Goal: Task Accomplishment & Management: Manage account settings

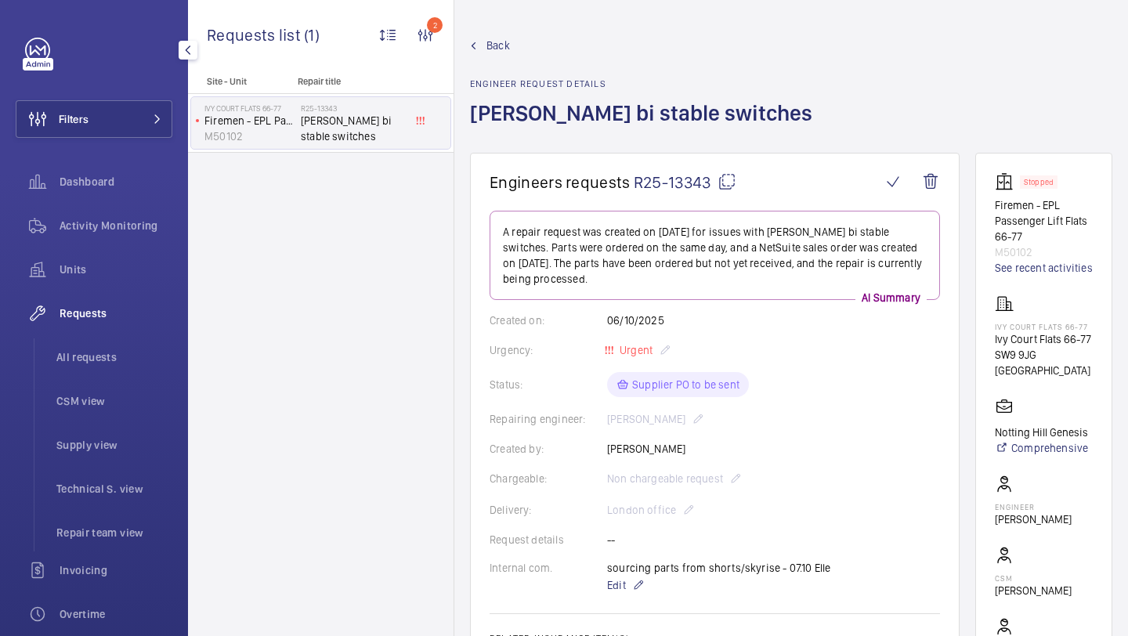
click at [142, 127] on button "Filters" at bounding box center [94, 119] width 157 height 38
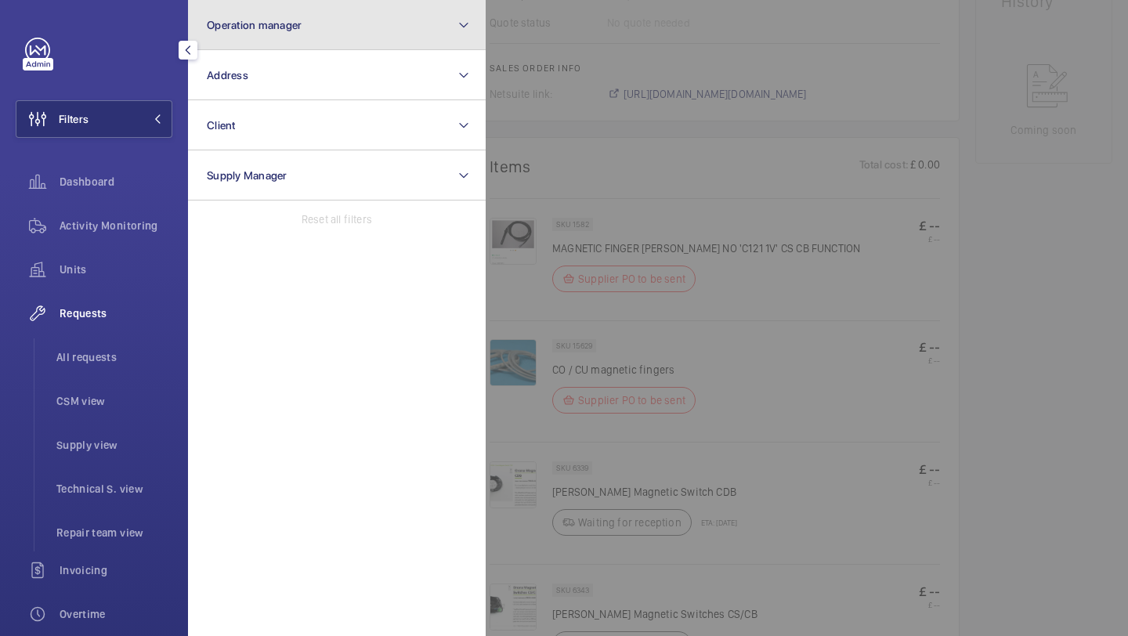
click at [258, 35] on button "Operation manager" at bounding box center [337, 25] width 298 height 50
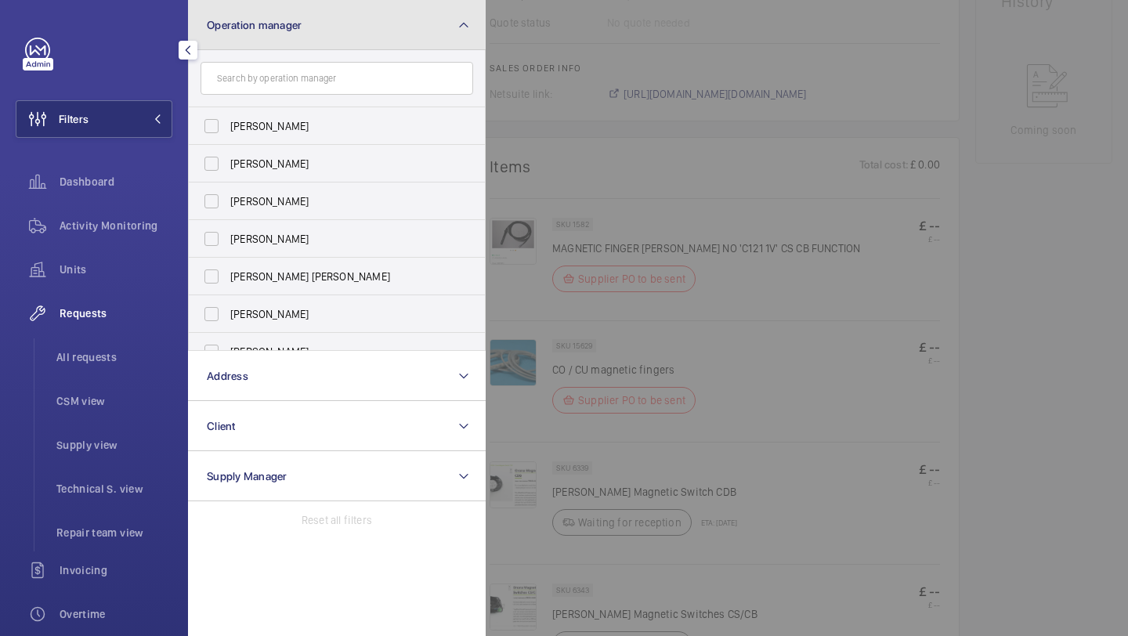
click at [251, 48] on button "Operation manager" at bounding box center [337, 25] width 298 height 50
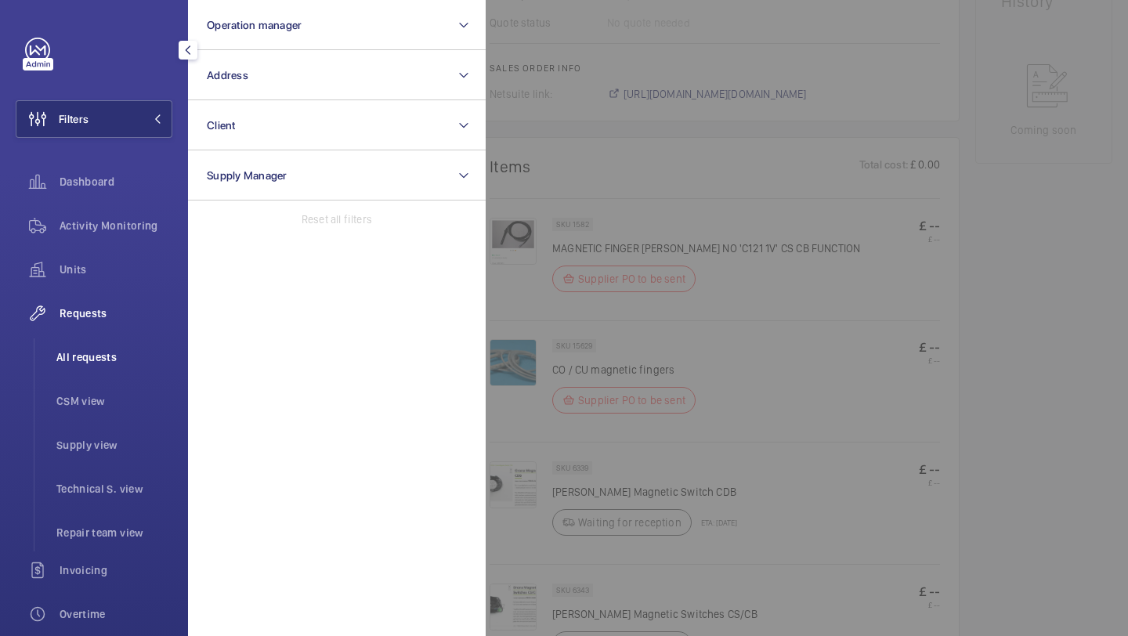
click at [131, 355] on span "All requests" at bounding box center [114, 357] width 116 height 16
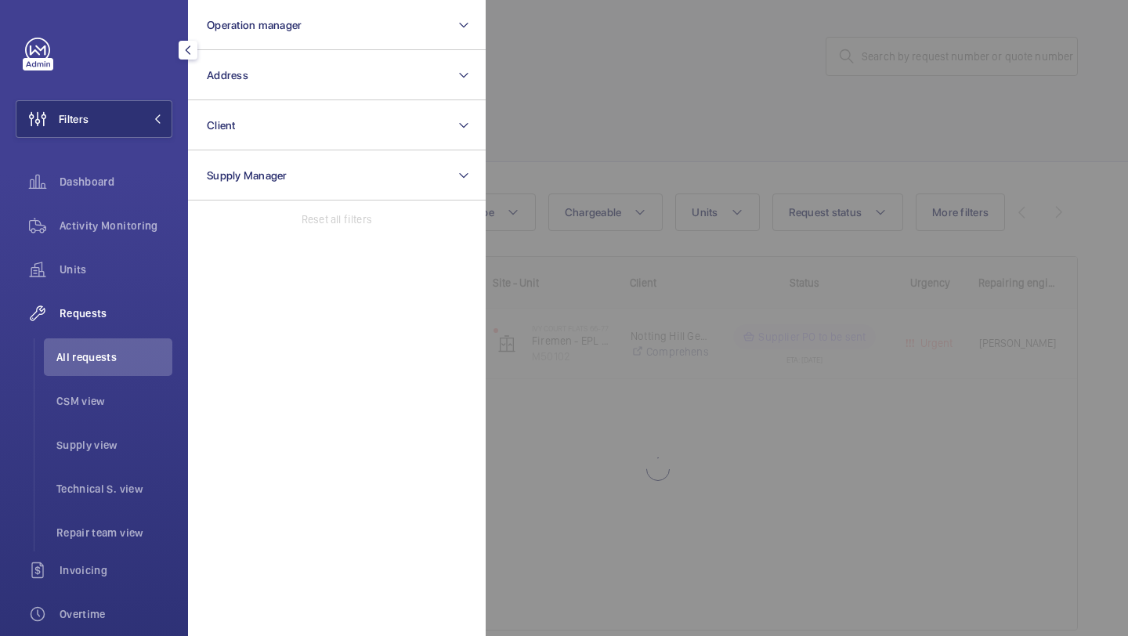
click at [859, 39] on div at bounding box center [1050, 318] width 1128 height 636
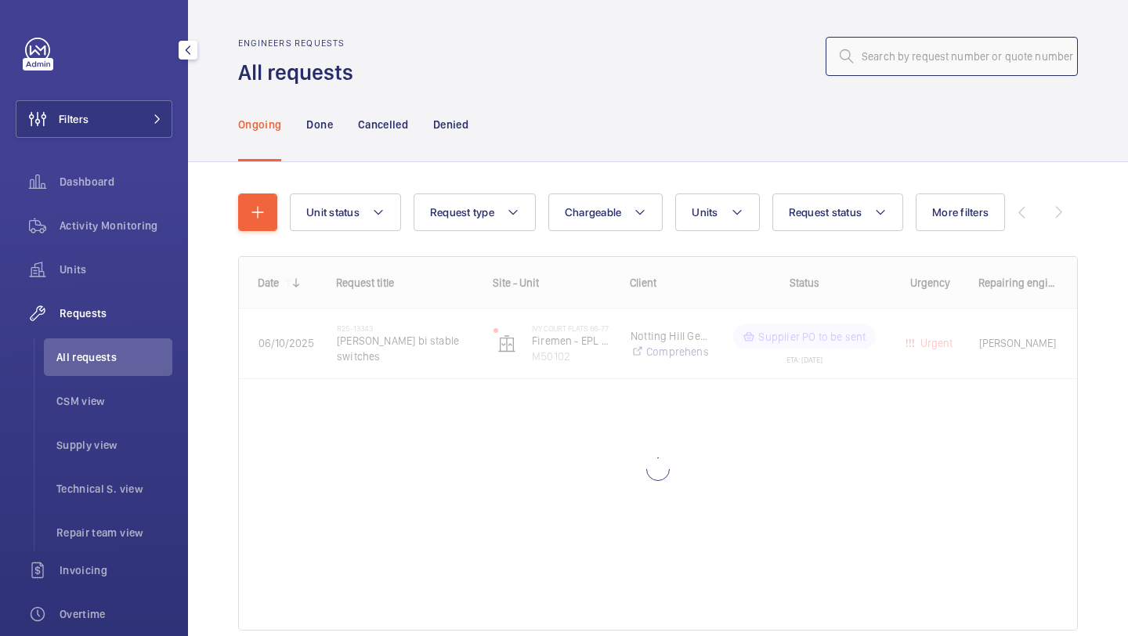
click at [902, 46] on input "text" at bounding box center [952, 56] width 252 height 39
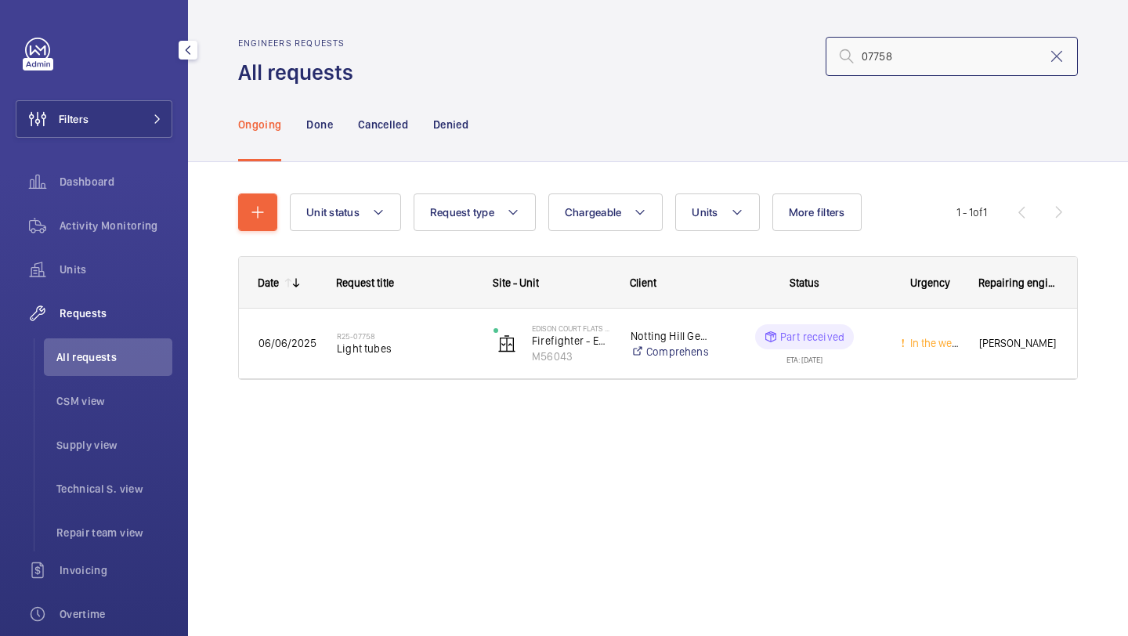
type input "07758"
click at [405, 333] on h2 "R25-07758" at bounding box center [405, 335] width 136 height 9
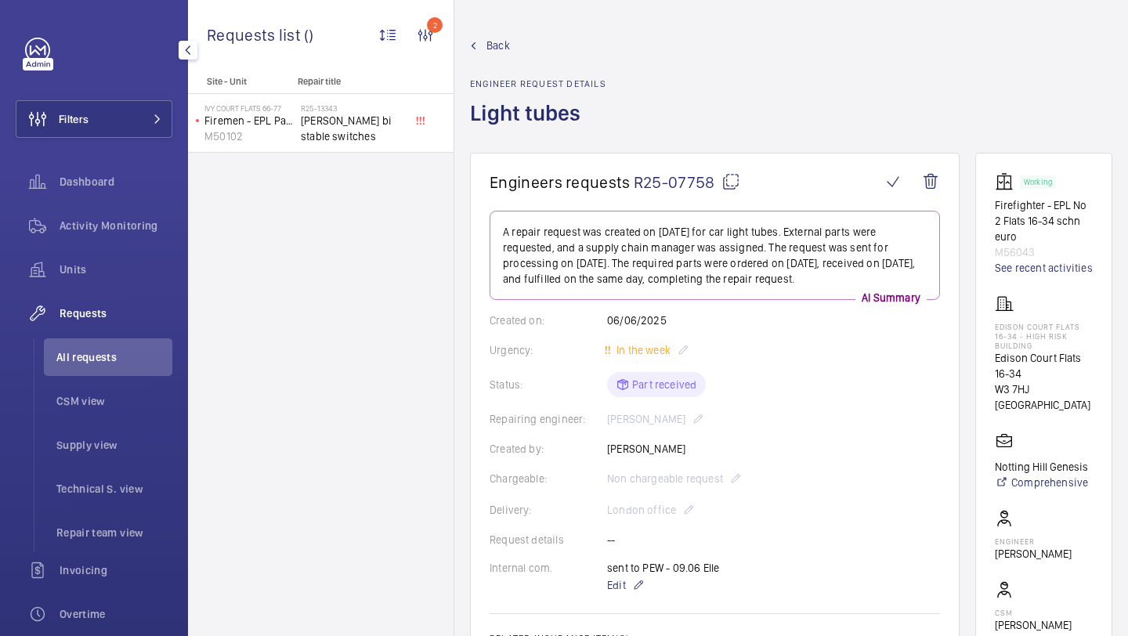
scroll to position [583, 0]
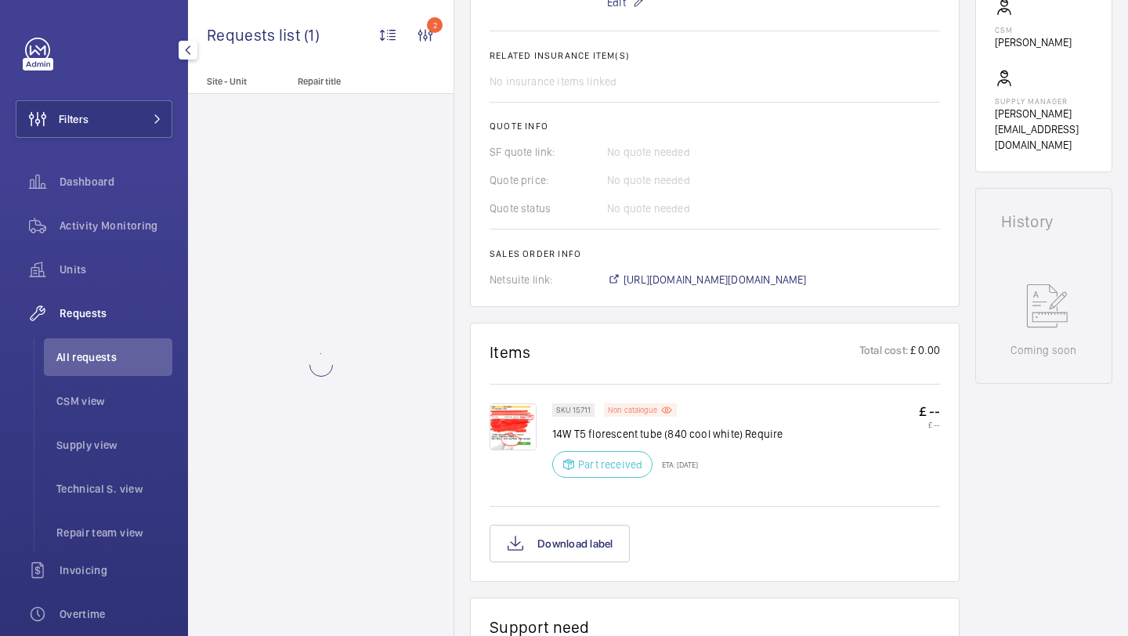
click at [635, 413] on p "Non catalogue" at bounding box center [632, 409] width 49 height 5
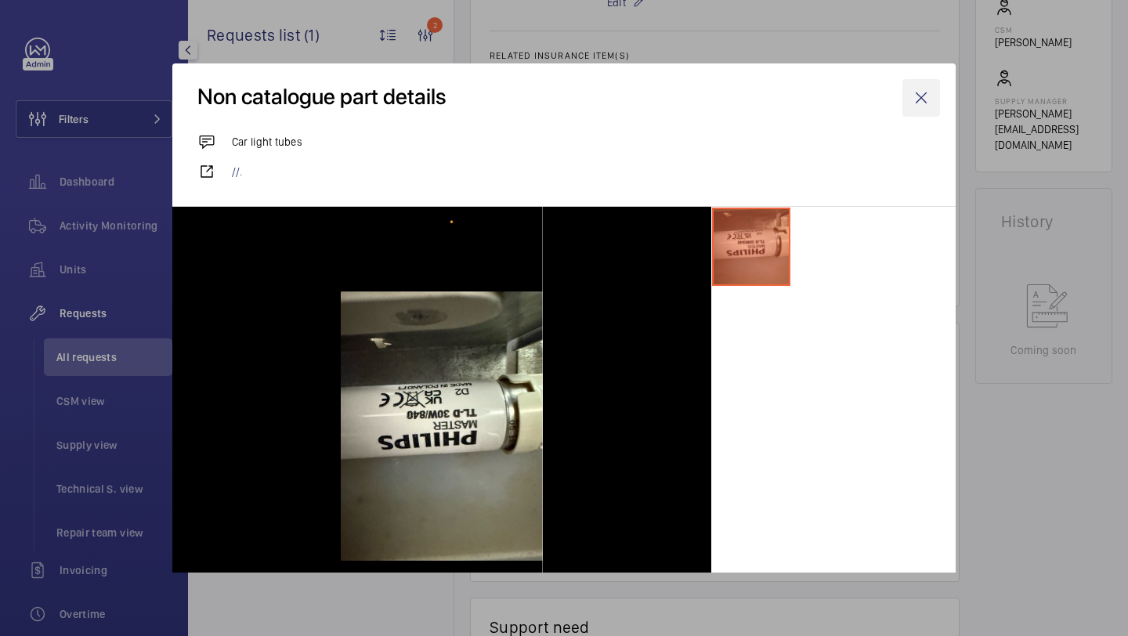
click at [917, 100] on wm-front-icon-button at bounding box center [922, 98] width 38 height 38
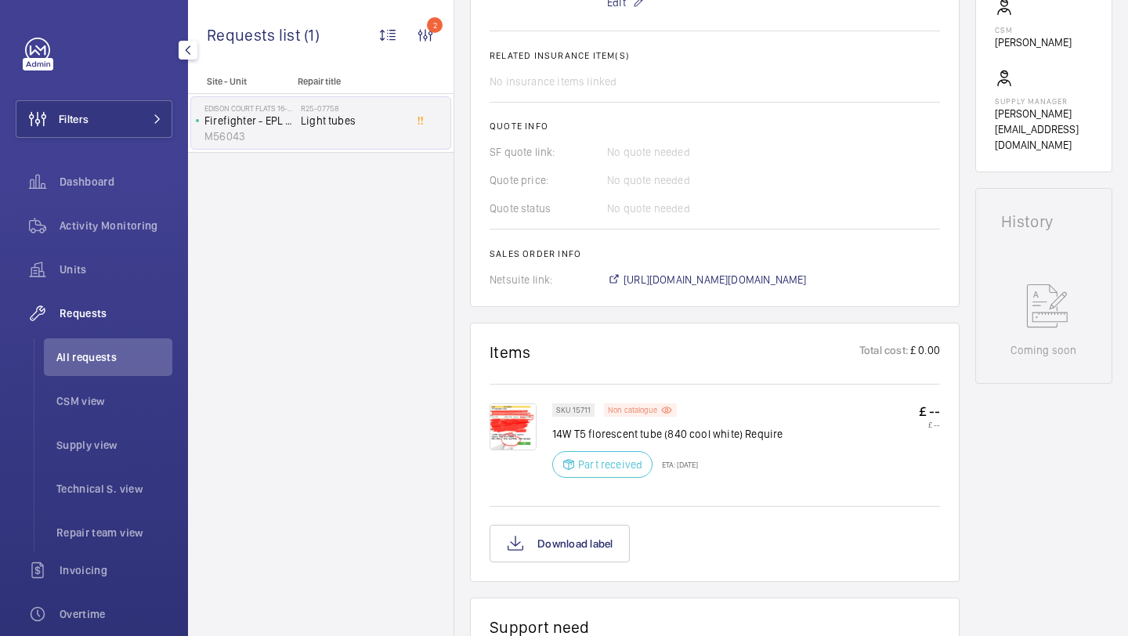
click at [641, 413] on p "Non catalogue" at bounding box center [632, 409] width 49 height 5
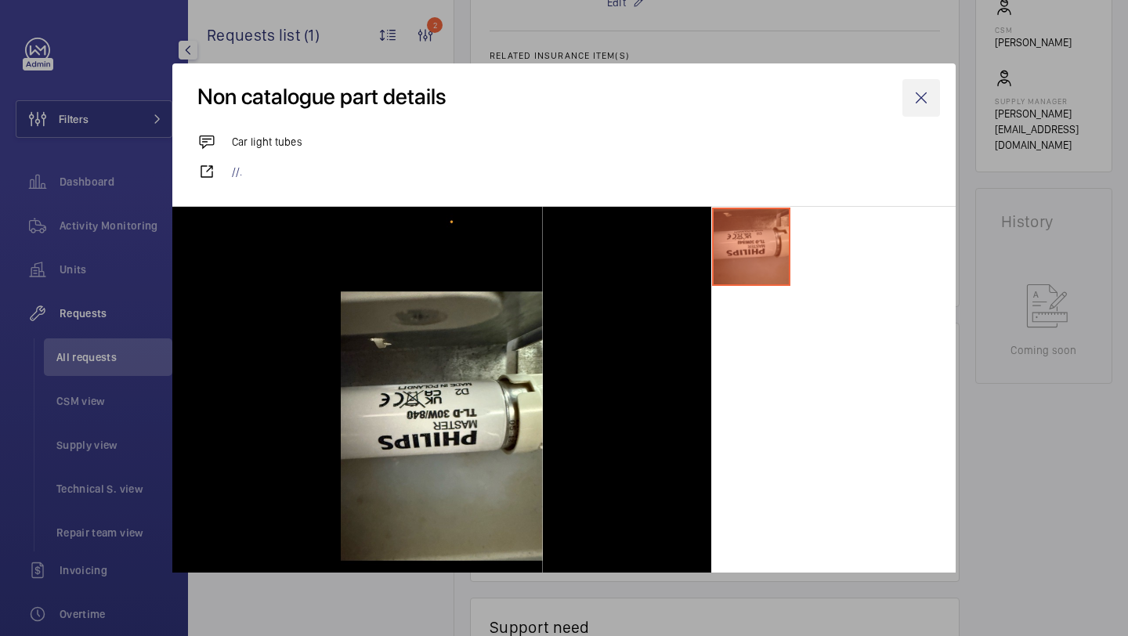
click at [917, 99] on wm-front-icon-button at bounding box center [922, 98] width 38 height 38
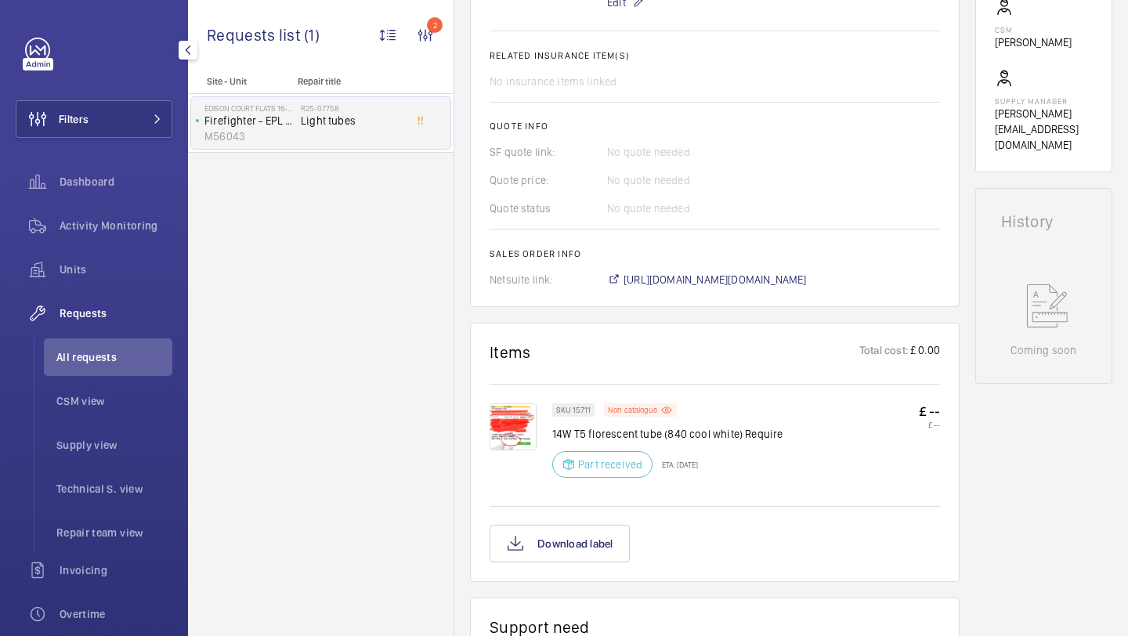
click at [515, 436] on img at bounding box center [513, 426] width 47 height 47
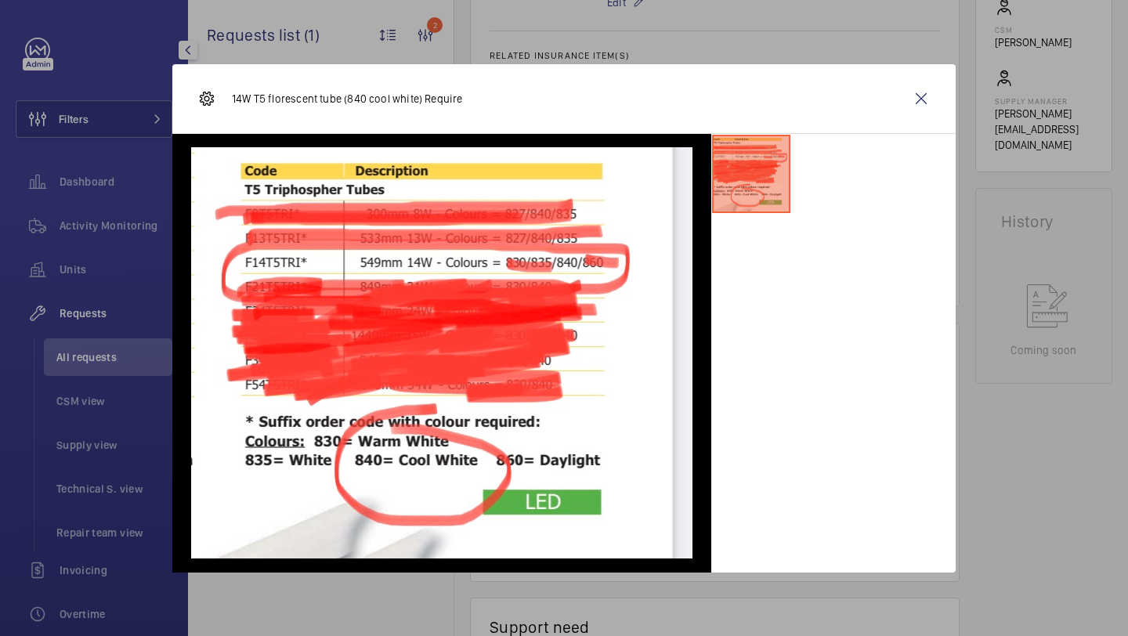
click at [898, 95] on div "14W T5 florescent tube (840 cool white) Require" at bounding box center [563, 99] width 783 height 70
click at [918, 98] on wm-front-icon-button at bounding box center [922, 99] width 38 height 38
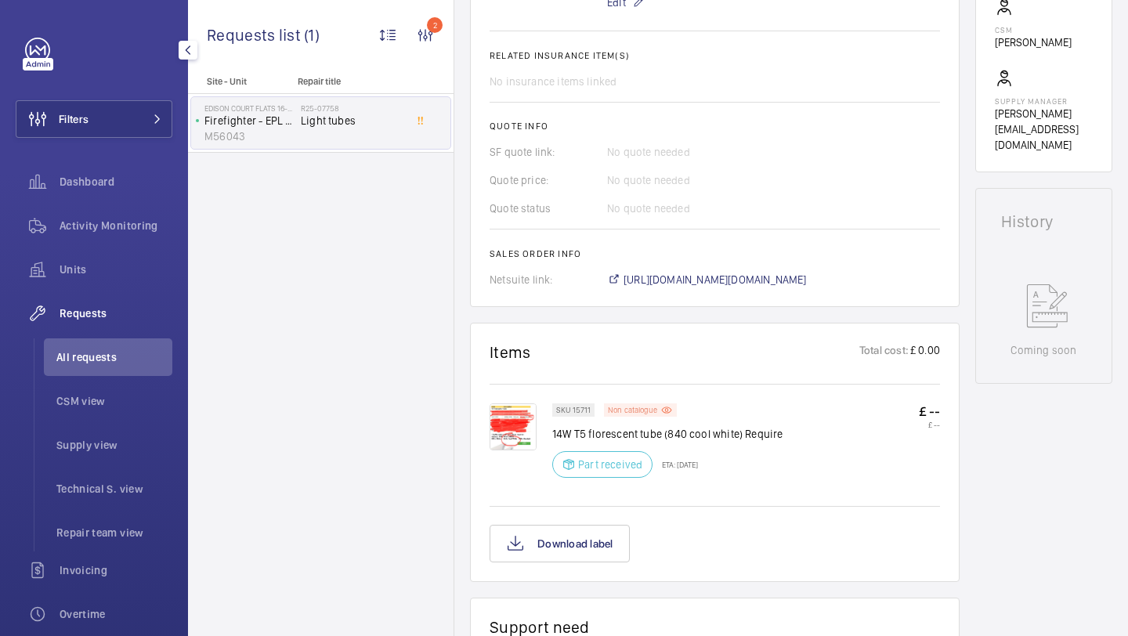
click at [622, 409] on p "Non catalogue" at bounding box center [632, 409] width 49 height 5
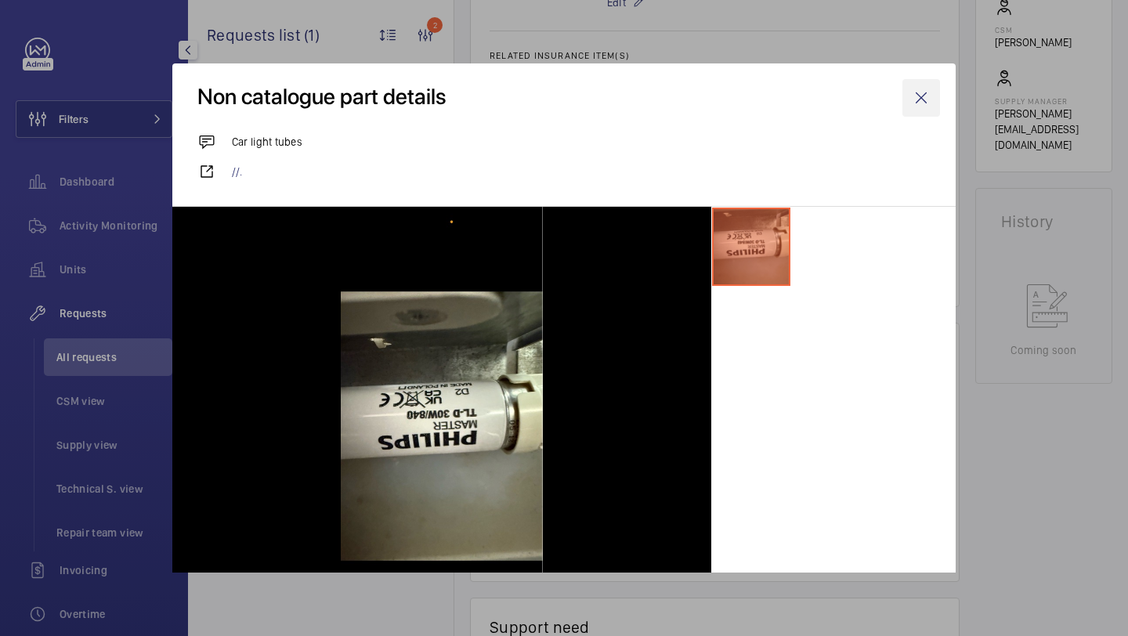
click at [923, 80] on wm-front-icon-button at bounding box center [922, 98] width 38 height 38
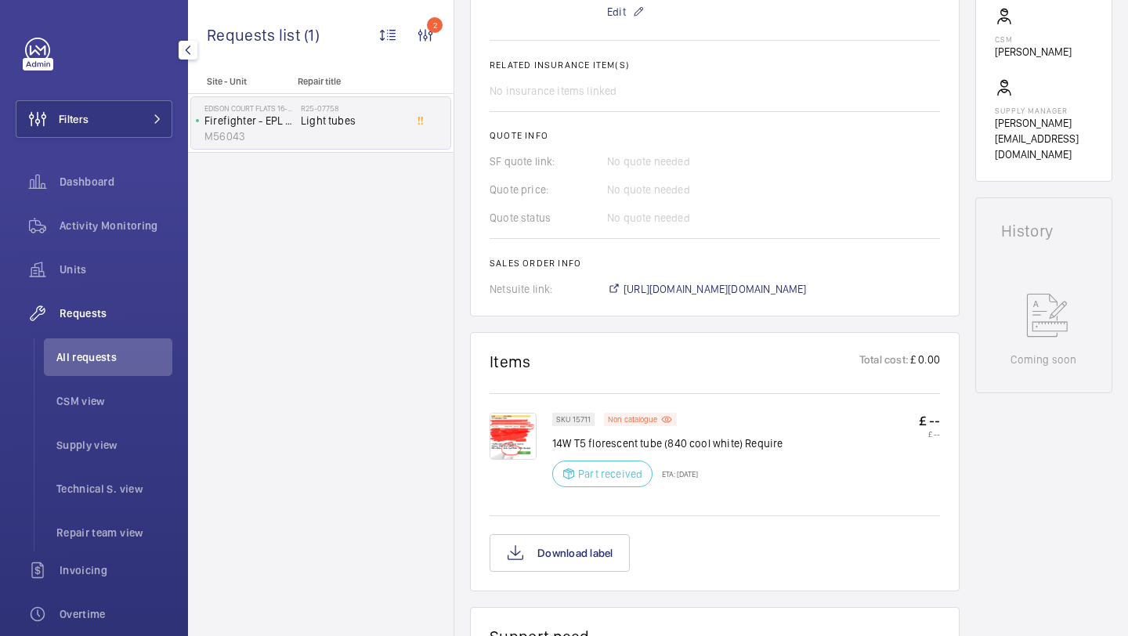
scroll to position [606, 0]
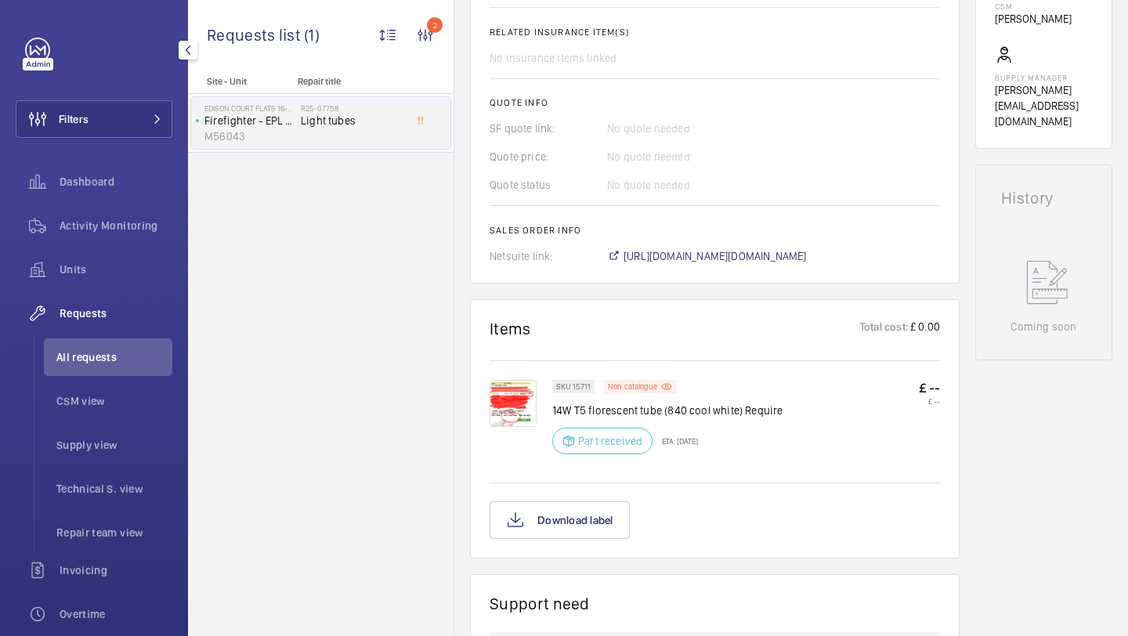
click at [697, 257] on span "https://6461500.app.netsuite.com/app/accounting/transactions/salesord.nl?id=299…" at bounding box center [715, 256] width 183 height 16
click at [628, 387] on p "Non catalogue" at bounding box center [632, 386] width 49 height 5
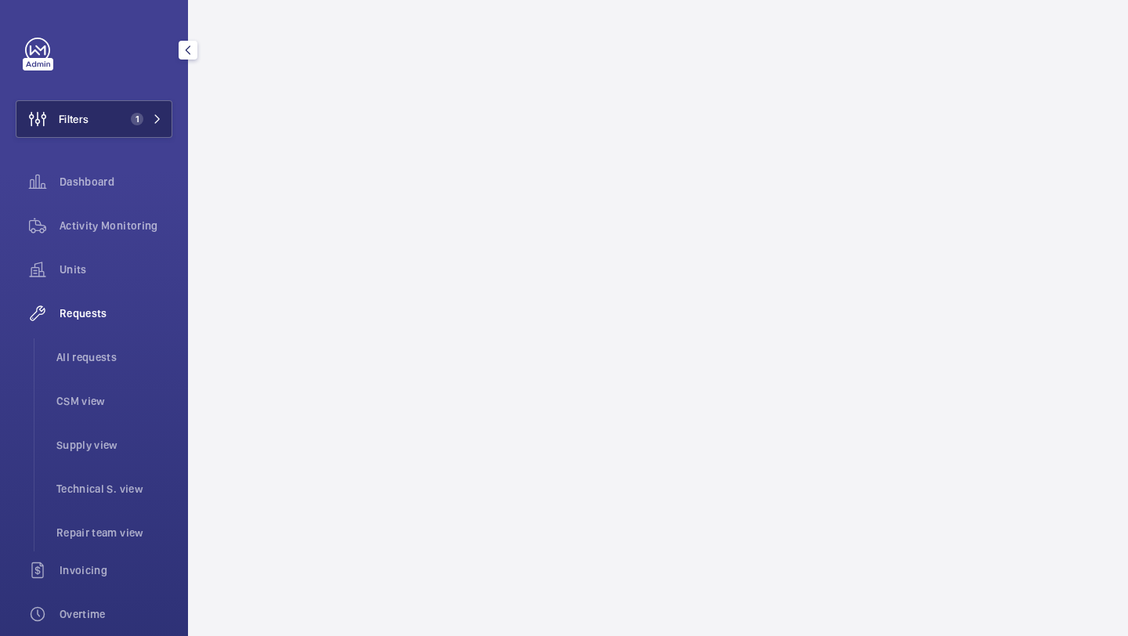
click at [124, 128] on button "Filters 1" at bounding box center [94, 119] width 157 height 38
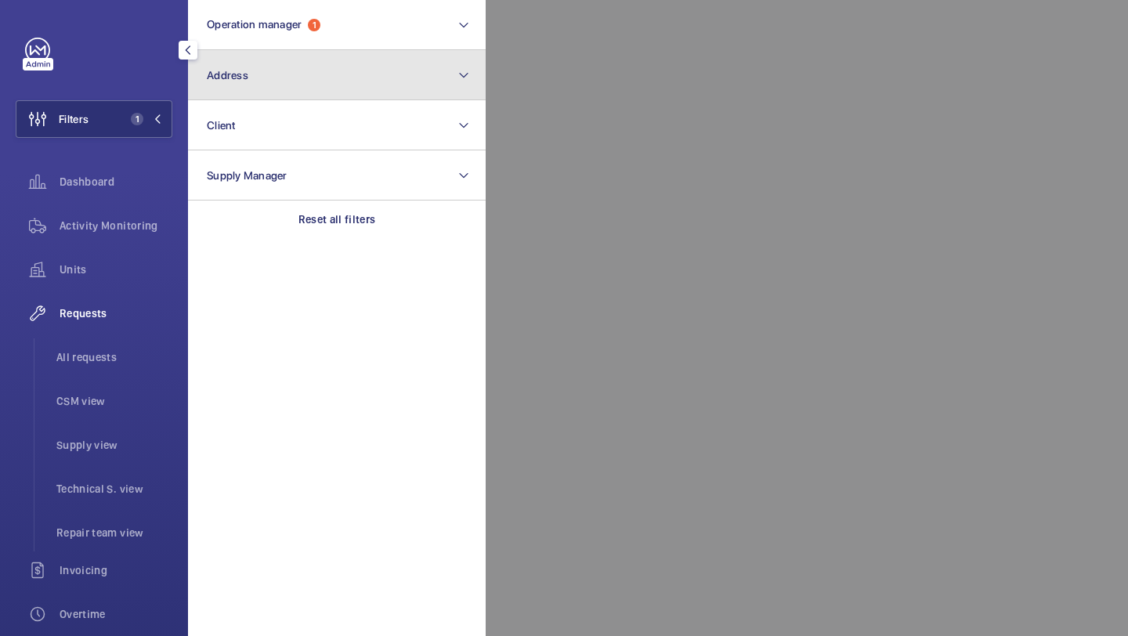
click at [246, 76] on span "Address" at bounding box center [228, 75] width 42 height 13
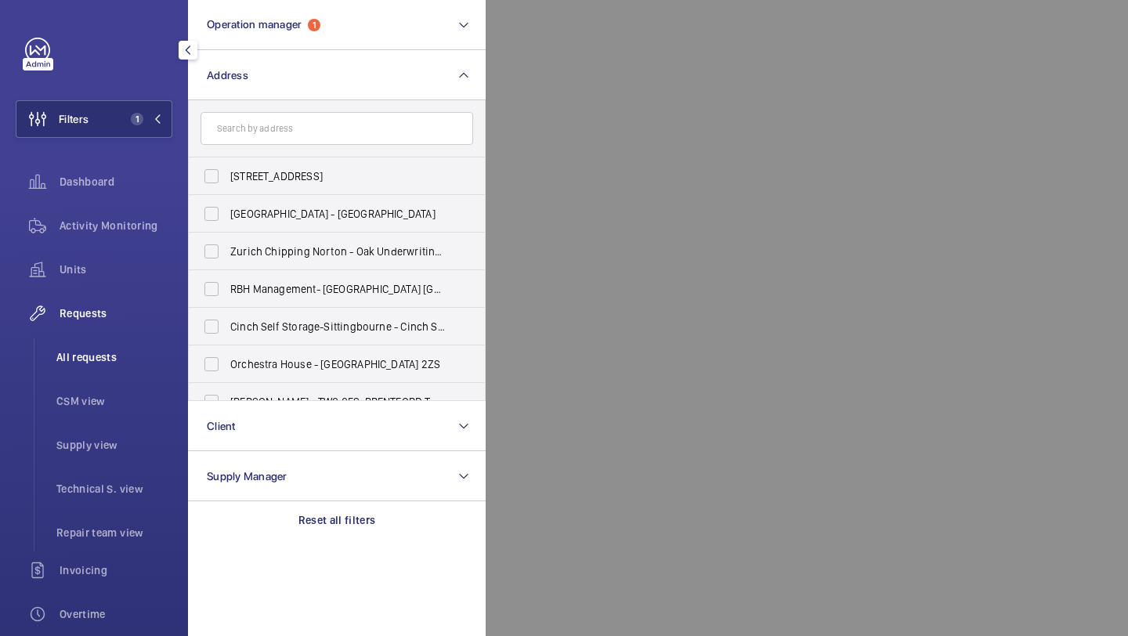
click at [78, 375] on li "All requests" at bounding box center [108, 357] width 128 height 38
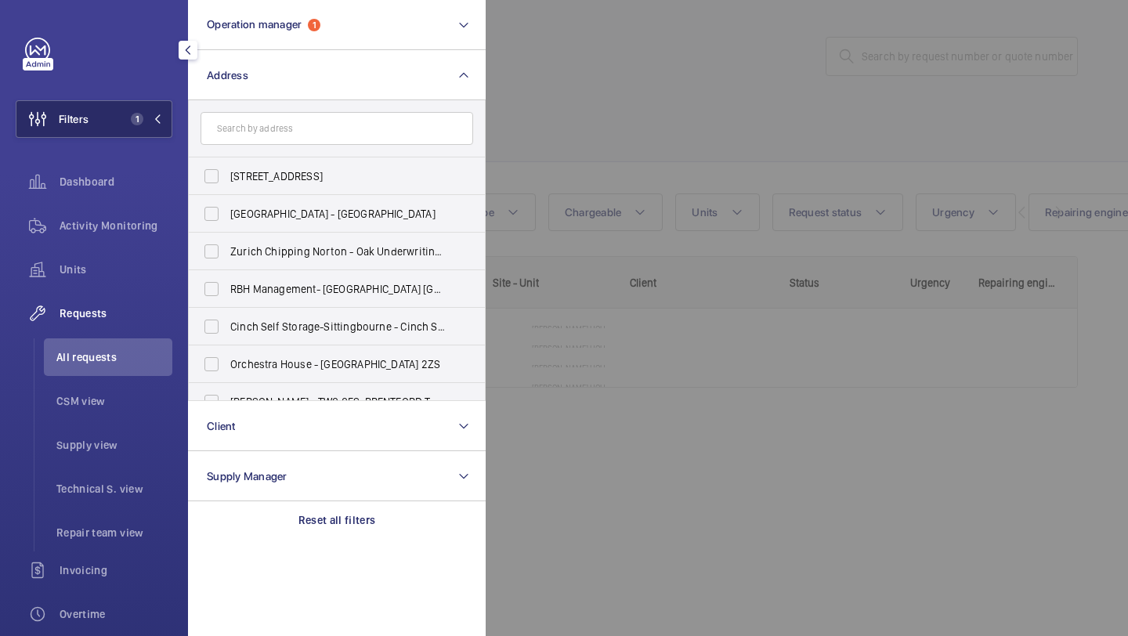
click at [136, 103] on button "Filters 1" at bounding box center [94, 119] width 157 height 38
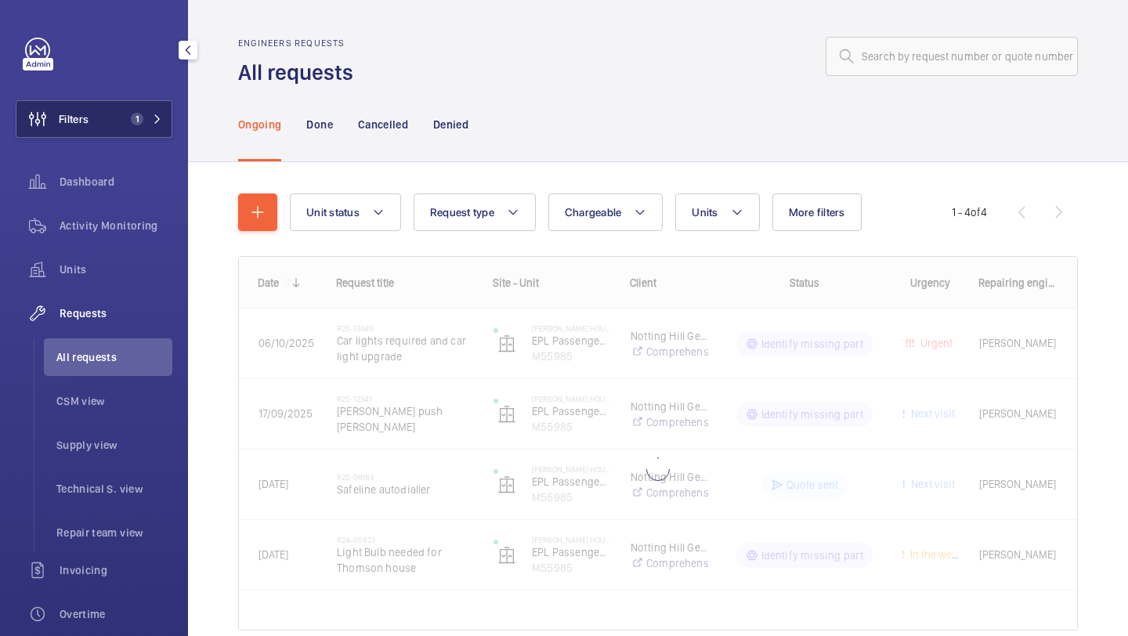
click at [122, 114] on button "Filters 1" at bounding box center [94, 119] width 157 height 38
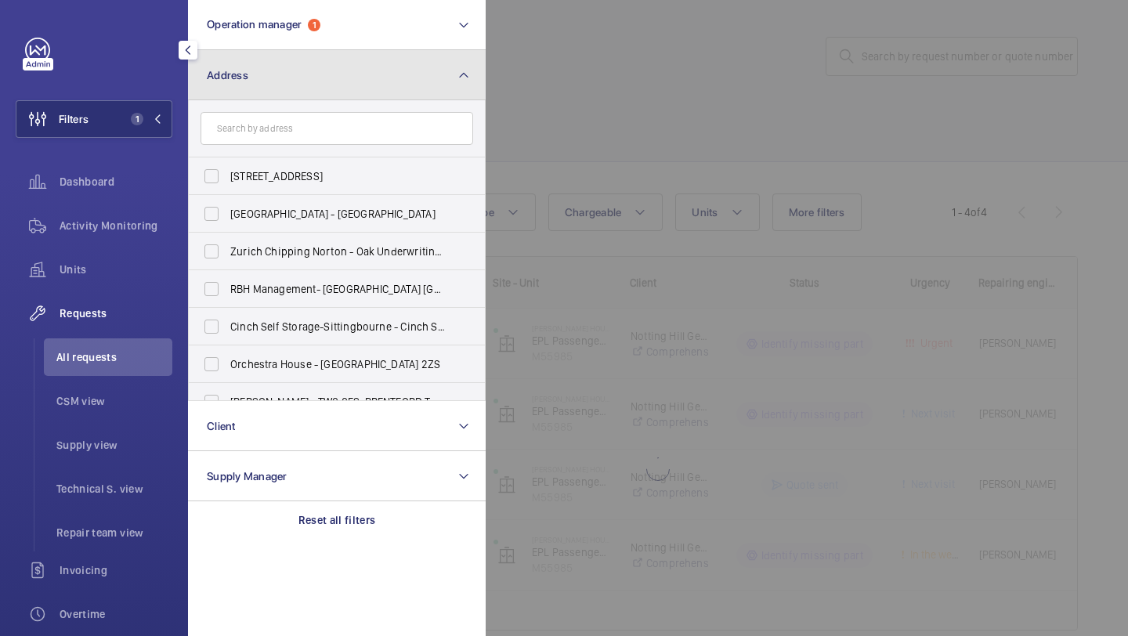
click at [269, 73] on button "Address" at bounding box center [337, 75] width 298 height 50
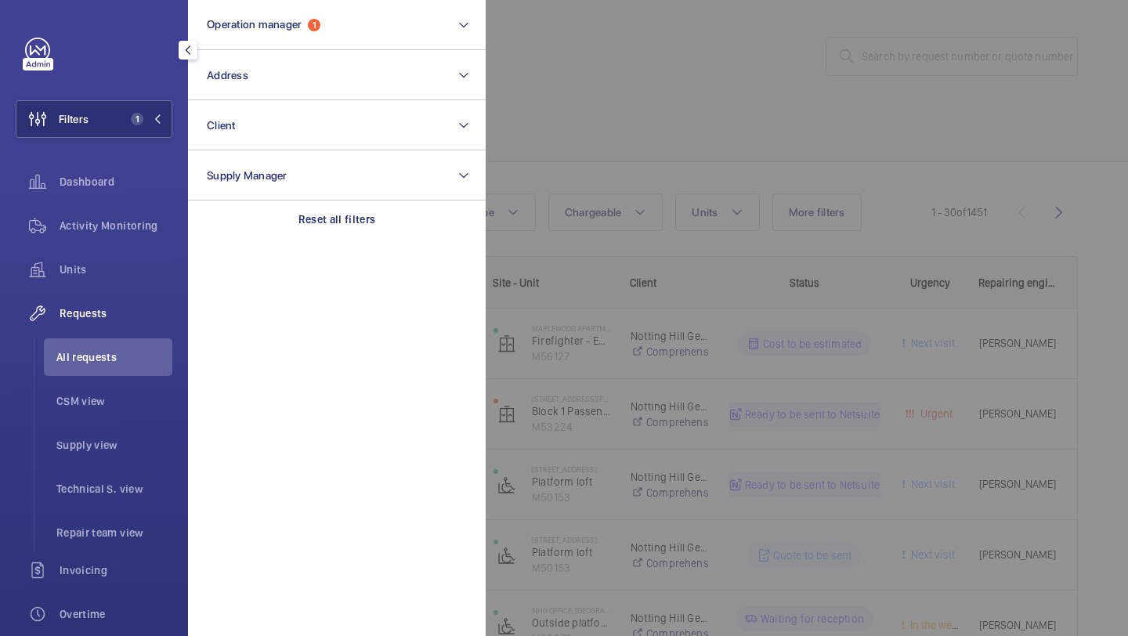
click at [570, 76] on div at bounding box center [1050, 318] width 1128 height 636
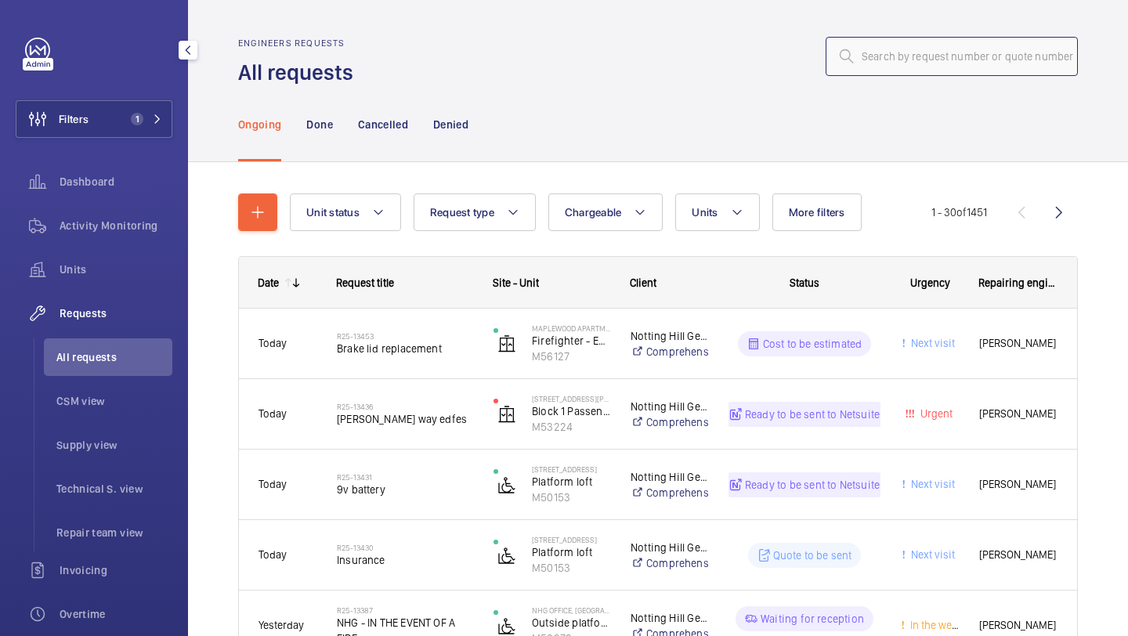
click at [866, 74] on input "text" at bounding box center [952, 56] width 252 height 39
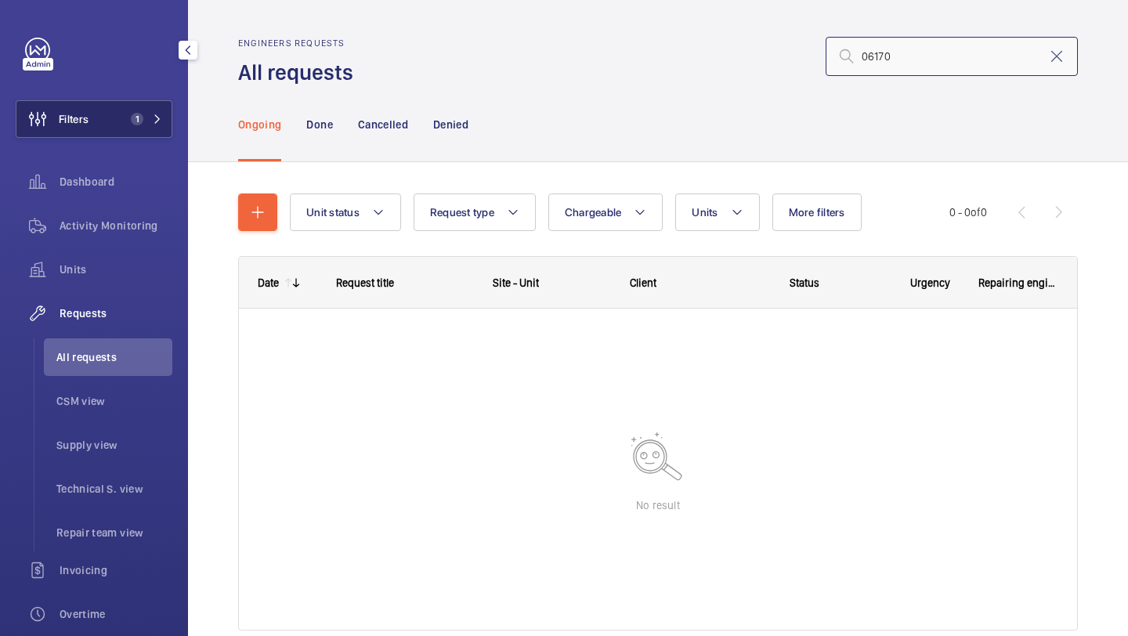
type input "06170"
click at [128, 120] on span "1" at bounding box center [134, 119] width 19 height 13
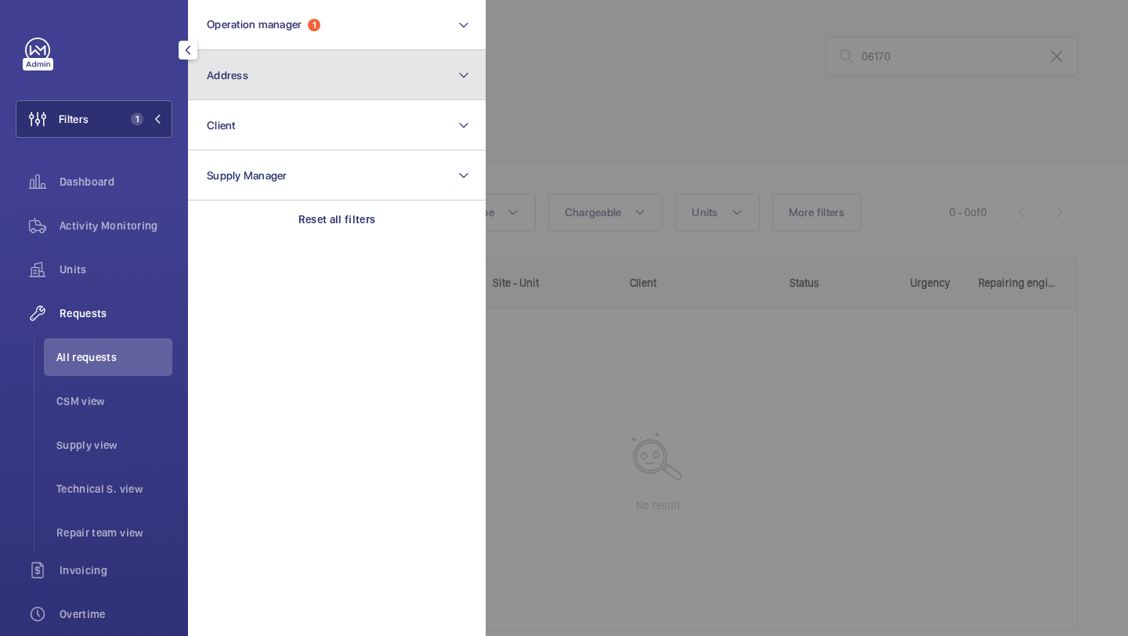
click at [245, 81] on span "Address" at bounding box center [228, 75] width 42 height 13
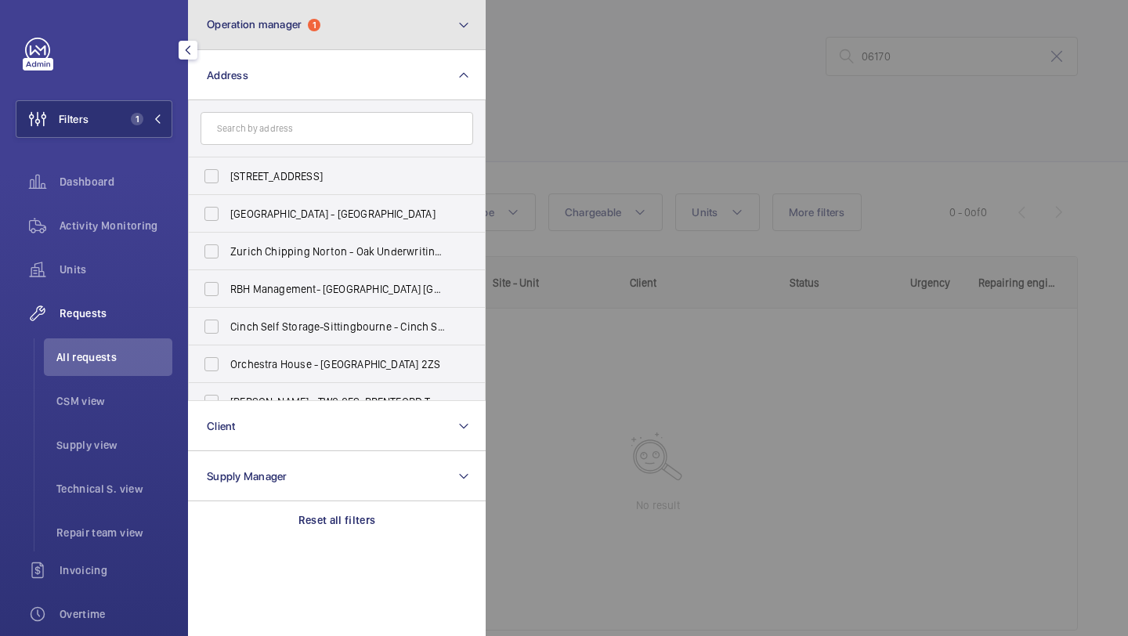
click at [269, 24] on span "Operation manager" at bounding box center [254, 24] width 95 height 13
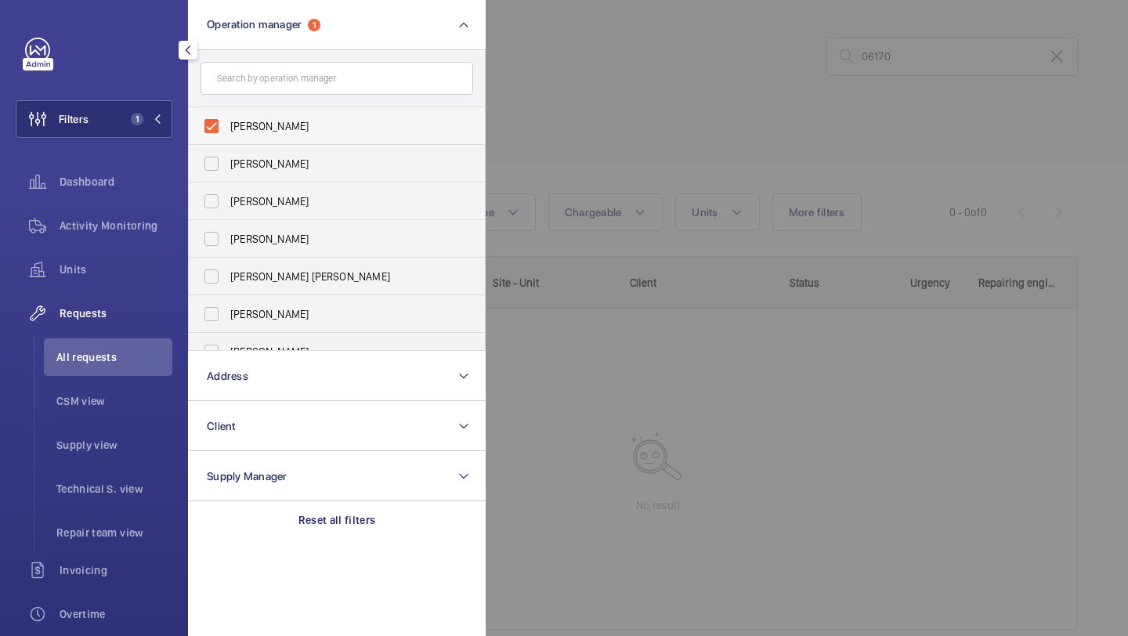
click at [267, 127] on span "[PERSON_NAME]" at bounding box center [337, 126] width 215 height 16
click at [227, 127] on input "[PERSON_NAME]" at bounding box center [211, 125] width 31 height 31
checkbox input "false"
click at [697, 36] on div at bounding box center [1050, 318] width 1128 height 636
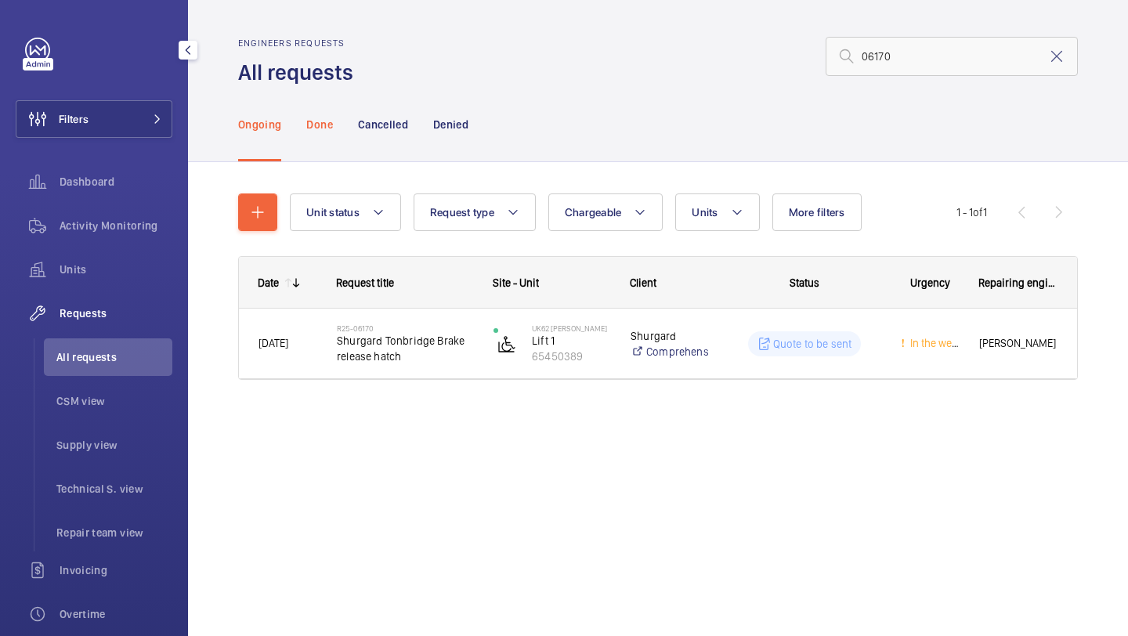
click at [308, 121] on p "Done" at bounding box center [319, 125] width 26 height 16
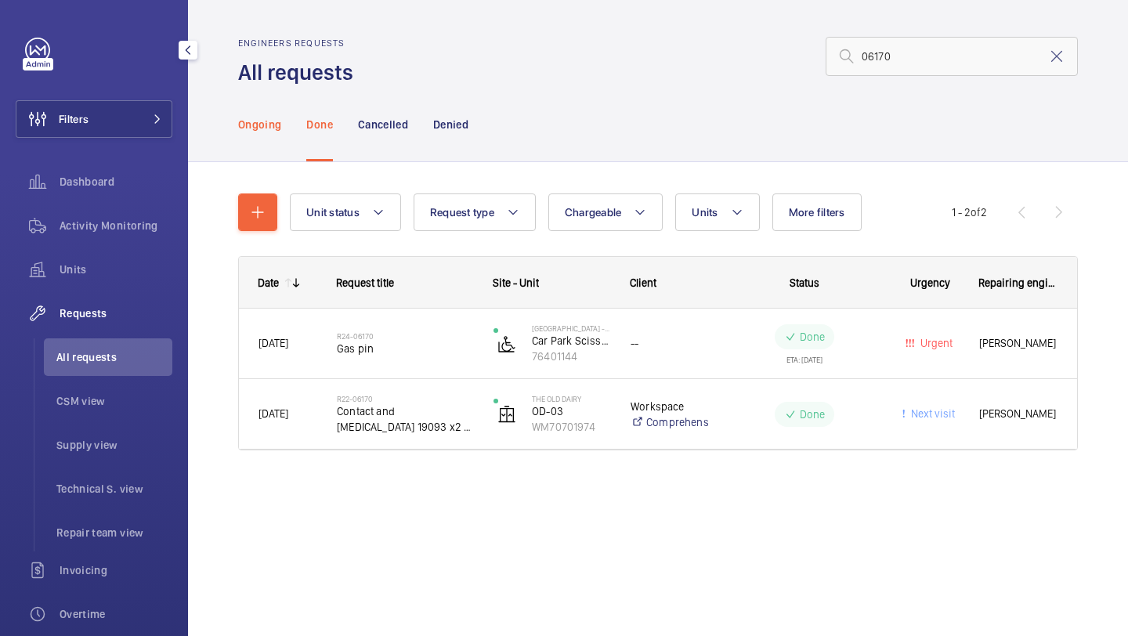
click at [259, 133] on div "Ongoing" at bounding box center [259, 124] width 43 height 74
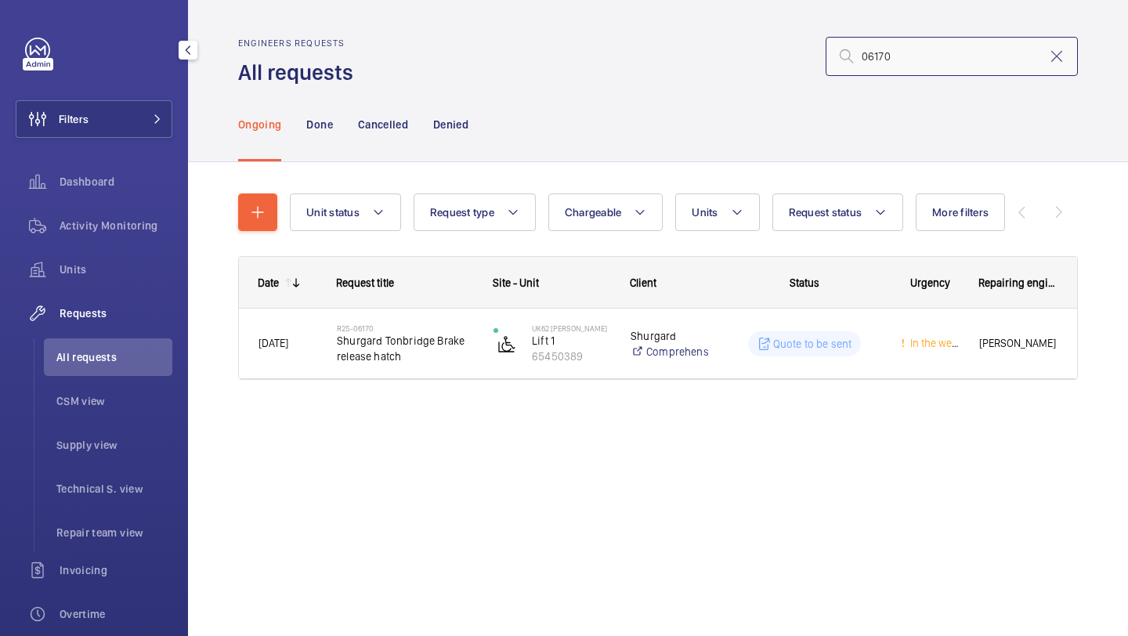
click at [881, 60] on input "06170" at bounding box center [952, 56] width 252 height 39
click at [885, 65] on input "06170" at bounding box center [952, 56] width 252 height 39
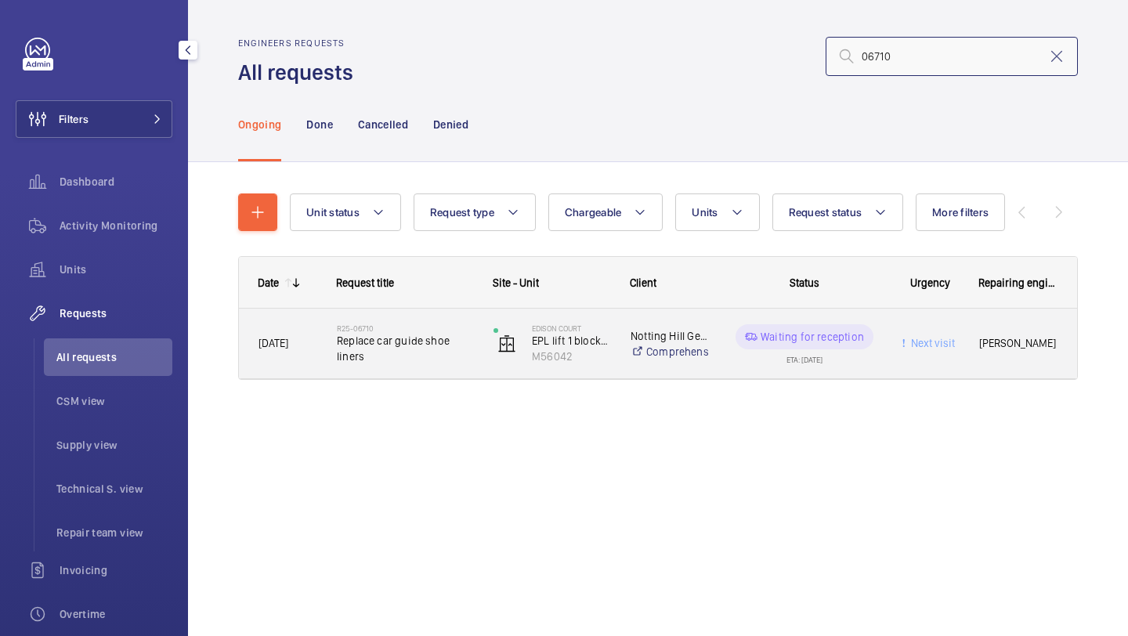
type input "06710"
click at [414, 343] on span "Replace car guide shoe liners" at bounding box center [405, 348] width 136 height 31
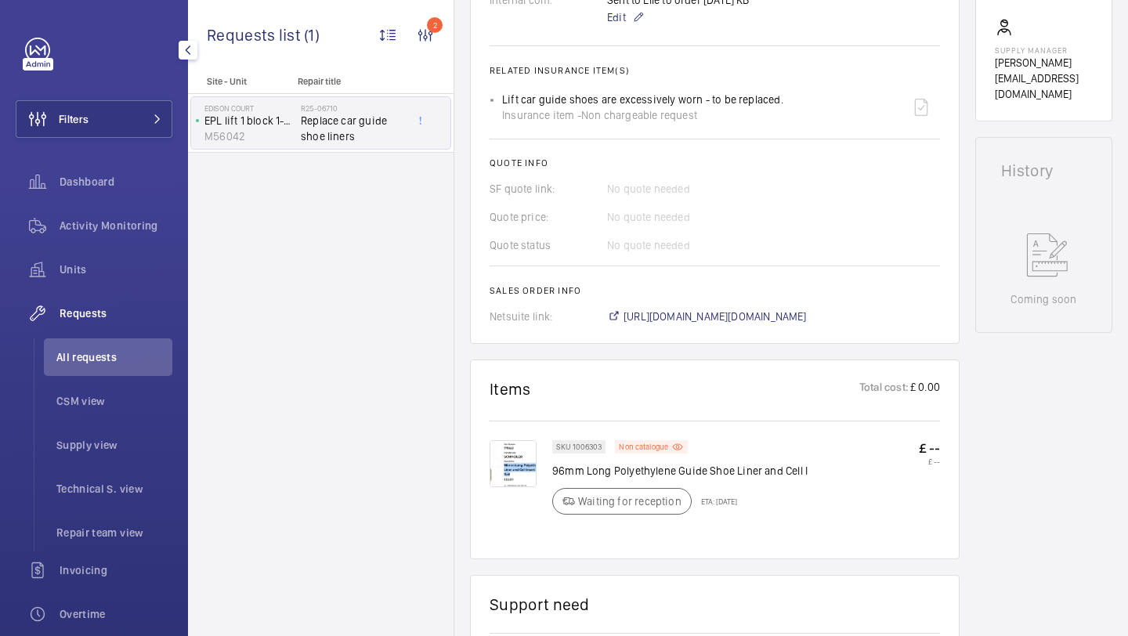
scroll to position [582, 0]
click at [671, 319] on span "https://6461500.app.netsuite.com/app/accounting/transactions/salesord.nl?id=261…" at bounding box center [715, 318] width 183 height 16
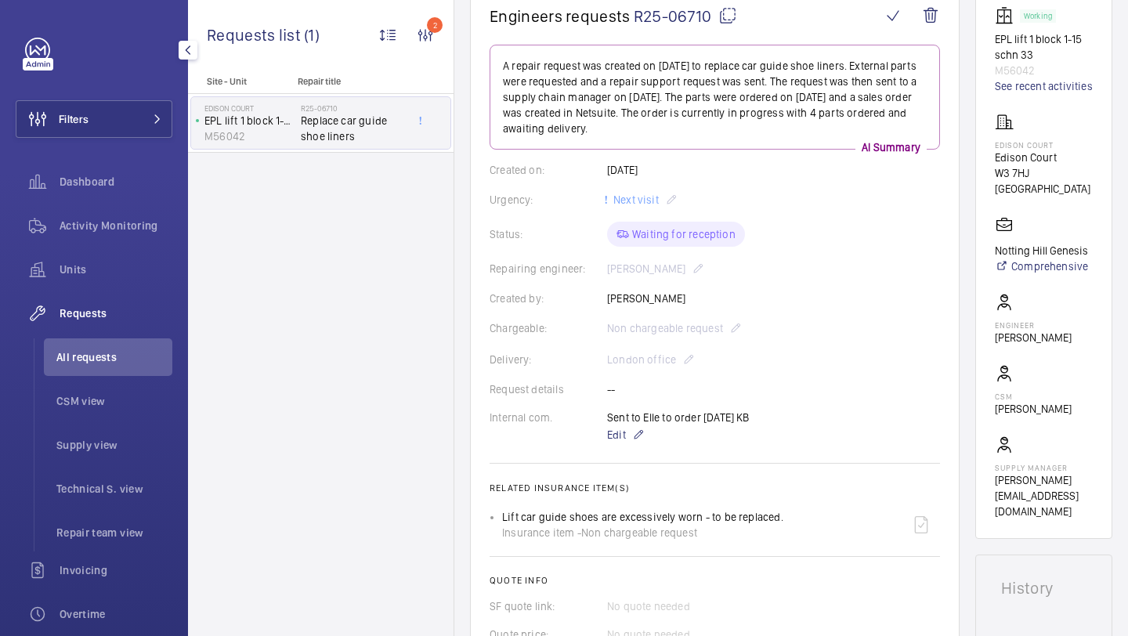
scroll to position [0, 0]
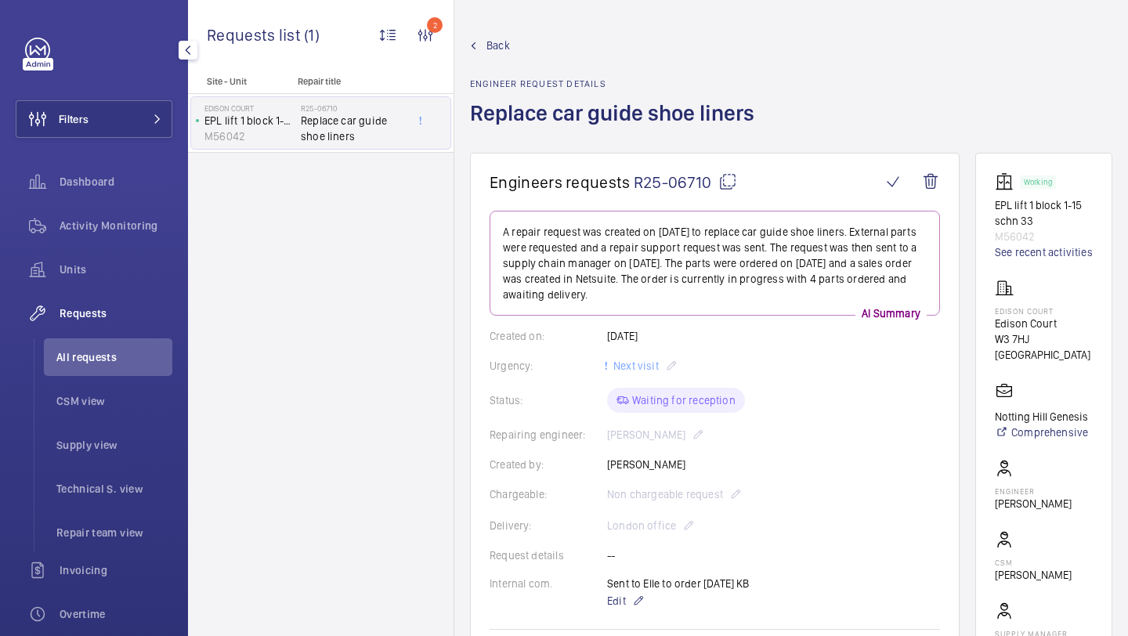
drag, startPoint x: 711, startPoint y: 180, endPoint x: 634, endPoint y: 182, distance: 77.6
click at [634, 182] on span "R25-06710" at bounding box center [685, 182] width 103 height 20
copy span "R25-06710"
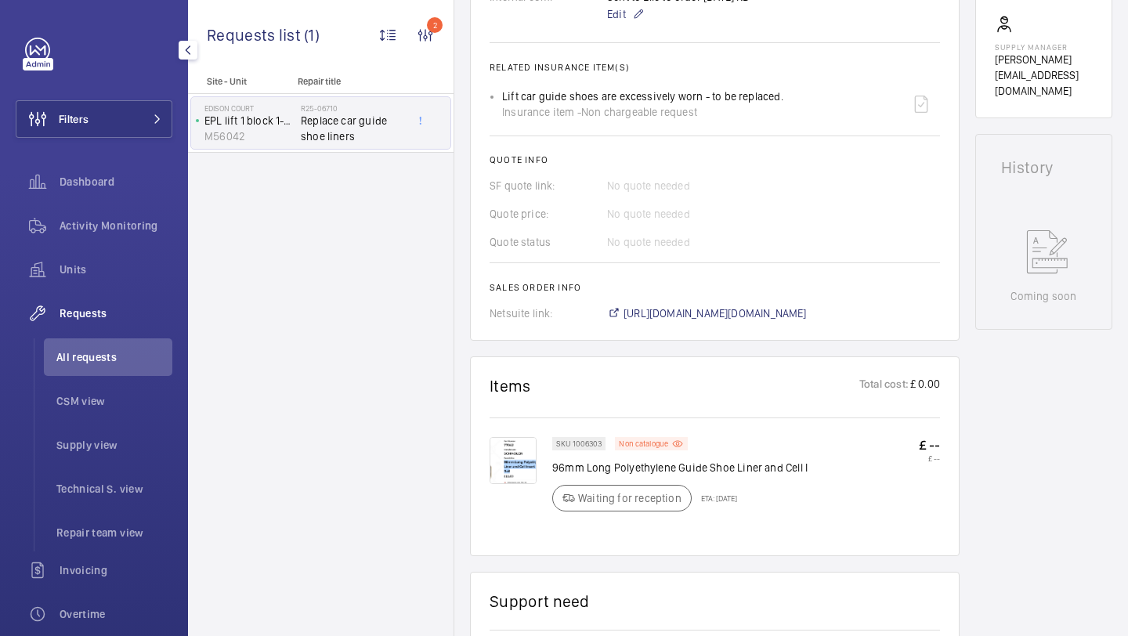
scroll to position [605, 0]
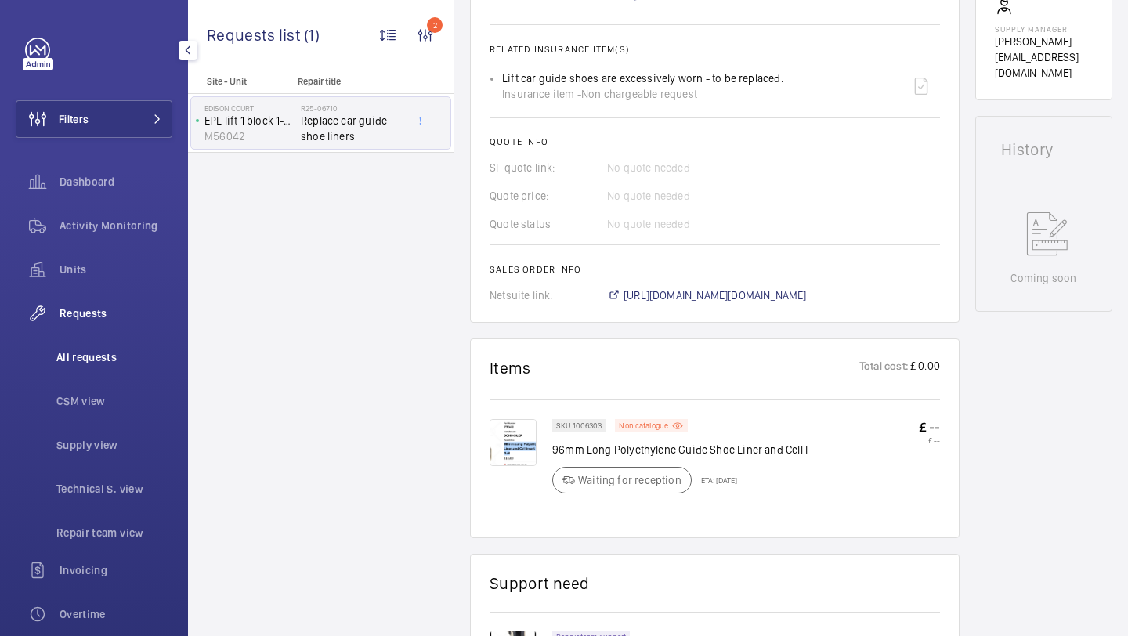
click at [124, 360] on span "All requests" at bounding box center [114, 357] width 116 height 16
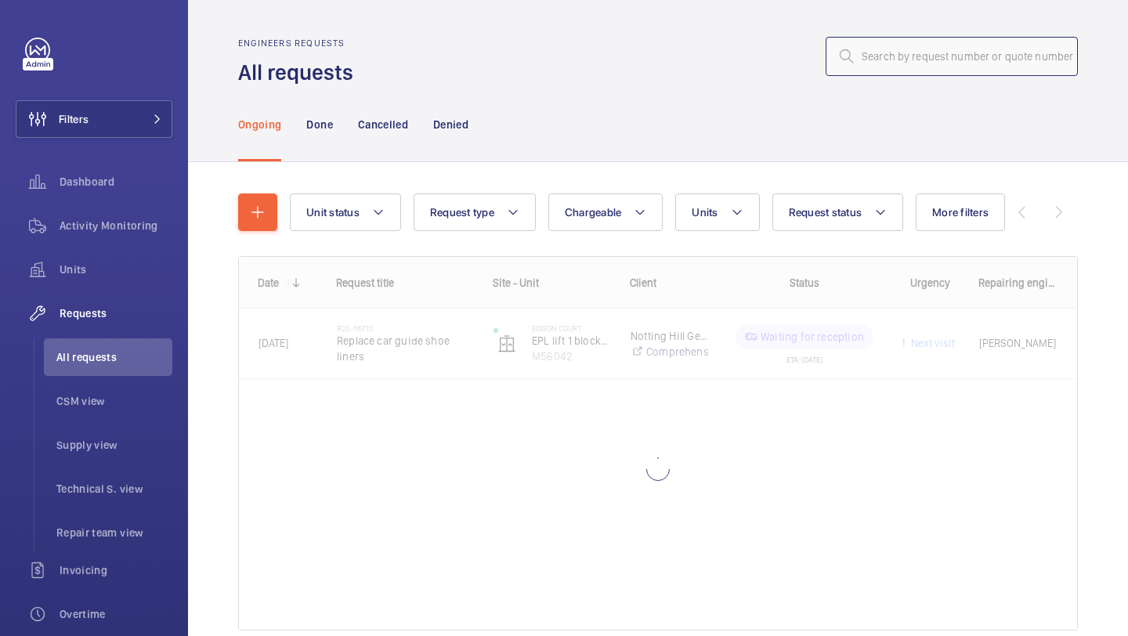
click at [861, 60] on input "text" at bounding box center [952, 56] width 252 height 39
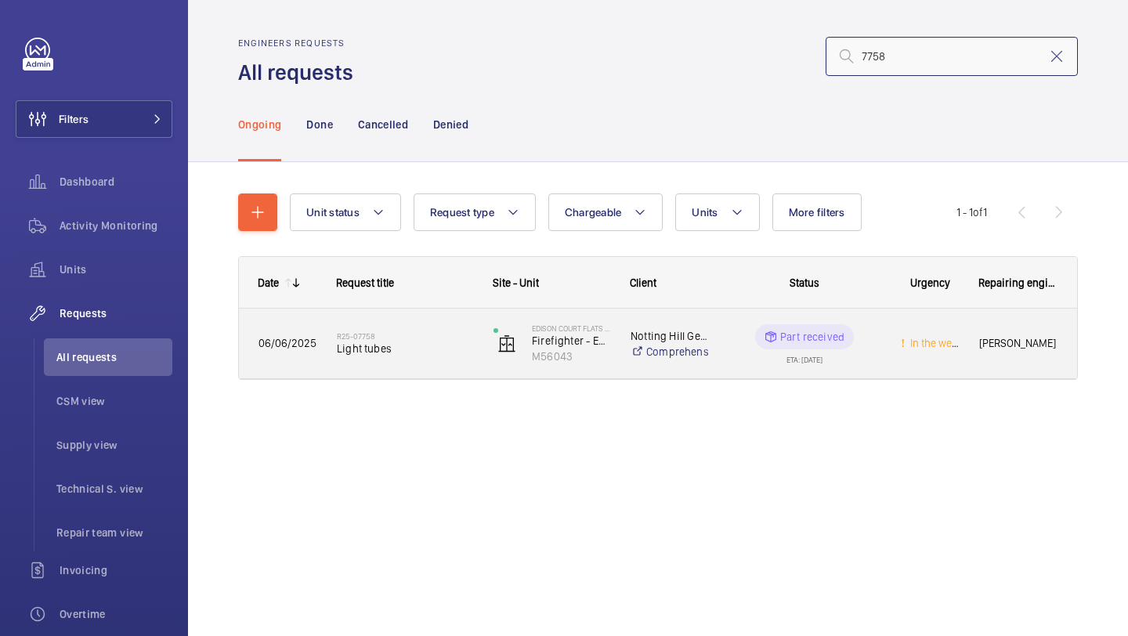
type input "7758"
click at [416, 345] on span "Light tubes" at bounding box center [405, 349] width 136 height 16
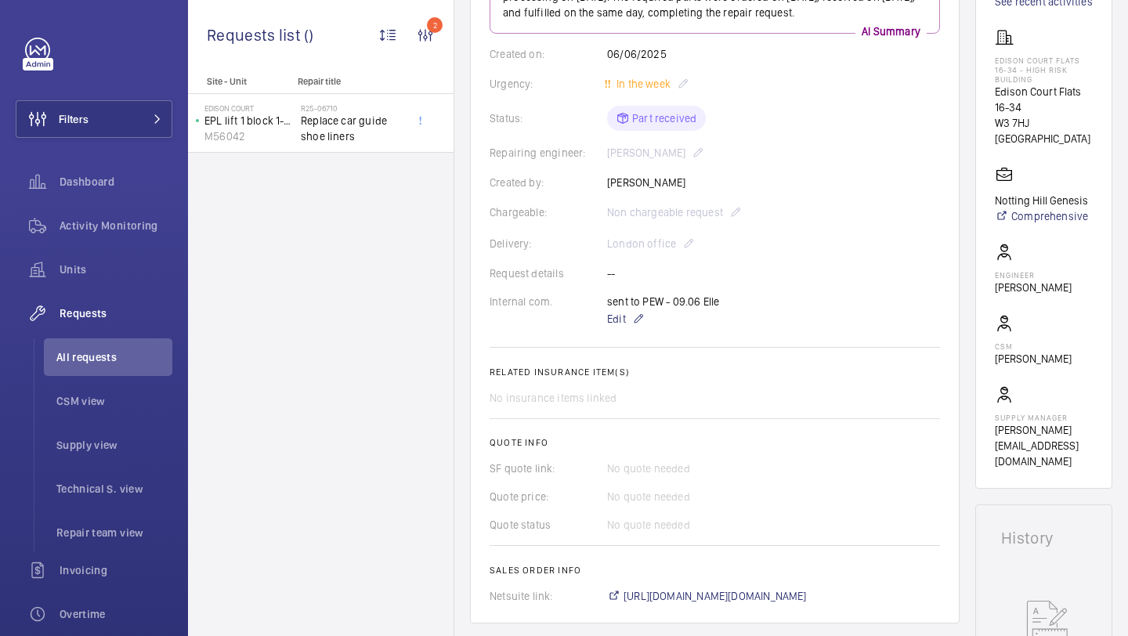
scroll to position [646, 0]
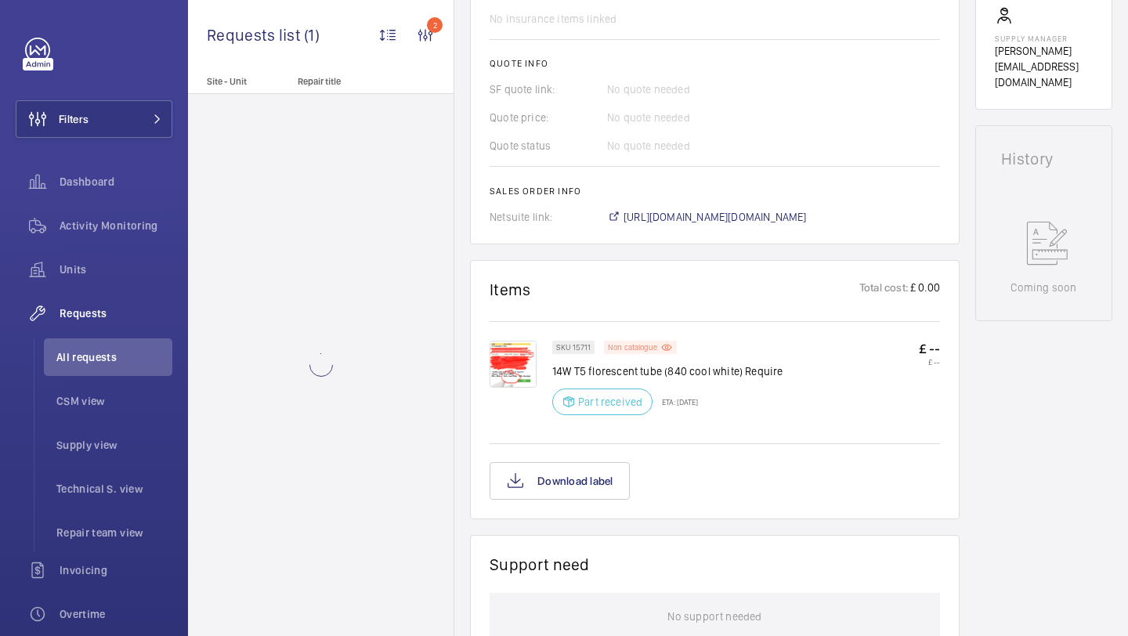
click at [648, 346] on p "Non catalogue" at bounding box center [632, 347] width 49 height 5
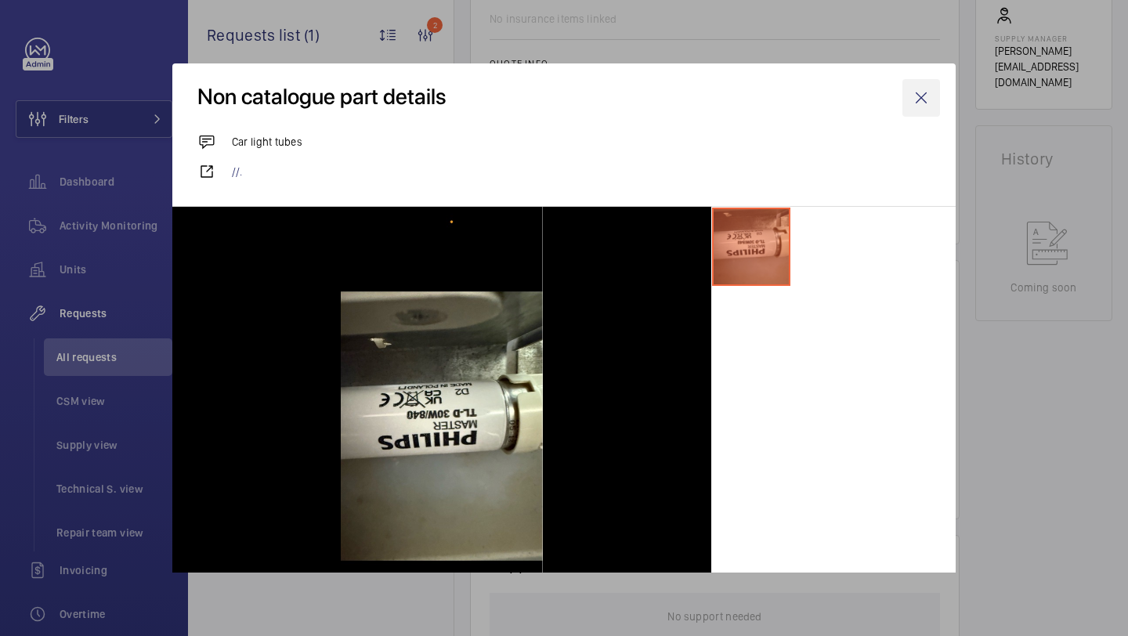
click at [938, 93] on wm-front-icon-button at bounding box center [922, 98] width 38 height 38
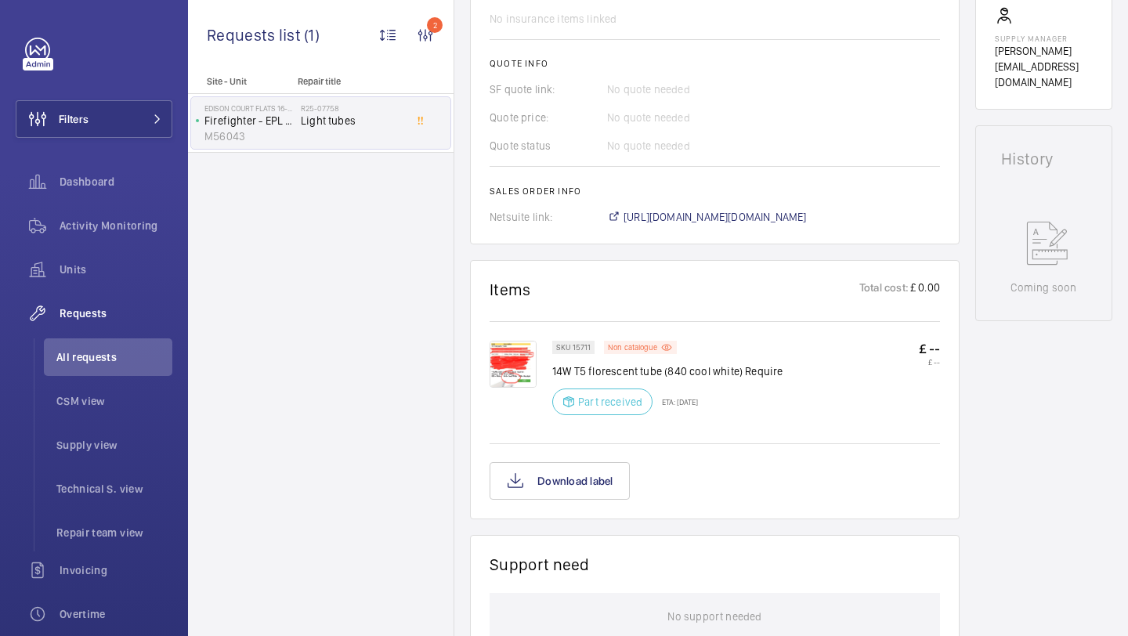
scroll to position [61, 0]
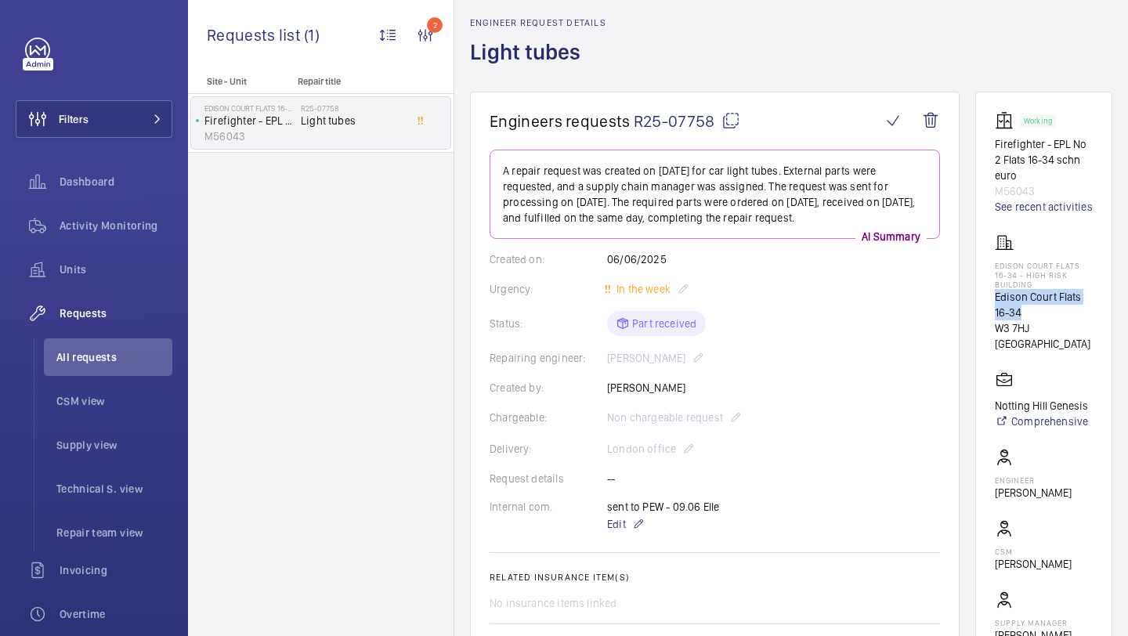
drag, startPoint x: 1026, startPoint y: 330, endPoint x: 989, endPoint y: 318, distance: 38.7
click at [989, 318] on wm-front-card "Working Firefighter - EPL No 2 Flats 16-34 schn euro M56043 See recent activiti…" at bounding box center [1043, 393] width 137 height 602
copy p "Edison Court Flats 16-34"
click at [99, 366] on li "All requests" at bounding box center [108, 357] width 128 height 38
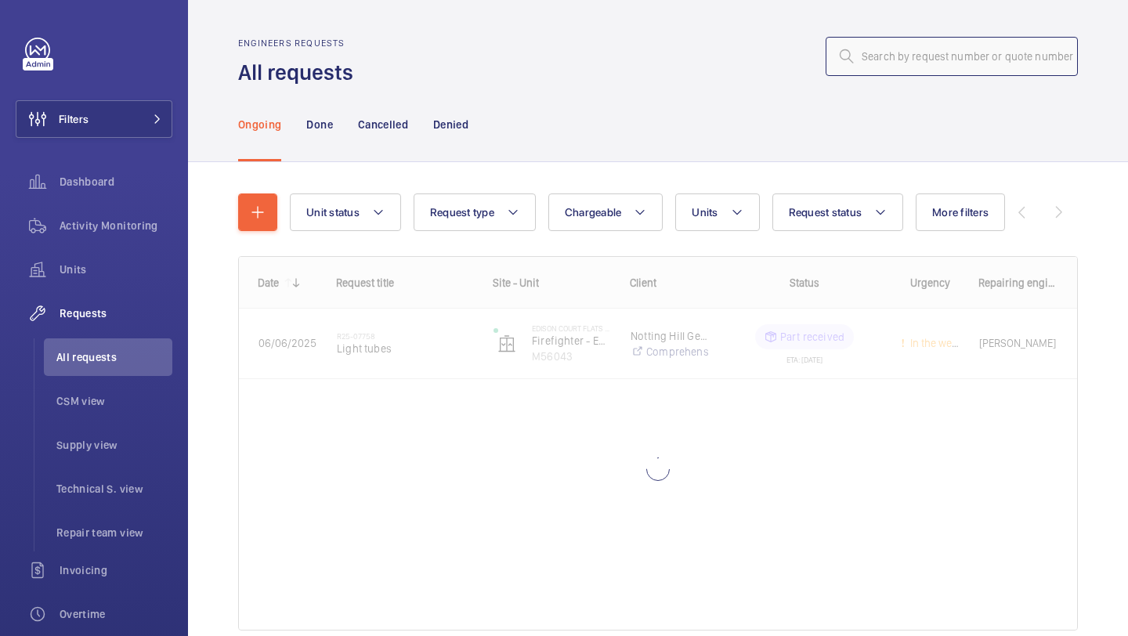
click at [907, 56] on input "text" at bounding box center [952, 56] width 252 height 39
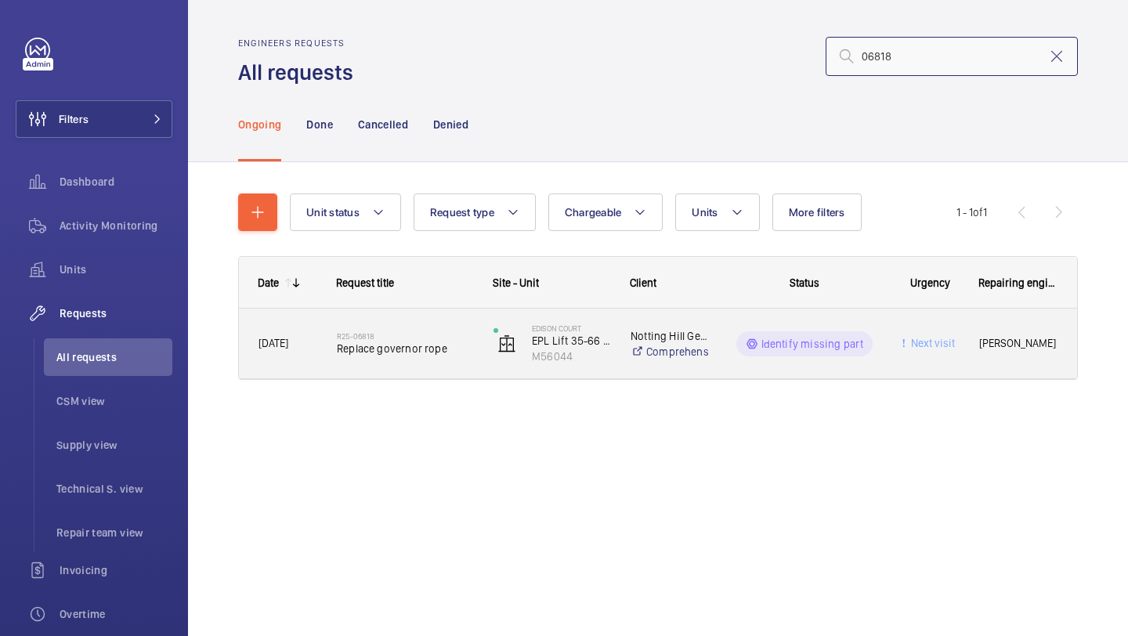
type input "06818"
click at [448, 345] on span "Replace governor rope" at bounding box center [405, 349] width 136 height 16
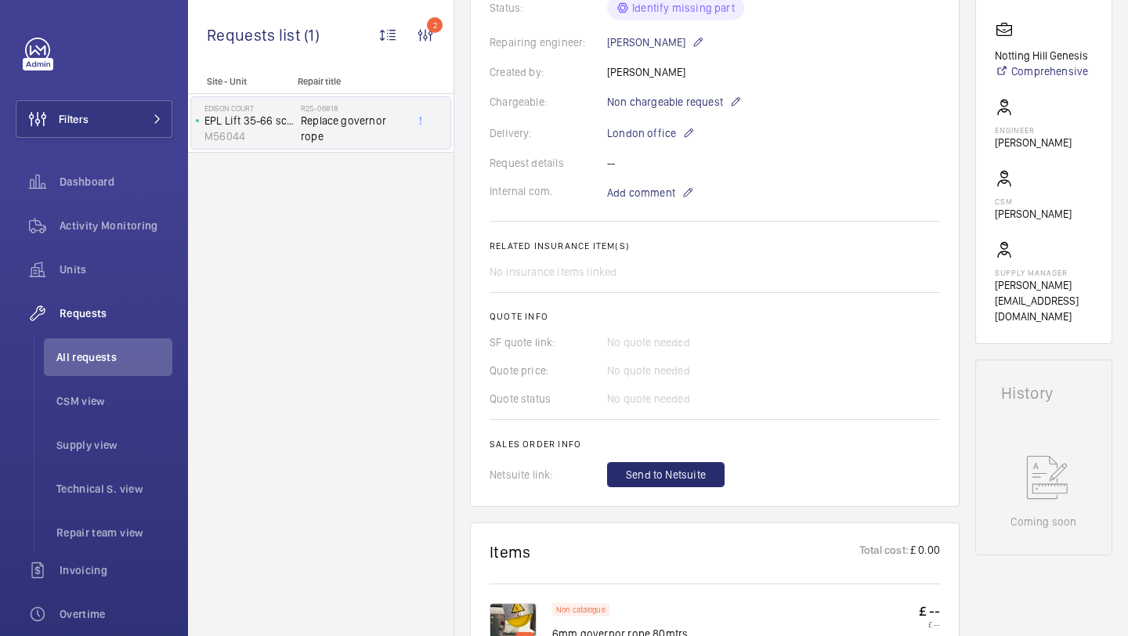
scroll to position [550, 0]
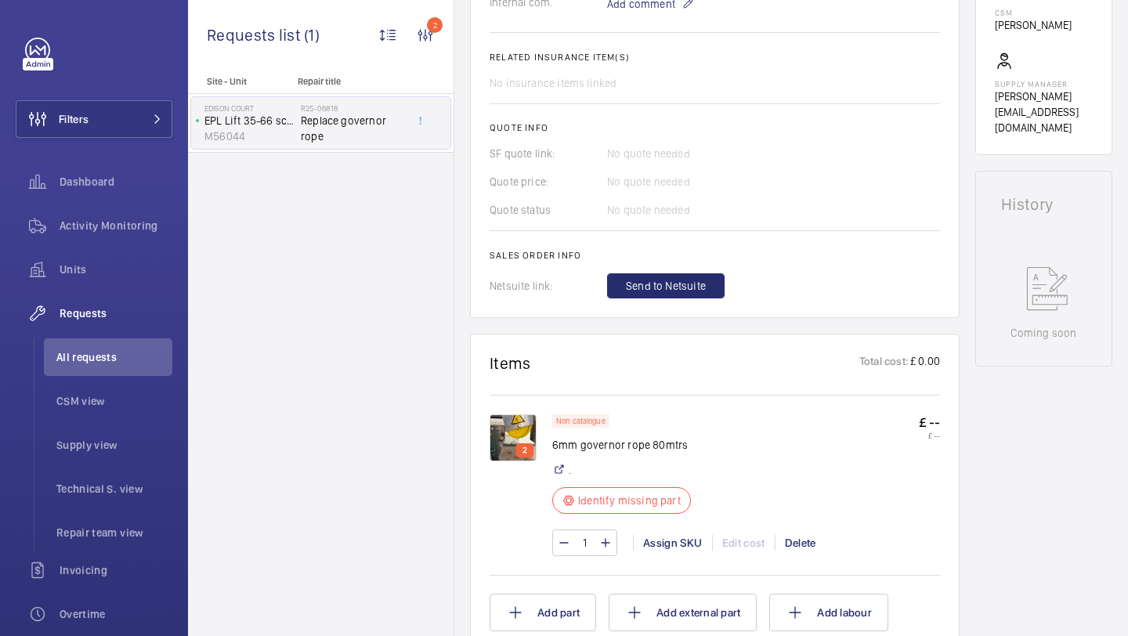
click at [524, 435] on img at bounding box center [513, 437] width 47 height 47
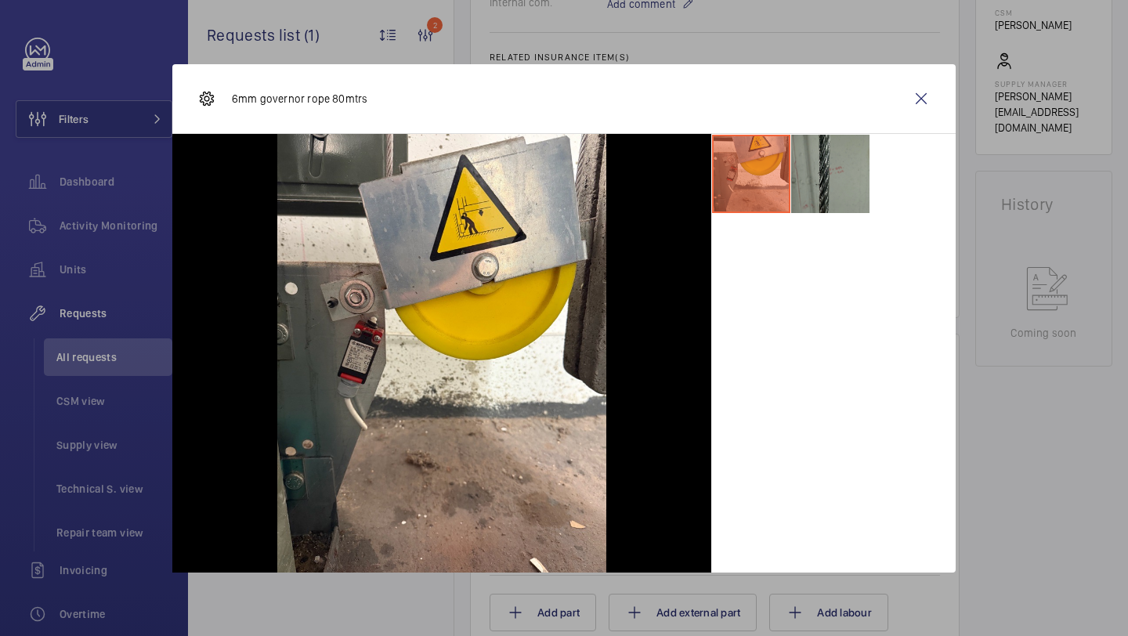
click at [823, 178] on li at bounding box center [830, 174] width 78 height 78
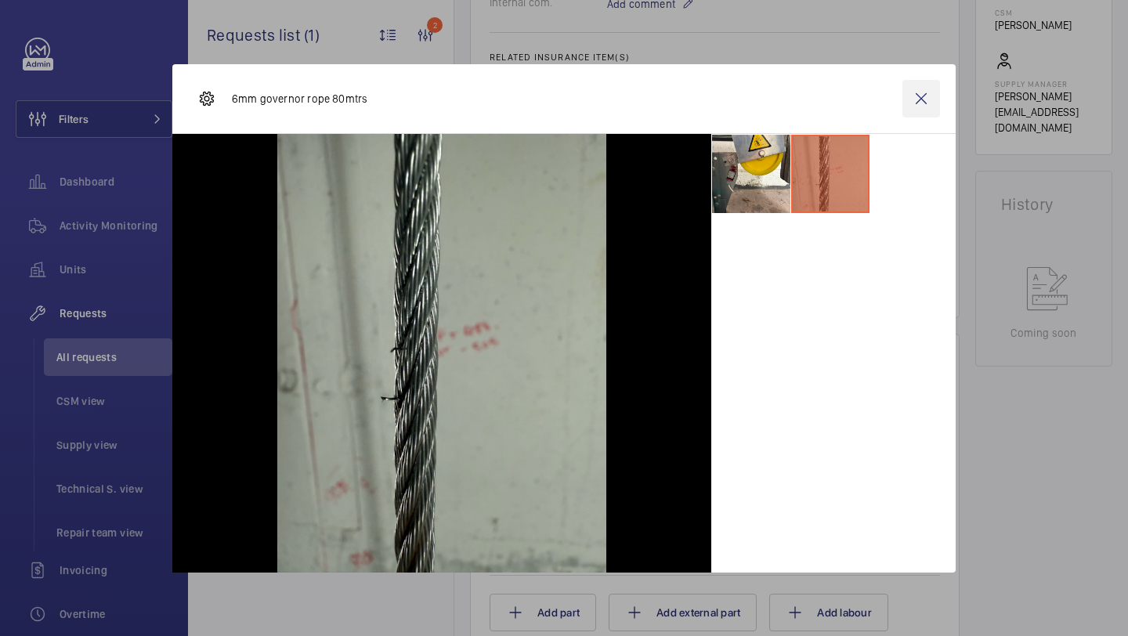
click at [917, 96] on wm-front-icon-button at bounding box center [922, 99] width 38 height 38
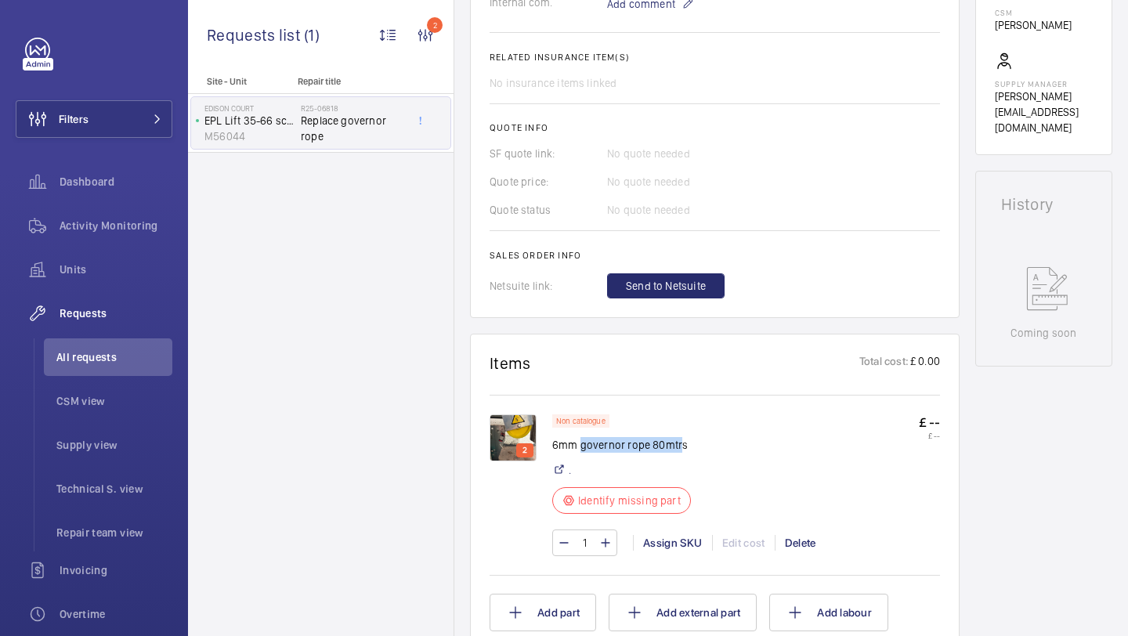
drag, startPoint x: 660, startPoint y: 451, endPoint x: 577, endPoint y: 448, distance: 82.3
click at [578, 448] on p "6mm governor rope 80mtrs" at bounding box center [621, 445] width 139 height 16
drag, startPoint x: 693, startPoint y: 444, endPoint x: 555, endPoint y: 445, distance: 137.1
click at [555, 445] on div "Non catalogue 6mm governor rope 80mtrs . Identify missing part £ -- £ --" at bounding box center [746, 468] width 388 height 109
click at [554, 445] on p "6mm governor rope 80mtrs" at bounding box center [621, 445] width 139 height 16
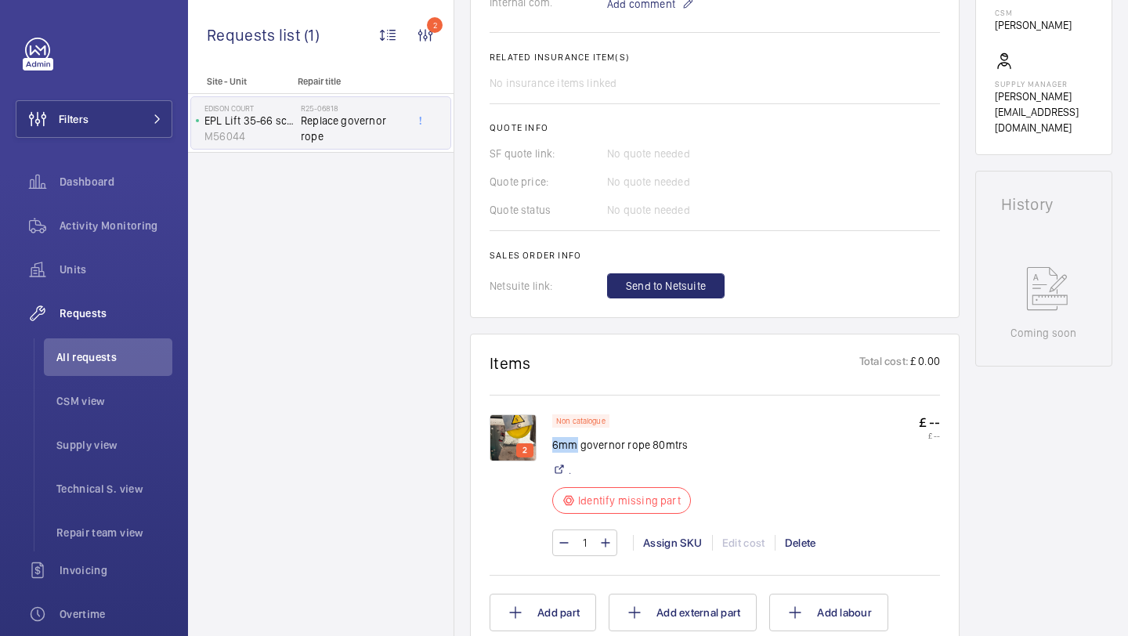
click at [554, 445] on p "6mm governor rope 80mtrs" at bounding box center [621, 445] width 139 height 16
copy div "6mm governor rope 80mtrs"
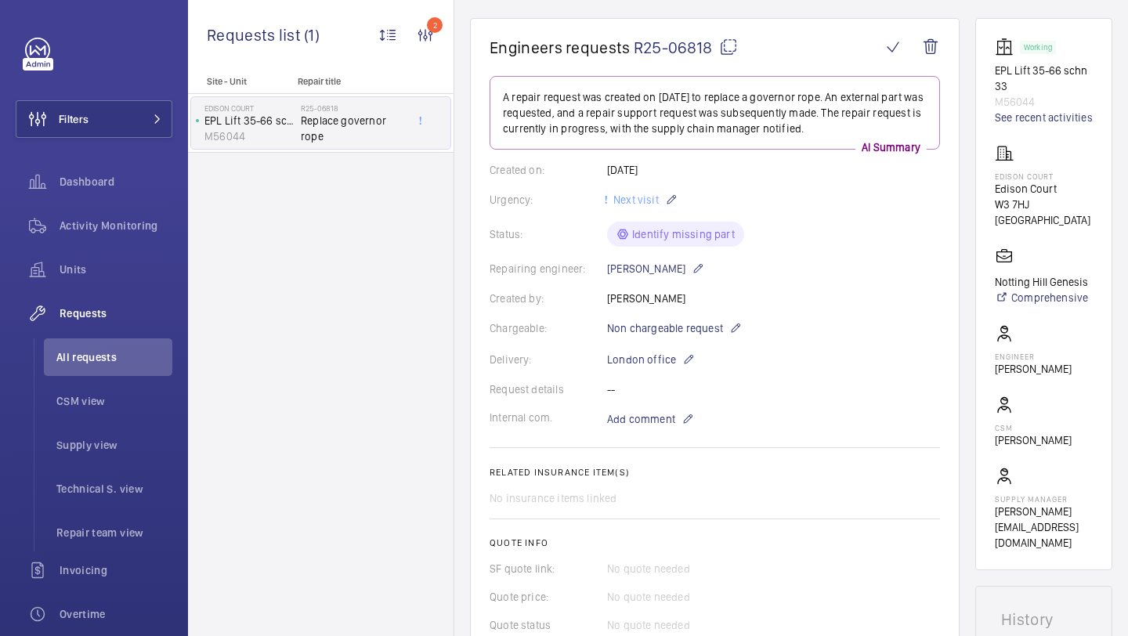
scroll to position [121, 0]
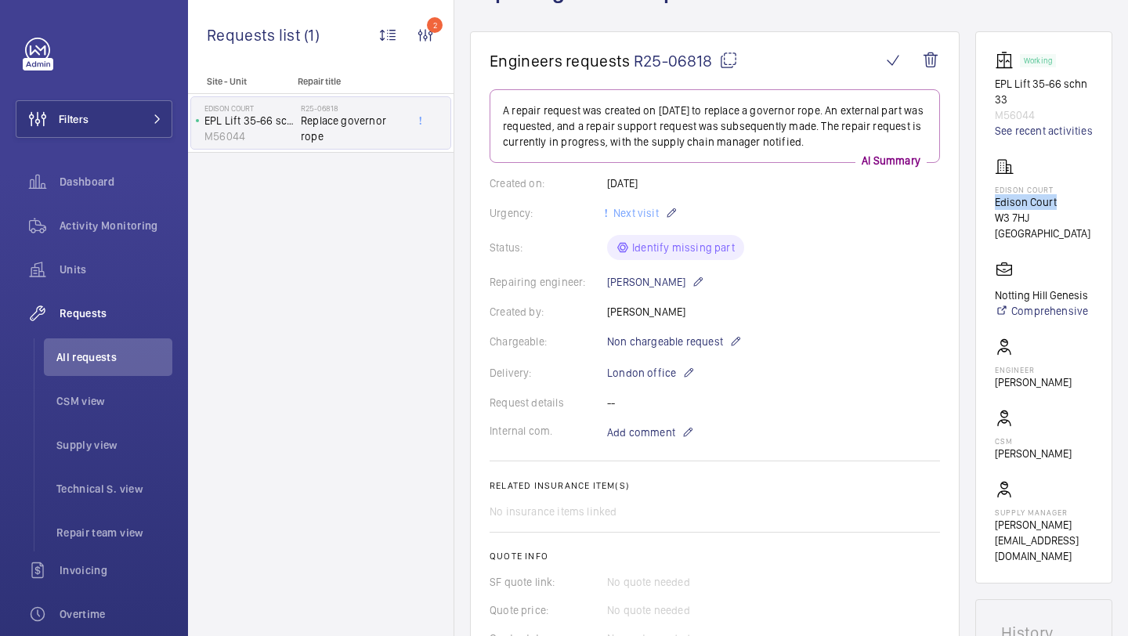
drag, startPoint x: 1058, startPoint y: 204, endPoint x: 989, endPoint y: 204, distance: 69.7
click at [989, 204] on wm-front-card "Working EPL Lift 35-66 schn 33 M56044 See recent activities Edison Court Edison…" at bounding box center [1043, 307] width 137 height 552
copy p "Edison Court"
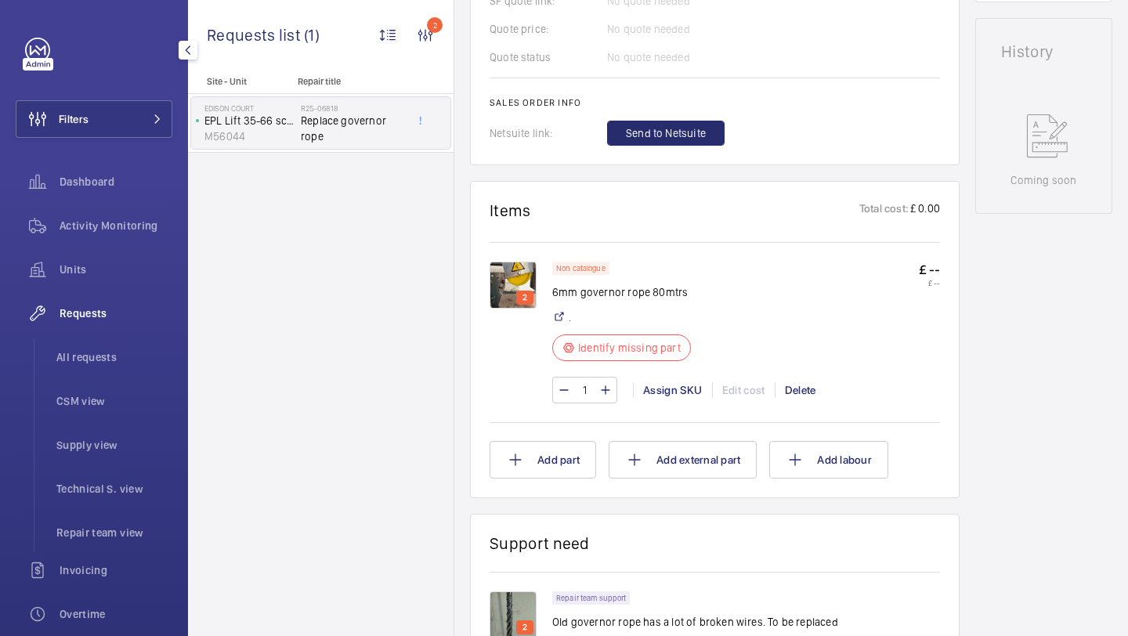
click at [127, 157] on div "Filters Dashboard Activity Monitoring Units Requests All requests CSM view Supp…" at bounding box center [94, 426] width 157 height 777
click at [127, 125] on button "Filters" at bounding box center [94, 119] width 157 height 38
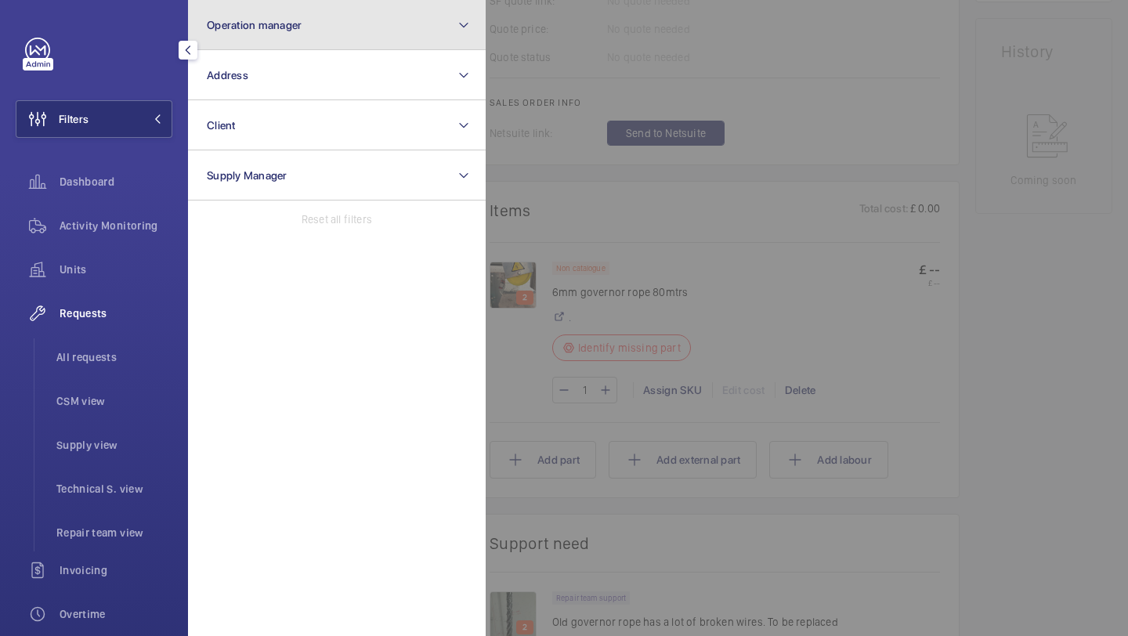
click at [240, 34] on button "Operation manager" at bounding box center [337, 25] width 298 height 50
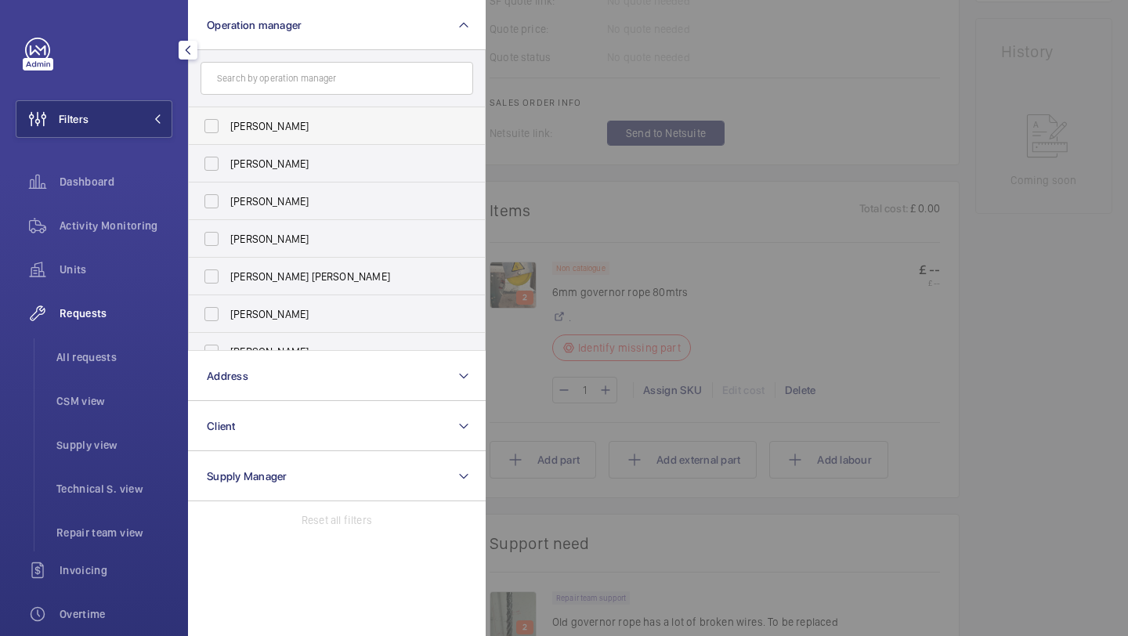
click at [239, 114] on label "Abby Archer" at bounding box center [325, 126] width 273 height 38
click at [227, 114] on input "Abby Archer" at bounding box center [211, 125] width 31 height 31
checkbox input "true"
click at [118, 364] on span "All requests" at bounding box center [114, 357] width 116 height 16
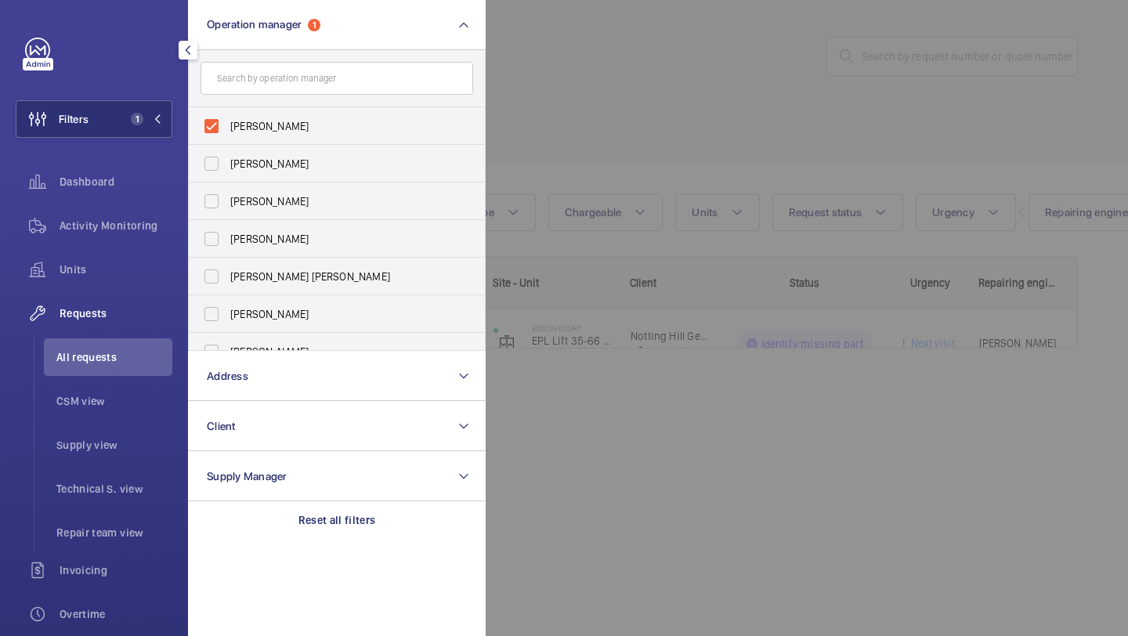
click at [693, 156] on div at bounding box center [1050, 318] width 1128 height 636
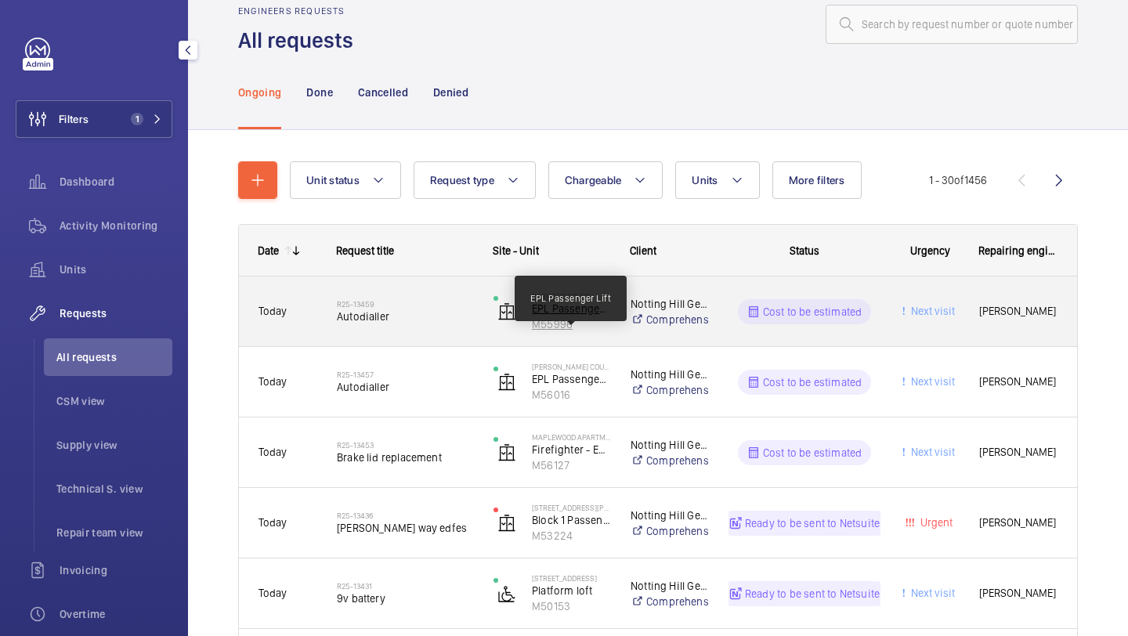
scroll to position [35, 0]
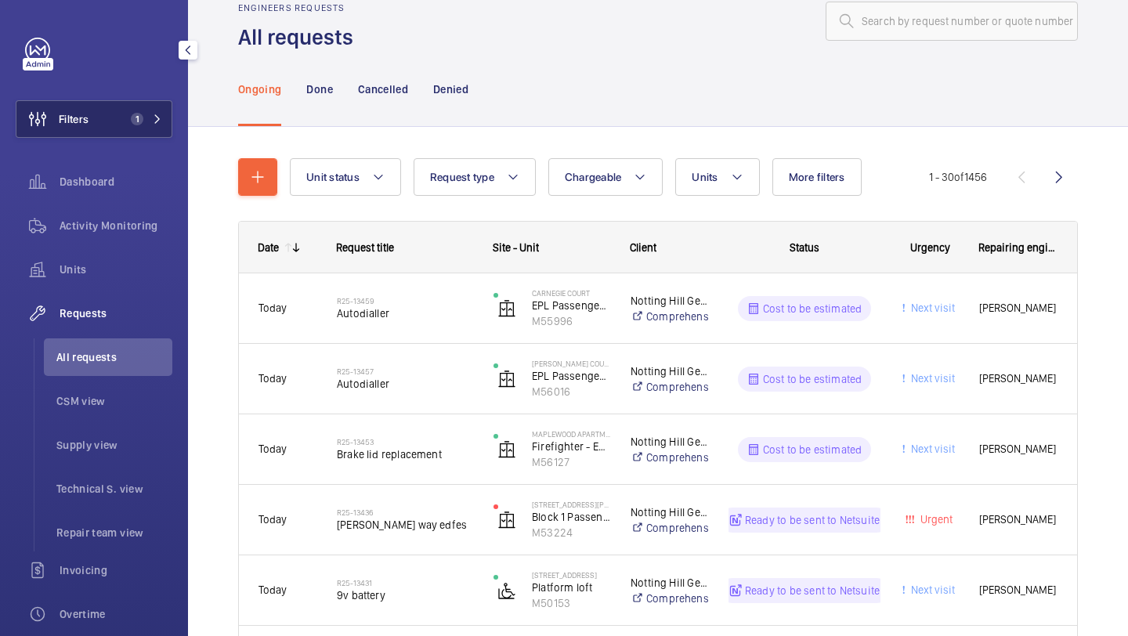
click at [136, 121] on span "1" at bounding box center [137, 119] width 13 height 13
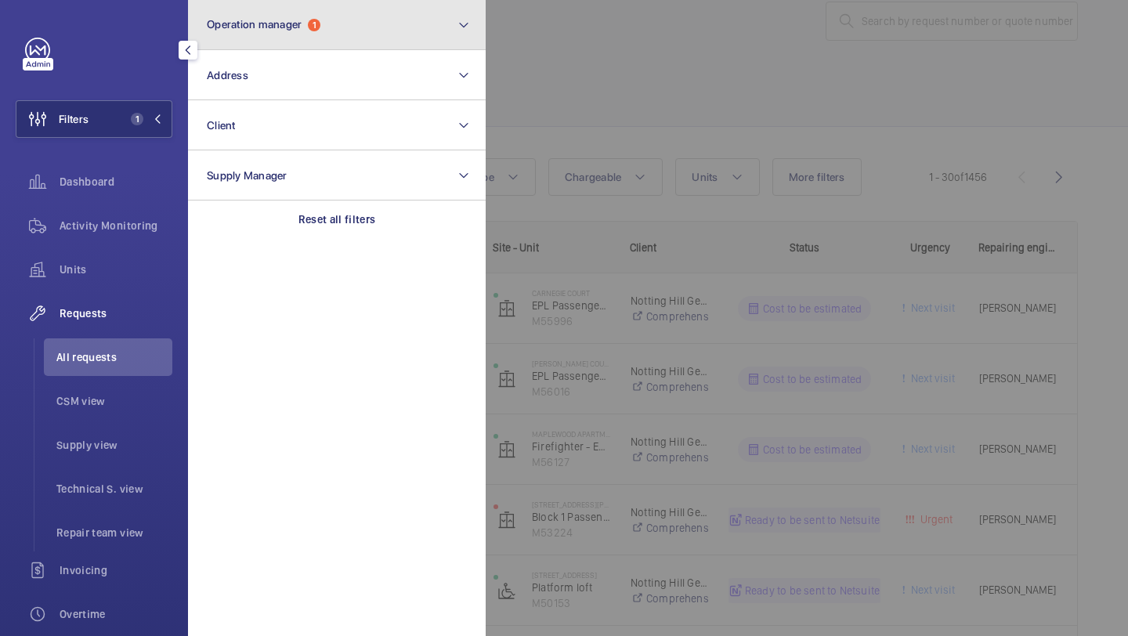
click at [271, 34] on button "Operation manager 1" at bounding box center [337, 25] width 298 height 50
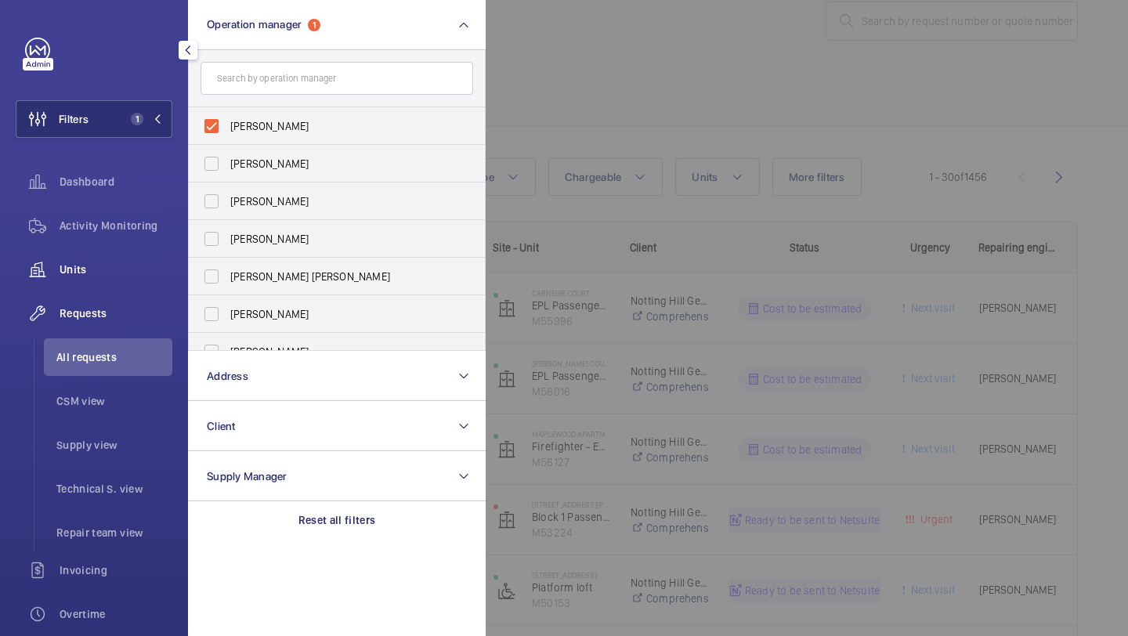
click at [139, 280] on div "Units" at bounding box center [94, 270] width 157 height 38
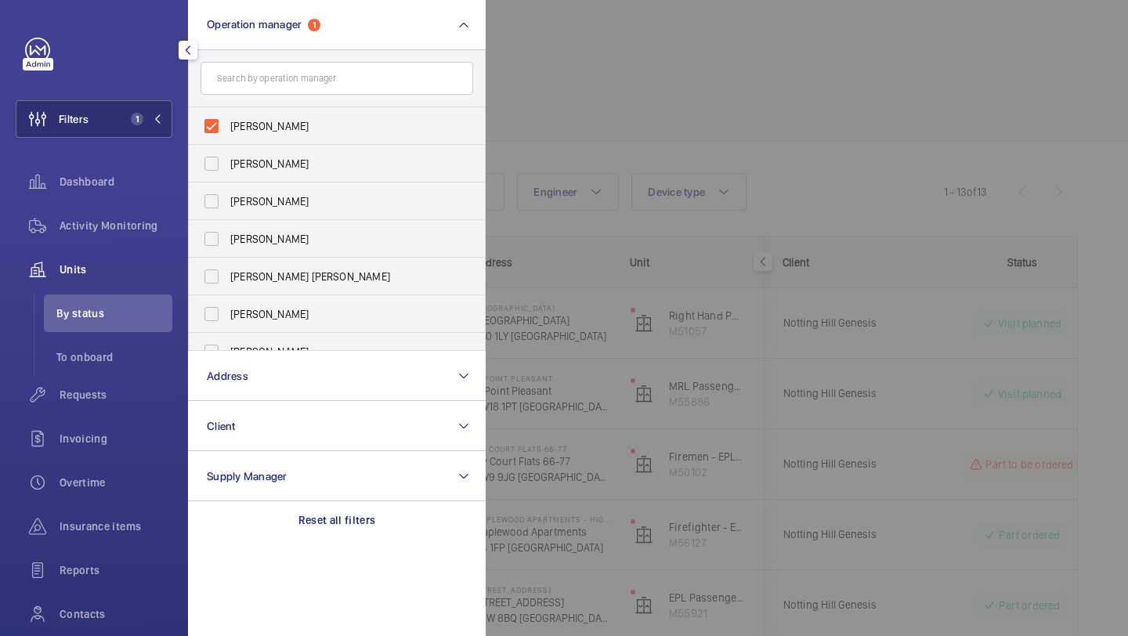
click at [545, 154] on div at bounding box center [1050, 318] width 1128 height 636
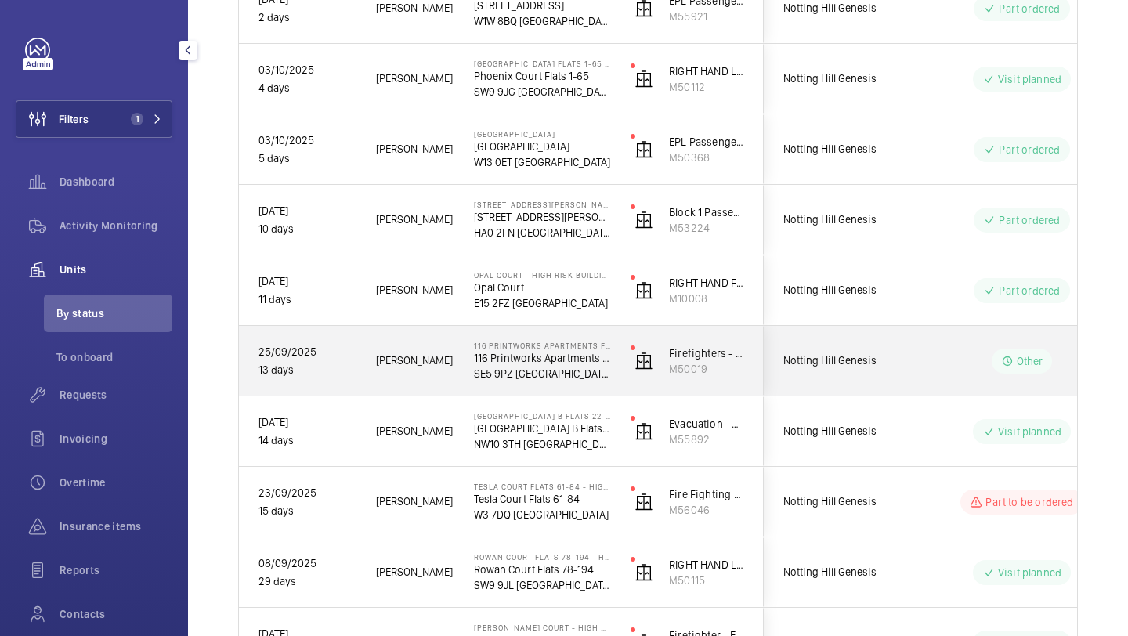
scroll to position [437, 0]
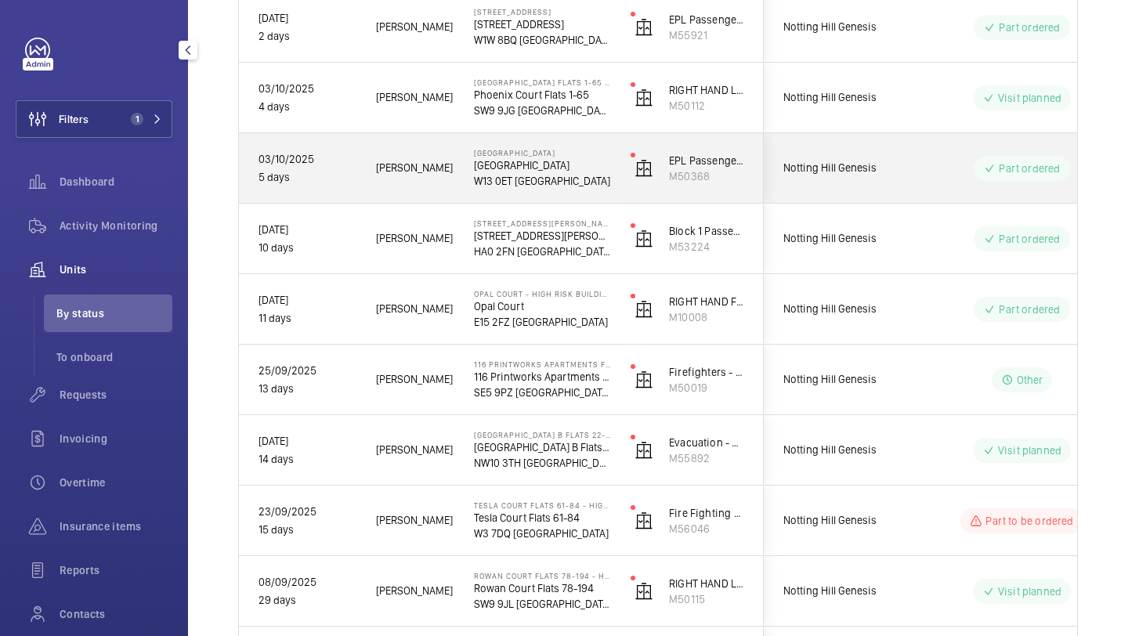
click at [874, 174] on span "Notting Hill Genesis" at bounding box center [843, 168] width 121 height 18
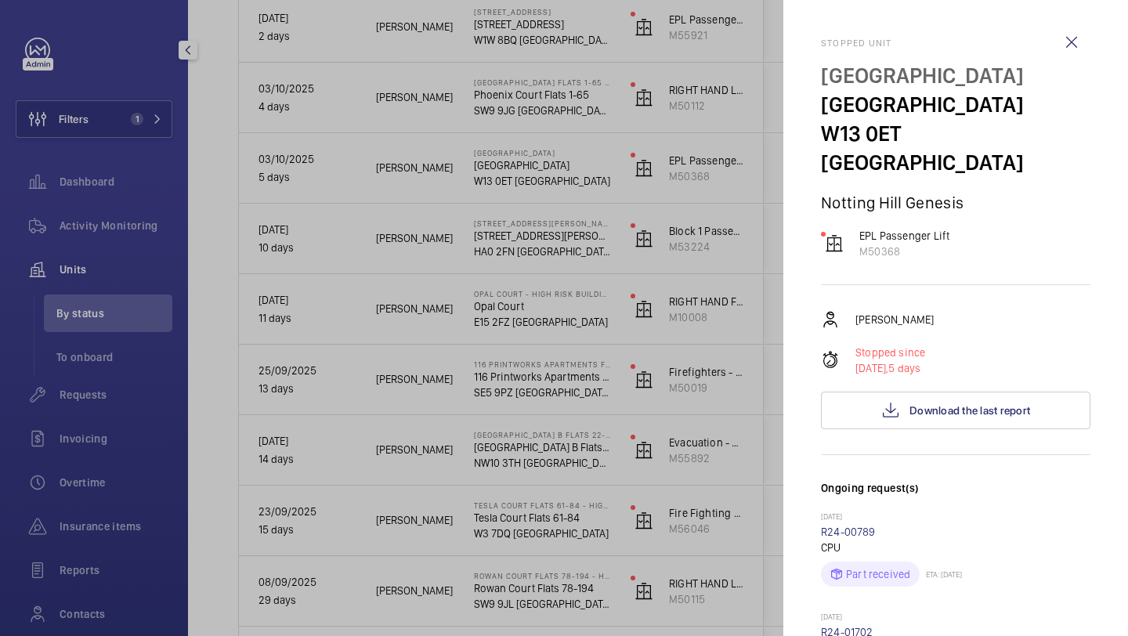
scroll to position [347, 0]
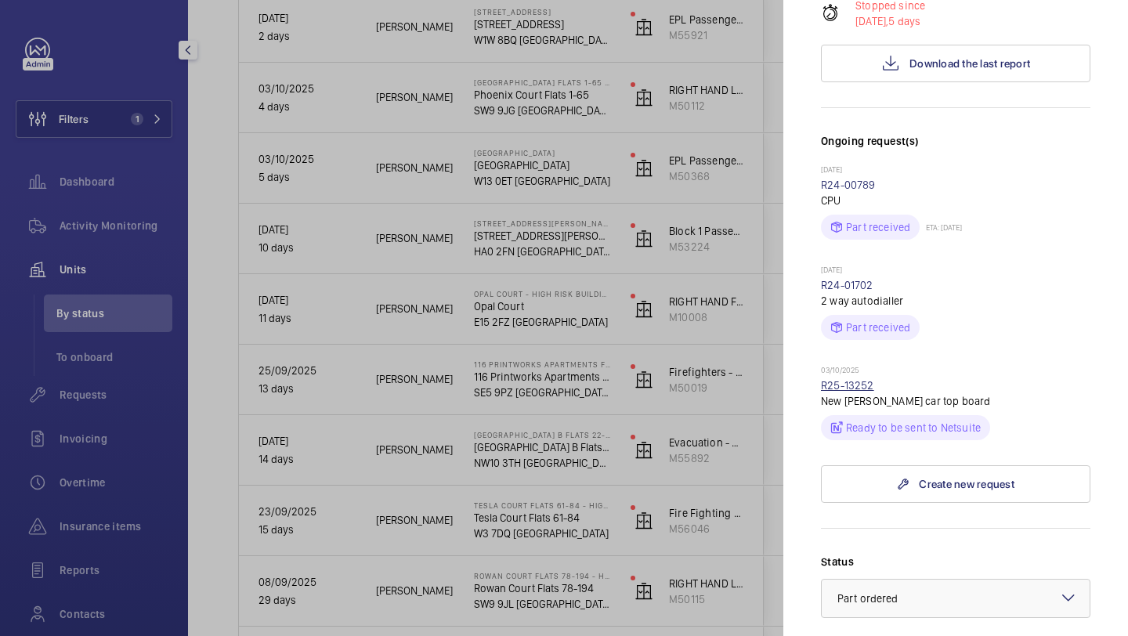
click at [859, 379] on link "R25-13252" at bounding box center [847, 385] width 53 height 13
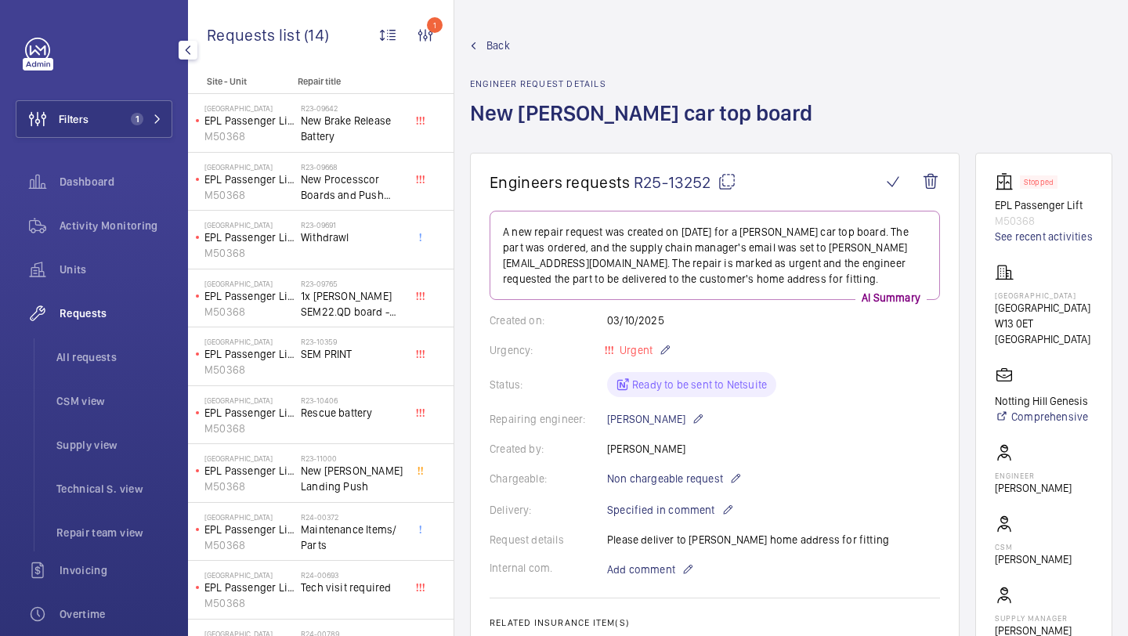
scroll to position [548, 0]
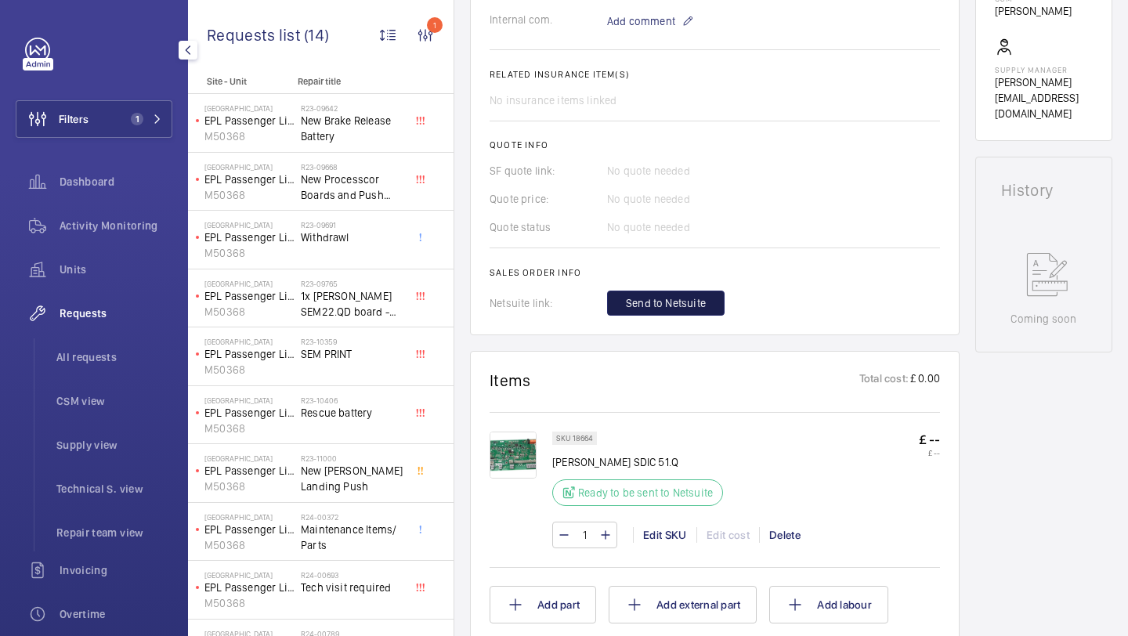
click at [700, 311] on span "Send to Netsuite" at bounding box center [666, 303] width 80 height 16
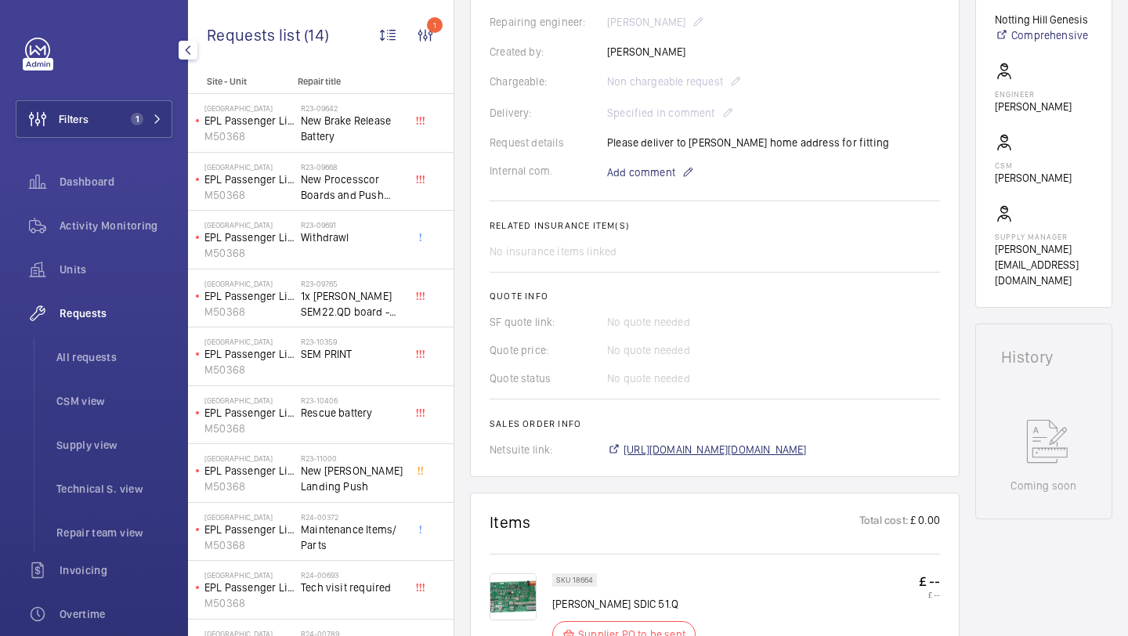
scroll to position [397, 0]
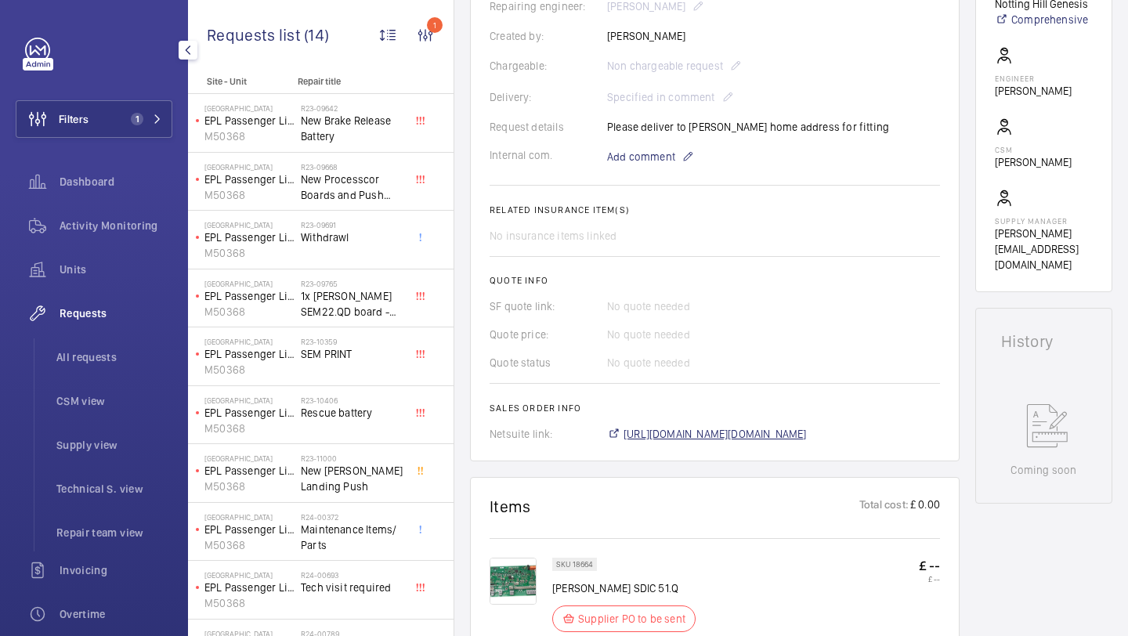
click at [683, 436] on span "https://6461500.app.netsuite.com/app/accounting/transactions/salesord.nl?id=307…" at bounding box center [715, 434] width 183 height 16
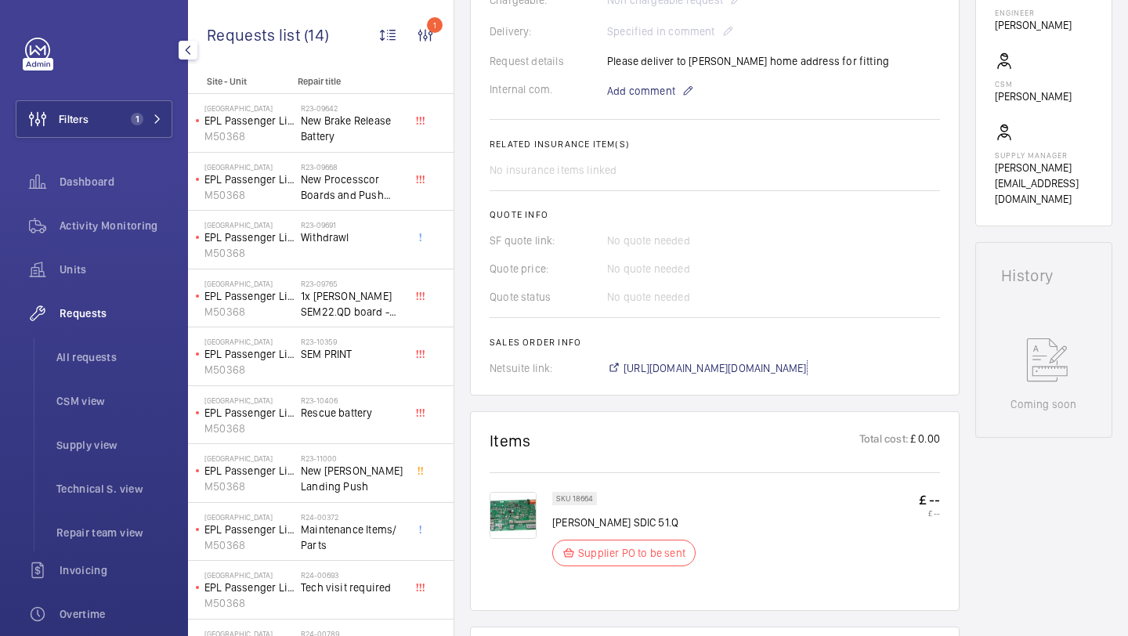
scroll to position [794, 0]
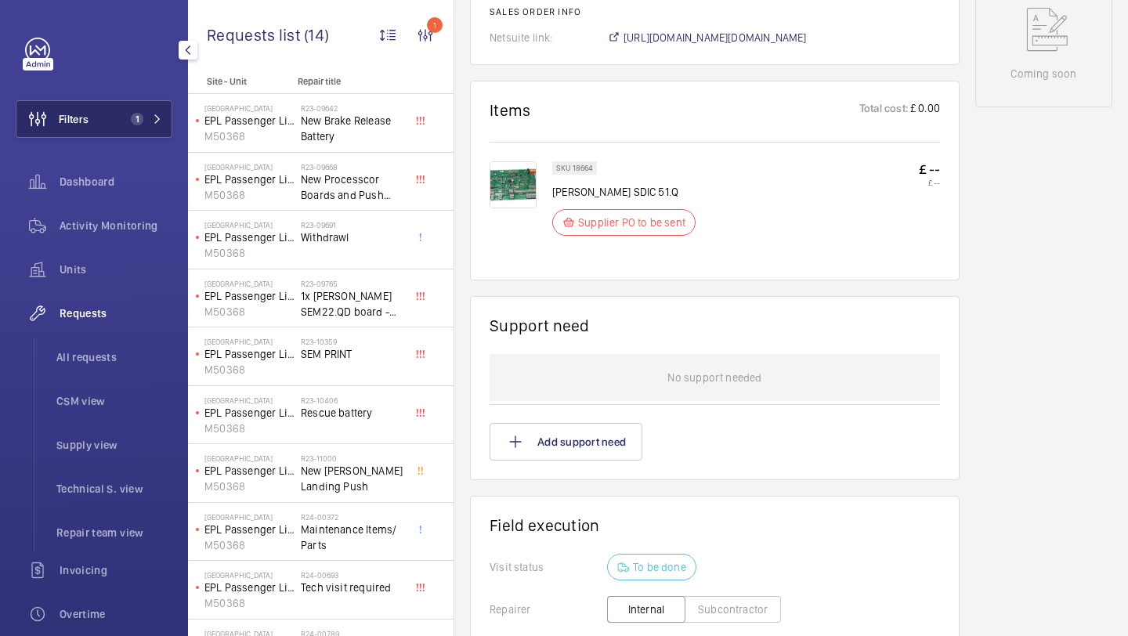
click at [139, 113] on span "1" at bounding box center [134, 119] width 19 height 13
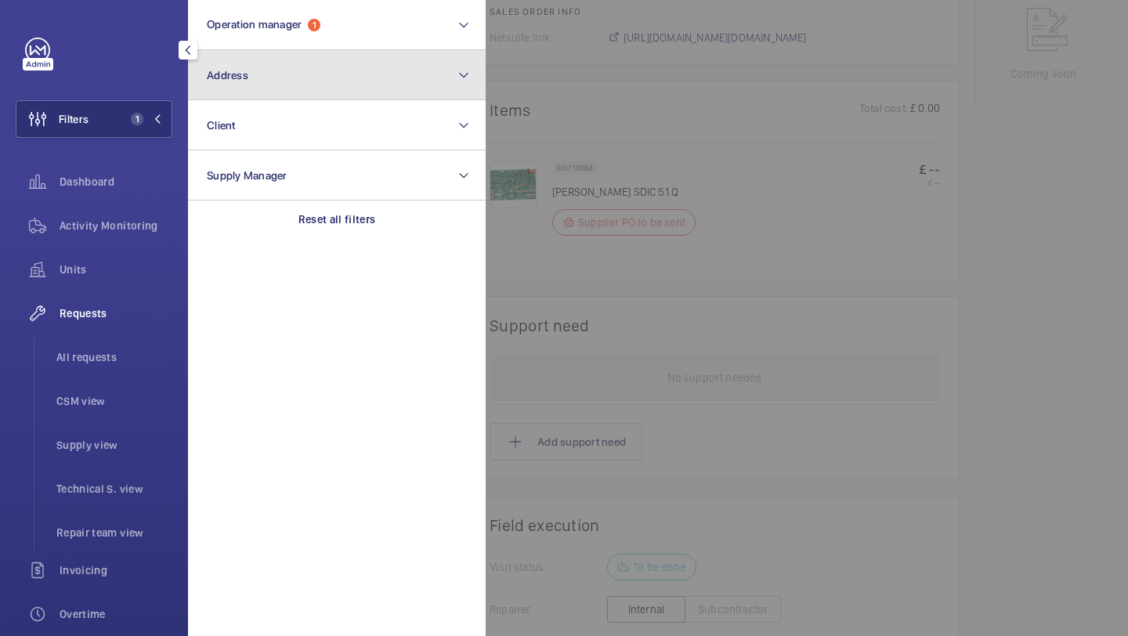
click at [235, 84] on button "Address" at bounding box center [337, 75] width 298 height 50
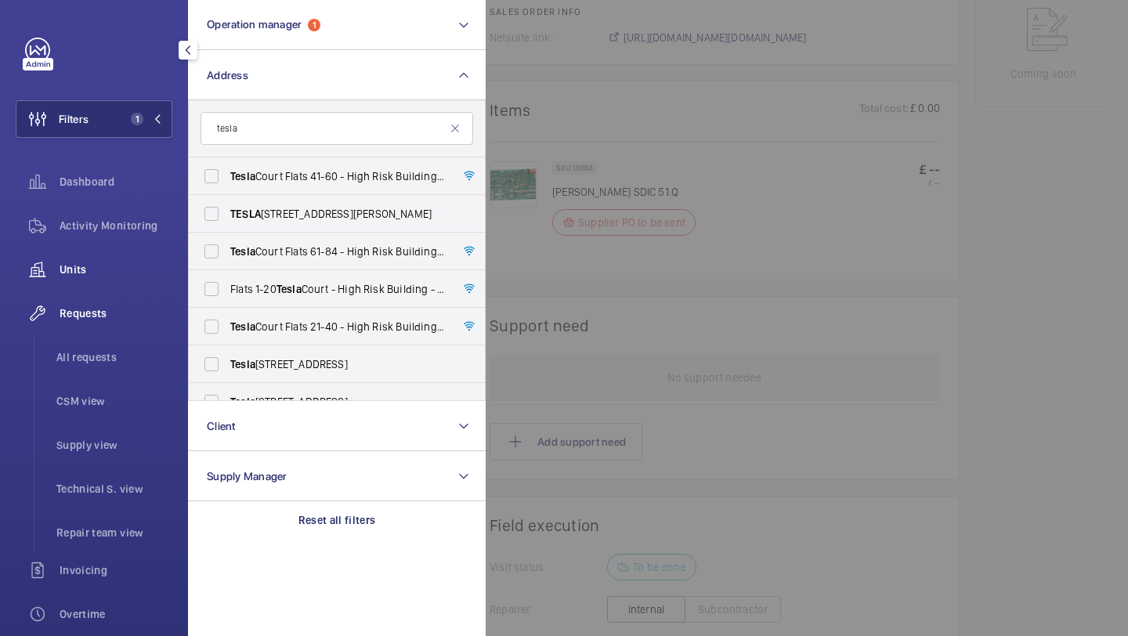
type input "tesla"
click at [136, 280] on div "Units" at bounding box center [94, 270] width 157 height 38
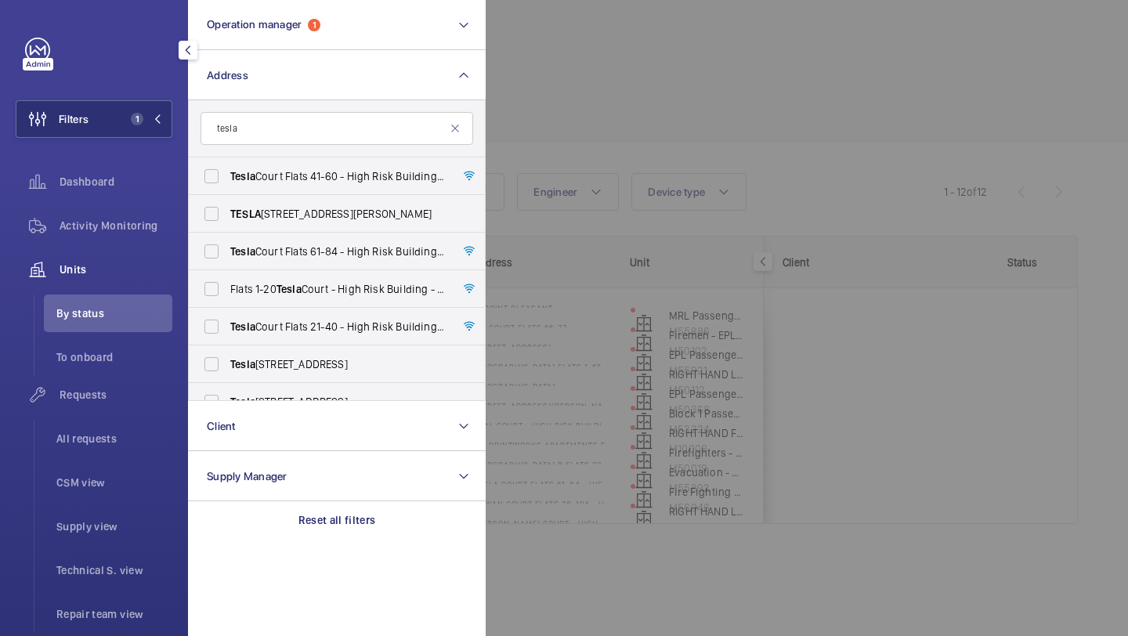
click at [735, 20] on div at bounding box center [1050, 318] width 1128 height 636
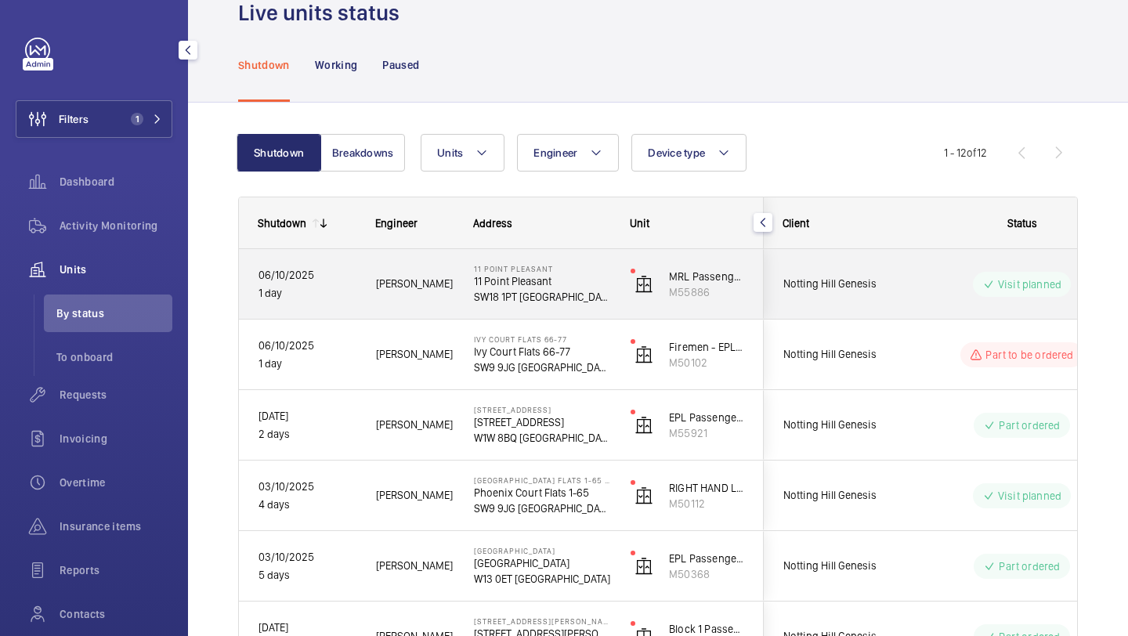
scroll to position [46, 0]
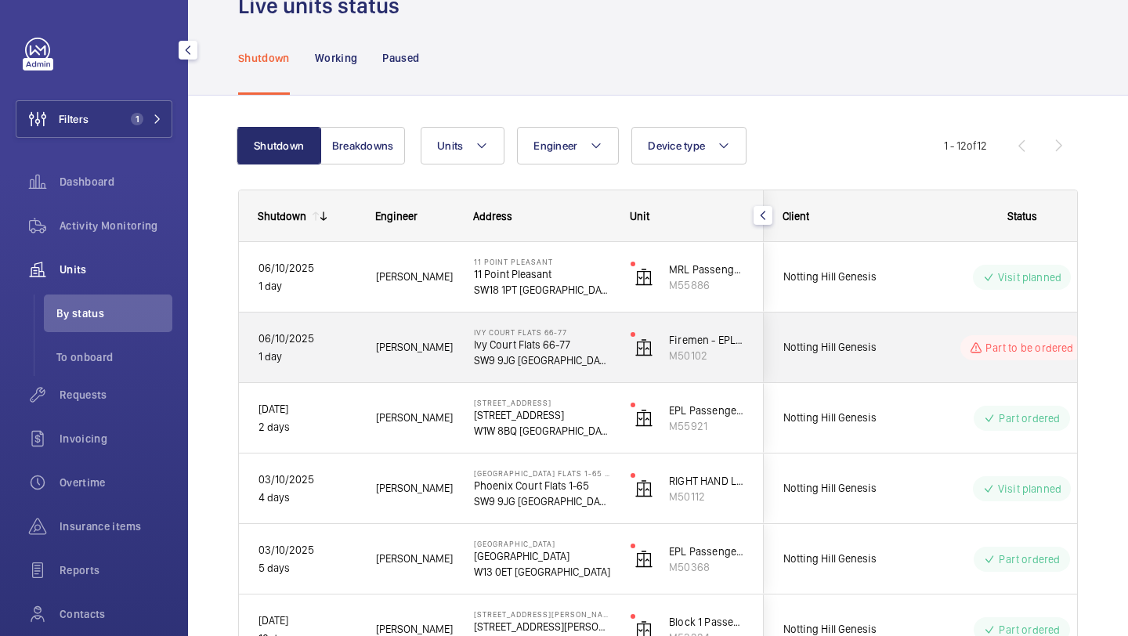
click at [899, 345] on span "Notting Hill Genesis" at bounding box center [843, 347] width 121 height 18
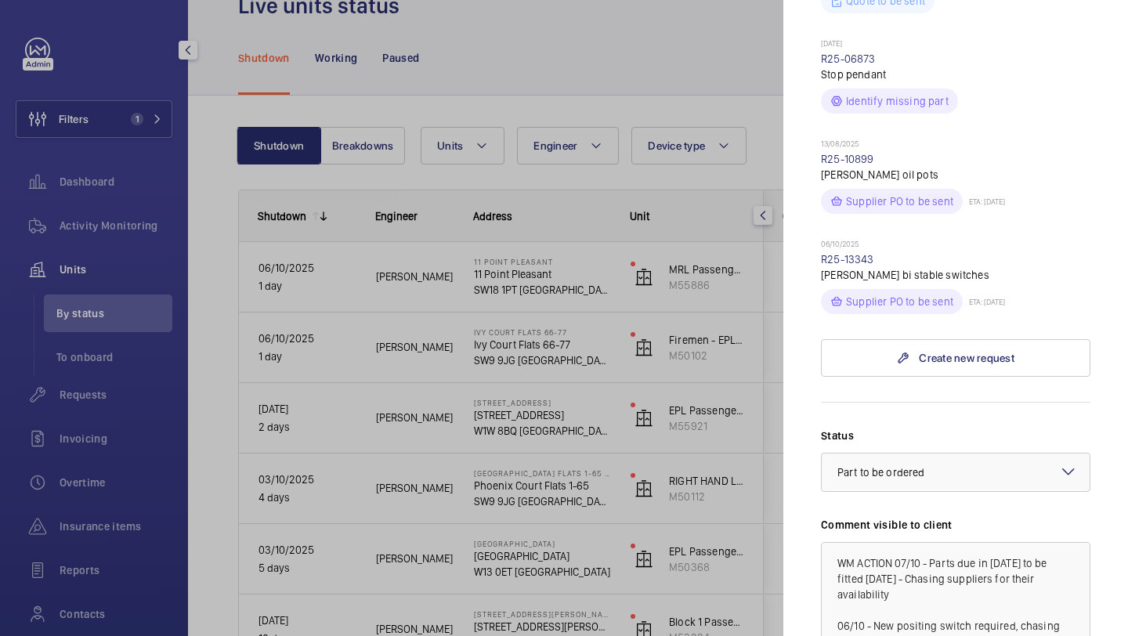
scroll to position [672, 0]
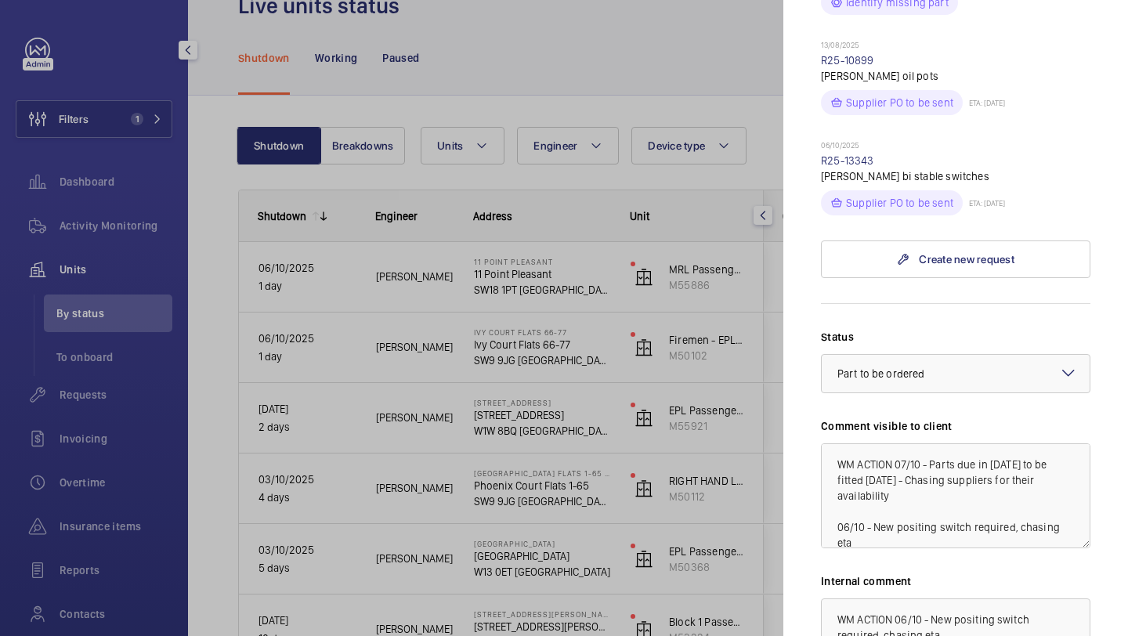
click at [910, 355] on div at bounding box center [956, 374] width 268 height 38
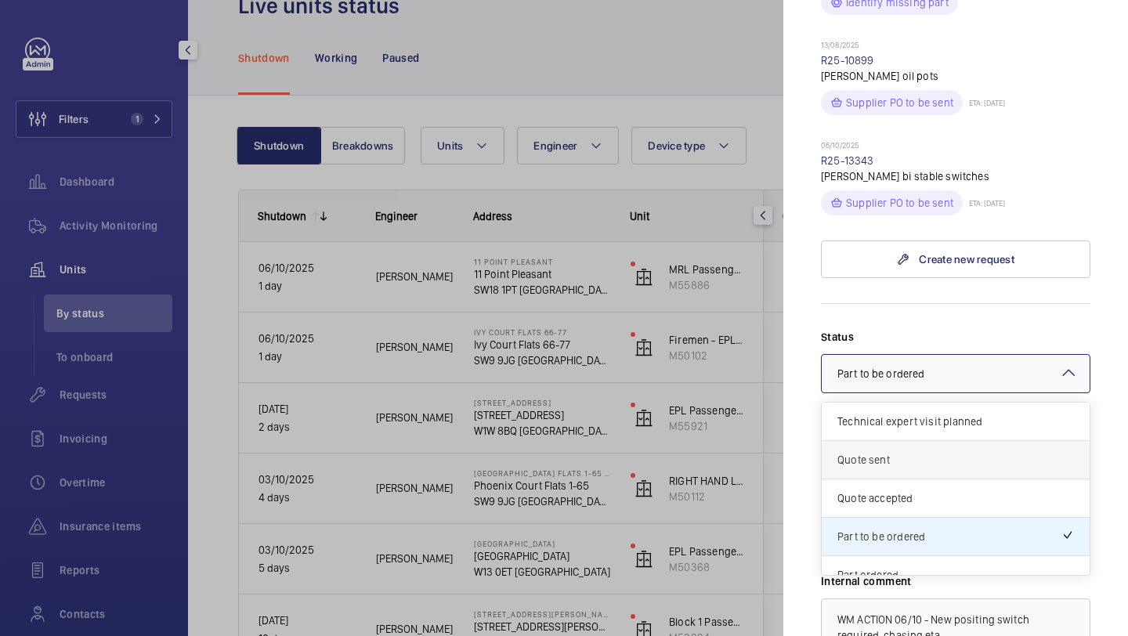
scroll to position [134, 0]
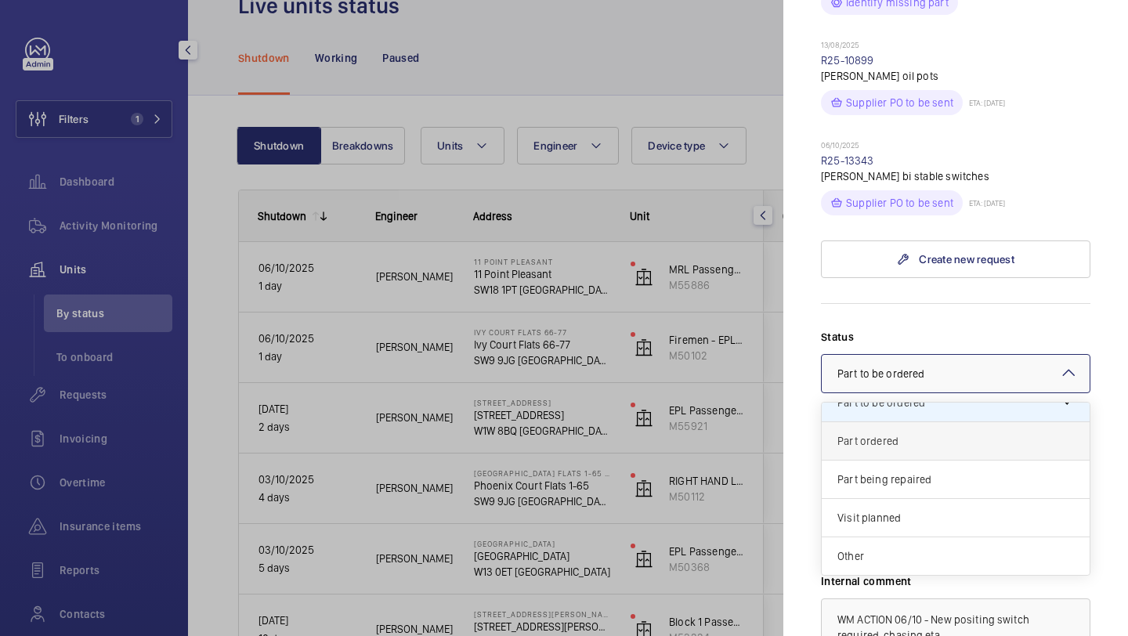
click at [892, 425] on div "Part ordered" at bounding box center [956, 441] width 268 height 38
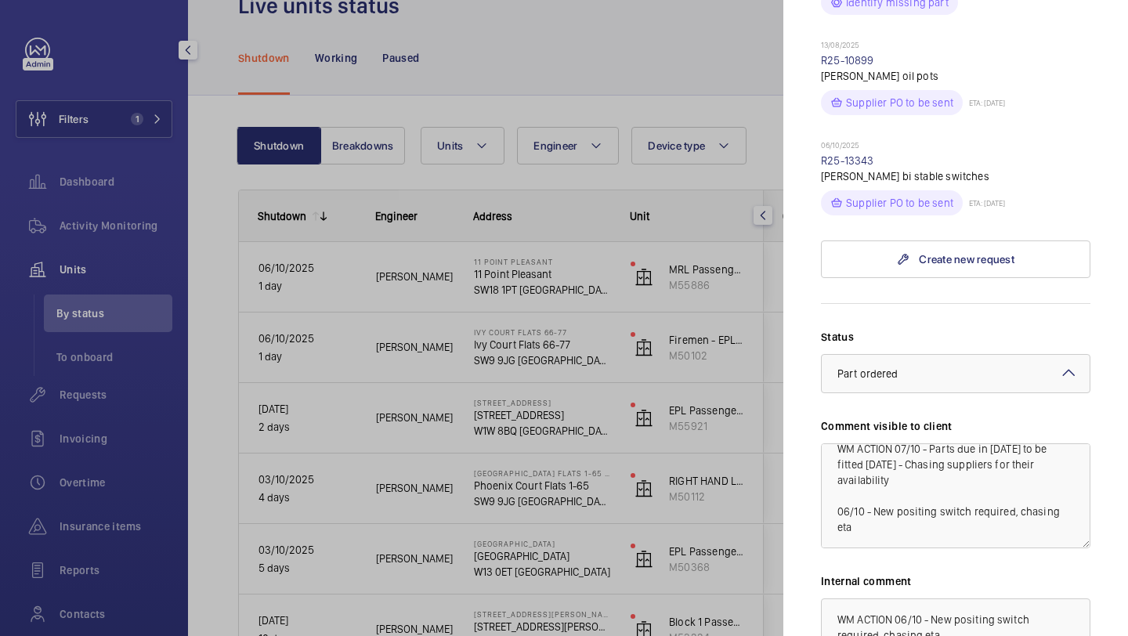
scroll to position [862, 0]
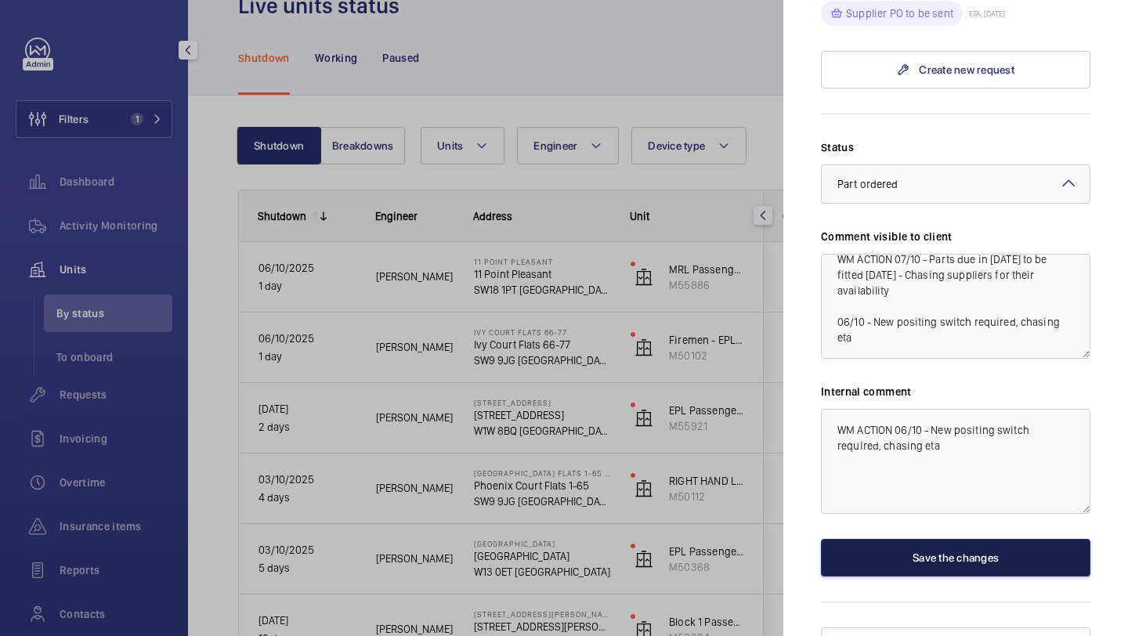
click at [906, 539] on button "Save the changes" at bounding box center [955, 558] width 269 height 38
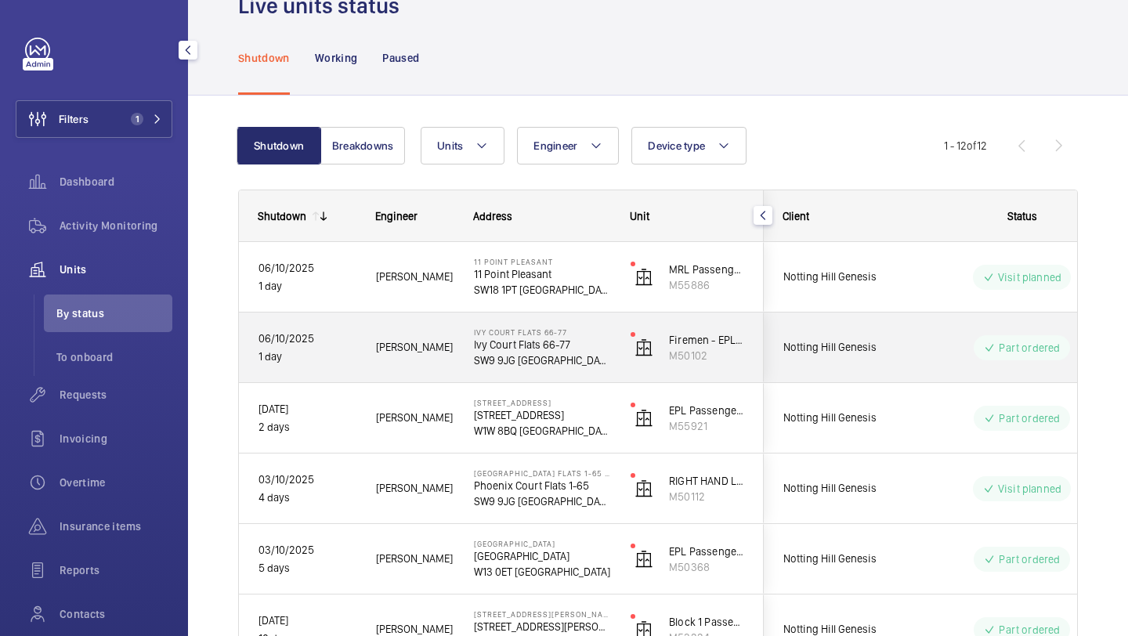
click at [902, 335] on div "Notting Hill Genesis" at bounding box center [834, 347] width 139 height 49
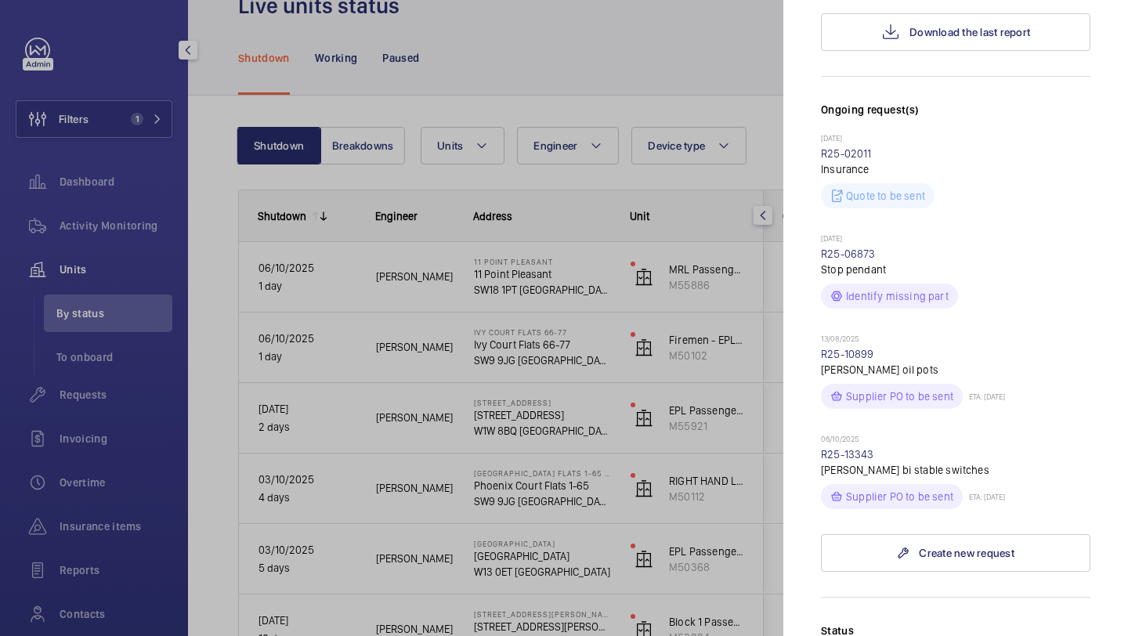
scroll to position [490, 0]
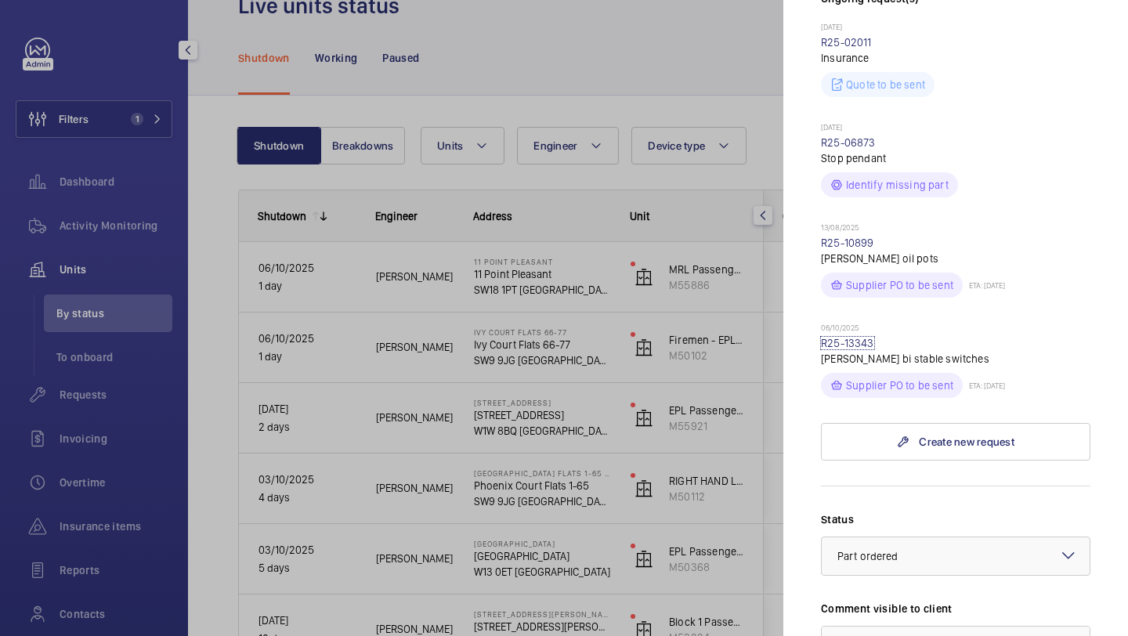
click at [865, 337] on link "R25-13343" at bounding box center [847, 343] width 53 height 13
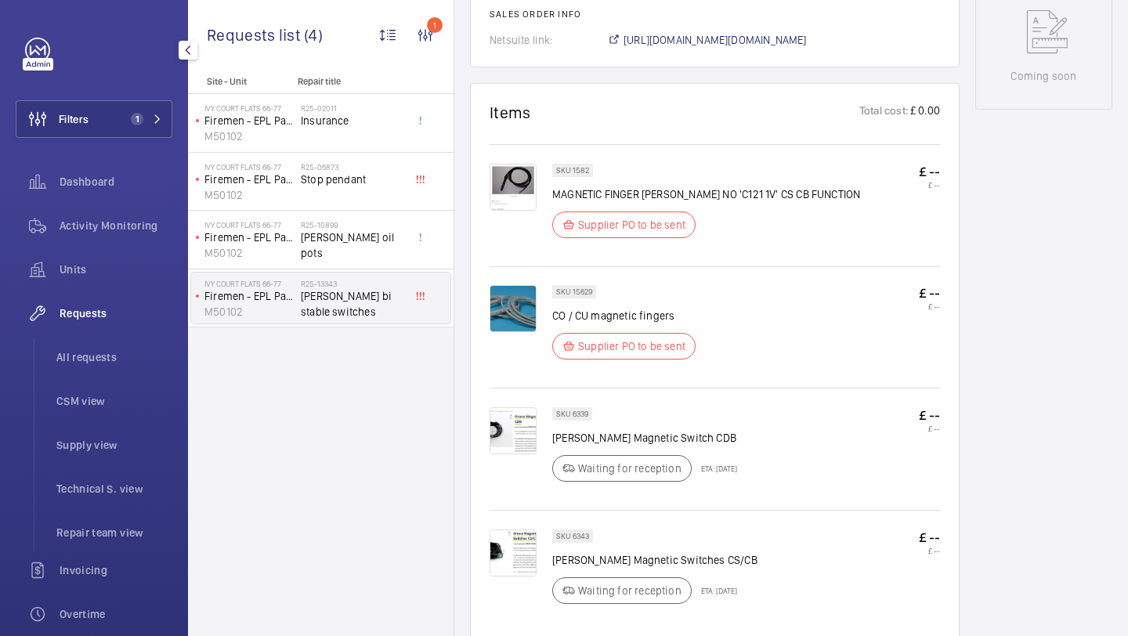
scroll to position [702, 0]
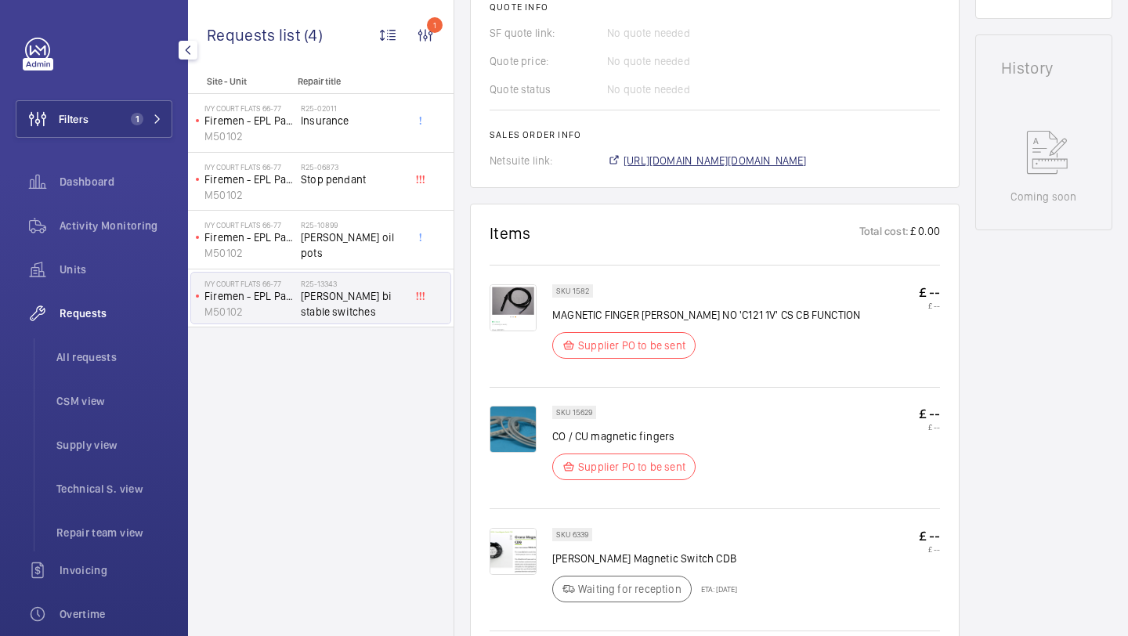
click at [740, 161] on span "https://6461500.app.netsuite.com/app/accounting/transactions/salesord.nl?id=307…" at bounding box center [715, 161] width 183 height 16
drag, startPoint x: 592, startPoint y: 409, endPoint x: 574, endPoint y: 410, distance: 18.0
click at [574, 410] on div "SKU 15629" at bounding box center [574, 412] width 44 height 13
click at [573, 412] on p "SKU 15629" at bounding box center [574, 412] width 36 height 5
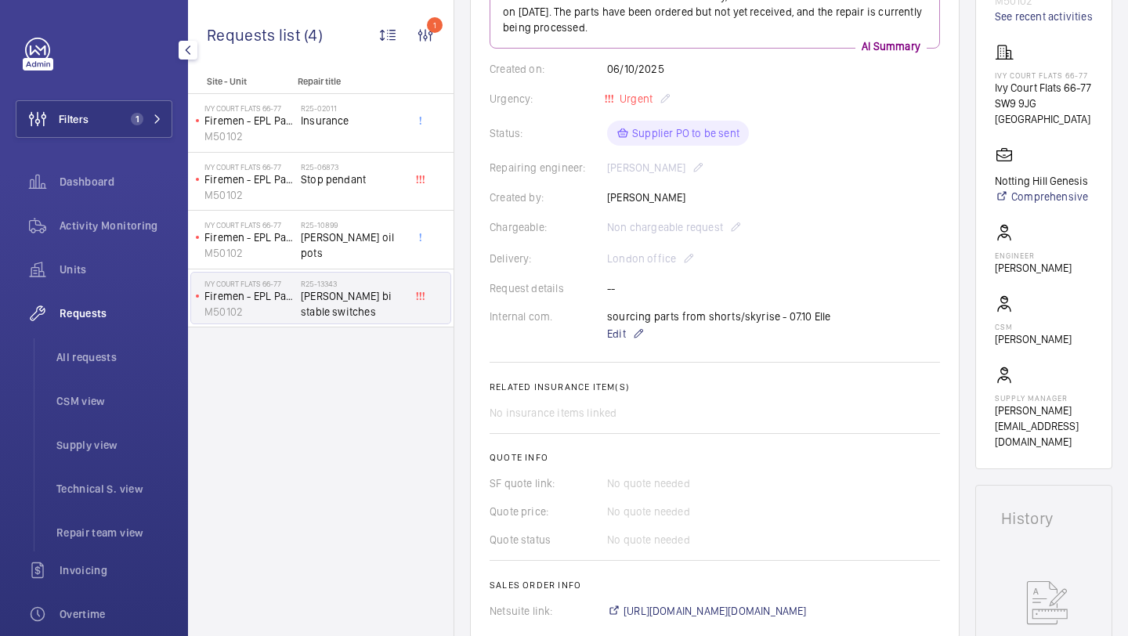
scroll to position [0, 0]
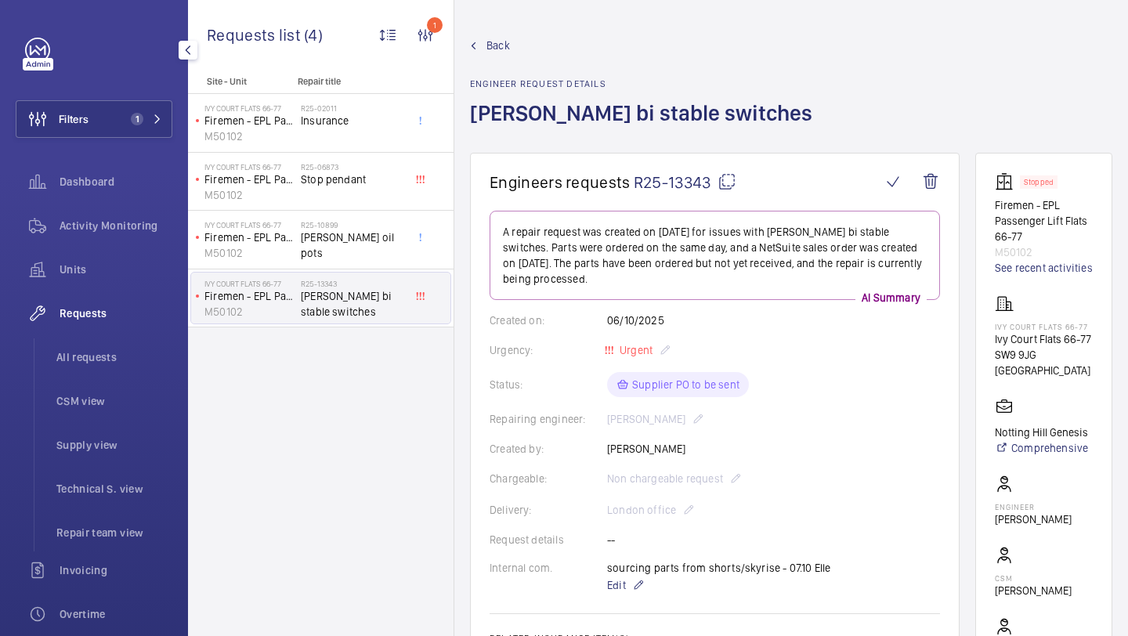
drag, startPoint x: 711, startPoint y: 190, endPoint x: 635, endPoint y: 184, distance: 77.0
click at [635, 184] on span "R25-13343" at bounding box center [685, 182] width 103 height 20
copy span "R25-13343"
drag, startPoint x: 714, startPoint y: 180, endPoint x: 635, endPoint y: 182, distance: 78.4
click at [635, 182] on span "R25-13343" at bounding box center [685, 182] width 103 height 20
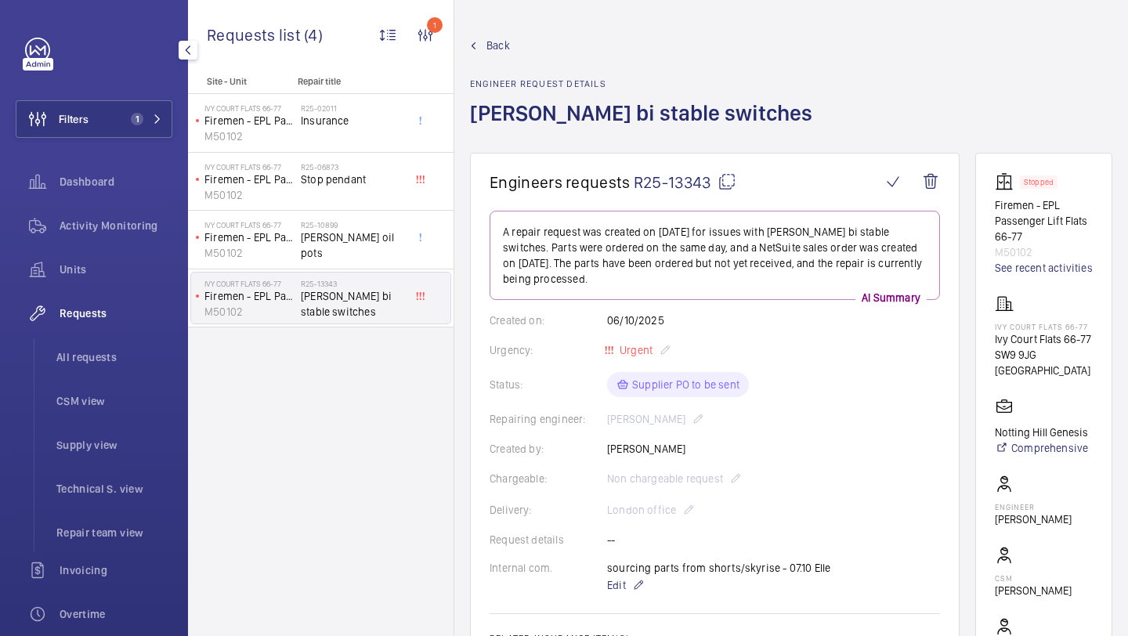
copy span "R25-13343"
click at [140, 118] on span "1" at bounding box center [137, 119] width 13 height 13
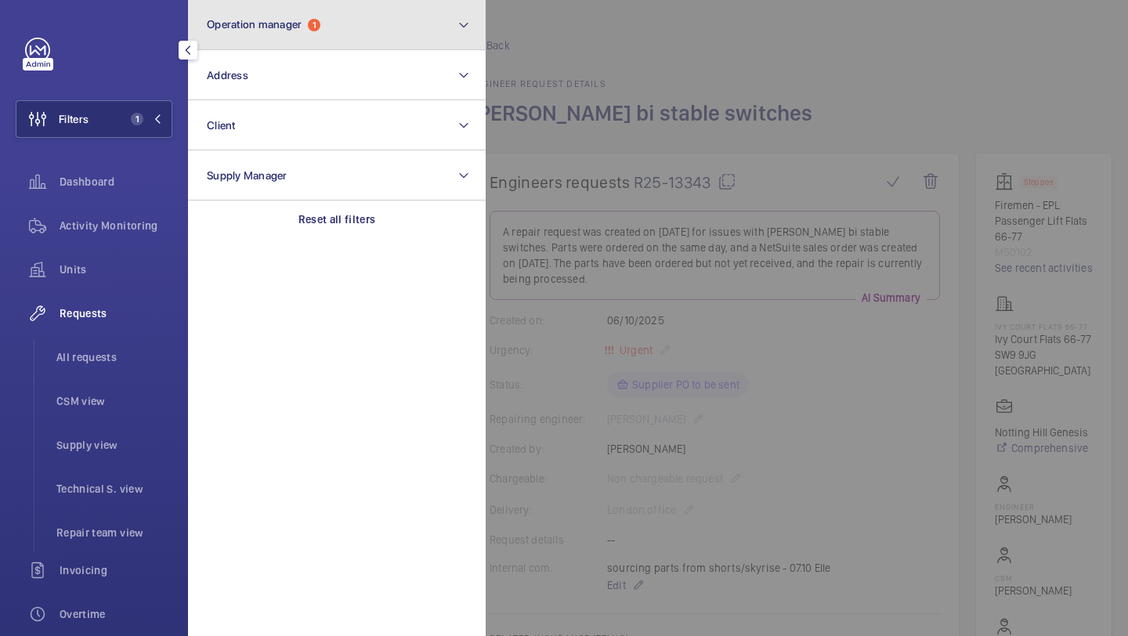
click at [252, 39] on button "Operation manager 1" at bounding box center [337, 25] width 298 height 50
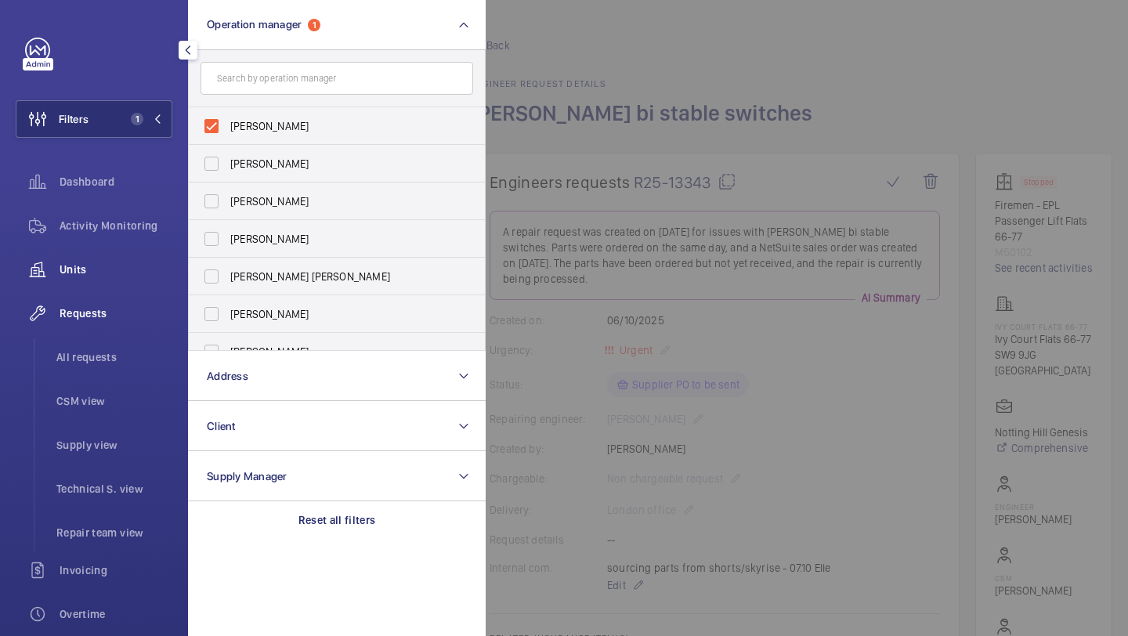
click at [93, 277] on span "Units" at bounding box center [116, 270] width 113 height 16
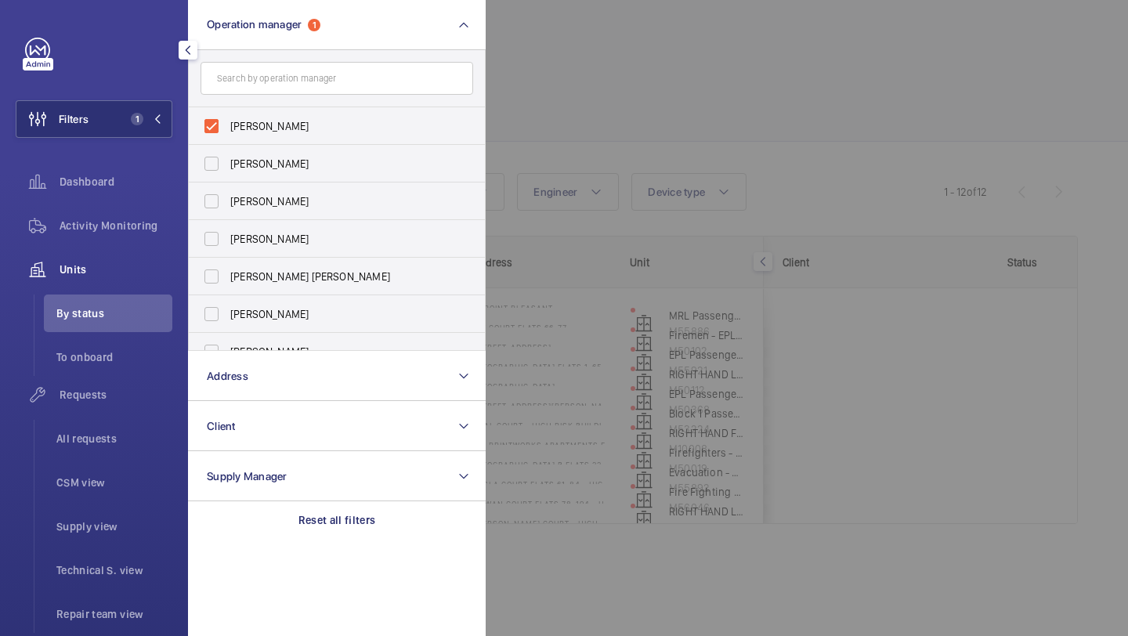
click at [646, 5] on div at bounding box center [1050, 318] width 1128 height 636
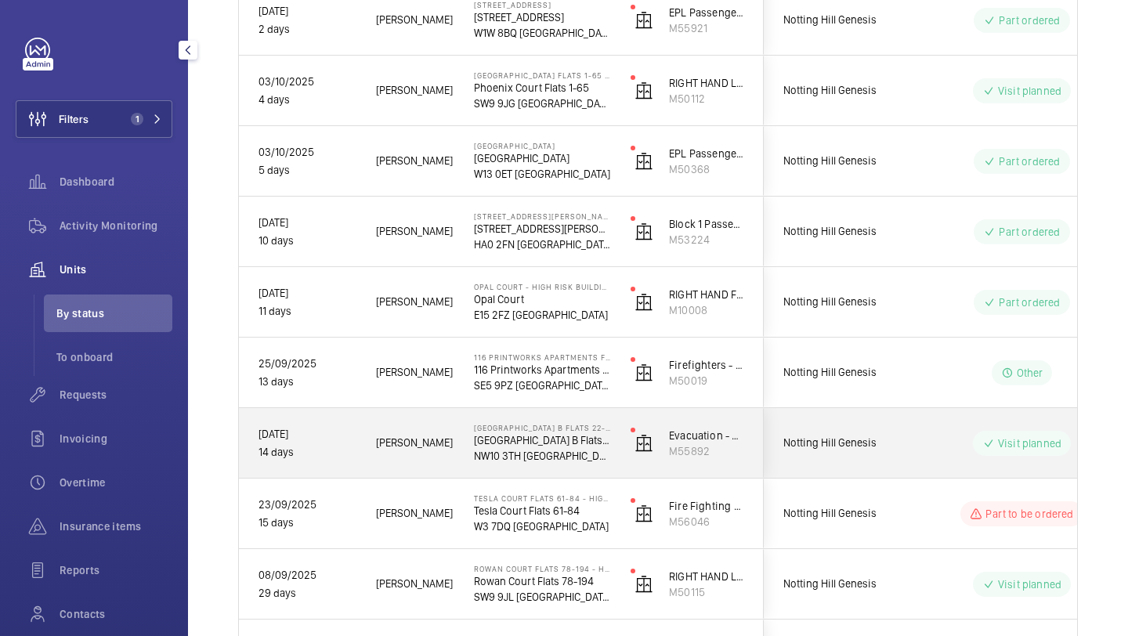
scroll to position [457, 0]
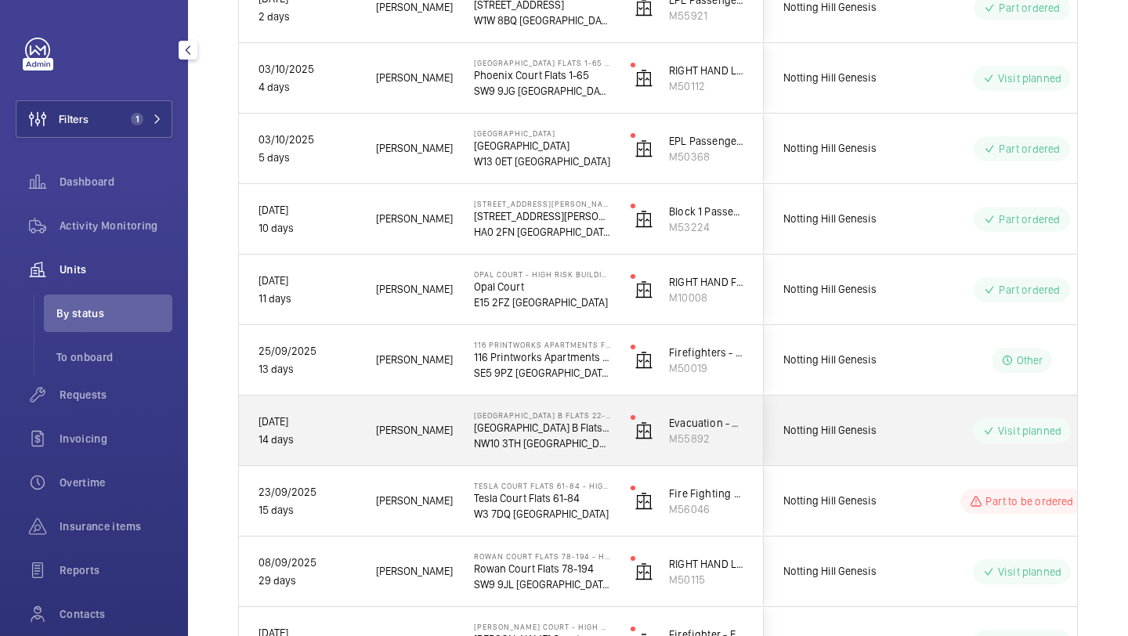
click at [874, 491] on div "Notting Hill Genesis" at bounding box center [834, 500] width 139 height 49
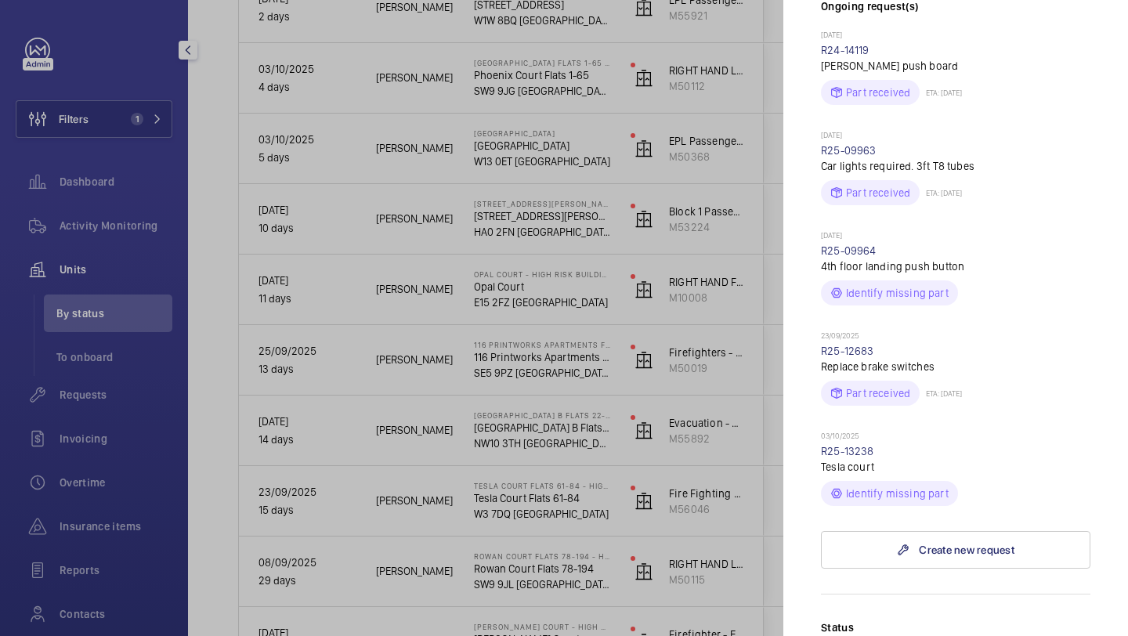
scroll to position [519, 0]
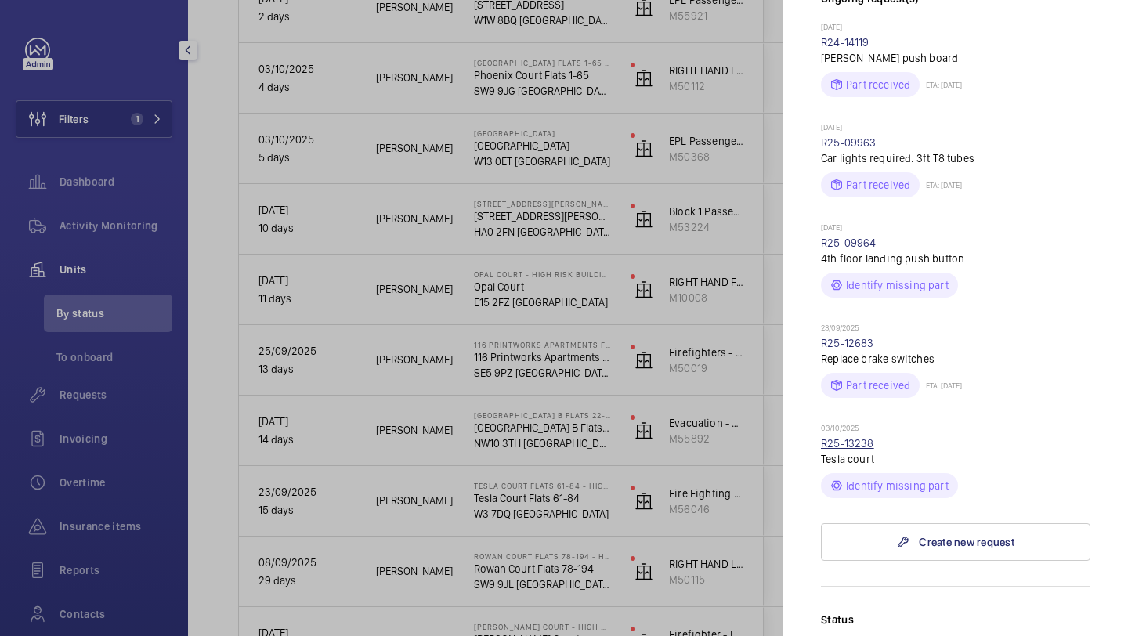
click at [868, 437] on link "R25-13238" at bounding box center [847, 443] width 53 height 13
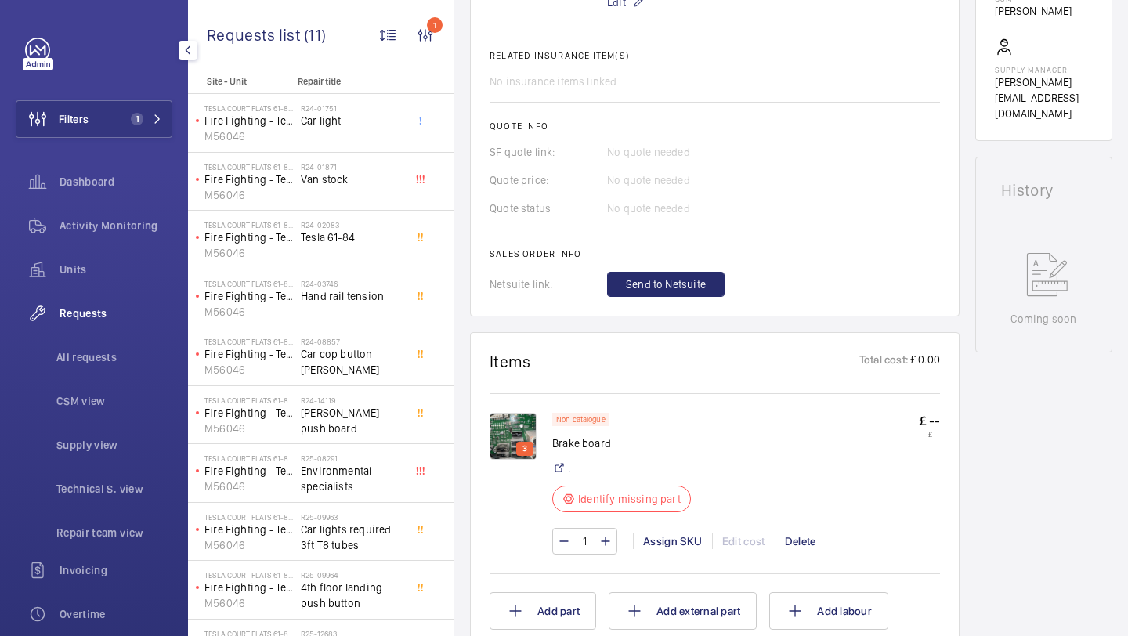
scroll to position [591, 0]
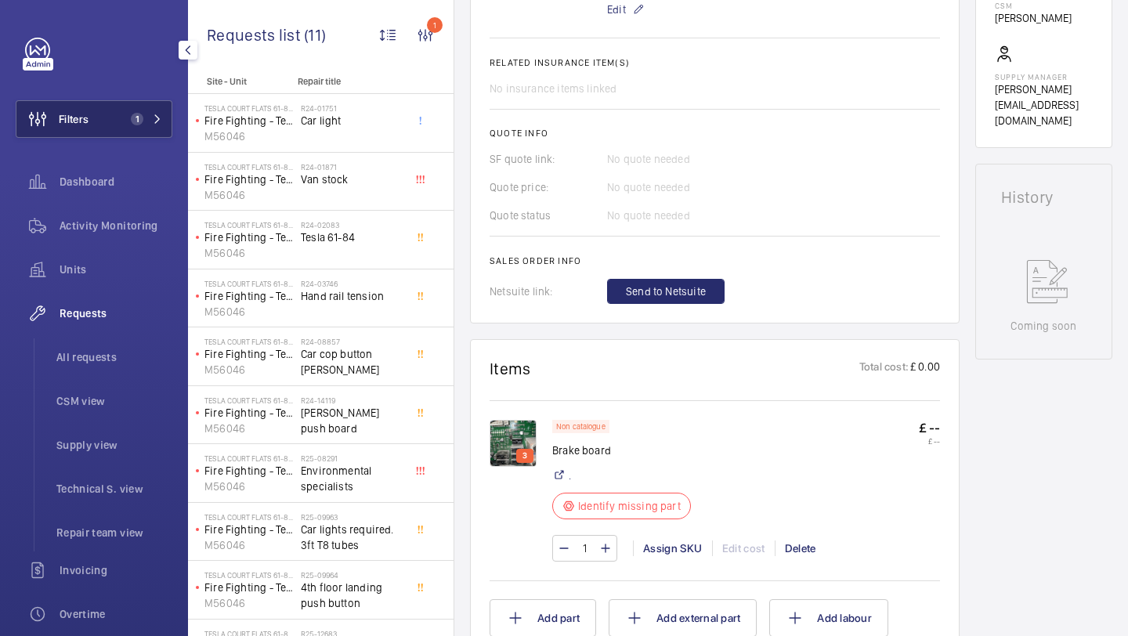
click at [101, 122] on button "Filters 1" at bounding box center [94, 119] width 157 height 38
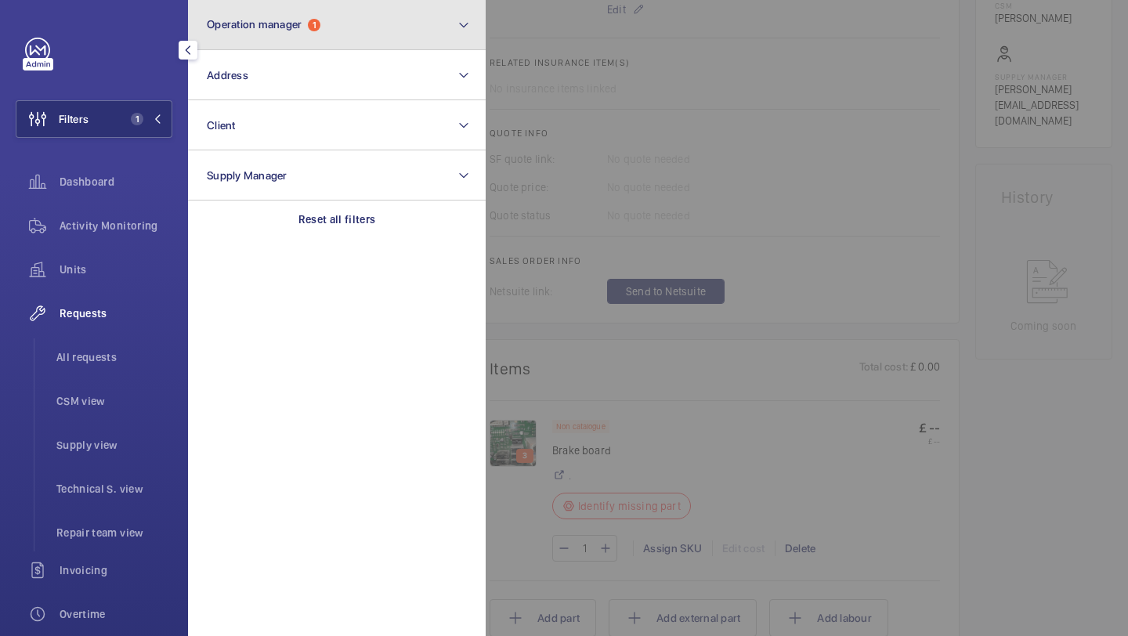
click at [261, 27] on span "Operation manager" at bounding box center [254, 24] width 95 height 13
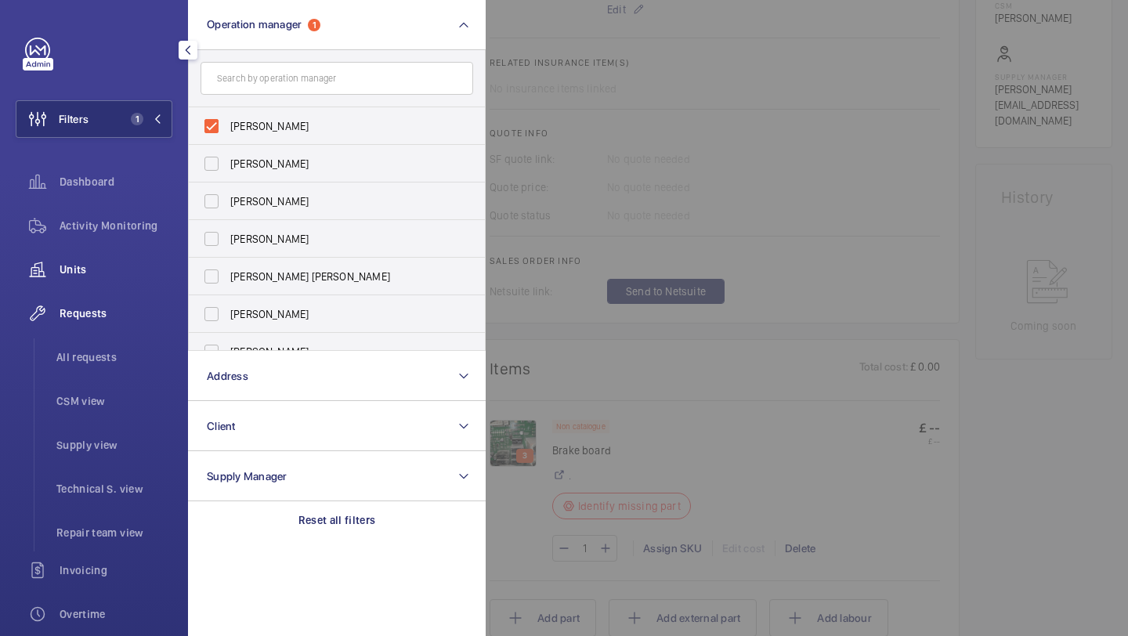
click at [86, 274] on span "Units" at bounding box center [116, 270] width 113 height 16
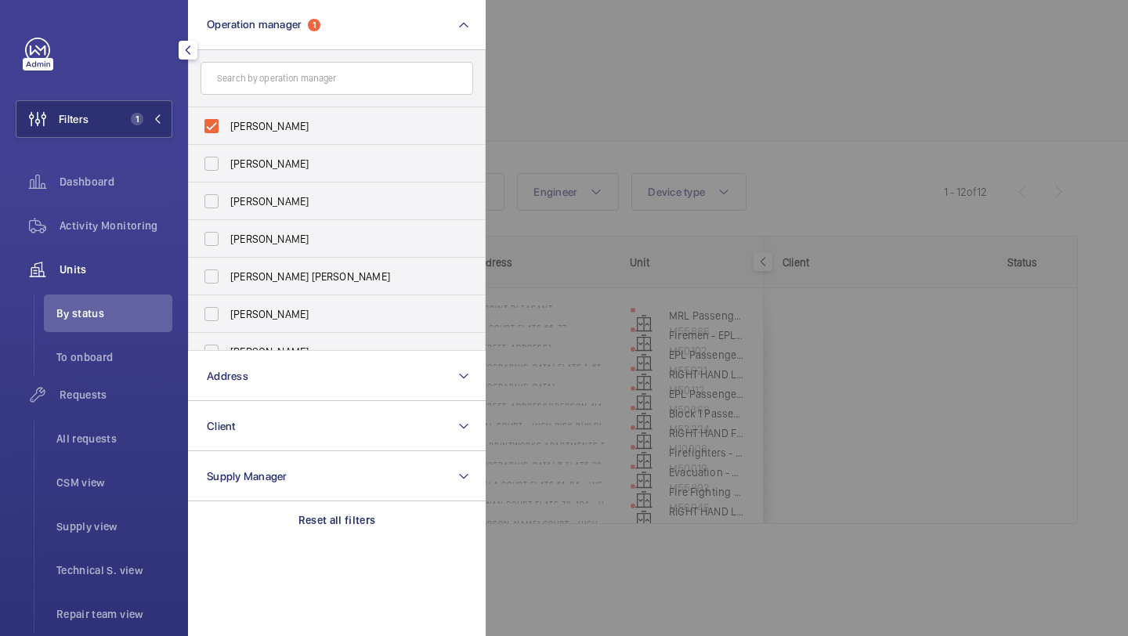
click at [638, 121] on div at bounding box center [1050, 318] width 1128 height 636
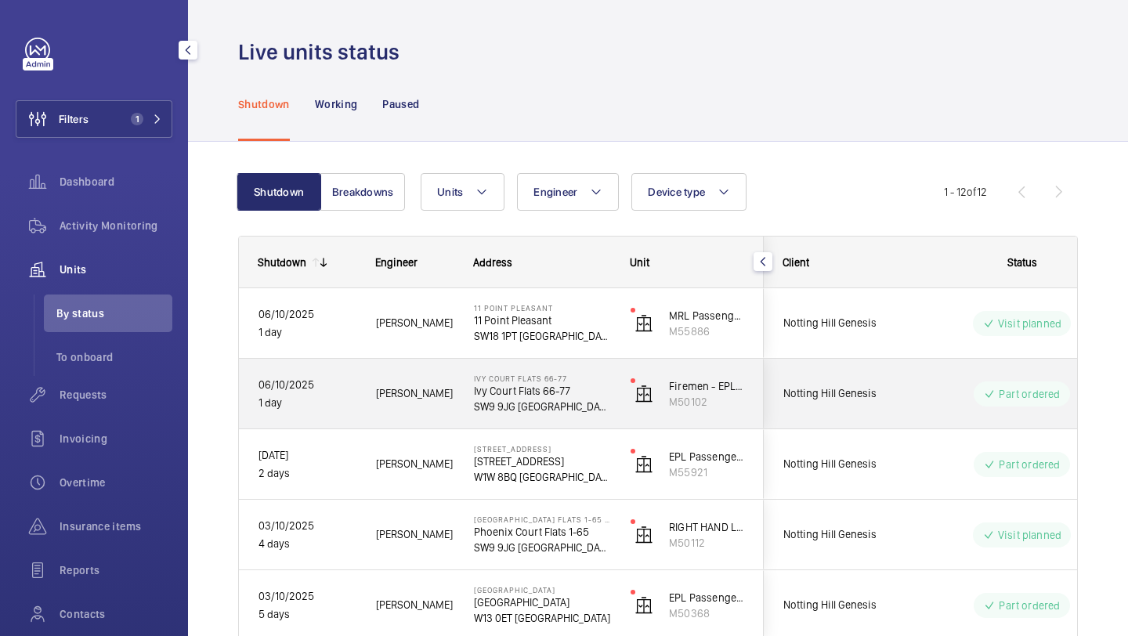
click at [837, 381] on div "Notting Hill Genesis" at bounding box center [834, 393] width 139 height 49
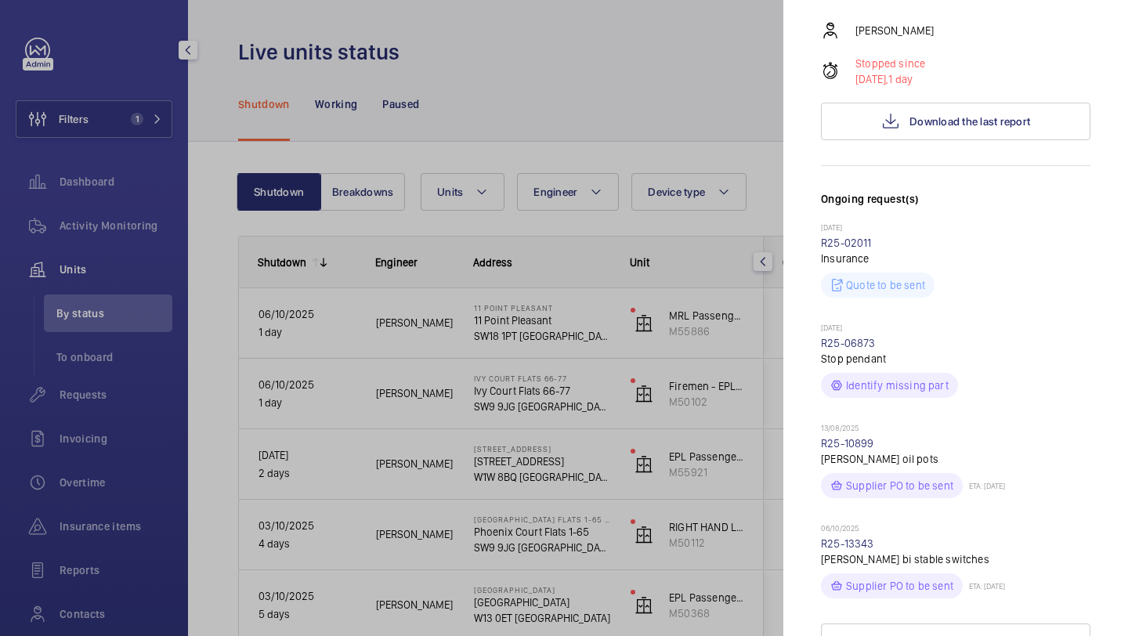
scroll to position [362, 0]
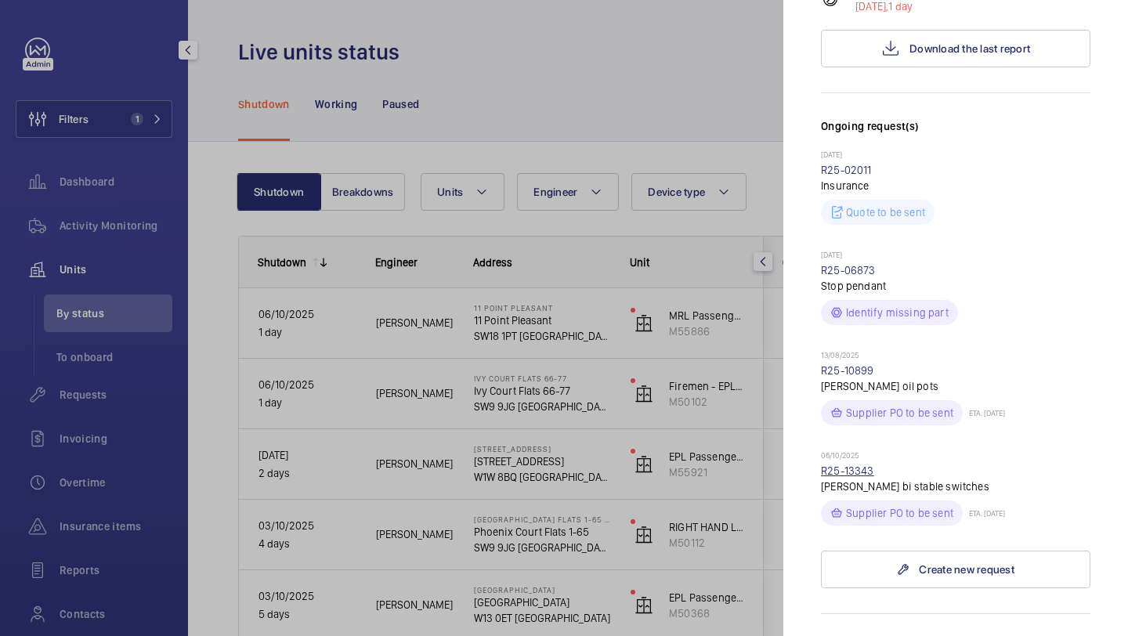
click at [862, 465] on link "R25-13343" at bounding box center [847, 471] width 53 height 13
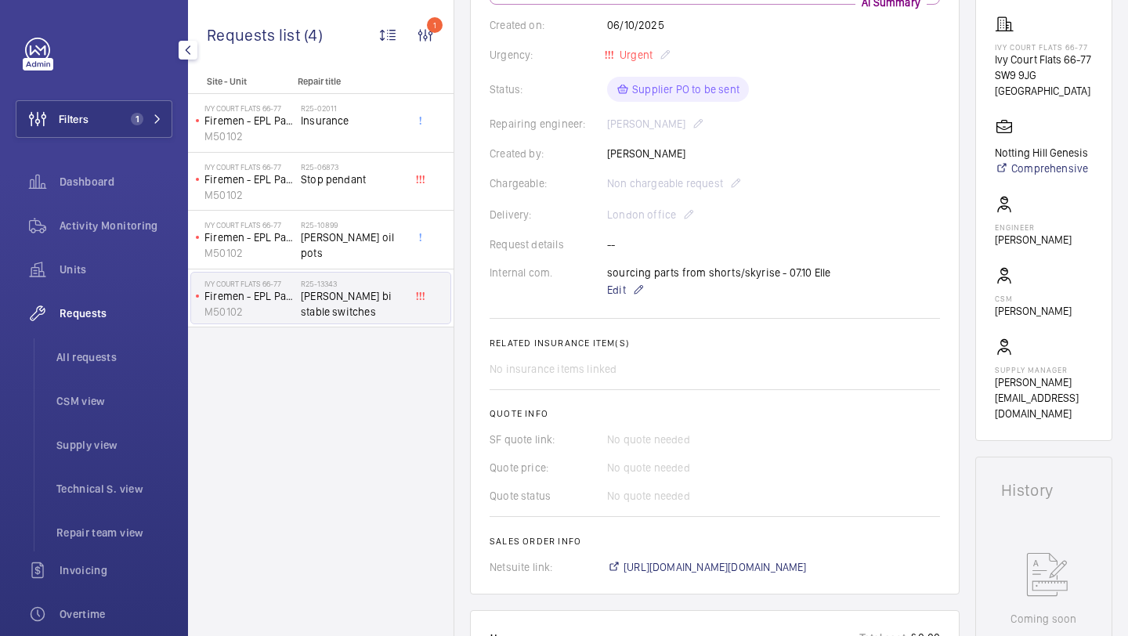
scroll to position [123, 0]
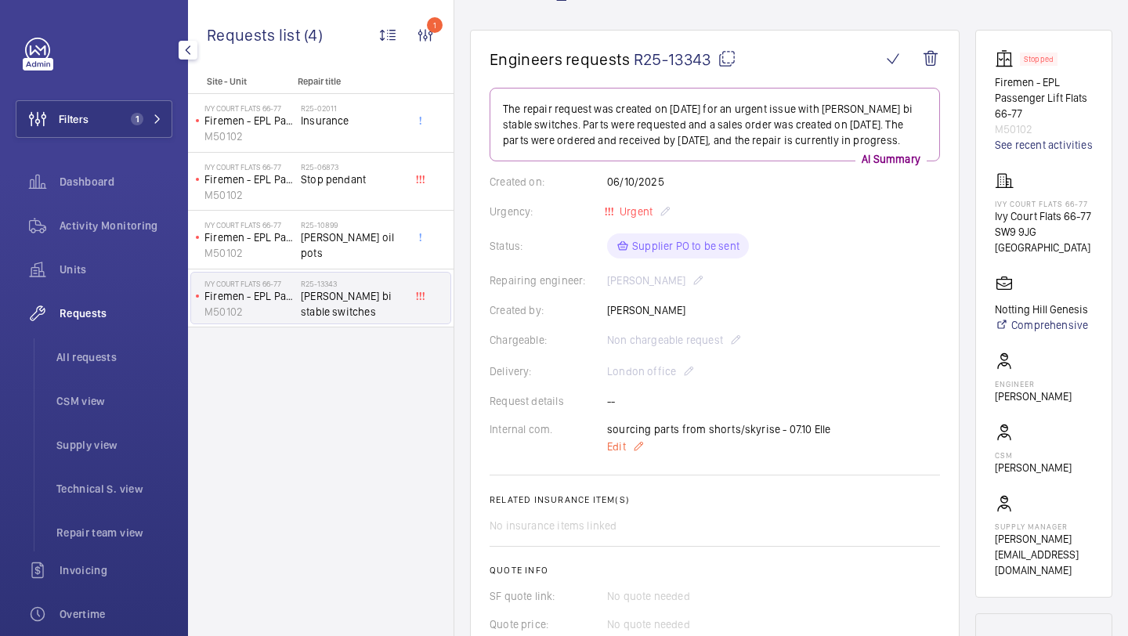
click at [617, 442] on span "Edit" at bounding box center [616, 447] width 19 height 16
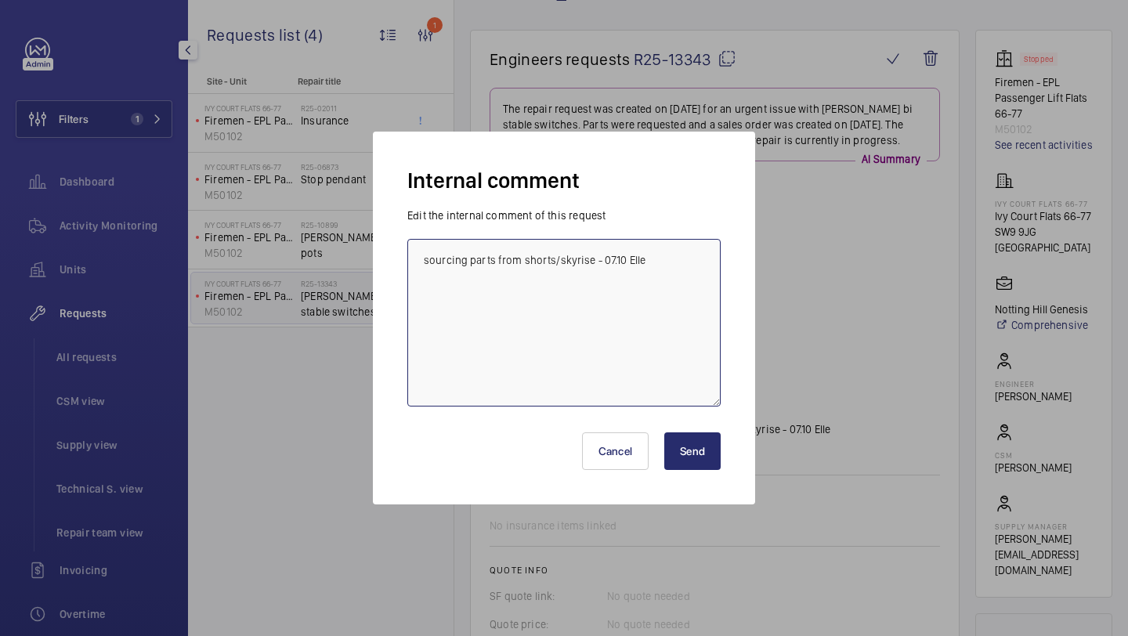
click at [645, 295] on textarea "sourcing parts from shorts/skyrise - 07.10 Elle" at bounding box center [563, 323] width 313 height 168
click at [644, 294] on textarea "sourcing parts from shorts/skyrise - 07.10 Elle" at bounding box center [563, 323] width 313 height 168
type textarea "All parts on order will be in Thursday morning"
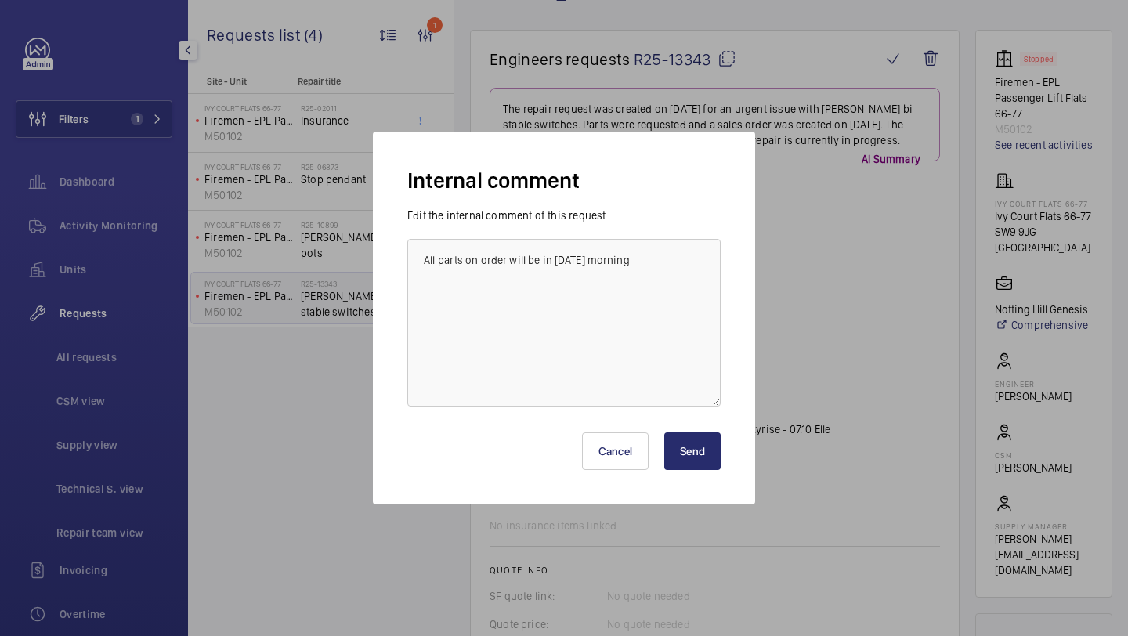
click at [684, 443] on button "Send" at bounding box center [692, 451] width 56 height 38
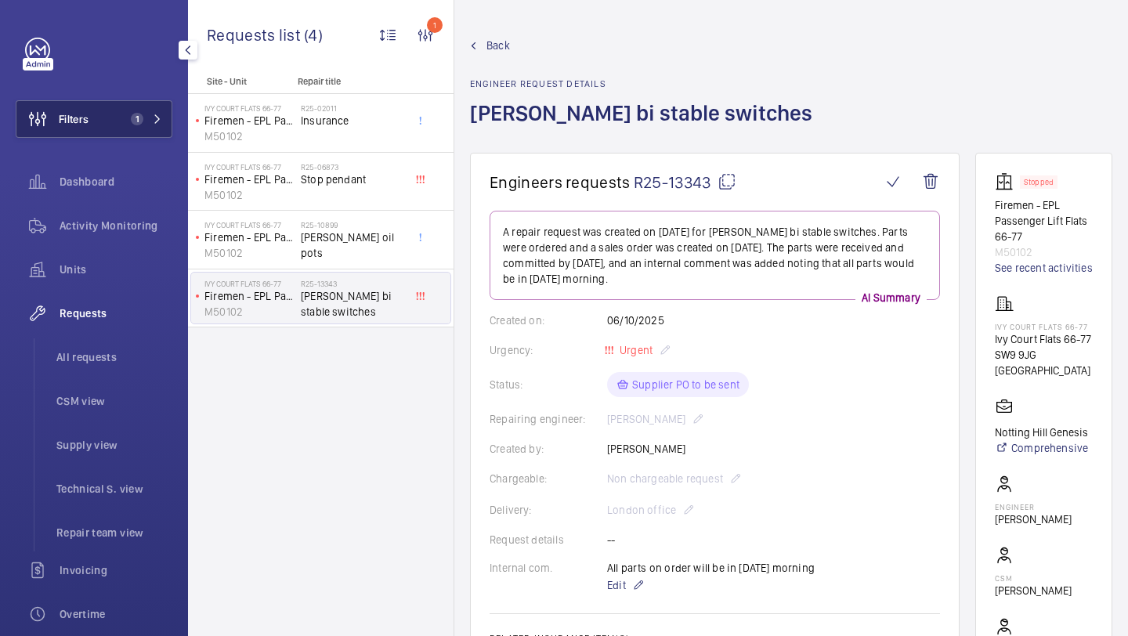
click at [125, 130] on button "Filters 1" at bounding box center [94, 119] width 157 height 38
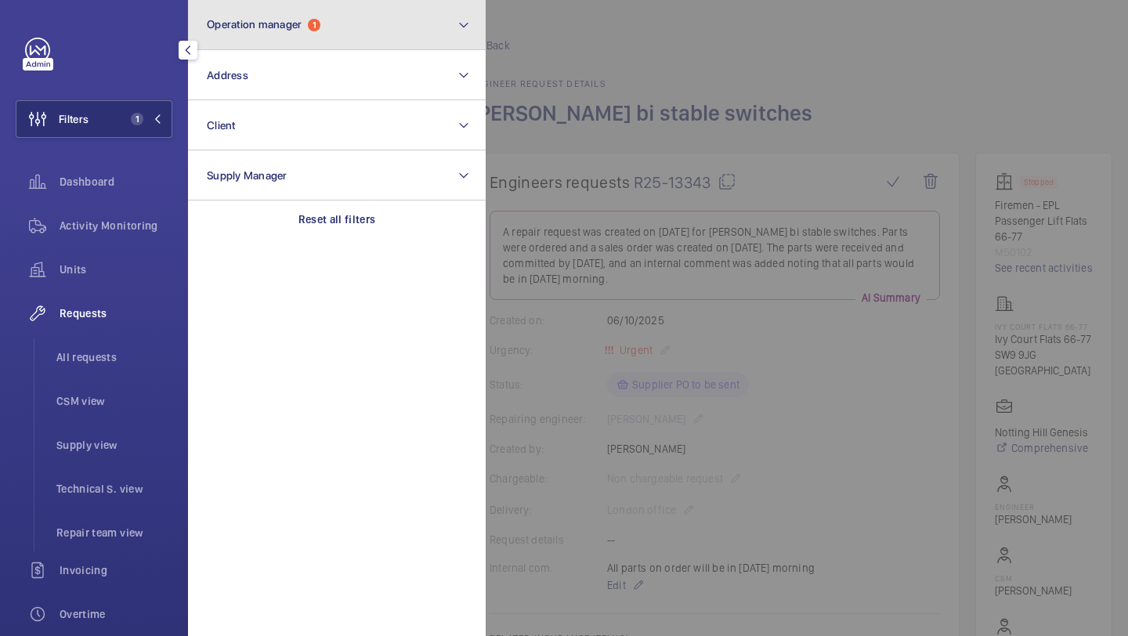
click at [297, 23] on span "Operation manager" at bounding box center [254, 24] width 95 height 13
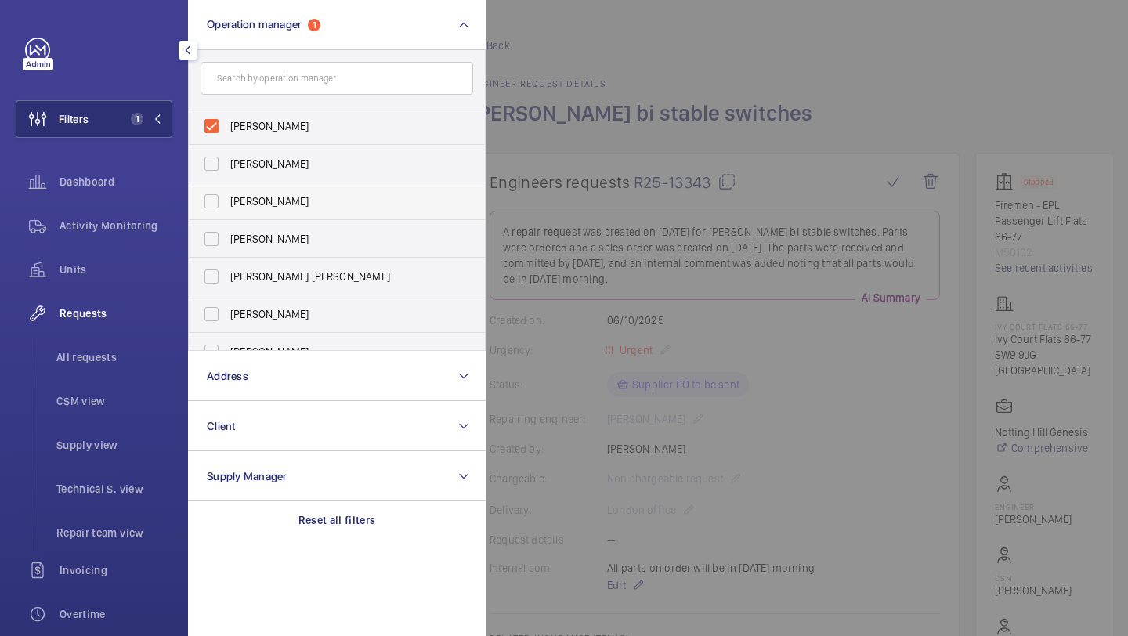
scroll to position [58, 0]
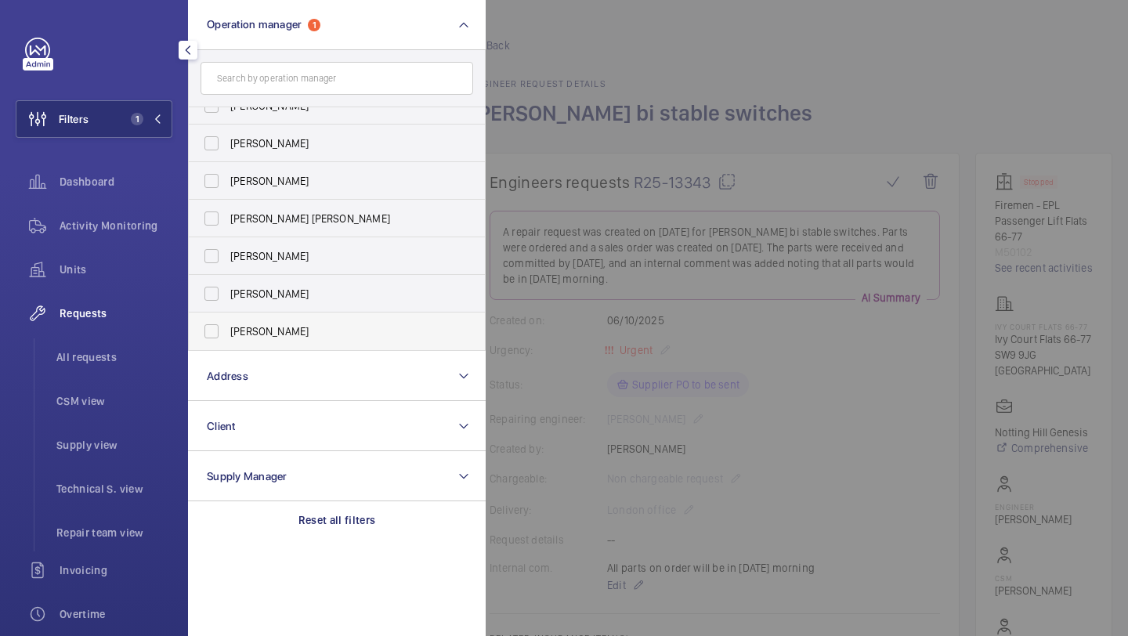
click at [248, 324] on span "Alex Waterman" at bounding box center [337, 332] width 215 height 16
click at [227, 324] on input "Alex Waterman" at bounding box center [211, 331] width 31 height 31
checkbox input "true"
click at [115, 345] on li "All requests" at bounding box center [108, 357] width 128 height 38
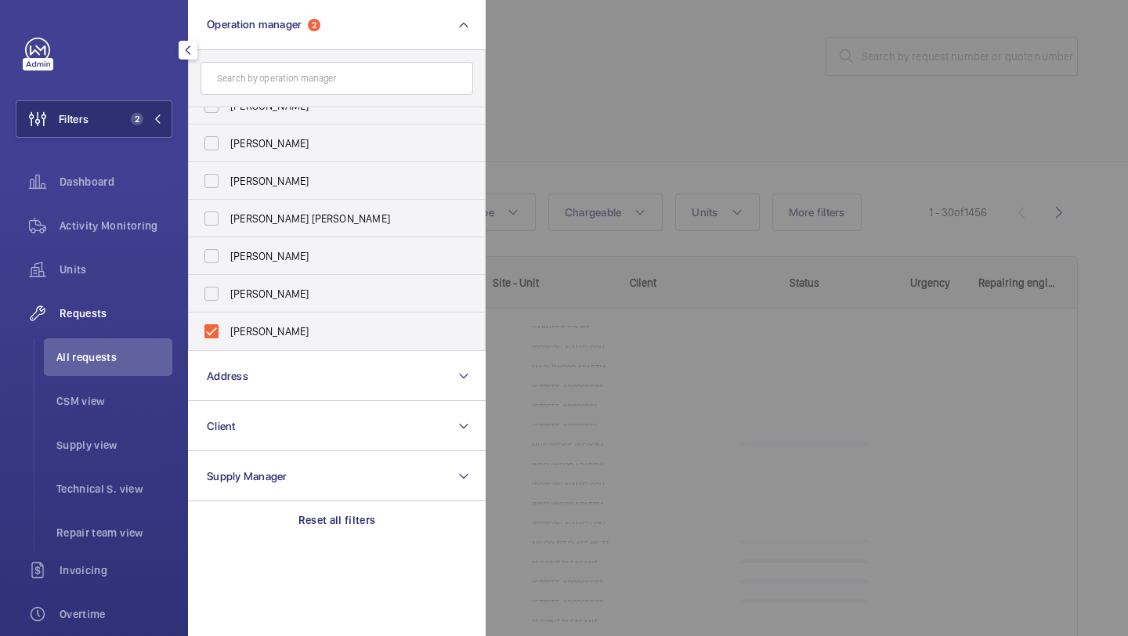
click at [572, 119] on div at bounding box center [1050, 318] width 1128 height 636
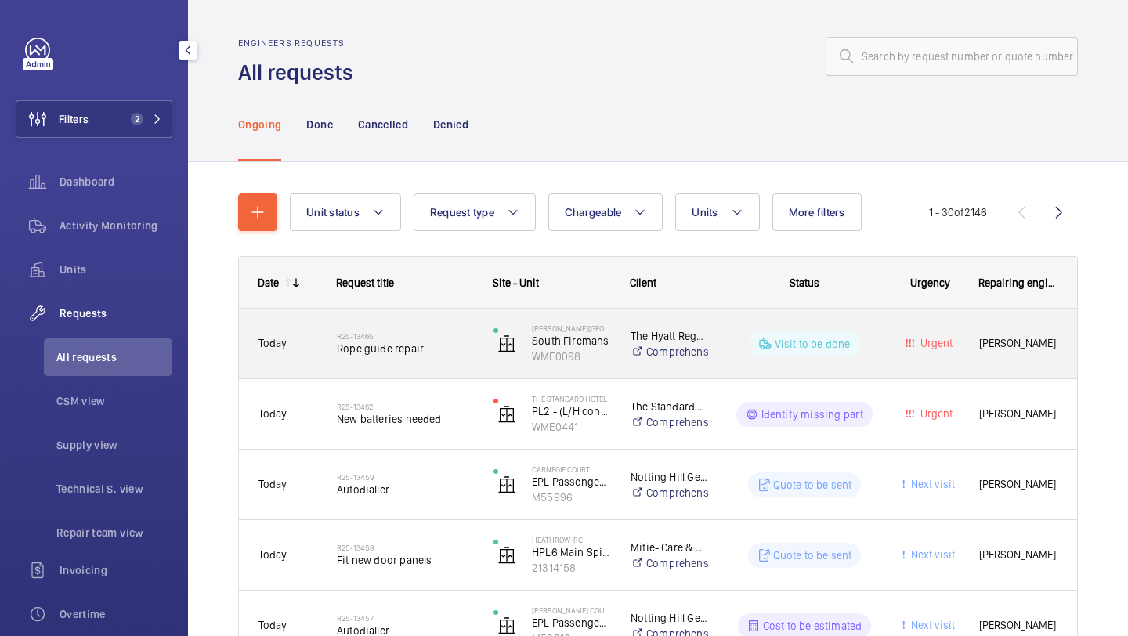
click at [440, 345] on span "Rope guide repair" at bounding box center [405, 349] width 136 height 16
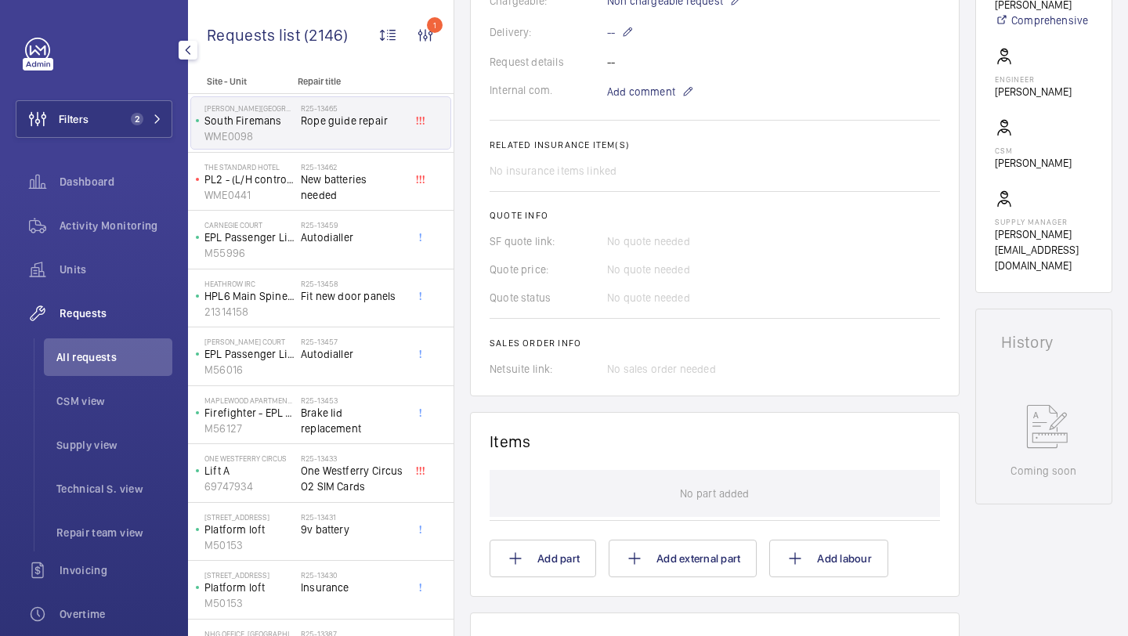
scroll to position [763, 0]
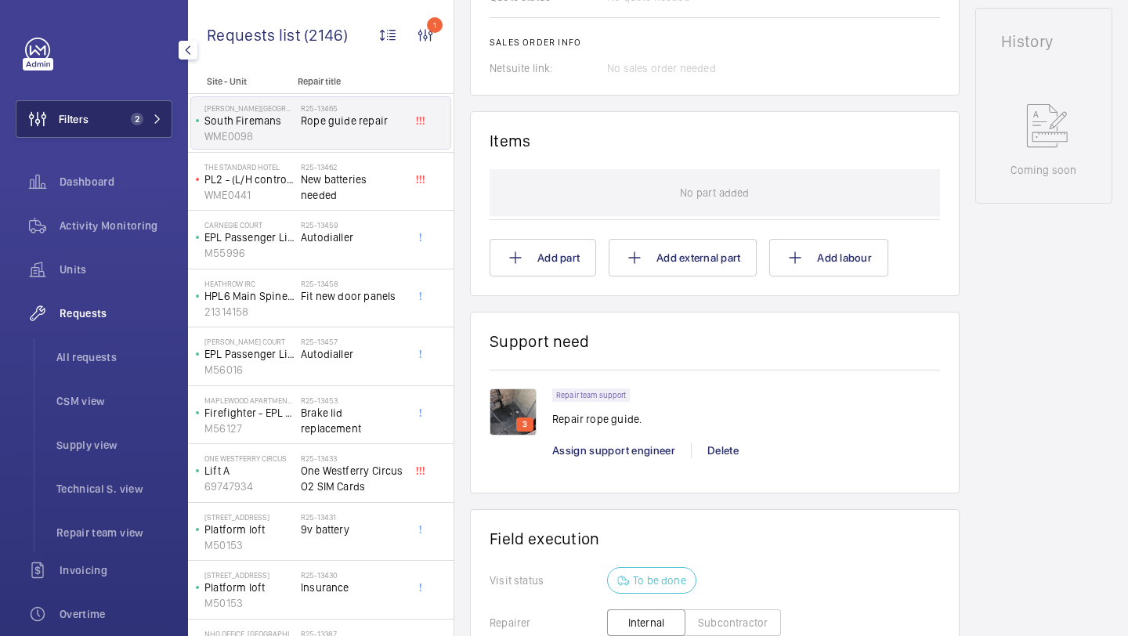
click at [124, 111] on button "Filters 2" at bounding box center [94, 119] width 157 height 38
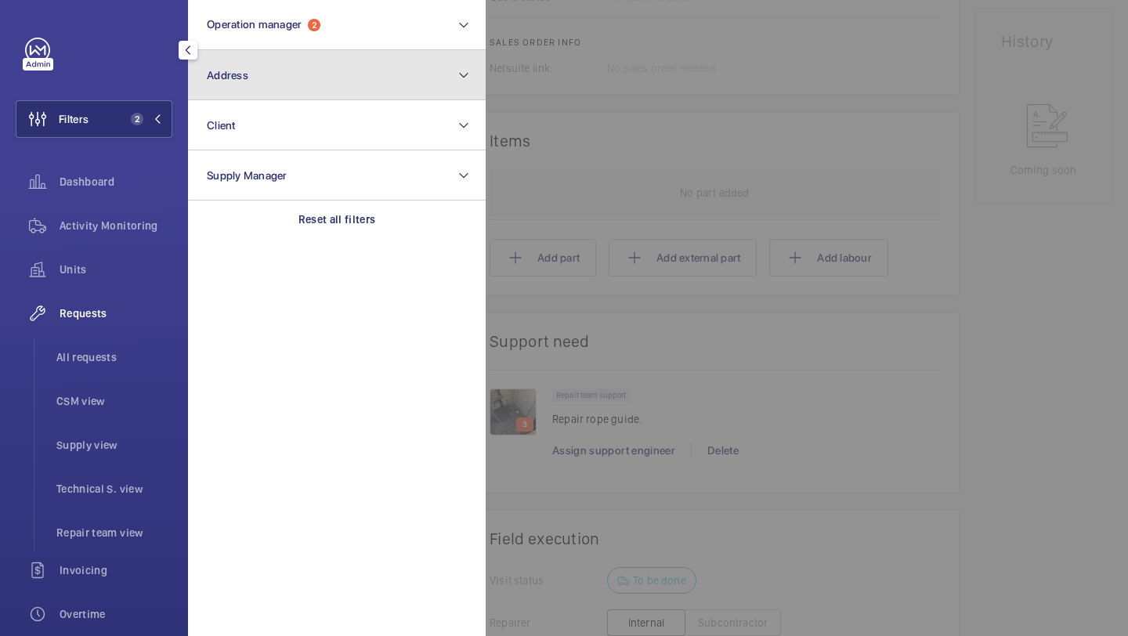
click at [295, 52] on button "Address" at bounding box center [337, 75] width 298 height 50
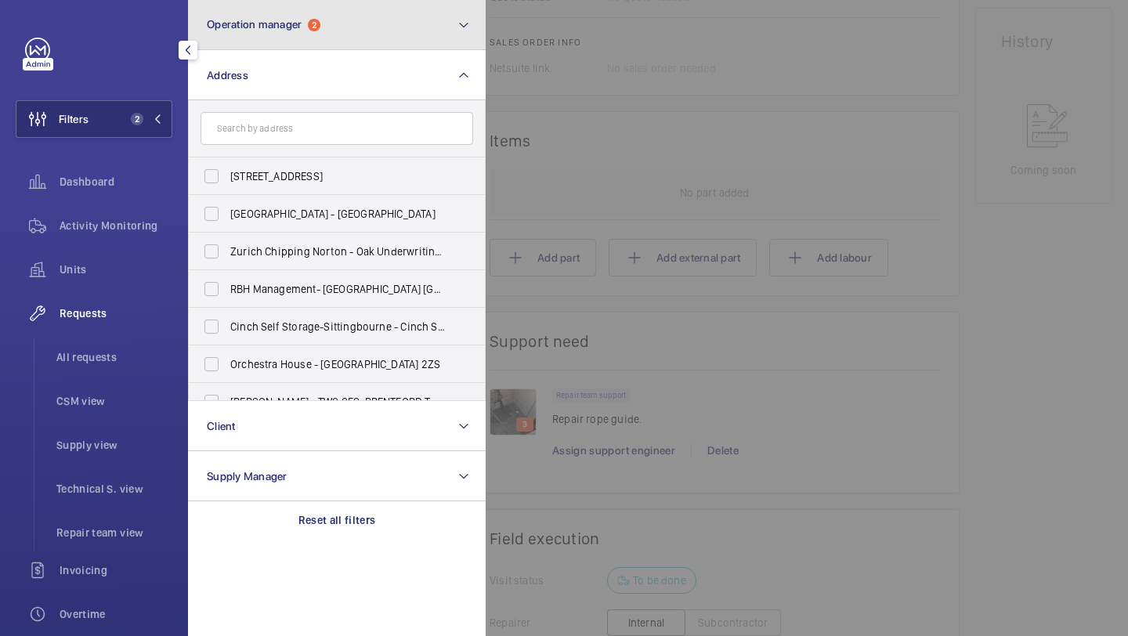
click at [295, 29] on span "Operation manager" at bounding box center [254, 24] width 95 height 13
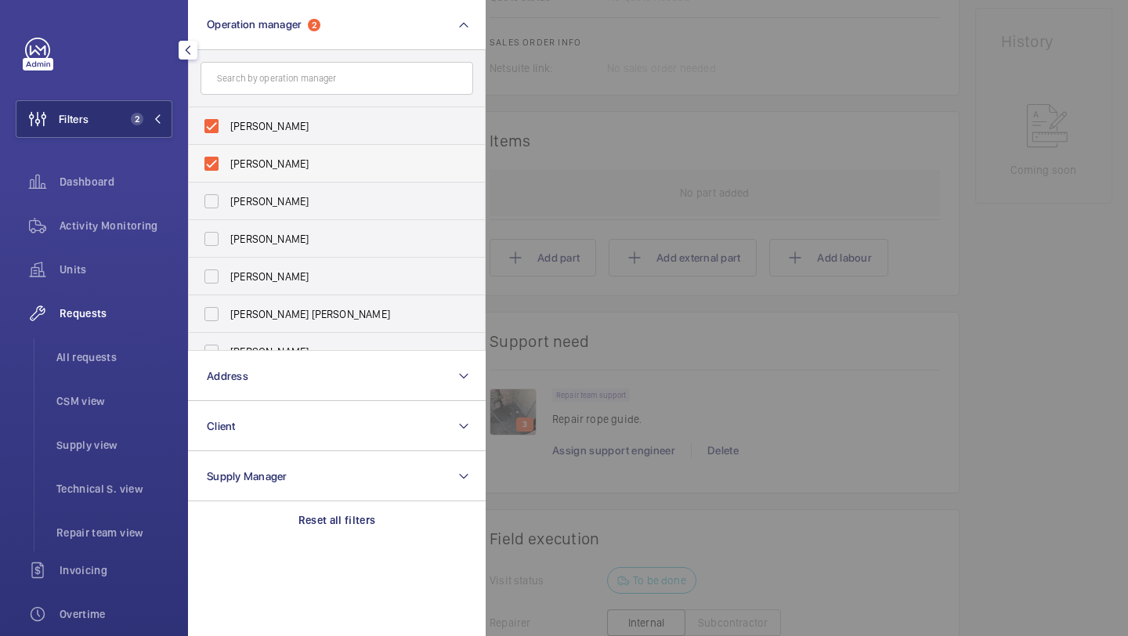
click at [266, 159] on span "Alex Waterman" at bounding box center [337, 164] width 215 height 16
click at [227, 159] on input "Alex Waterman" at bounding box center [211, 163] width 31 height 31
checkbox input "false"
click at [123, 256] on div "Units" at bounding box center [94, 270] width 157 height 38
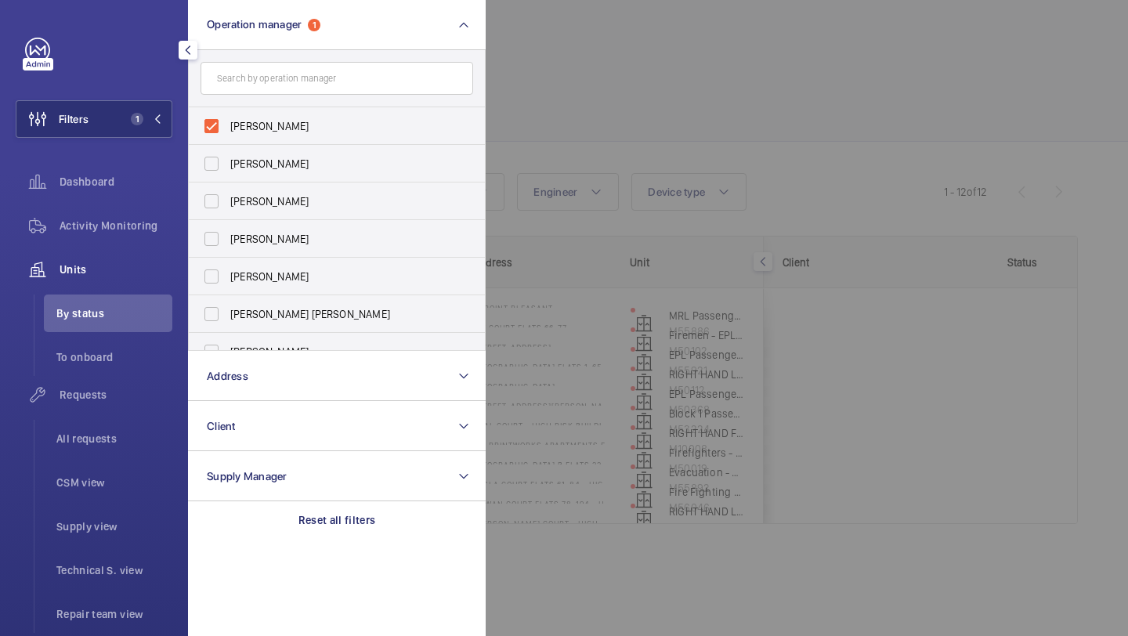
click at [642, 148] on div at bounding box center [1050, 318] width 1128 height 636
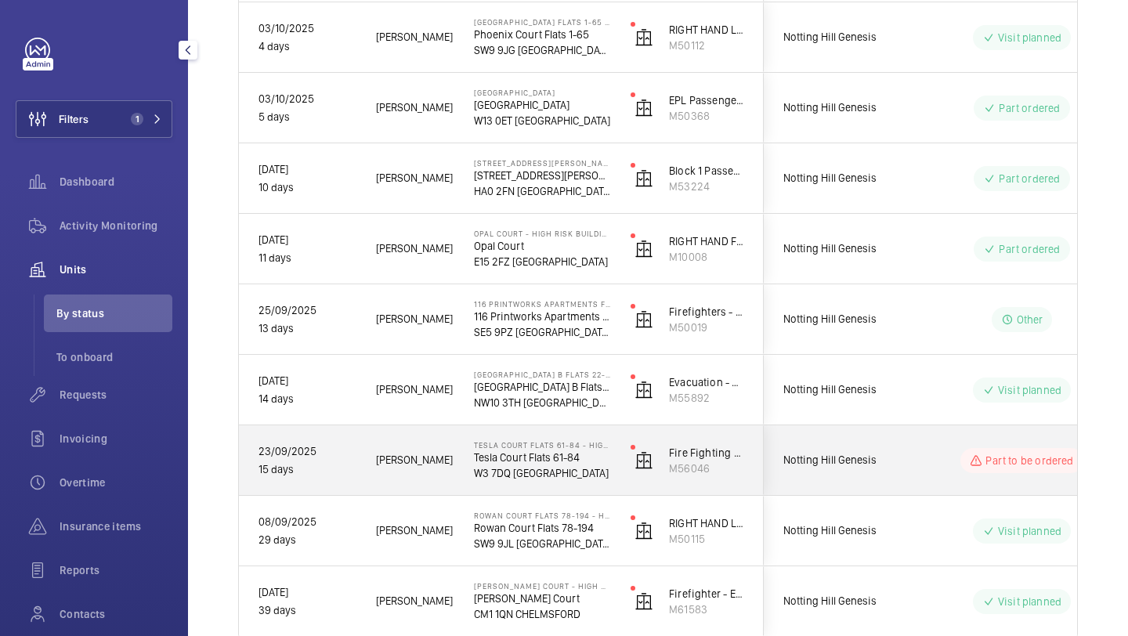
scroll to position [574, 0]
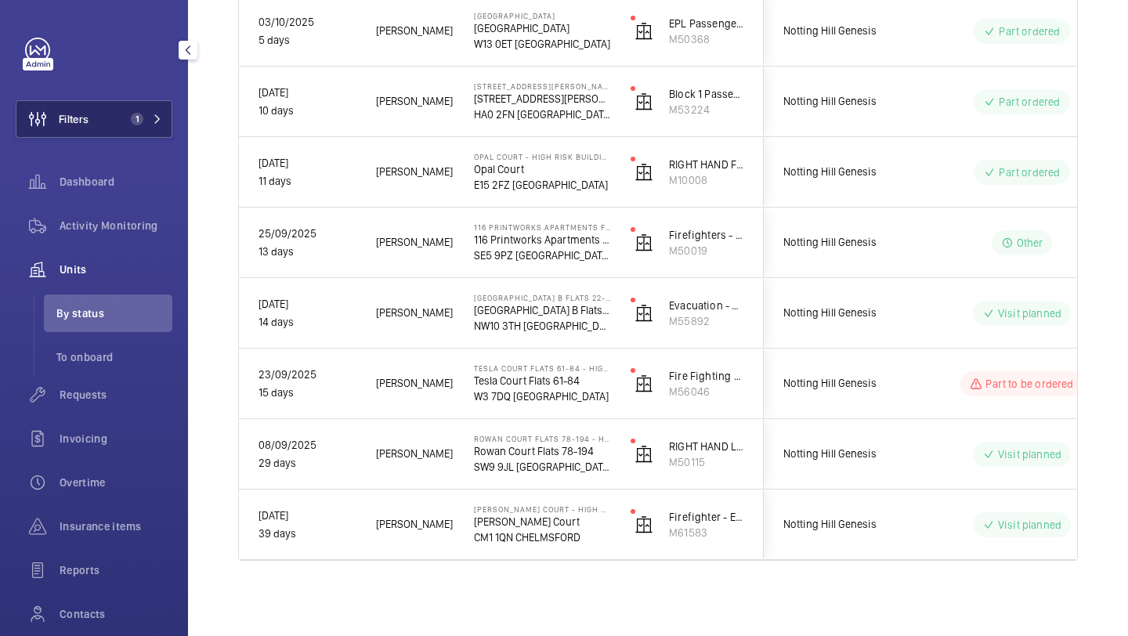
click at [134, 128] on button "Filters 1" at bounding box center [94, 119] width 157 height 38
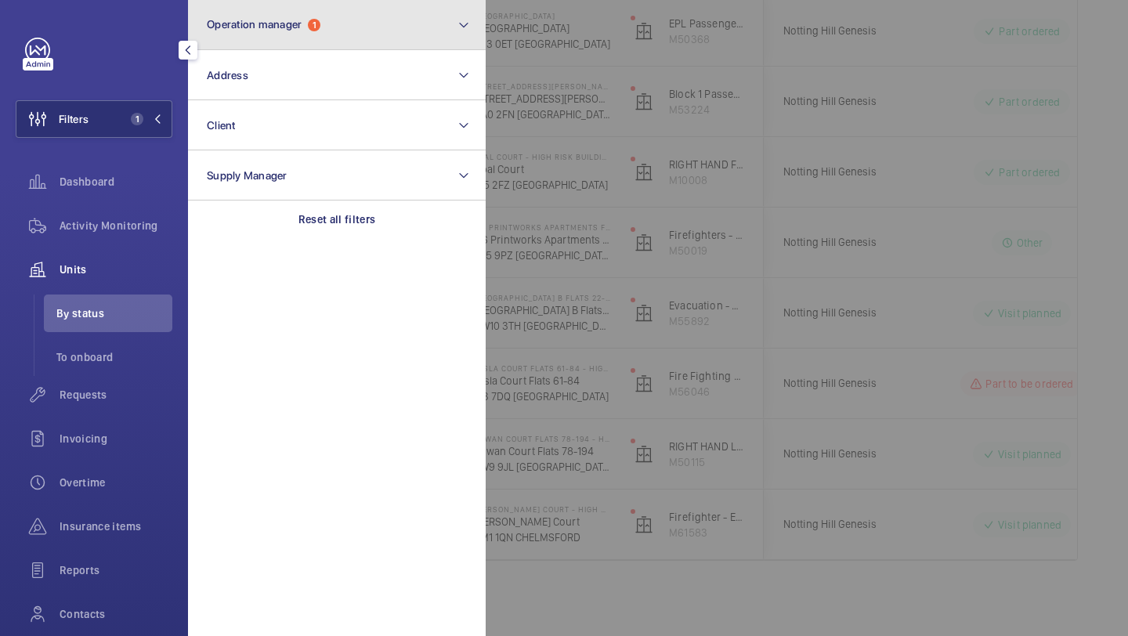
click at [276, 29] on span "Operation manager" at bounding box center [254, 24] width 95 height 13
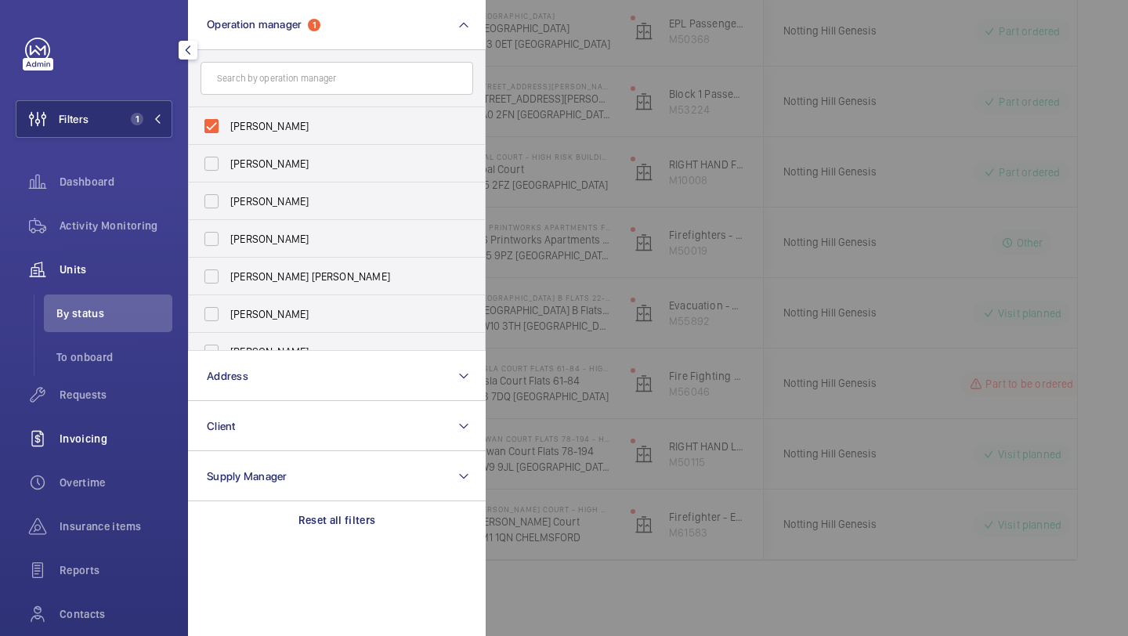
click at [91, 421] on div "Invoicing" at bounding box center [94, 439] width 157 height 38
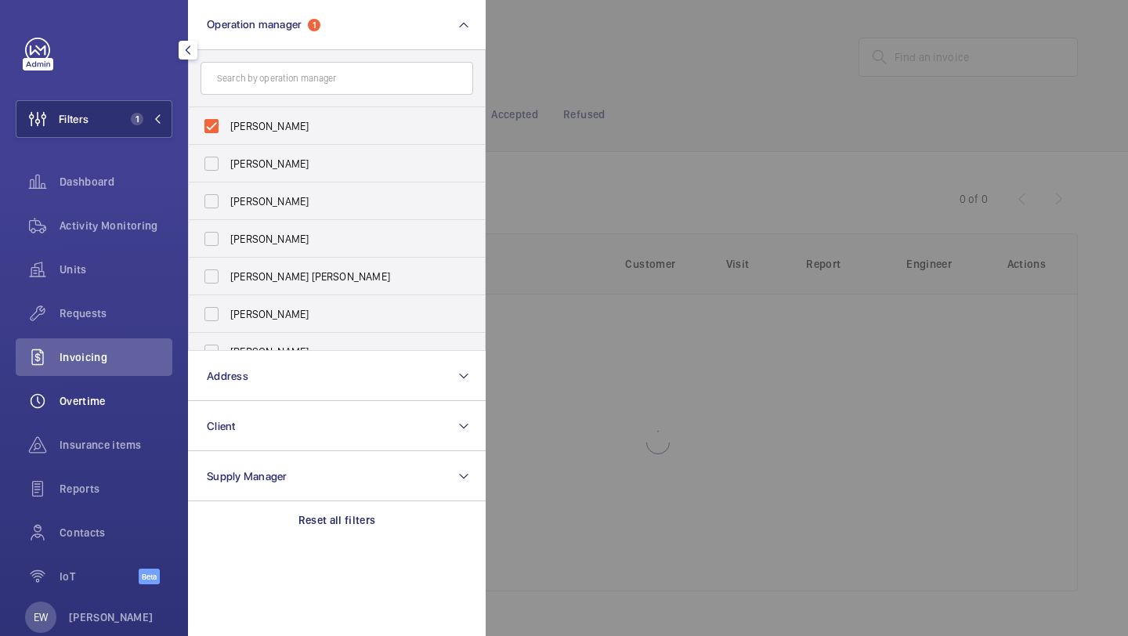
click at [104, 385] on div "Overtime" at bounding box center [94, 401] width 157 height 38
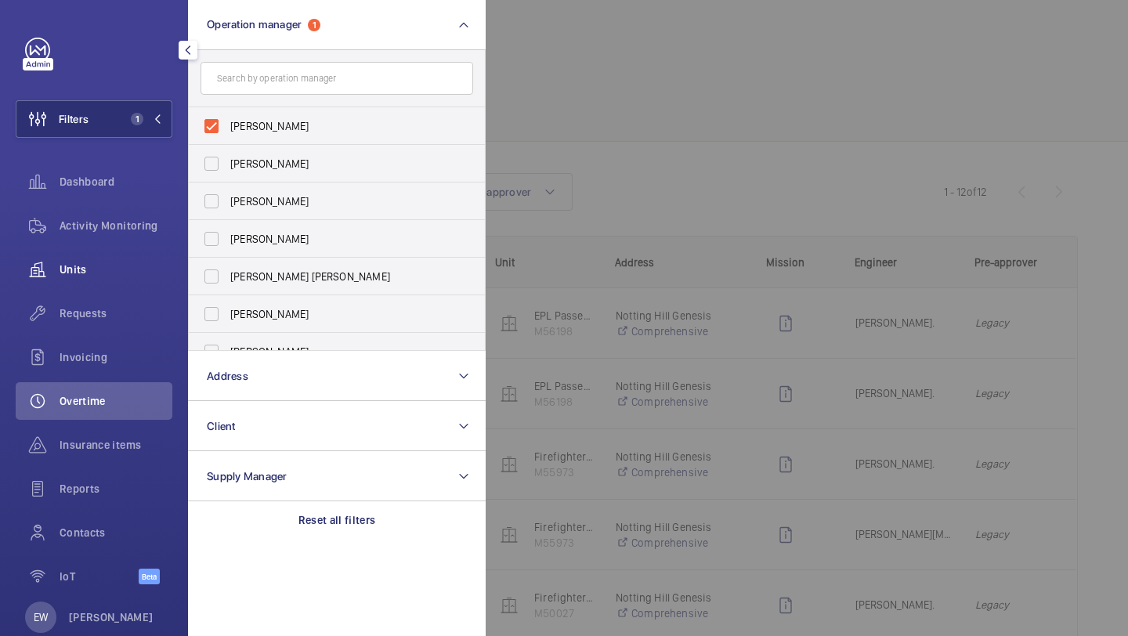
click at [117, 264] on span "Units" at bounding box center [116, 270] width 113 height 16
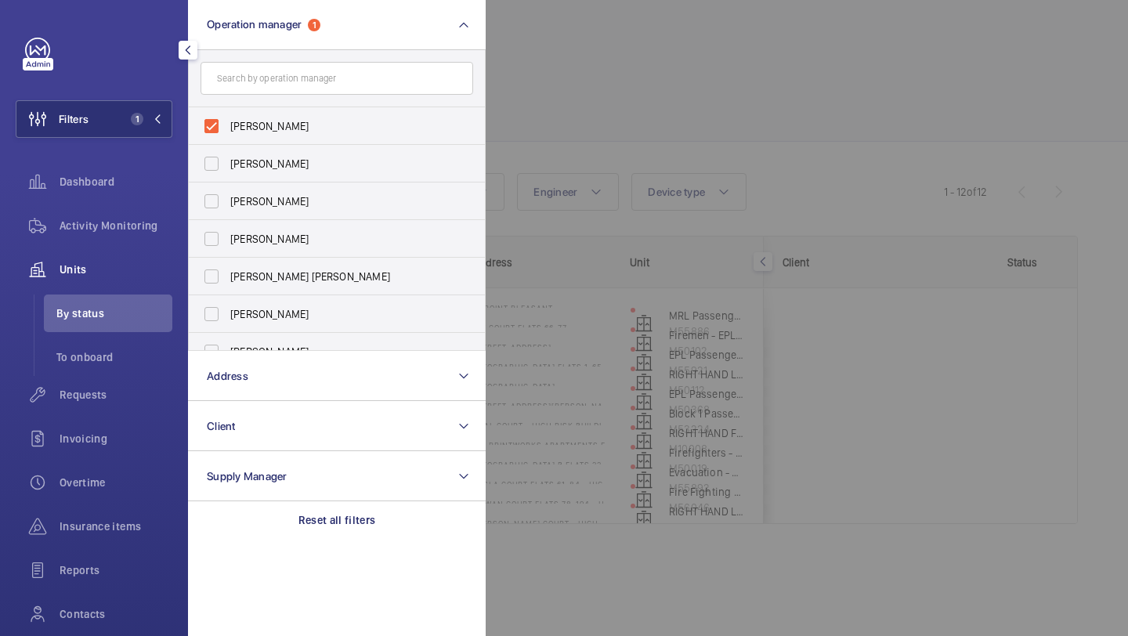
click at [631, 119] on div at bounding box center [1050, 318] width 1128 height 636
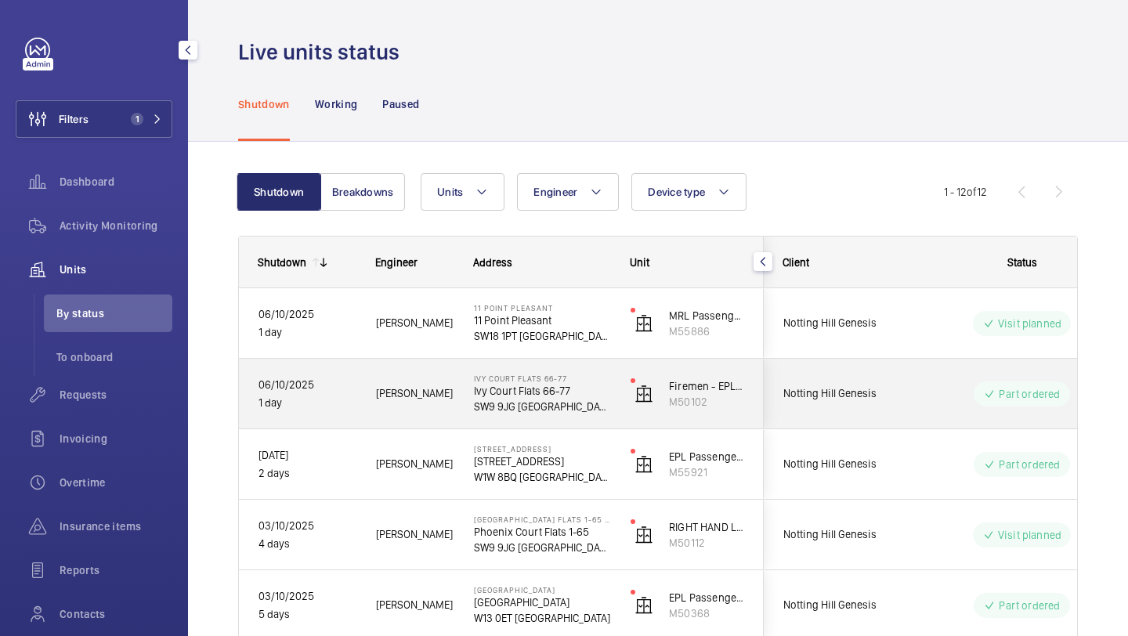
click at [857, 401] on span "Notting Hill Genesis" at bounding box center [843, 394] width 121 height 18
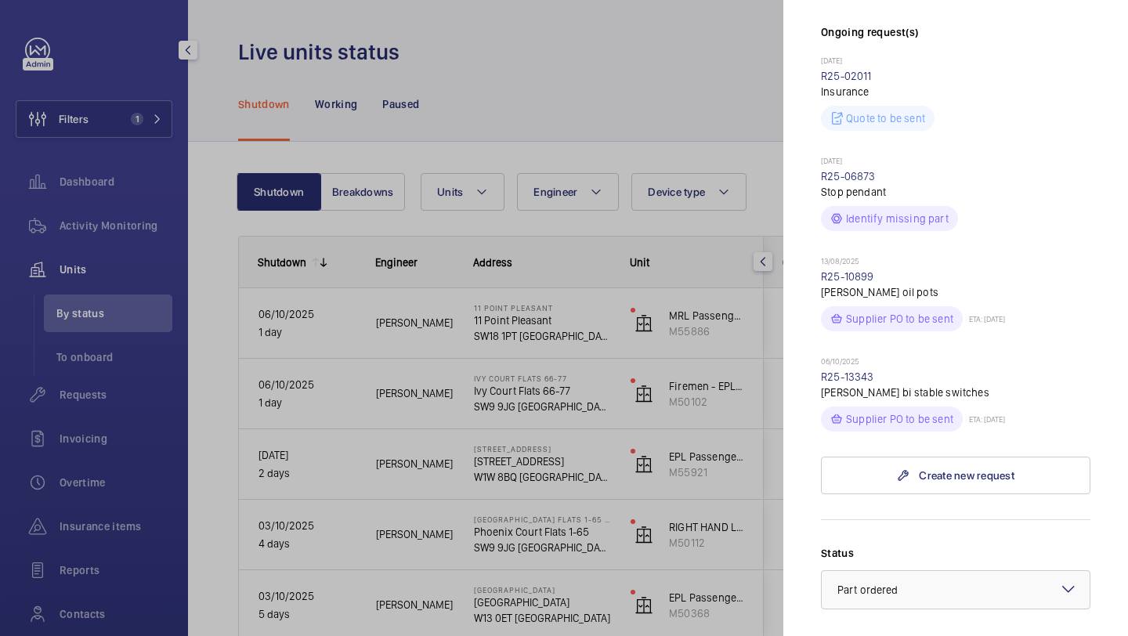
scroll to position [468, 0]
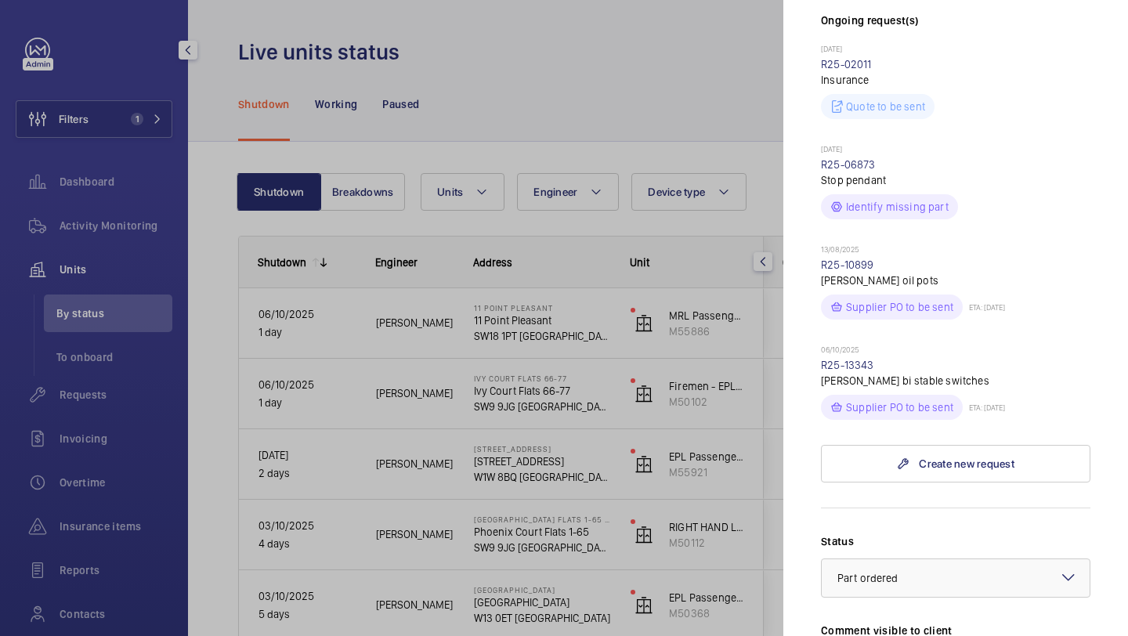
click at [684, 439] on div at bounding box center [564, 318] width 1128 height 636
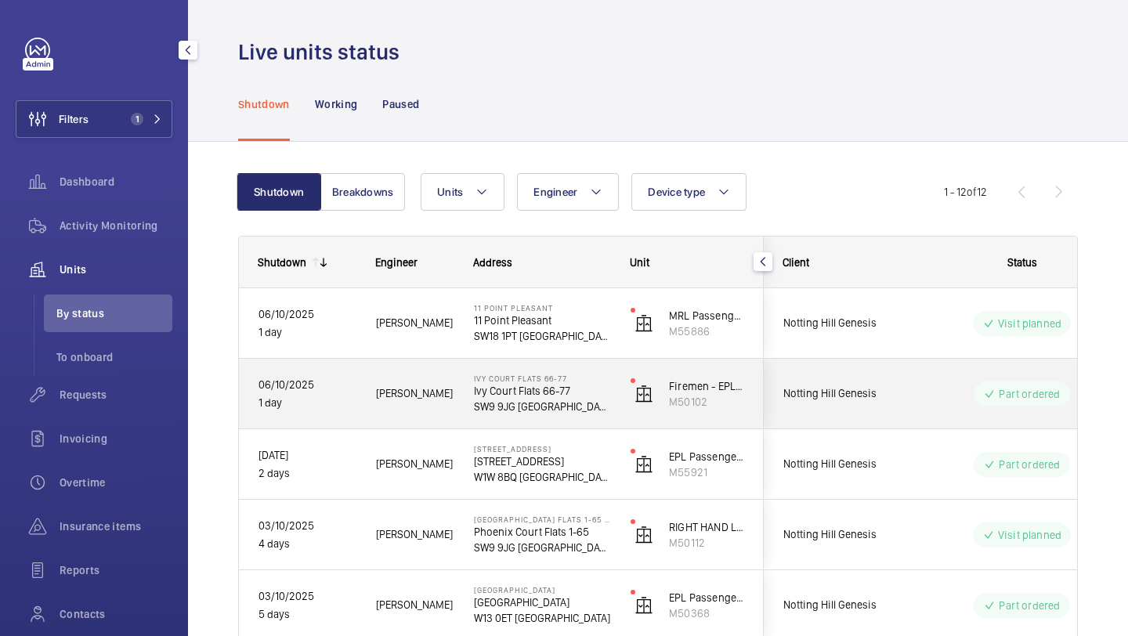
click at [818, 385] on span "Notting Hill Genesis" at bounding box center [843, 394] width 121 height 18
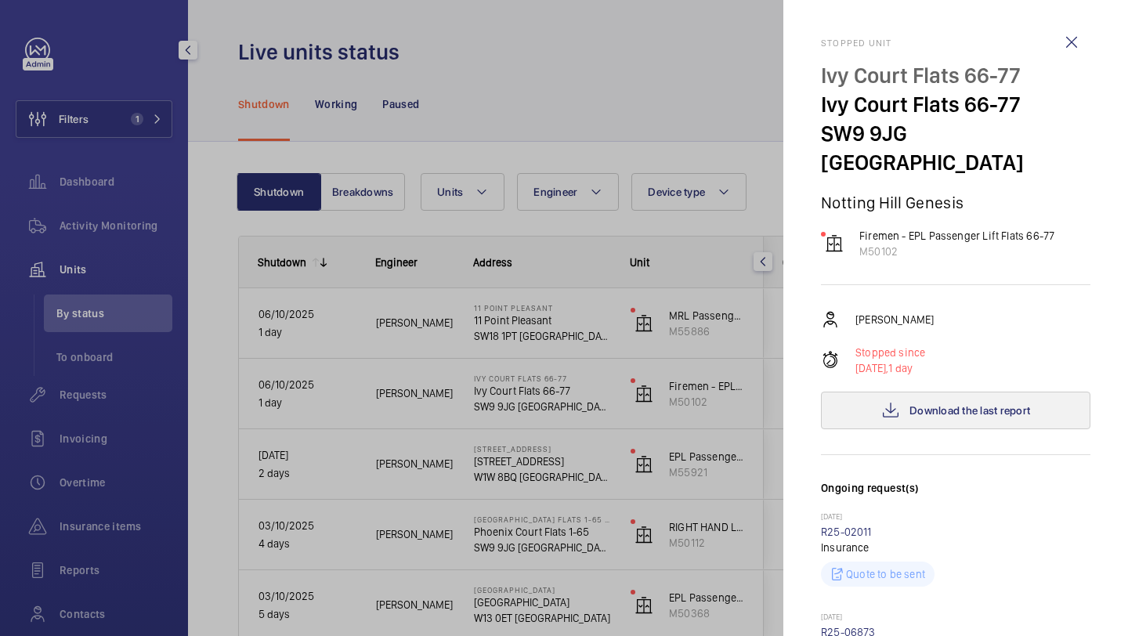
scroll to position [777, 0]
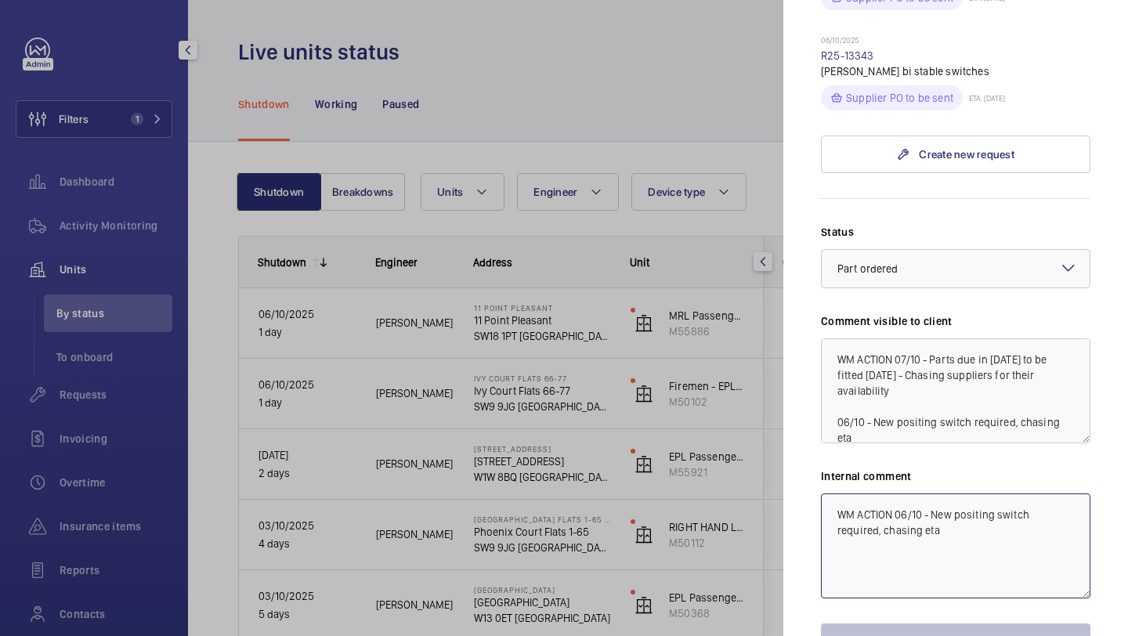
click at [836, 494] on textarea "WM ACTION 06/10 - New positing switch required, chasing eta" at bounding box center [955, 546] width 269 height 105
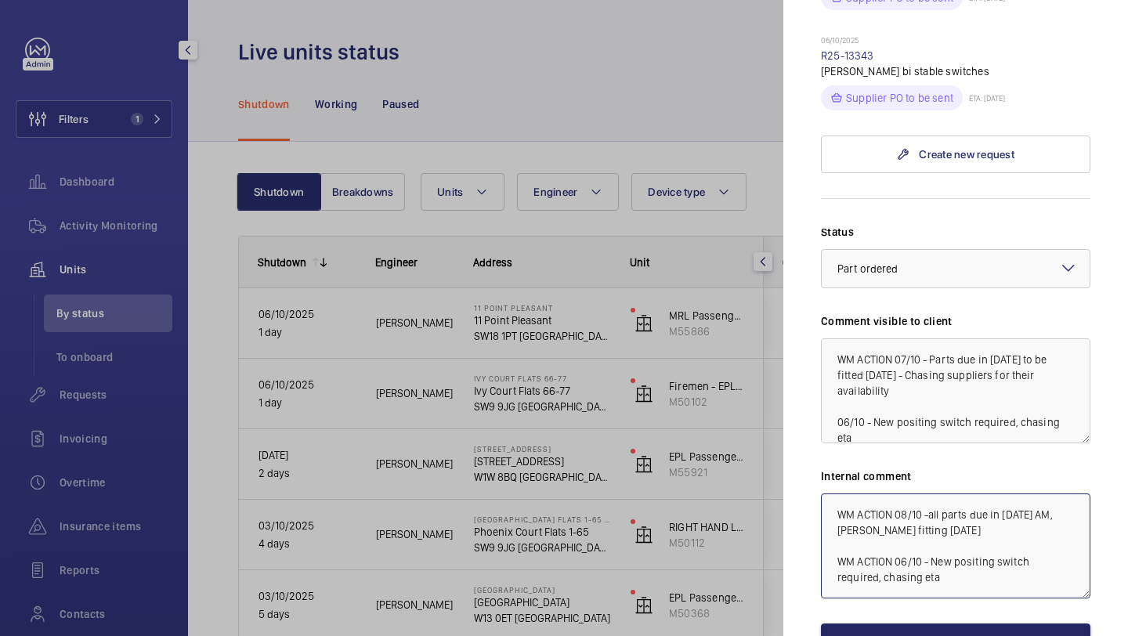
type textarea "WM ACTION 08/10 -all parts due in tomorrow AM, luke fitting tomorrow WM ACTION …"
click at [882, 624] on button "Save the changes" at bounding box center [955, 643] width 269 height 38
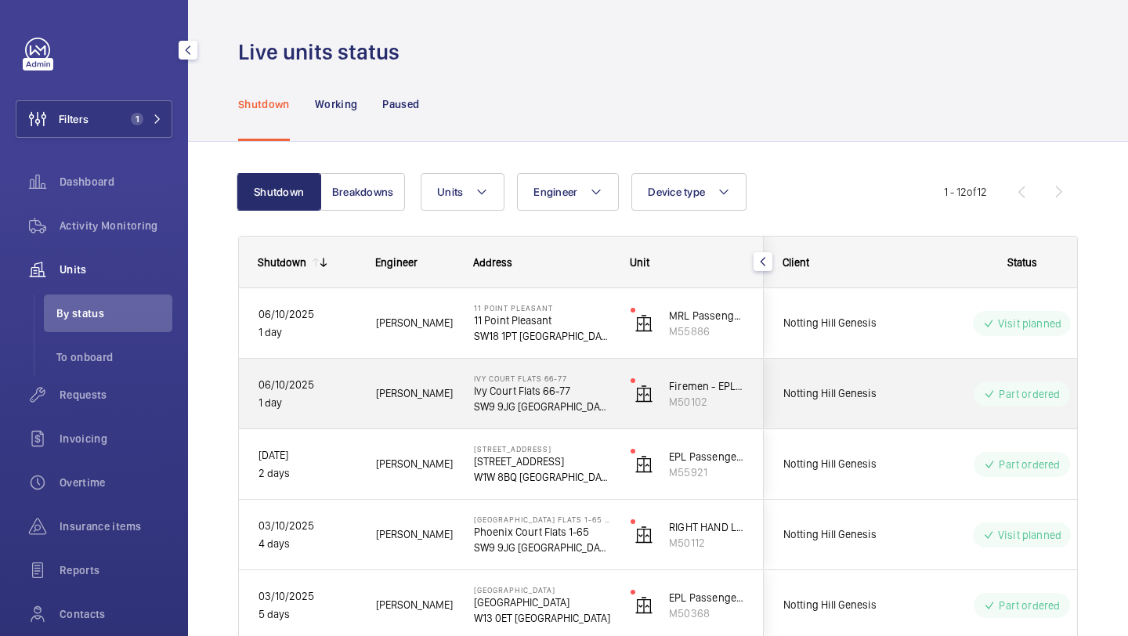
scroll to position [48, 0]
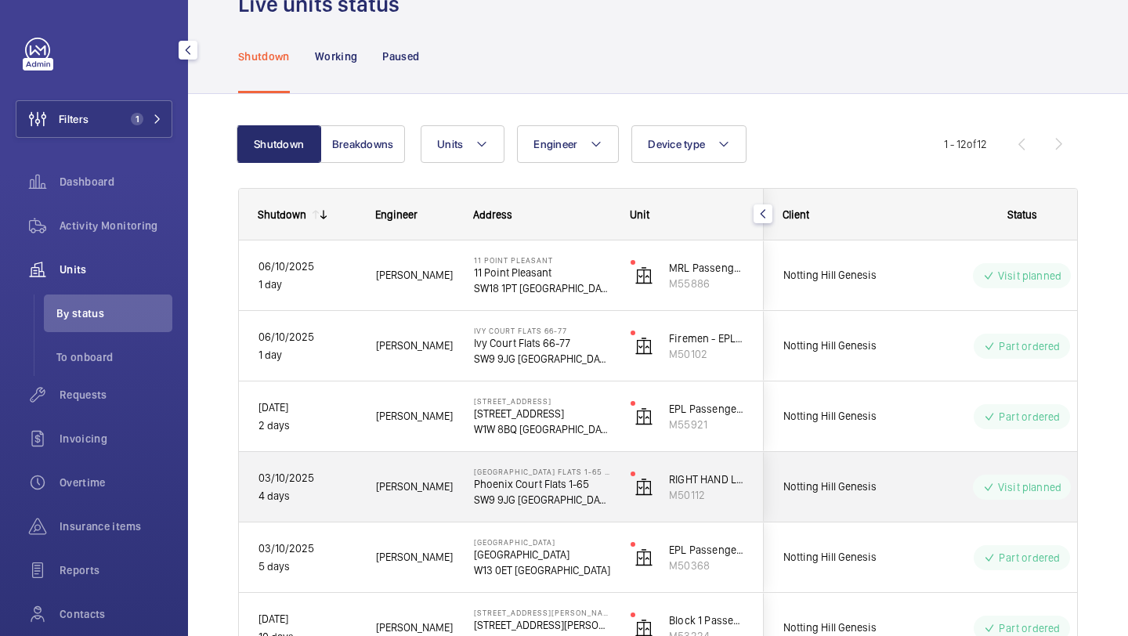
click at [866, 492] on span "Notting Hill Genesis" at bounding box center [843, 487] width 121 height 18
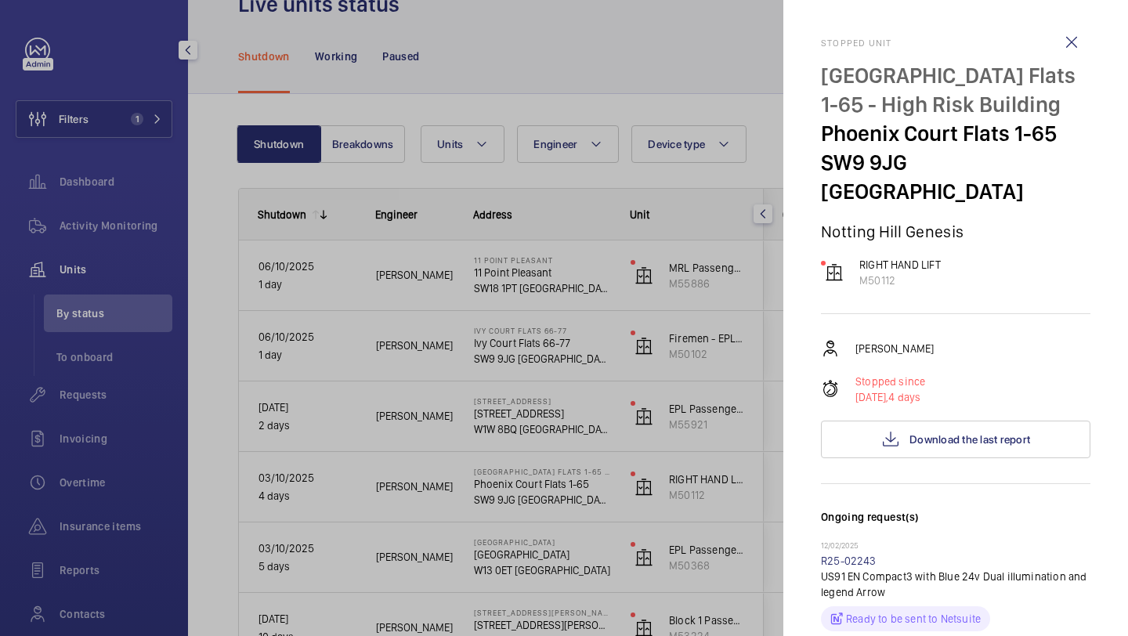
scroll to position [409, 0]
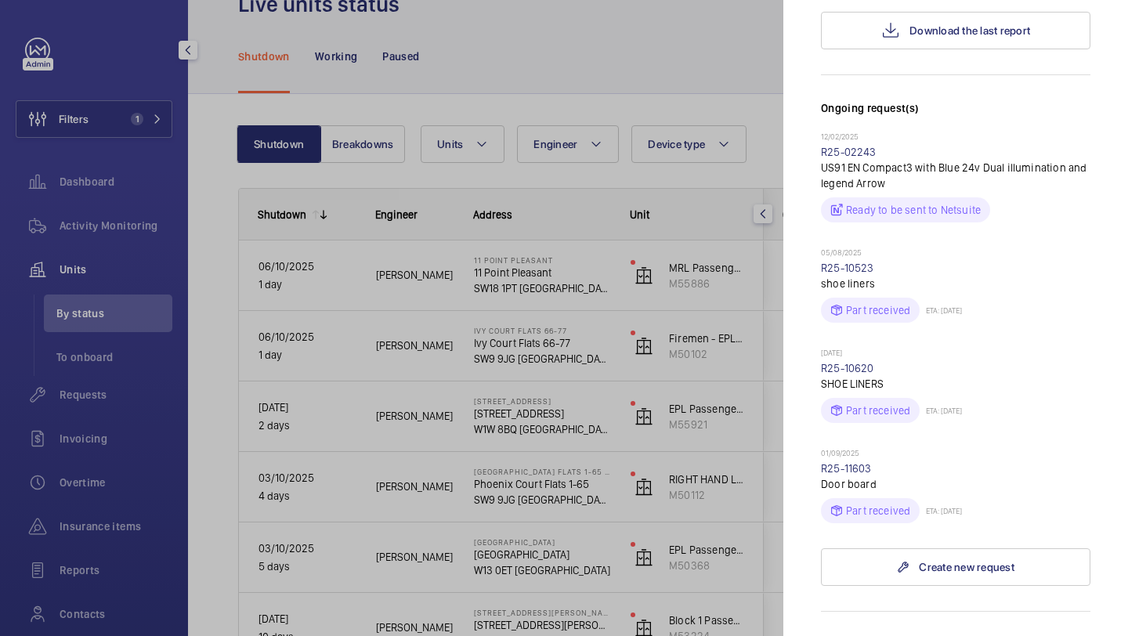
click at [736, 444] on div at bounding box center [564, 318] width 1128 height 636
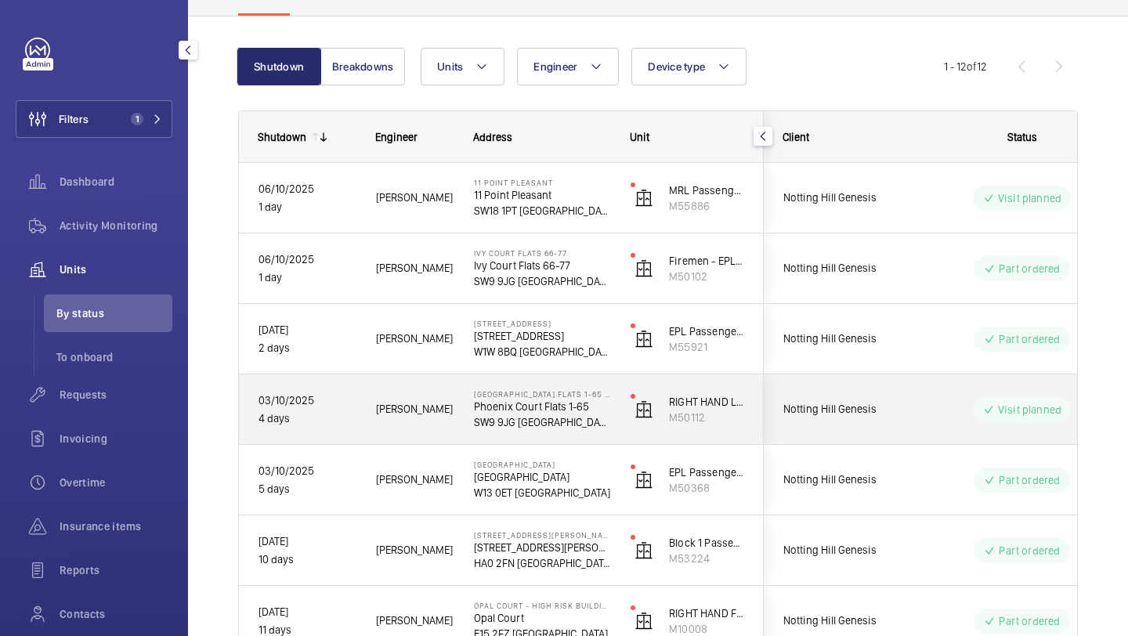
scroll to position [143, 0]
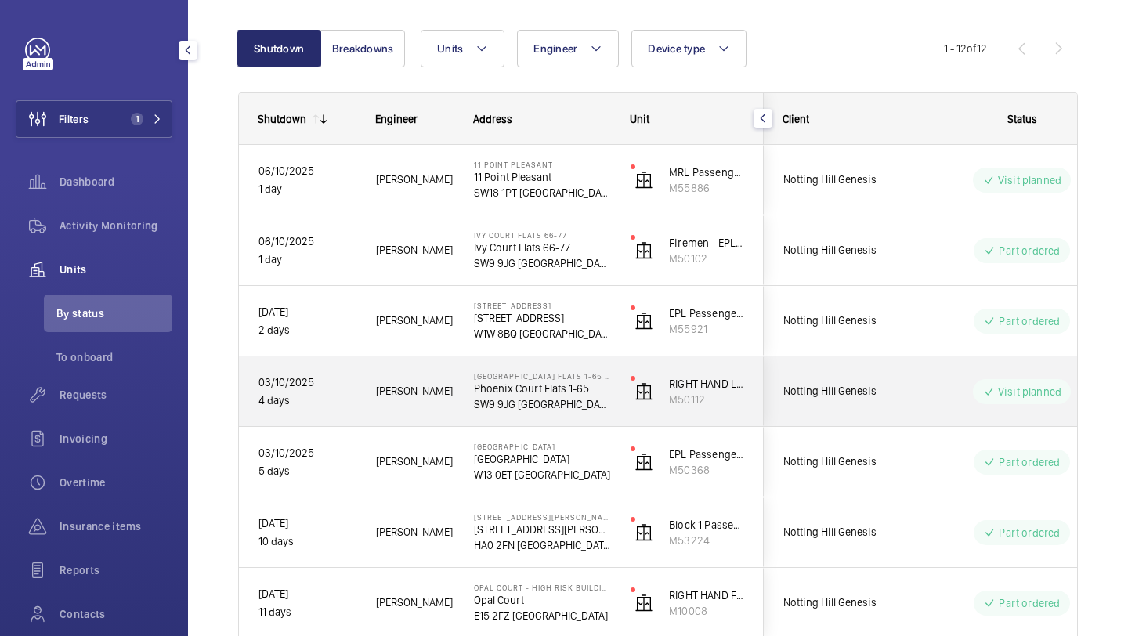
click at [865, 396] on span "Notting Hill Genesis" at bounding box center [843, 391] width 121 height 18
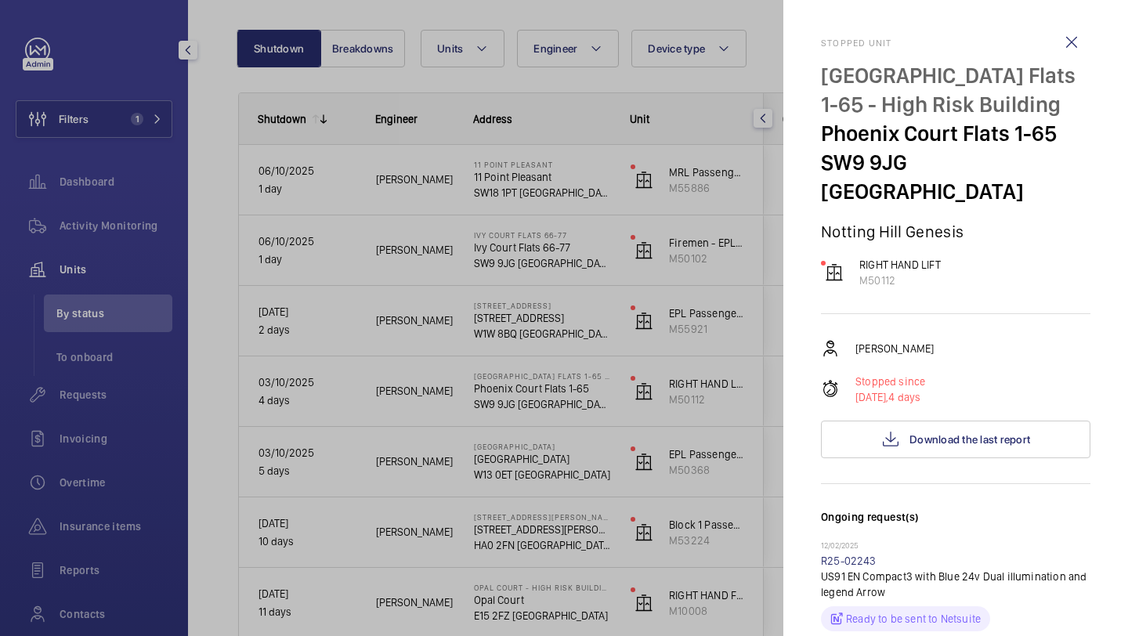
scroll to position [705, 0]
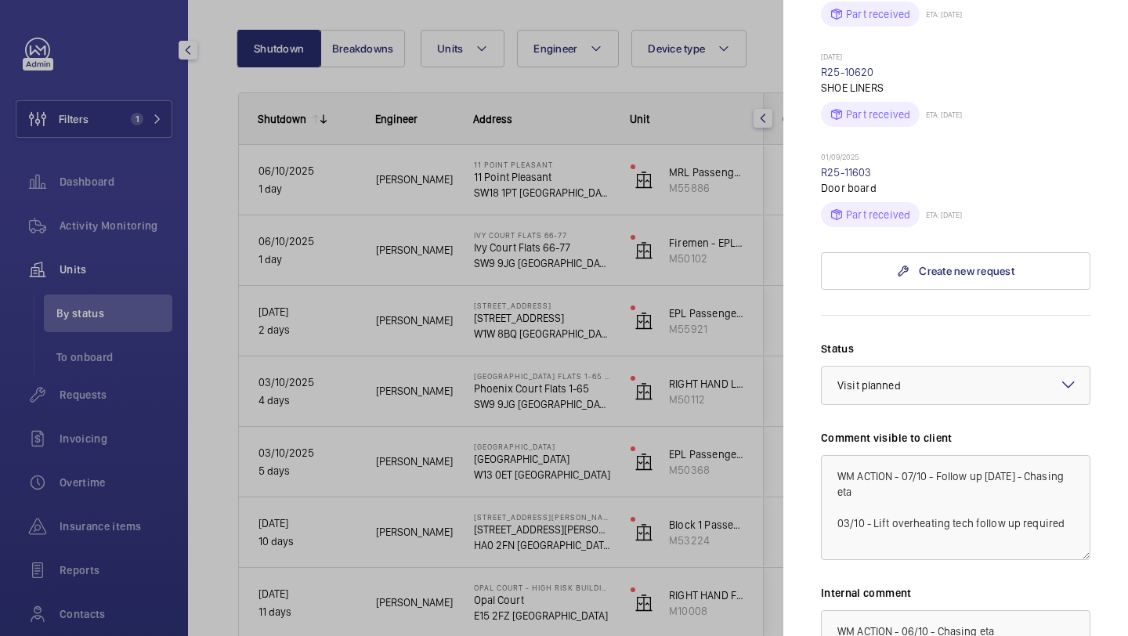
click at [693, 371] on div at bounding box center [564, 318] width 1128 height 636
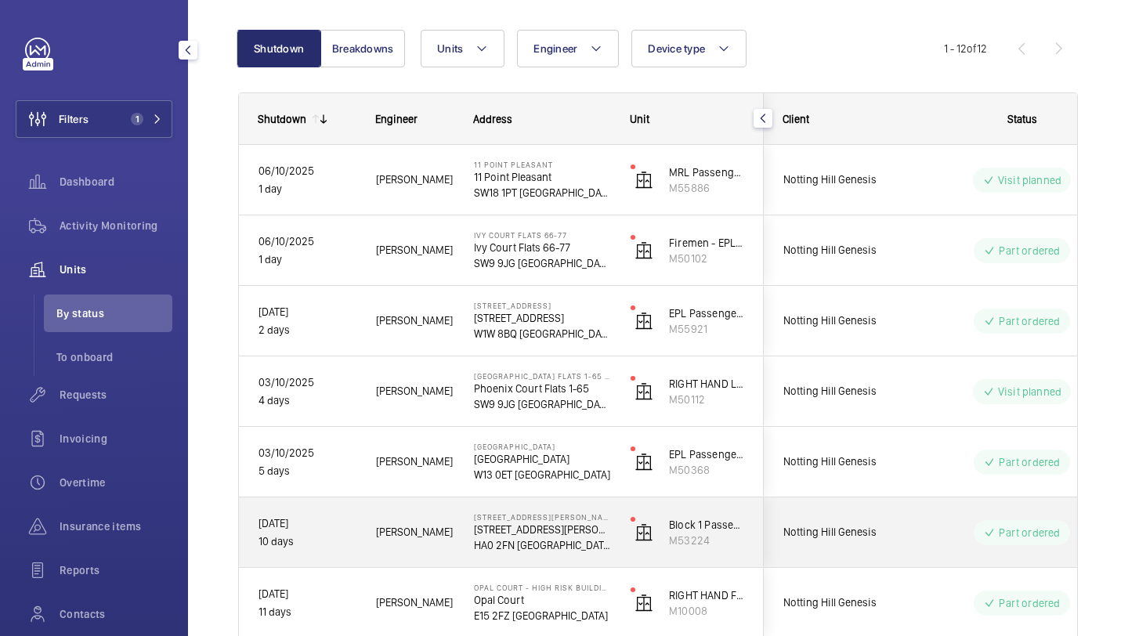
click at [855, 509] on div "Notting Hill Genesis" at bounding box center [834, 532] width 139 height 49
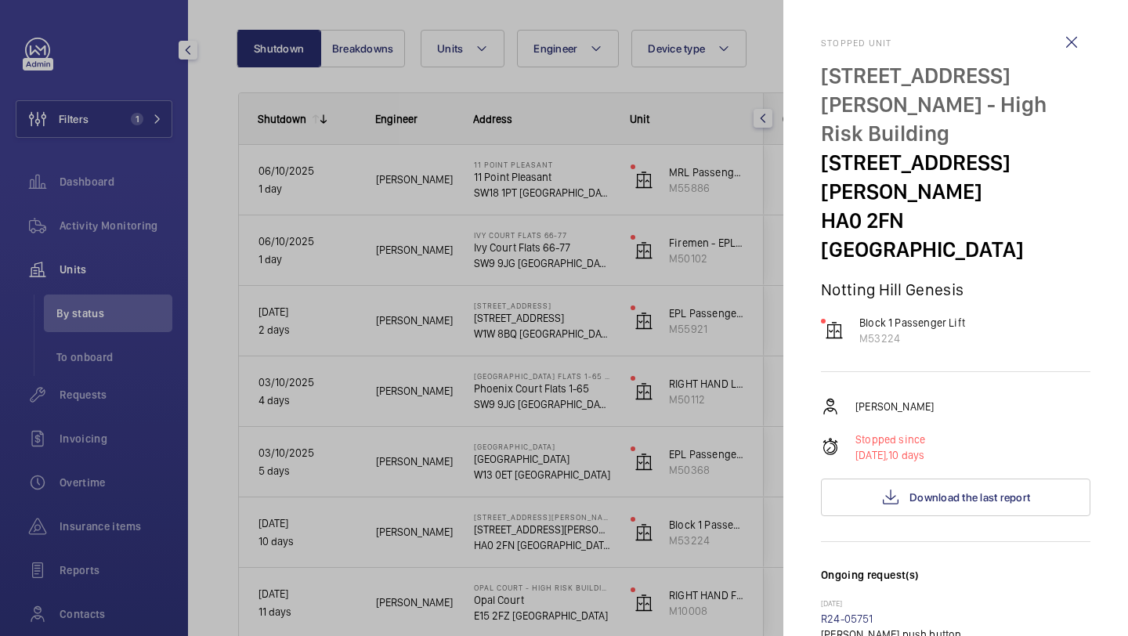
click at [653, 376] on div at bounding box center [564, 318] width 1128 height 636
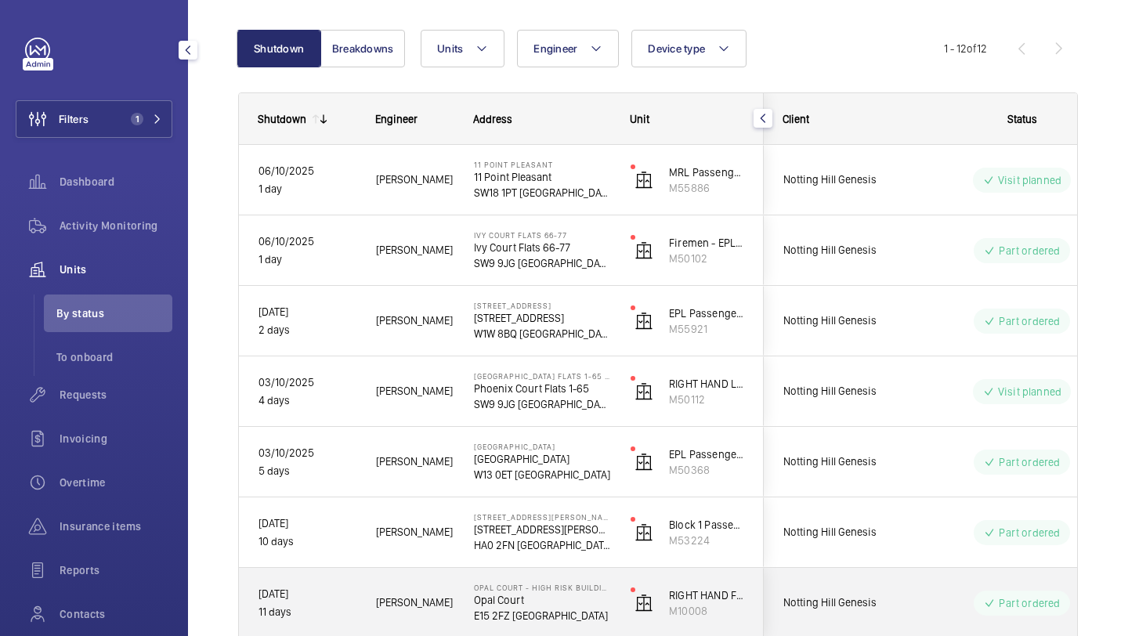
click at [834, 594] on span "Notting Hill Genesis" at bounding box center [843, 603] width 121 height 18
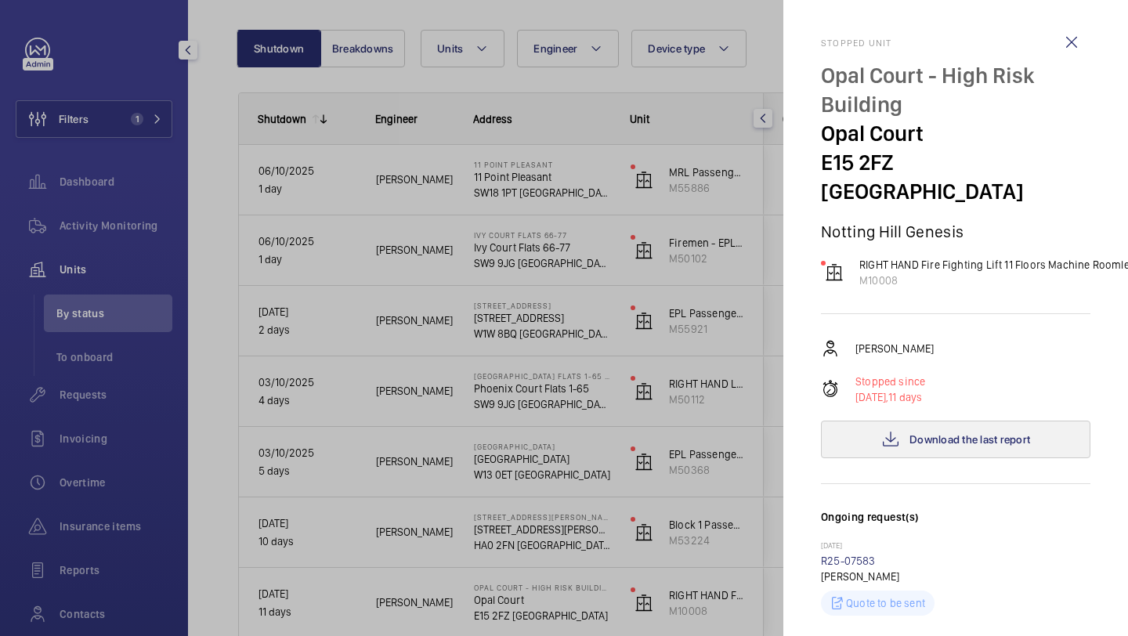
scroll to position [364, 0]
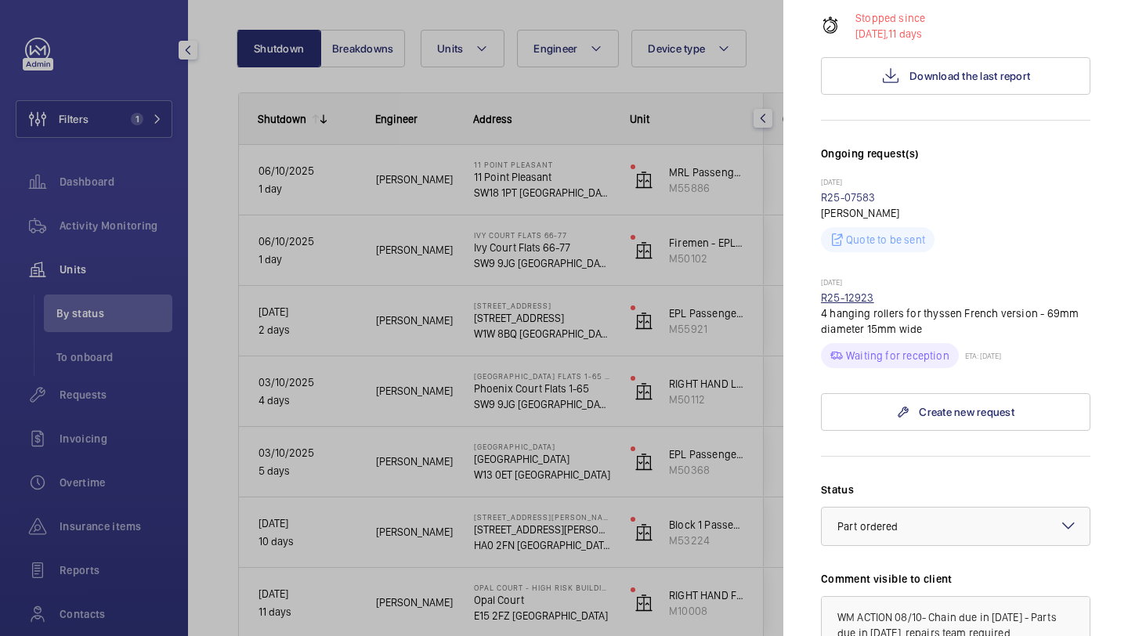
click at [866, 291] on link "R25-12923" at bounding box center [847, 297] width 53 height 13
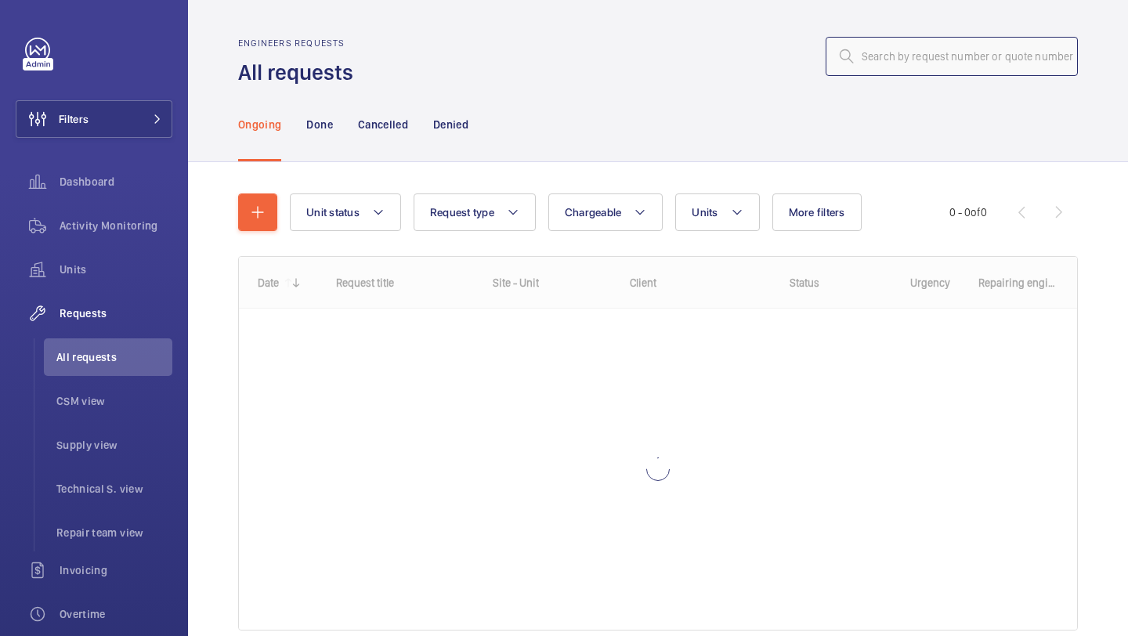
click at [955, 56] on input "text" at bounding box center [952, 56] width 252 height 39
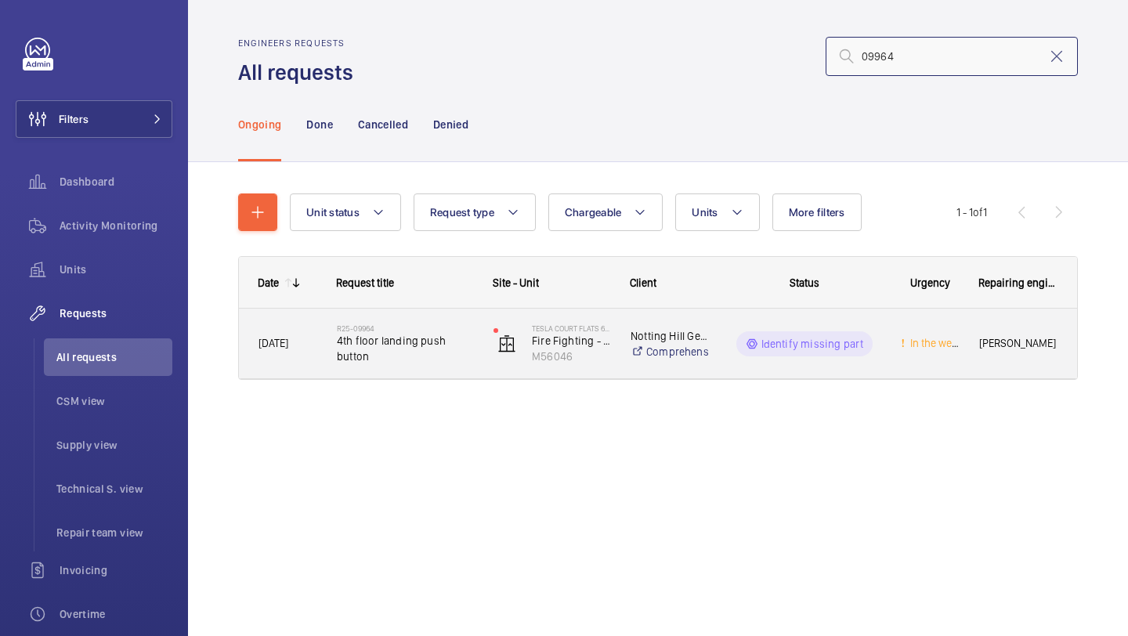
type input "09964"
click at [424, 338] on span "4th floor landing push button" at bounding box center [405, 348] width 136 height 31
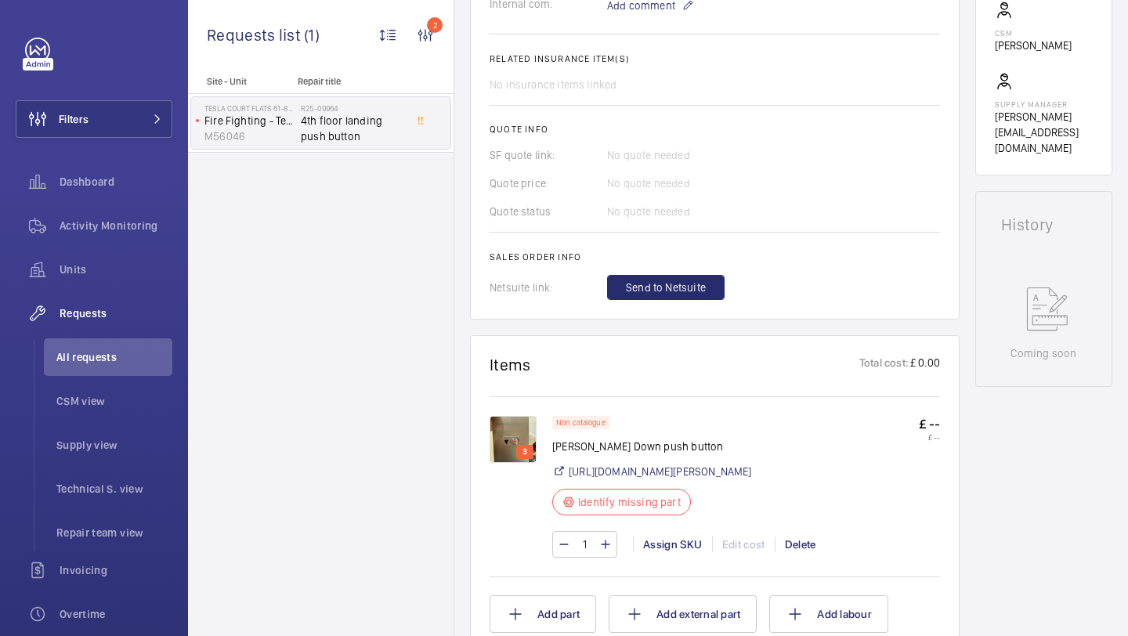
scroll to position [671, 0]
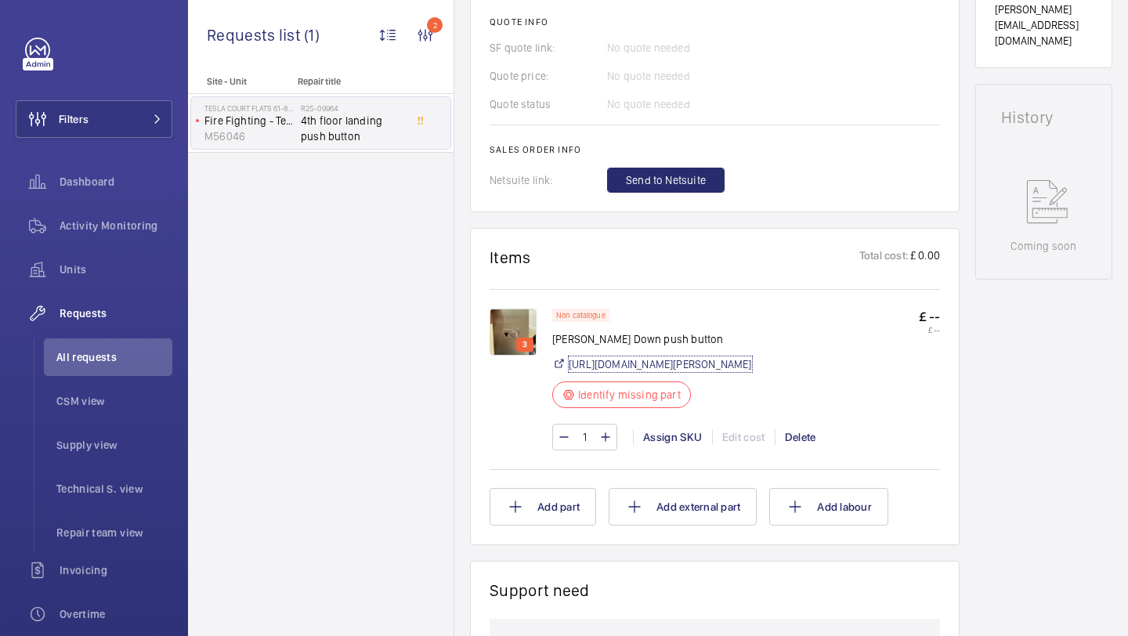
click at [625, 363] on link "https://www.davenportliftcontrol.com/schindler/push-button--base-element/101039…" at bounding box center [660, 364] width 183 height 16
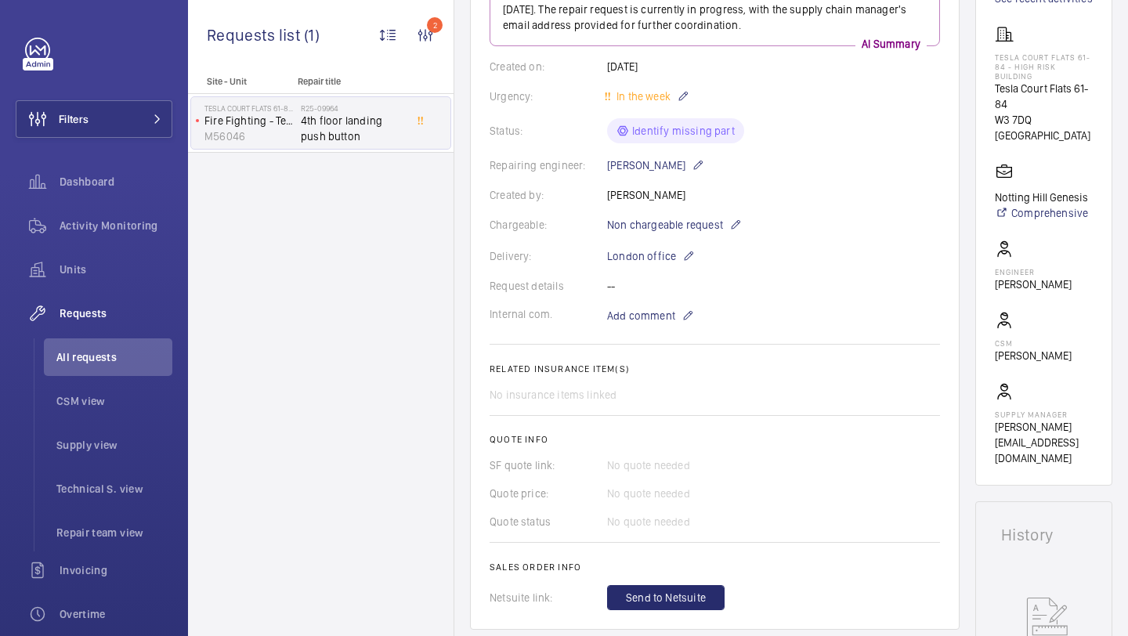
scroll to position [133, 0]
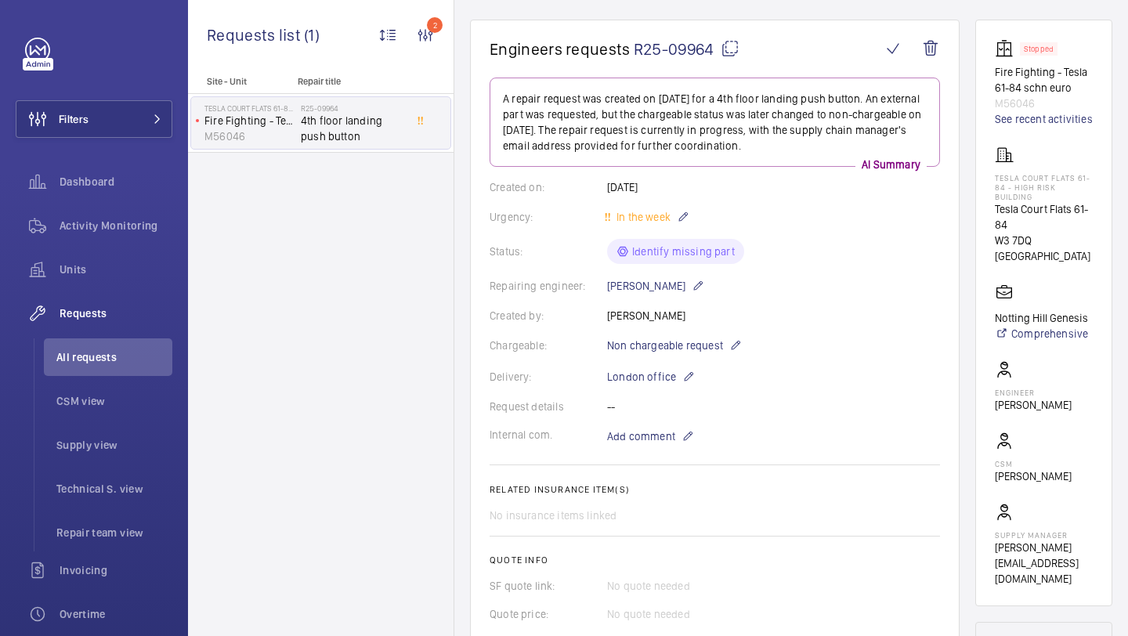
drag, startPoint x: 714, startPoint y: 50, endPoint x: 635, endPoint y: 49, distance: 79.9
click at [635, 49] on span "R25-09964" at bounding box center [687, 49] width 106 height 20
copy span "R25-09964"
click at [141, 143] on div "Filters Dashboard Activity Monitoring Units Requests All requests CSM view Supp…" at bounding box center [94, 426] width 157 height 777
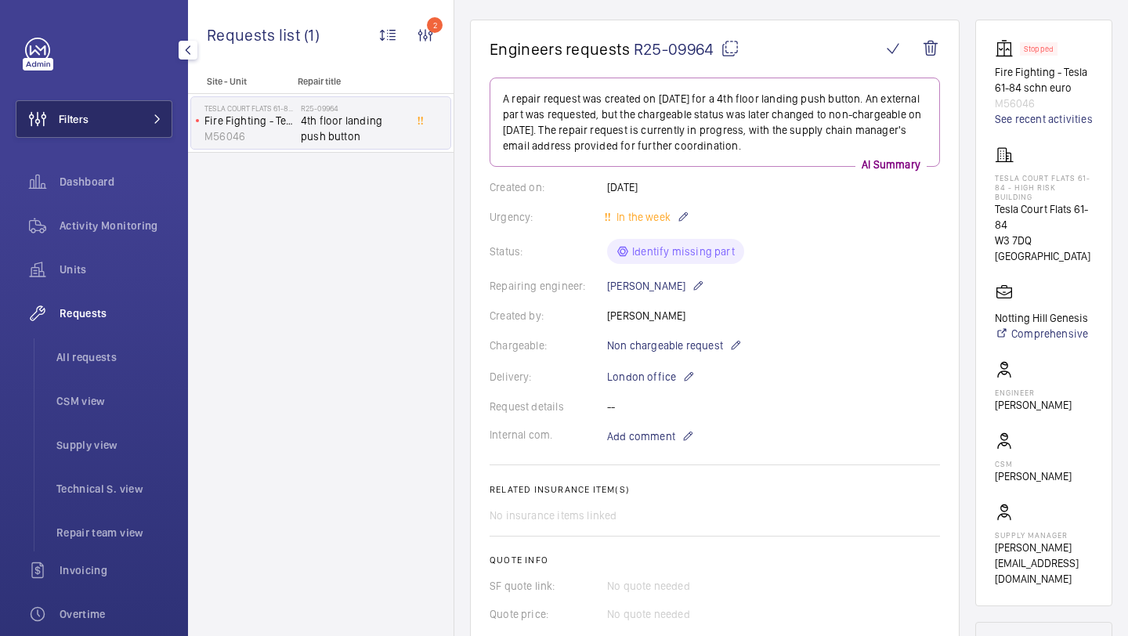
click at [138, 119] on button "Filters" at bounding box center [94, 119] width 157 height 38
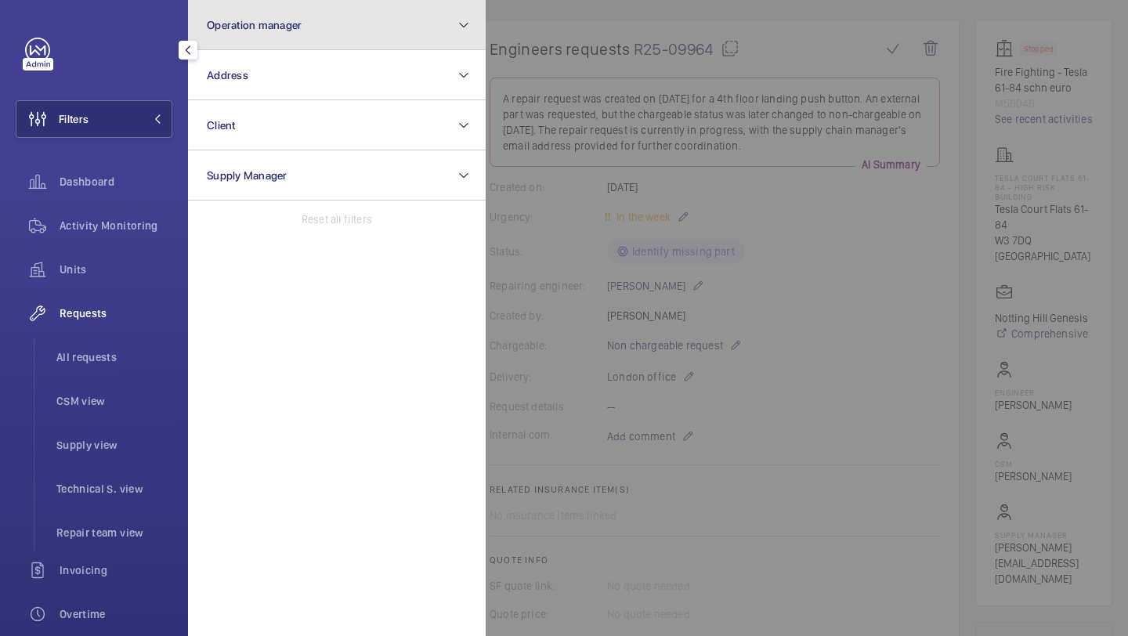
click at [282, 36] on button "Operation manager" at bounding box center [337, 25] width 298 height 50
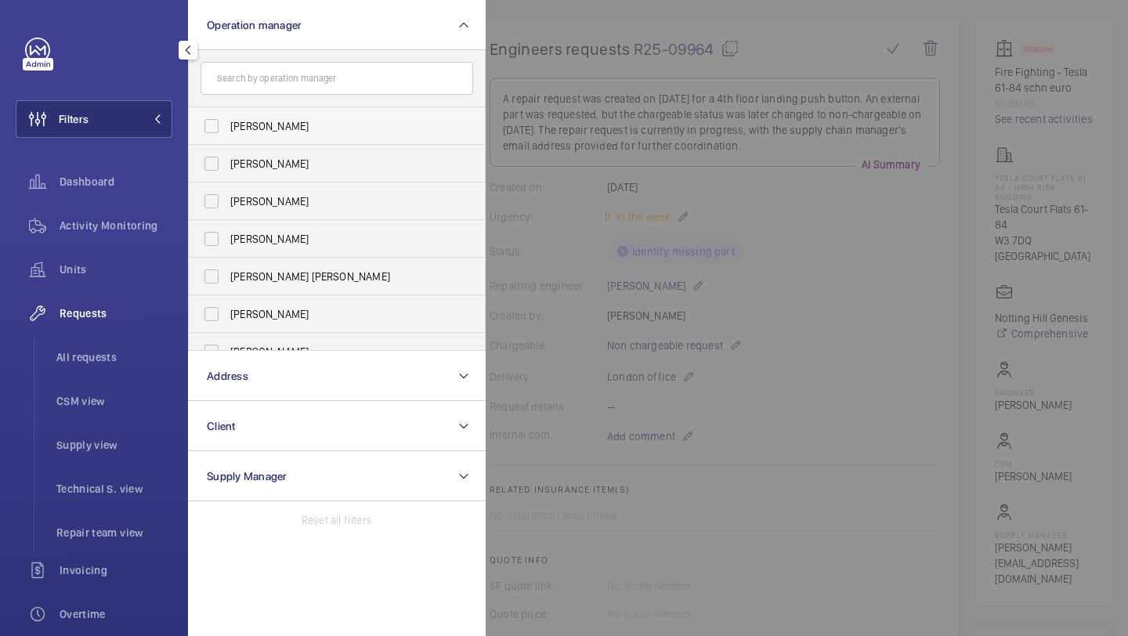
click at [253, 115] on label "[PERSON_NAME]" at bounding box center [325, 126] width 273 height 38
click at [227, 115] on input "[PERSON_NAME]" at bounding box center [211, 125] width 31 height 31
checkbox input "true"
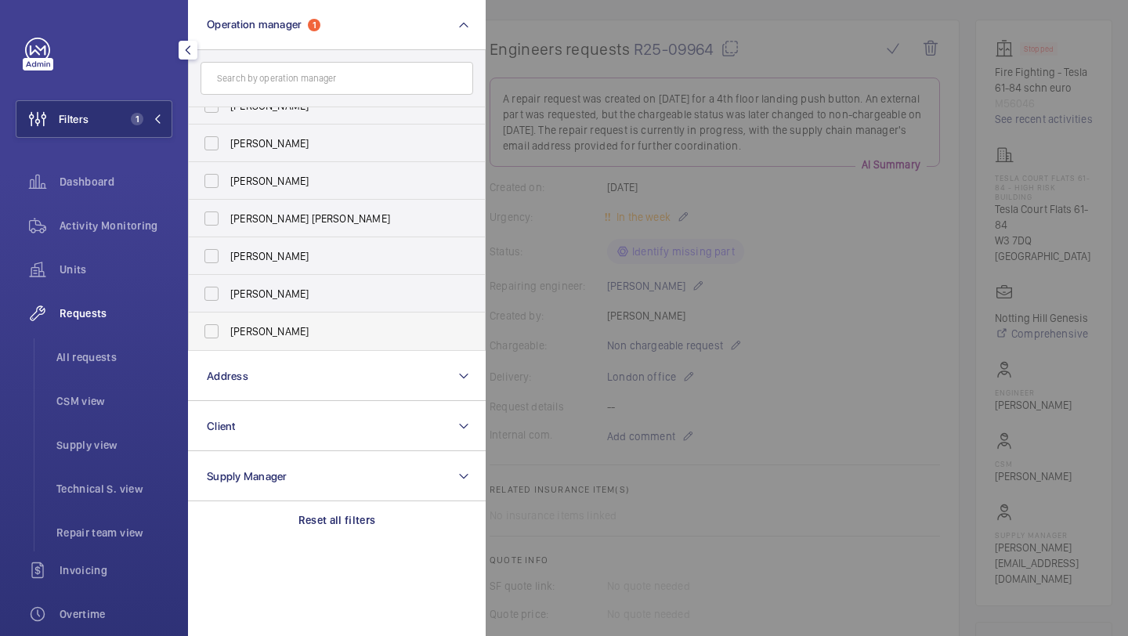
click at [241, 335] on span "Alex Waterman" at bounding box center [337, 332] width 215 height 16
click at [227, 335] on input "Alex Waterman" at bounding box center [211, 331] width 31 height 31
checkbox input "true"
click at [148, 277] on div "Units" at bounding box center [94, 270] width 157 height 38
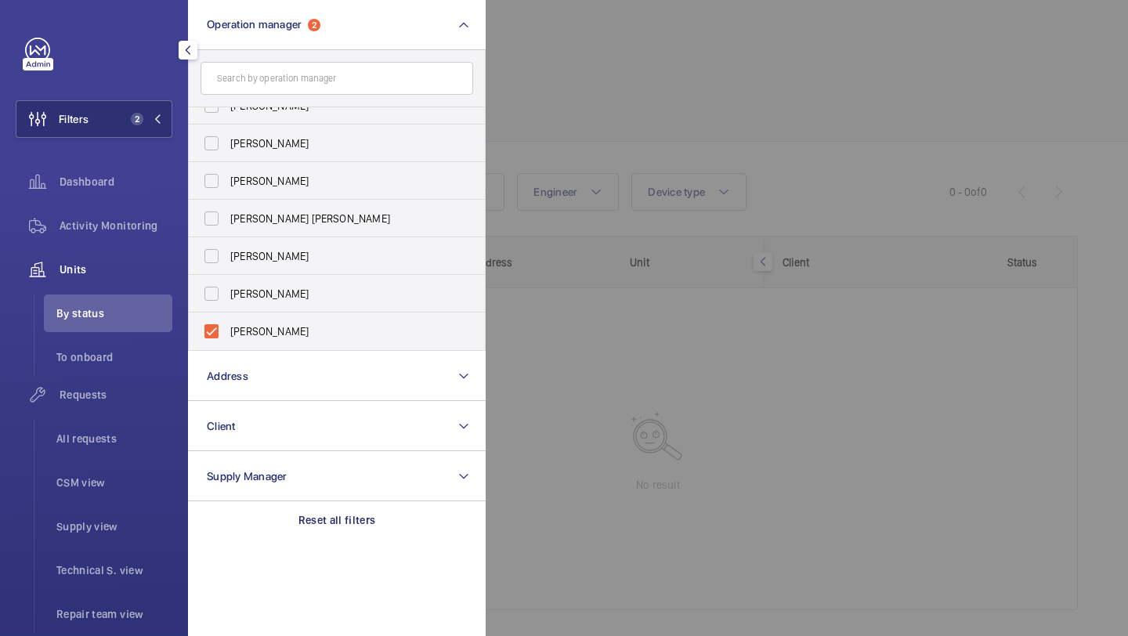
click at [606, 45] on div at bounding box center [1050, 318] width 1128 height 636
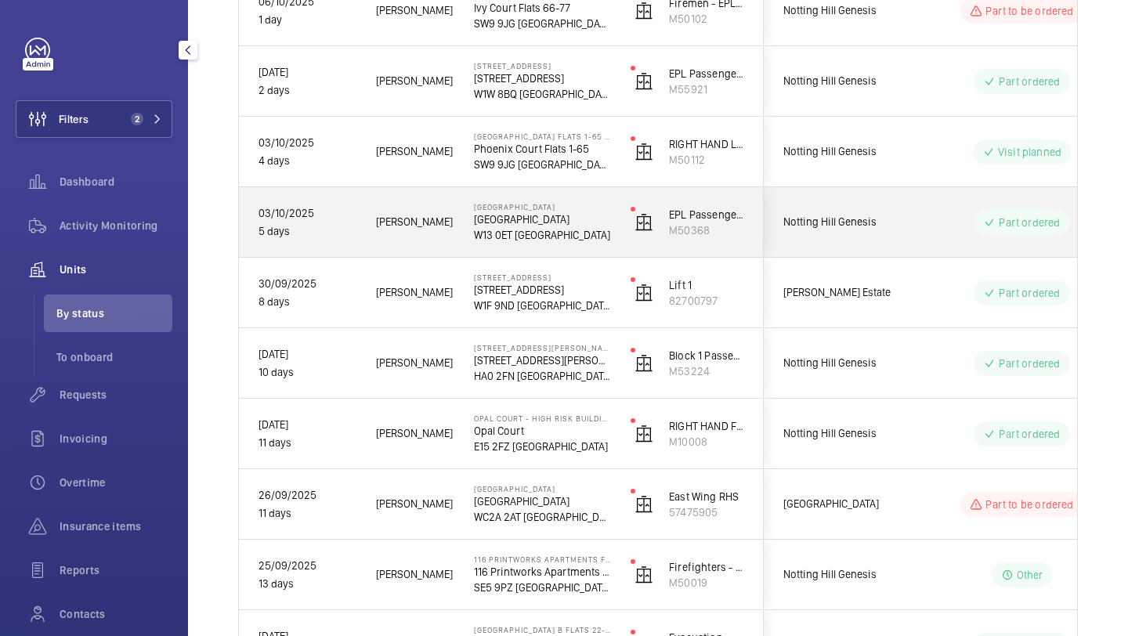
scroll to position [446, 0]
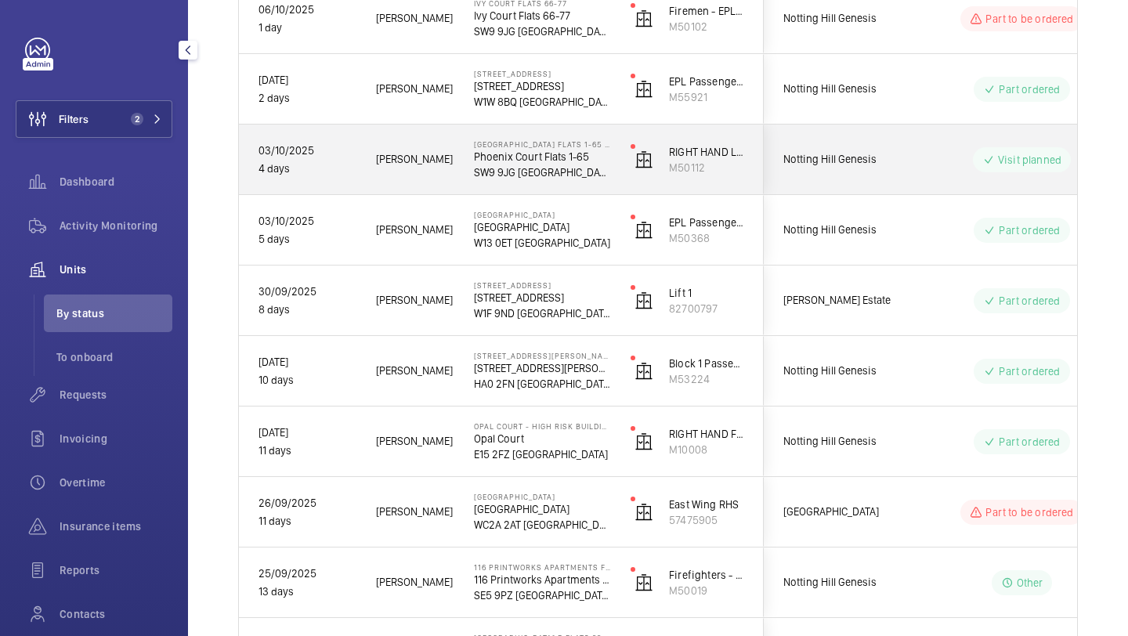
click at [900, 164] on span "Notting Hill Genesis" at bounding box center [843, 159] width 121 height 18
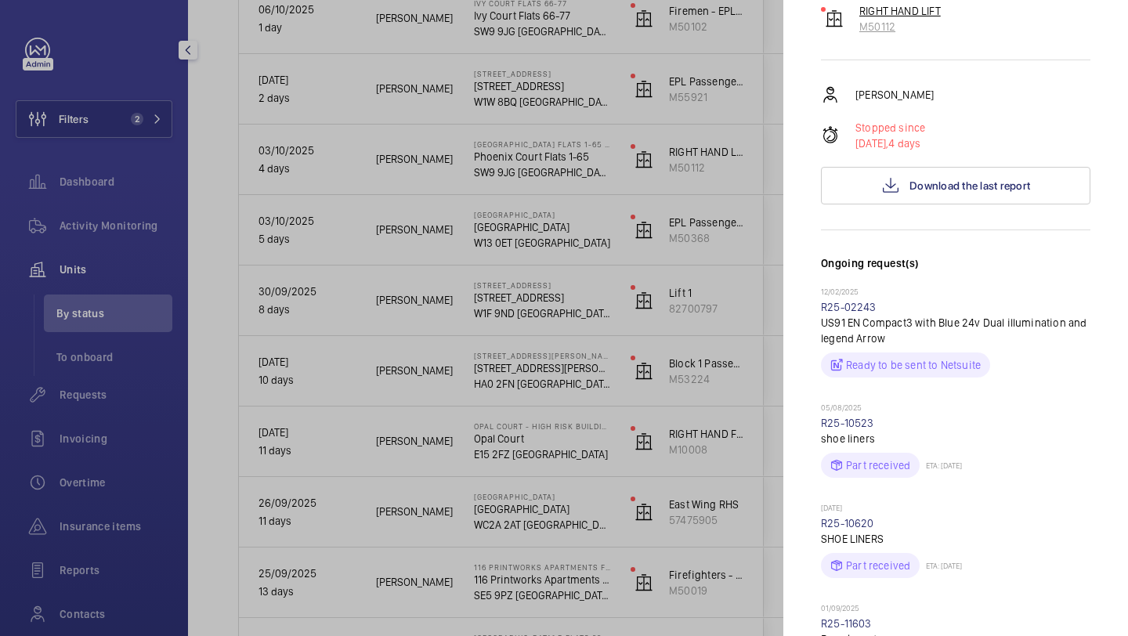
scroll to position [666, 0]
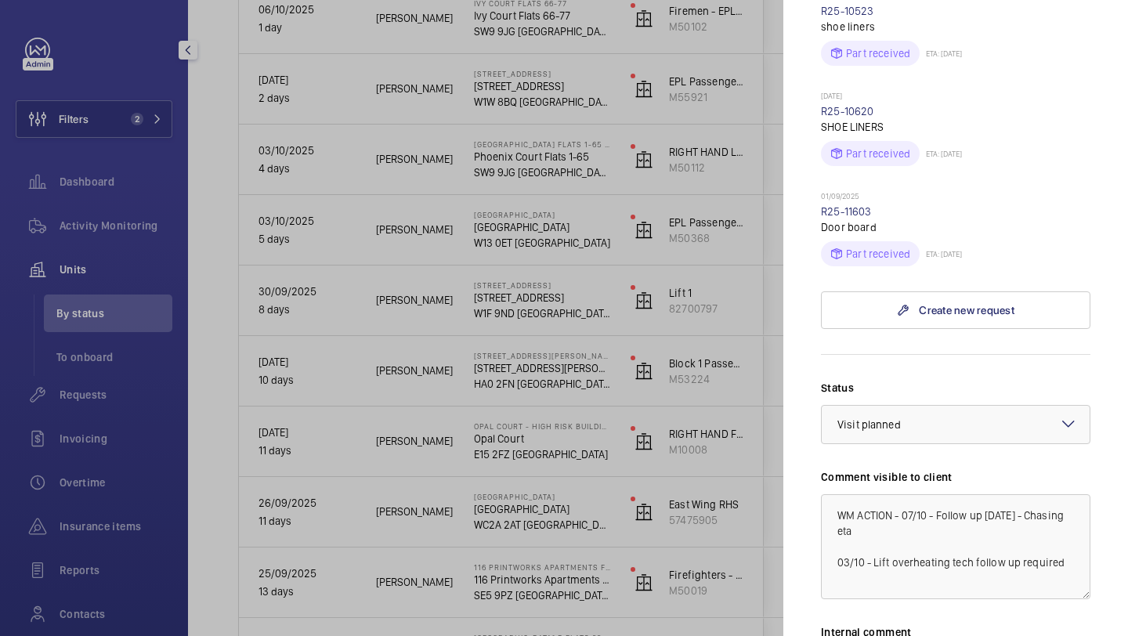
click at [748, 235] on div at bounding box center [564, 318] width 1128 height 636
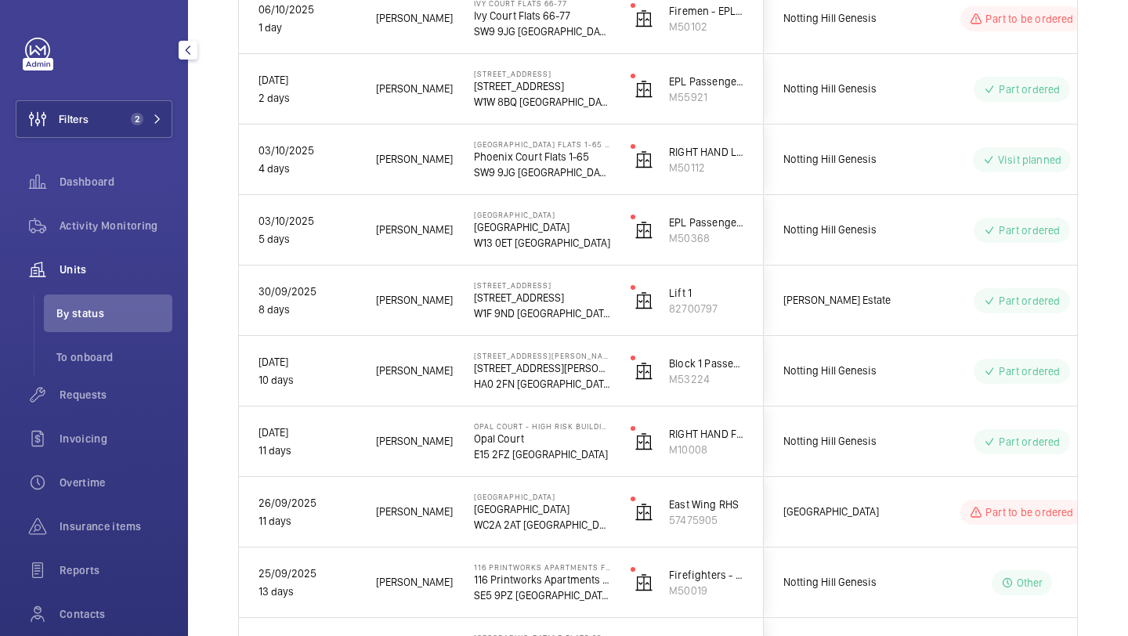
scroll to position [0, 0]
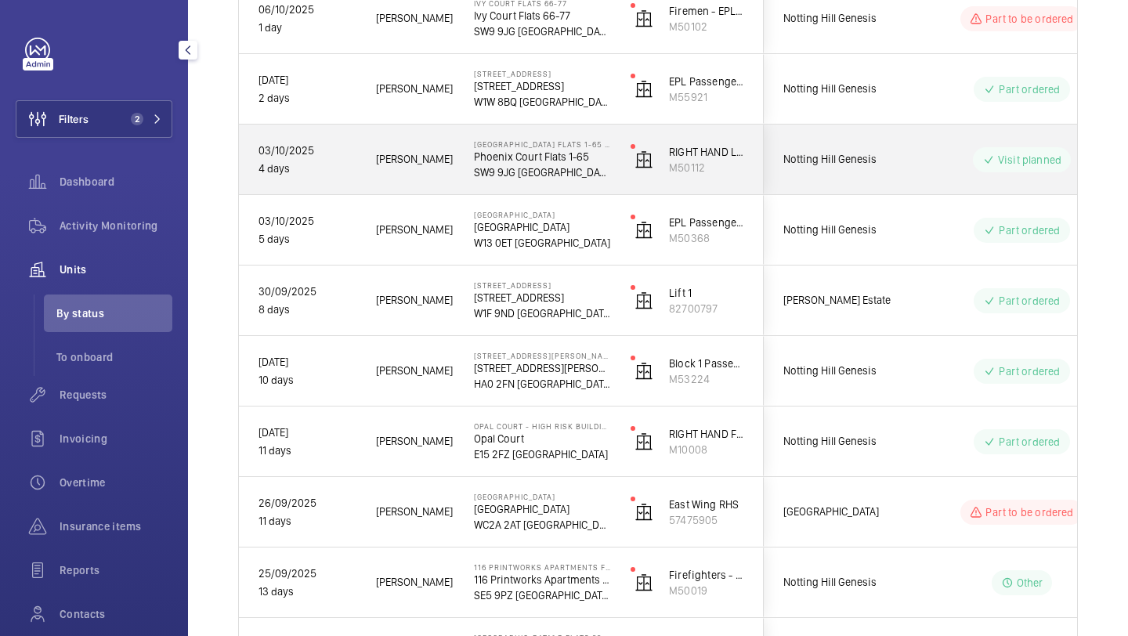
click at [837, 171] on div "Notting Hill Genesis" at bounding box center [834, 159] width 139 height 49
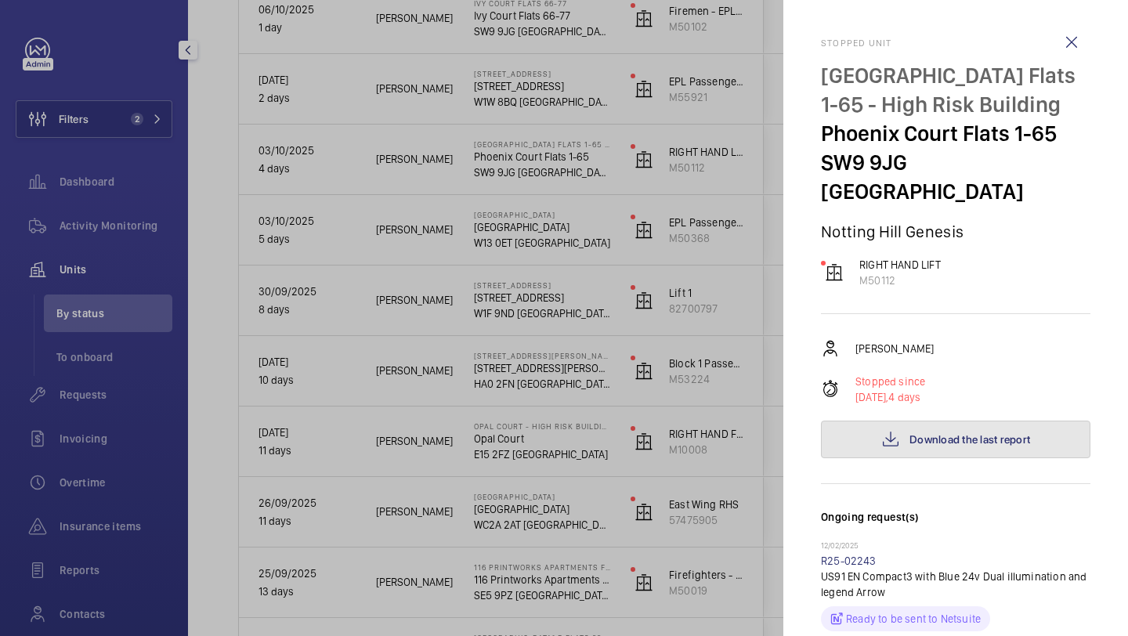
click at [943, 421] on button "Download the last report" at bounding box center [955, 440] width 269 height 38
click at [382, 392] on div at bounding box center [564, 318] width 1128 height 636
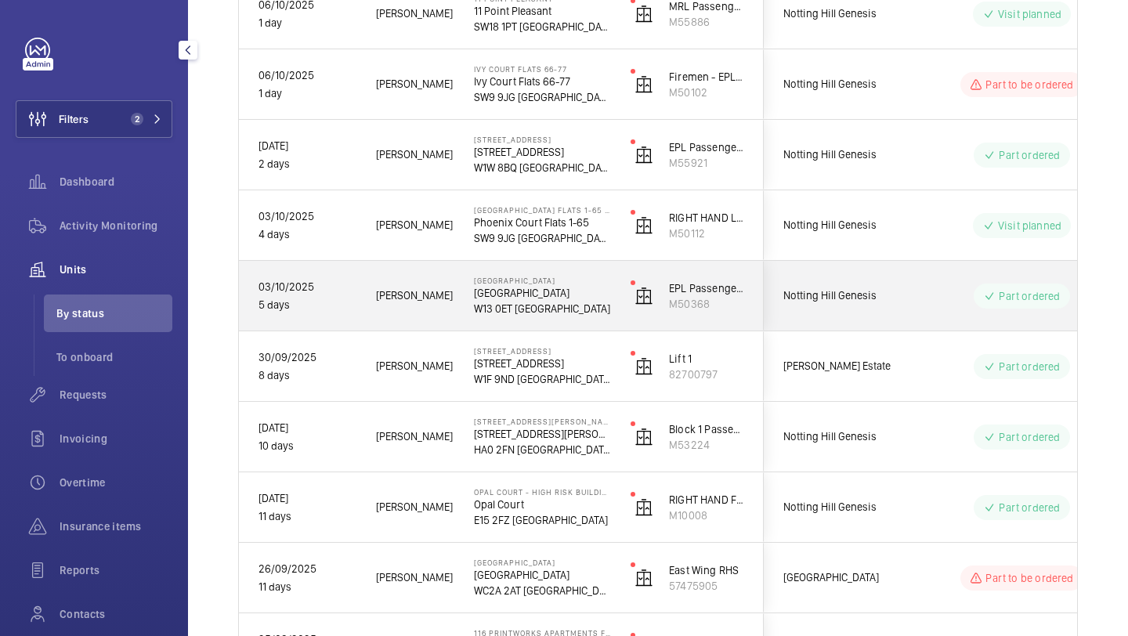
scroll to position [365, 0]
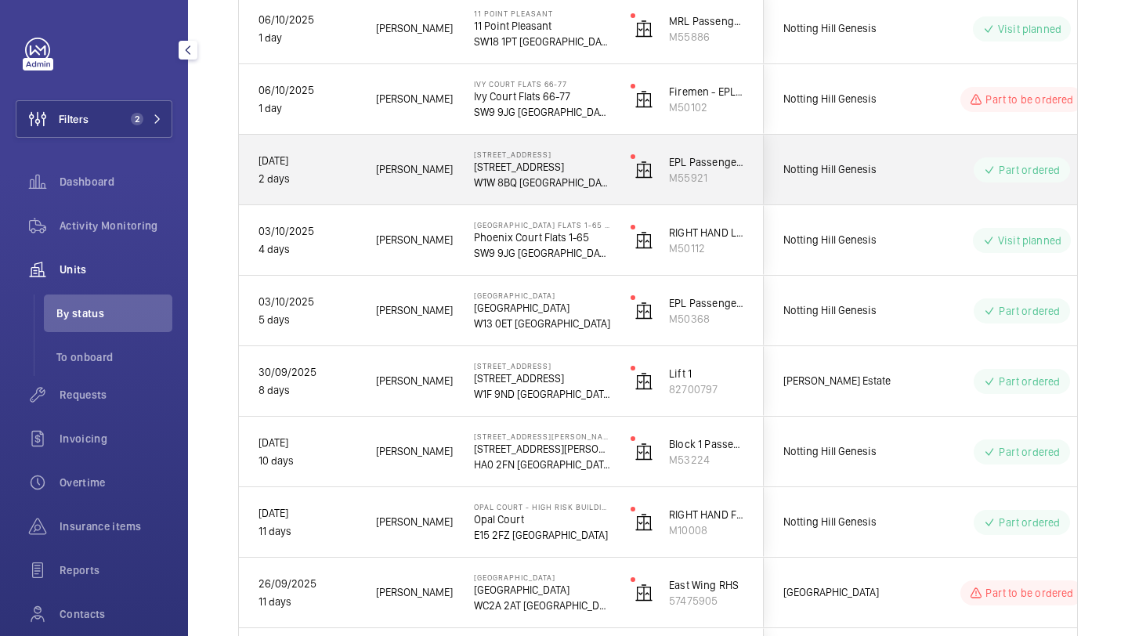
click at [910, 187] on div "Part ordered" at bounding box center [1013, 170] width 214 height 56
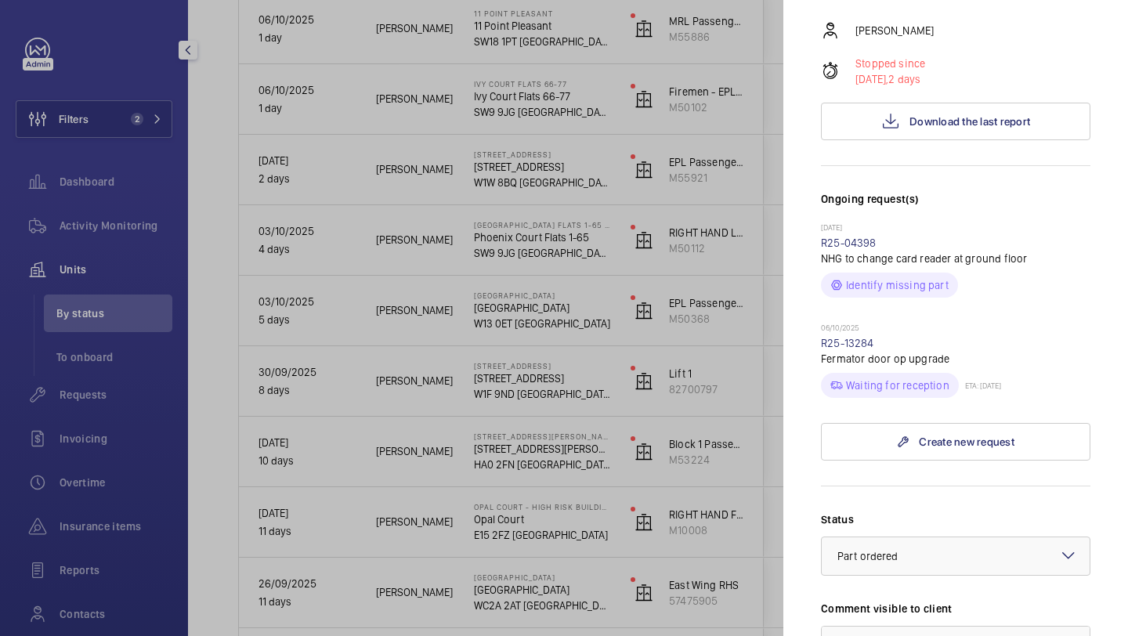
scroll to position [476, 0]
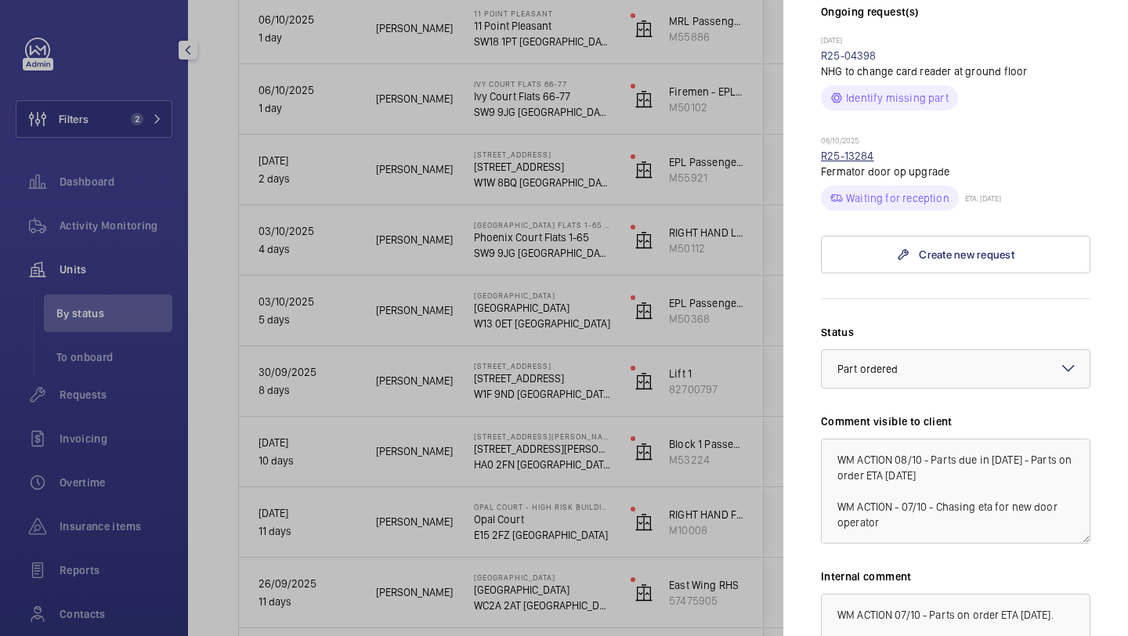
click at [861, 150] on link "R25-13284" at bounding box center [847, 156] width 53 height 13
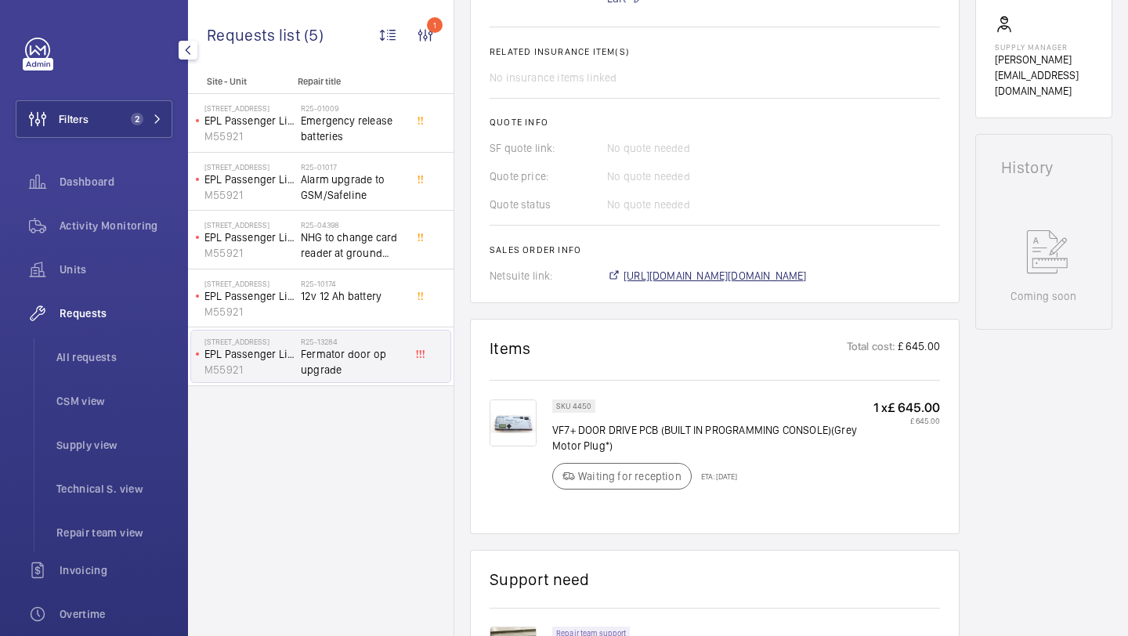
scroll to position [667, 0]
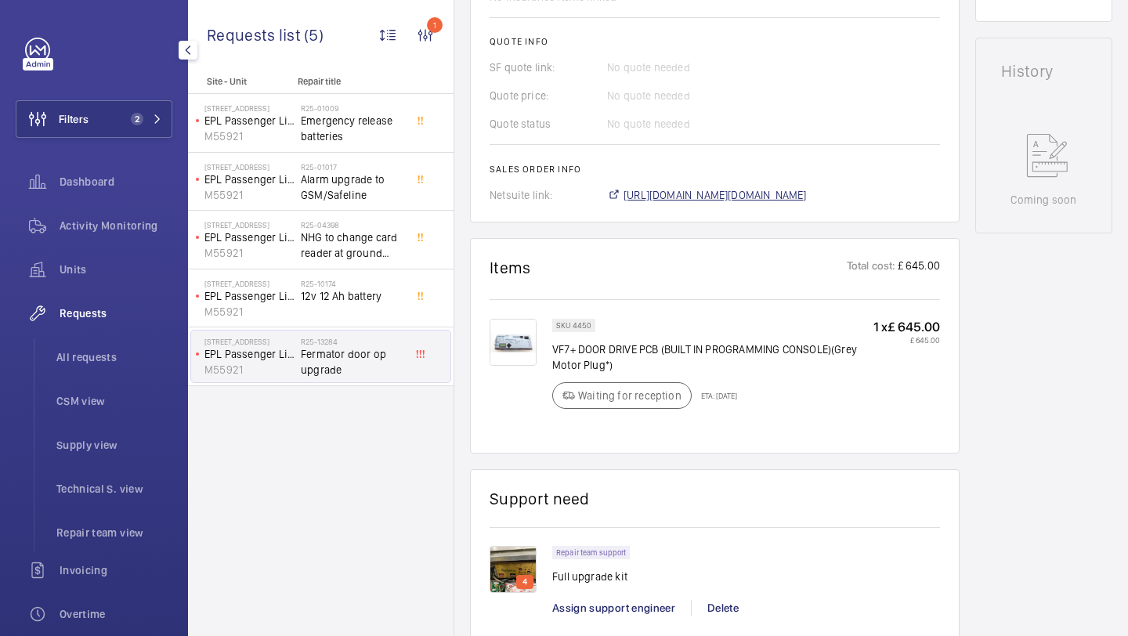
click at [745, 199] on span "https://6461500.app.netsuite.com/app/accounting/transactions/salesord.nl?id=307…" at bounding box center [715, 195] width 183 height 16
click at [101, 268] on span "Units" at bounding box center [116, 270] width 113 height 16
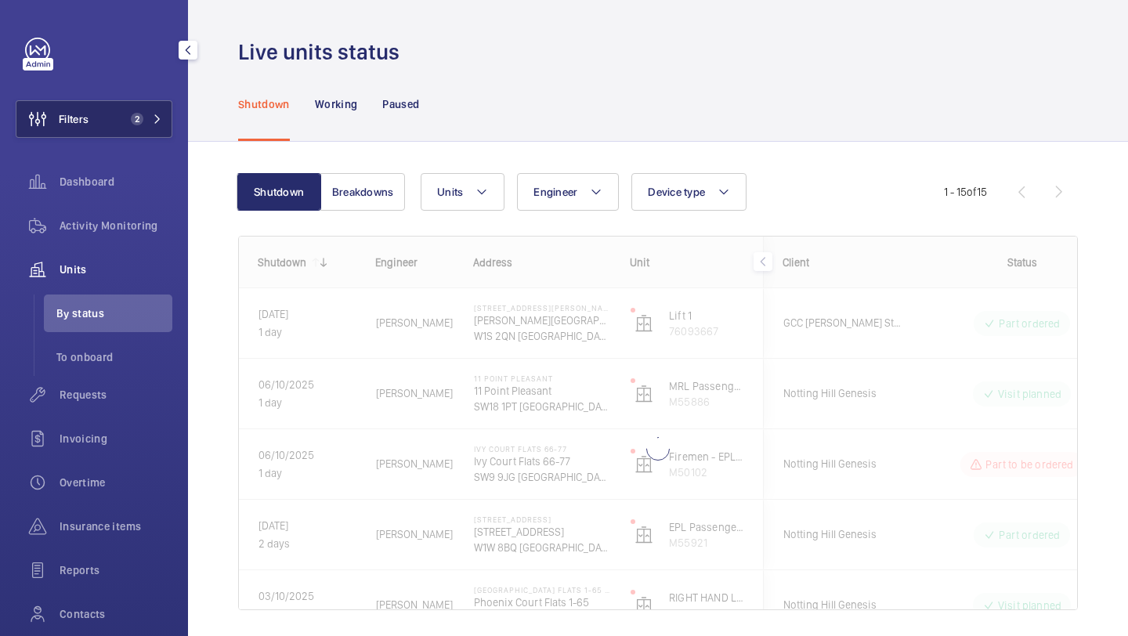
click at [129, 131] on button "Filters 2" at bounding box center [94, 119] width 157 height 38
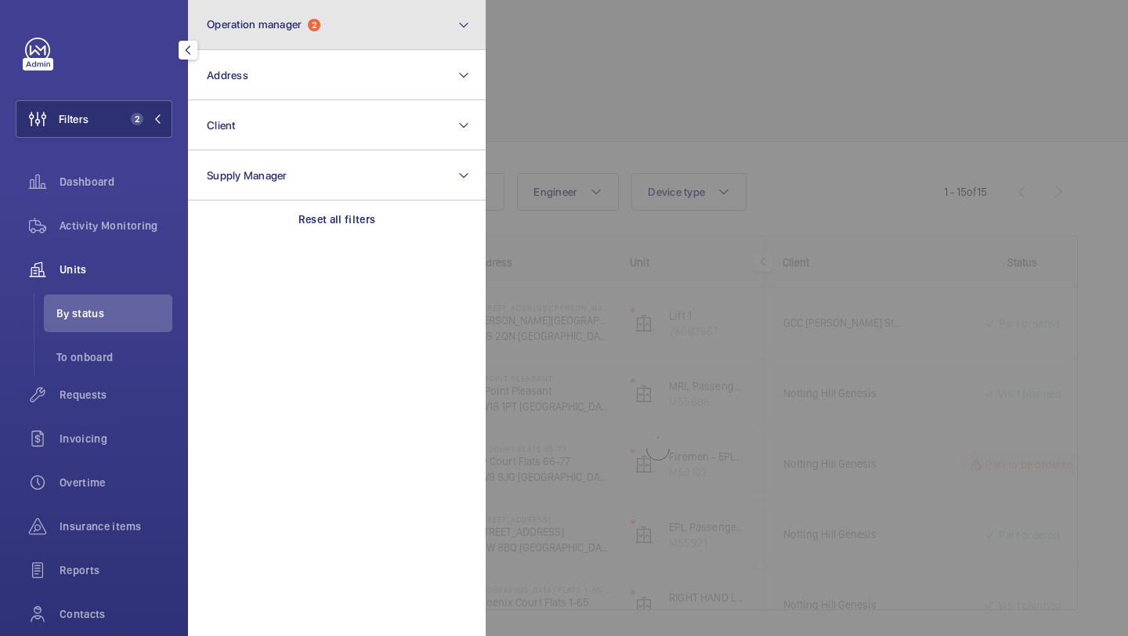
click at [260, 45] on button "Operation manager 2" at bounding box center [337, 25] width 298 height 50
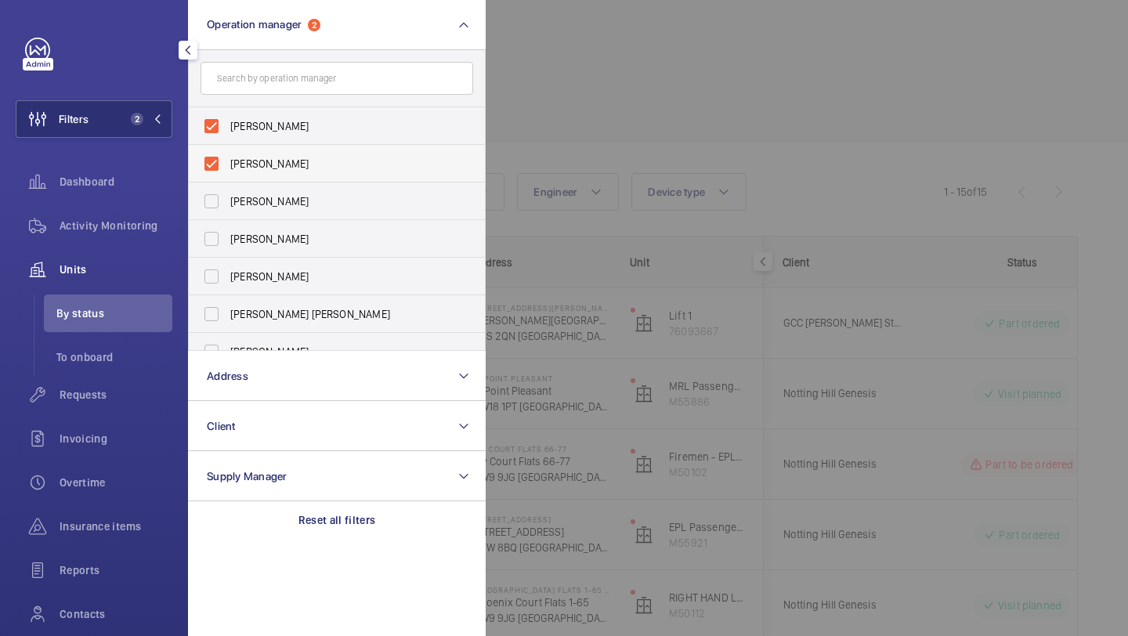
click at [258, 164] on span "[PERSON_NAME]" at bounding box center [337, 164] width 215 height 16
click at [227, 164] on input "[PERSON_NAME]" at bounding box center [211, 163] width 31 height 31
checkbox input "false"
click at [599, 75] on div at bounding box center [1050, 318] width 1128 height 636
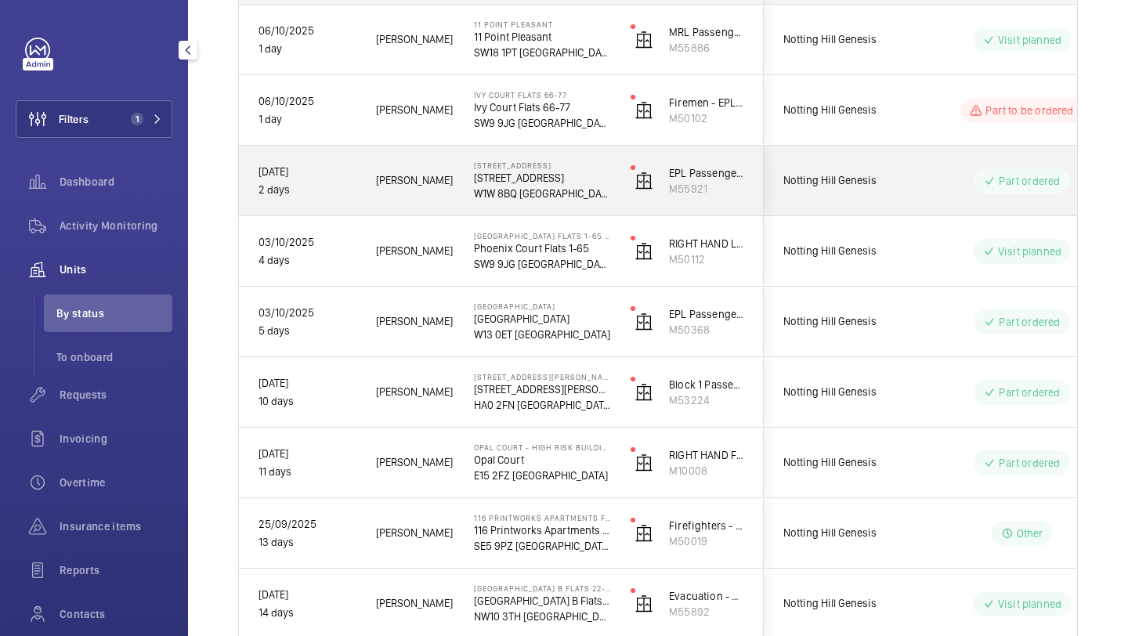
scroll to position [224, 0]
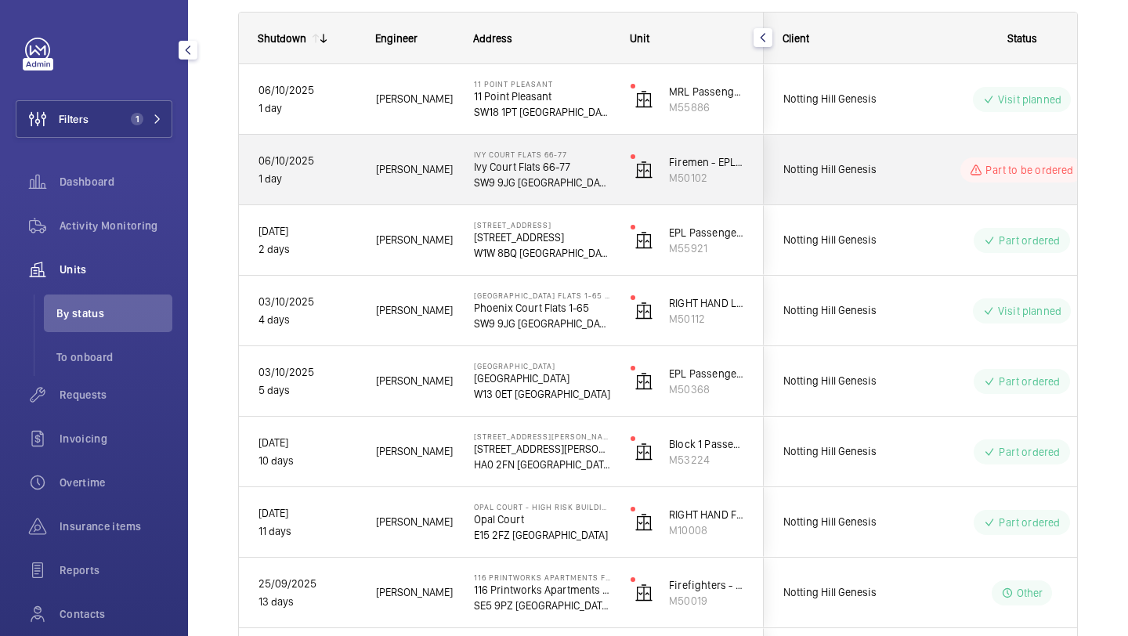
click at [934, 176] on wm-front-pills-cell "Part to be ordered" at bounding box center [1021, 169] width 195 height 25
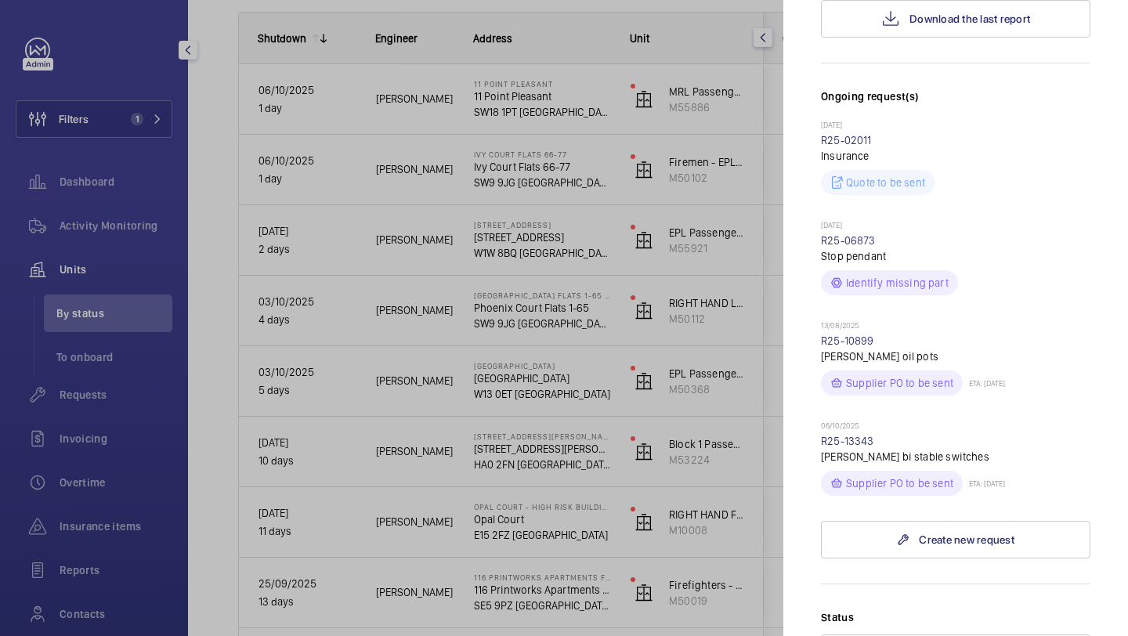
scroll to position [538, 0]
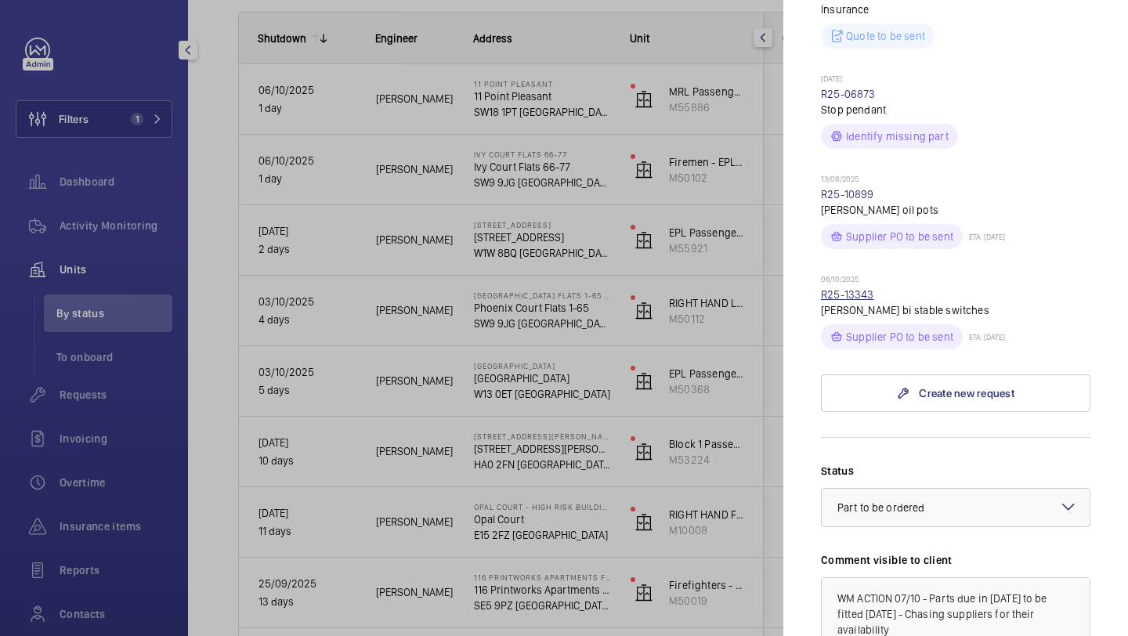
click at [859, 288] on link "R25-13343" at bounding box center [847, 294] width 53 height 13
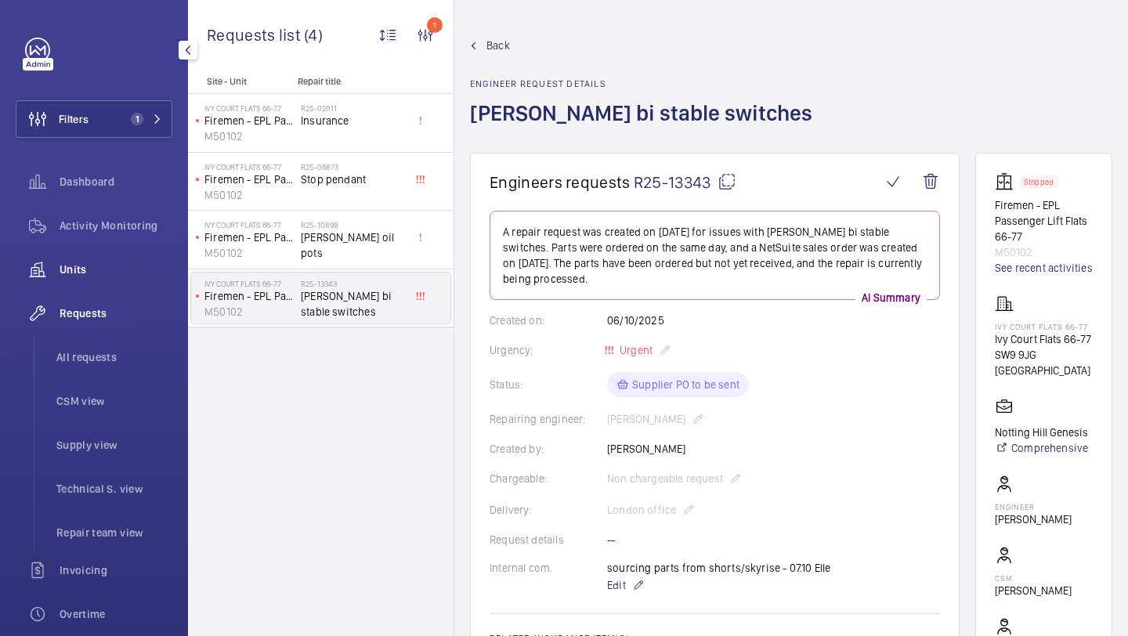
click at [117, 272] on span "Units" at bounding box center [116, 270] width 113 height 16
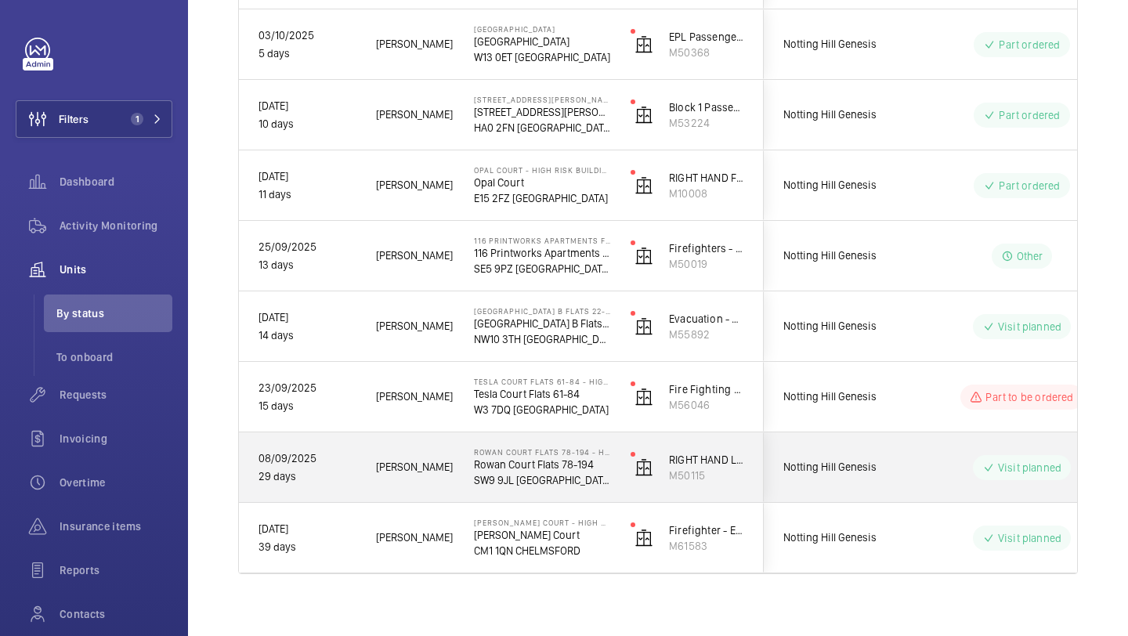
scroll to position [574, 0]
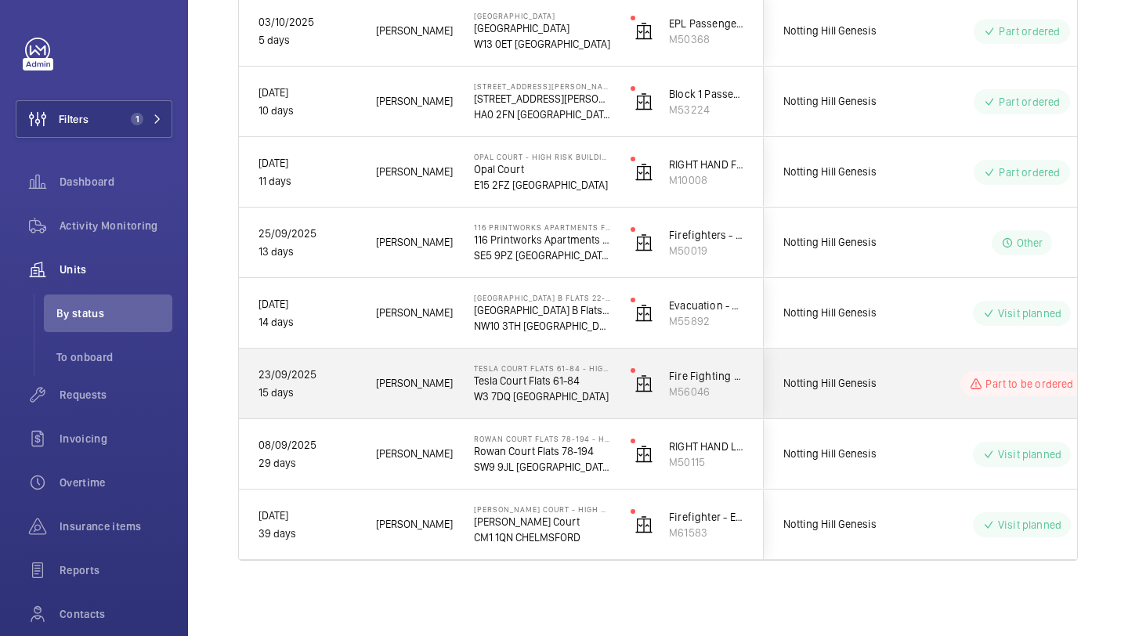
click at [847, 403] on div "Notting Hill Genesis" at bounding box center [834, 383] width 139 height 49
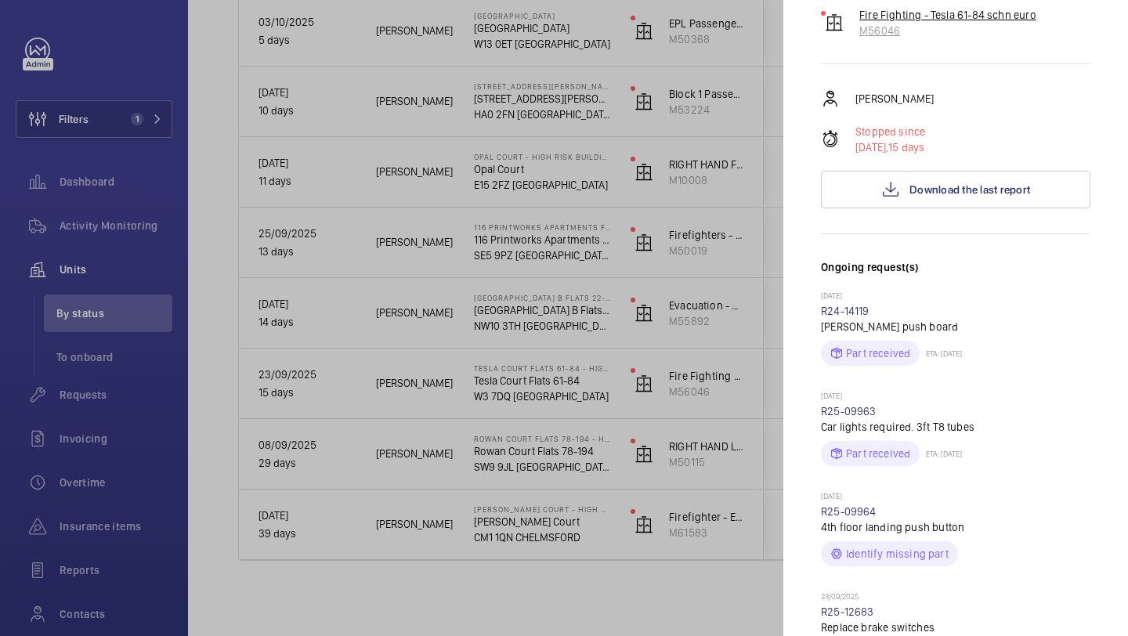
scroll to position [400, 0]
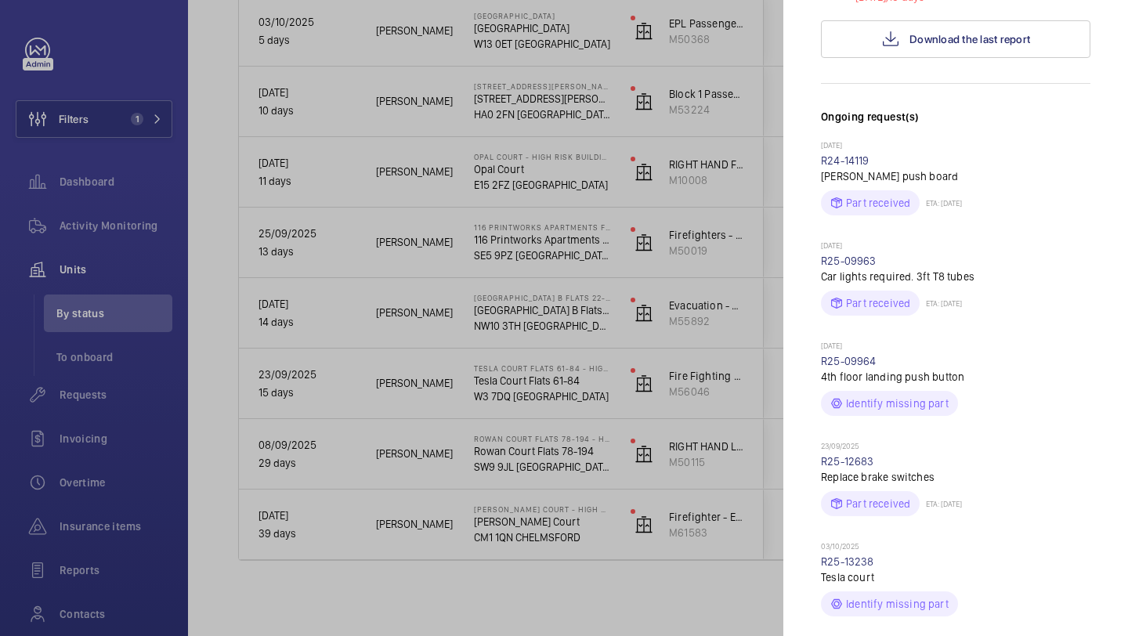
click at [686, 301] on div at bounding box center [564, 318] width 1128 height 636
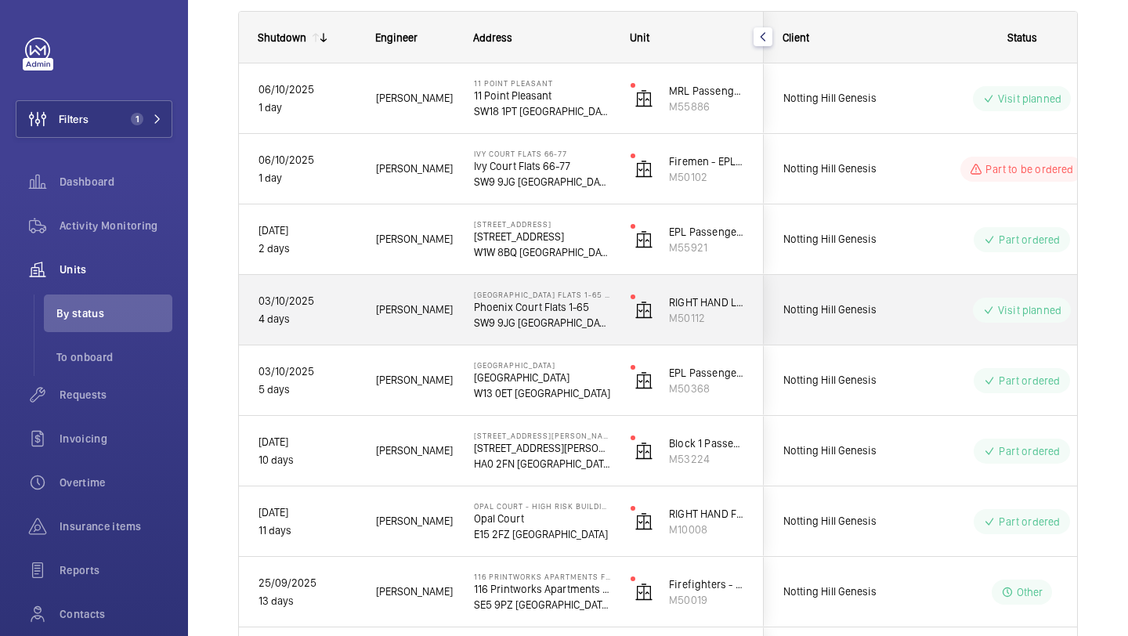
scroll to position [224, 0]
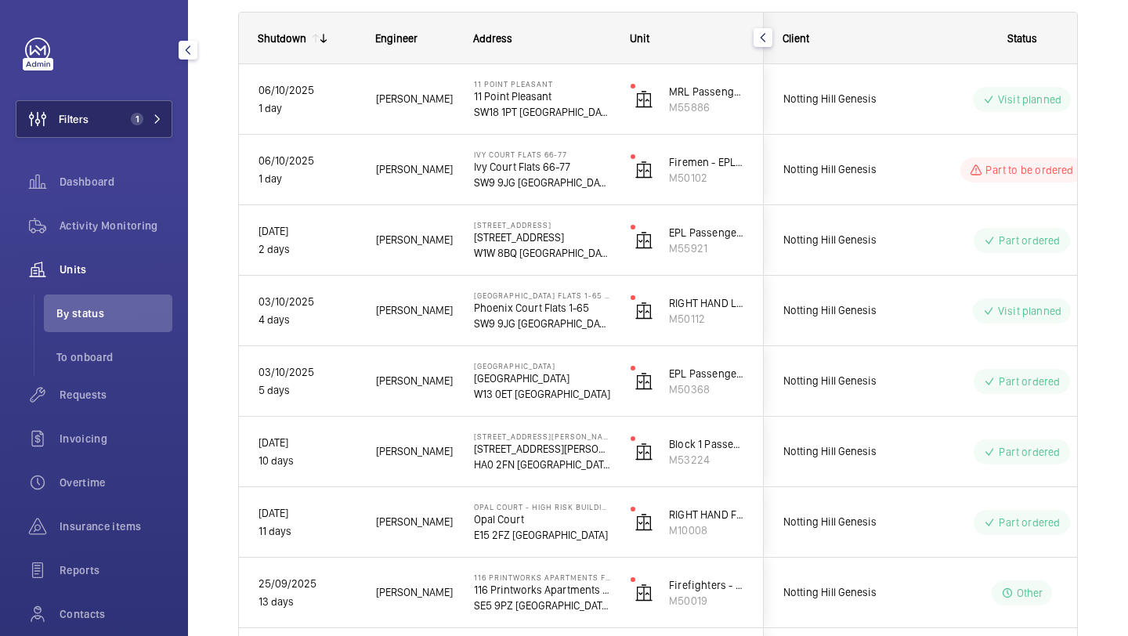
click at [96, 132] on button "Filters 1" at bounding box center [94, 119] width 157 height 38
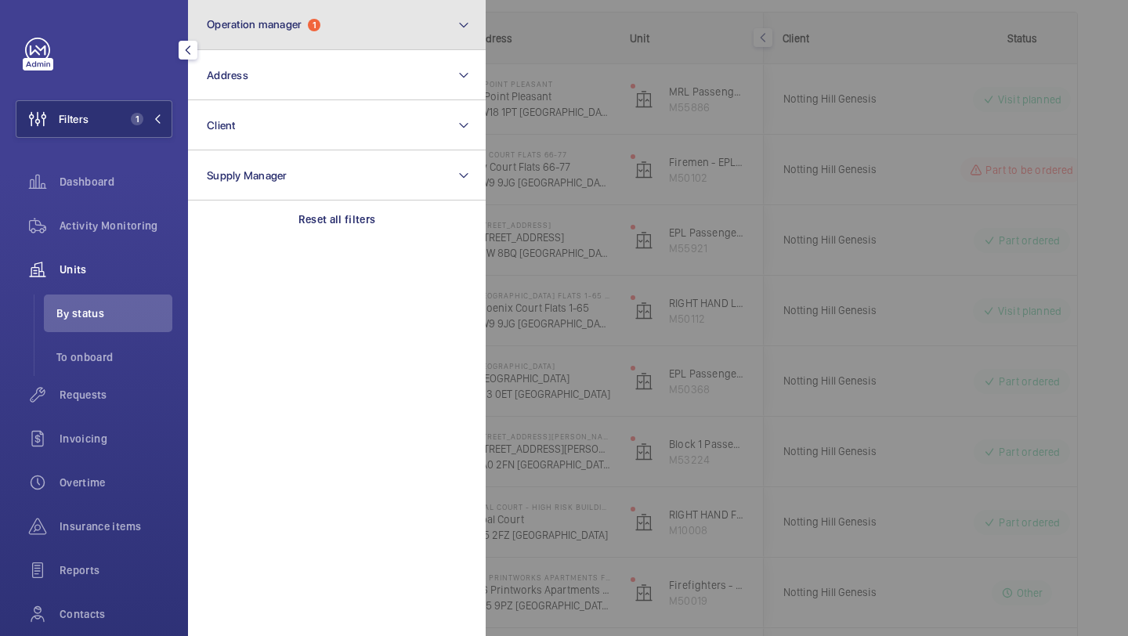
click at [334, 28] on button "Operation manager 1" at bounding box center [337, 25] width 298 height 50
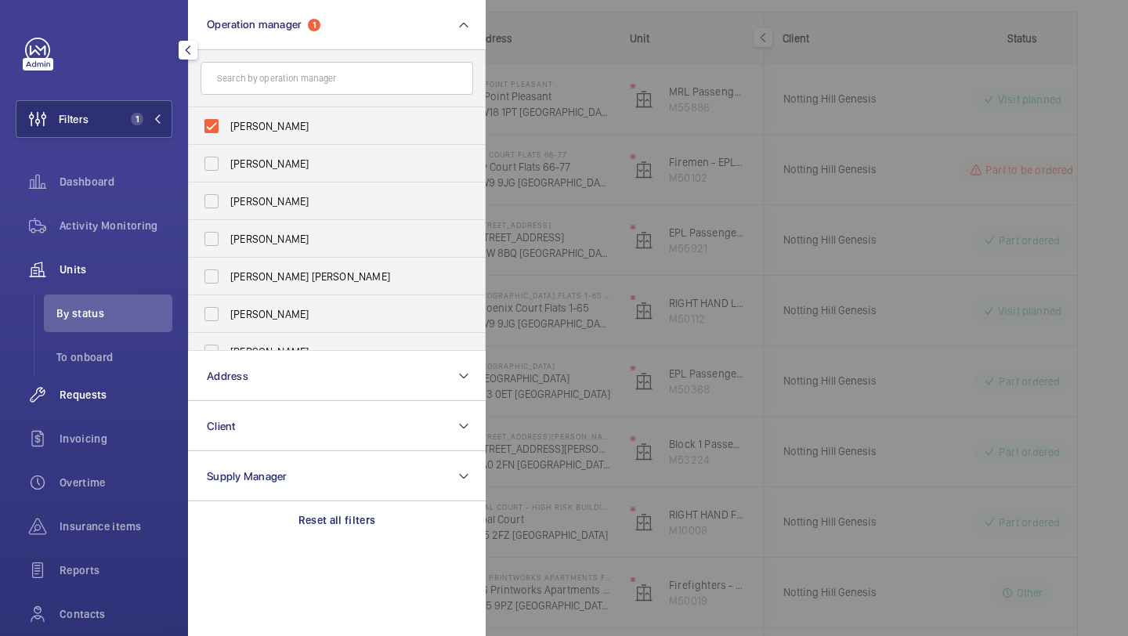
click at [84, 392] on span "Requests" at bounding box center [116, 395] width 113 height 16
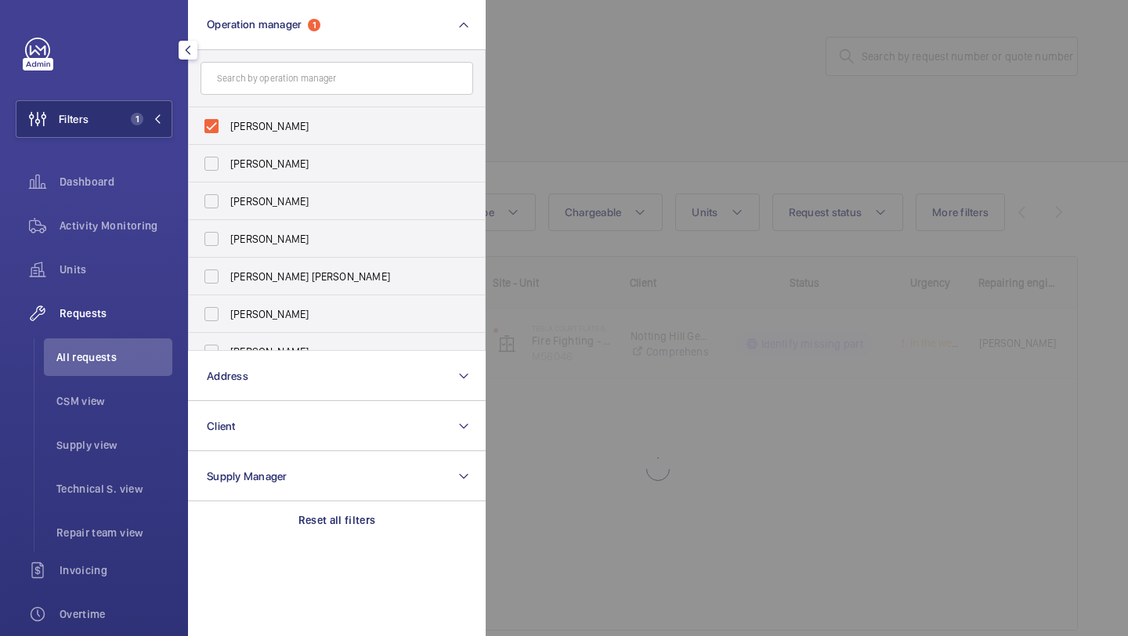
click at [584, 139] on div at bounding box center [1050, 318] width 1128 height 636
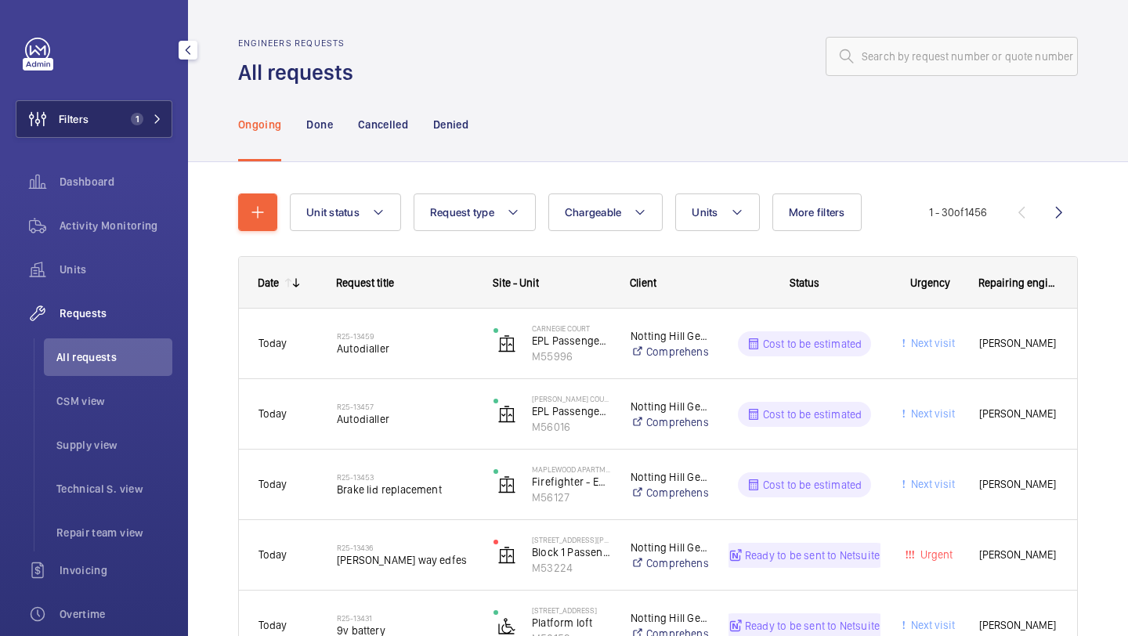
click at [139, 132] on button "Filters 1" at bounding box center [94, 119] width 157 height 38
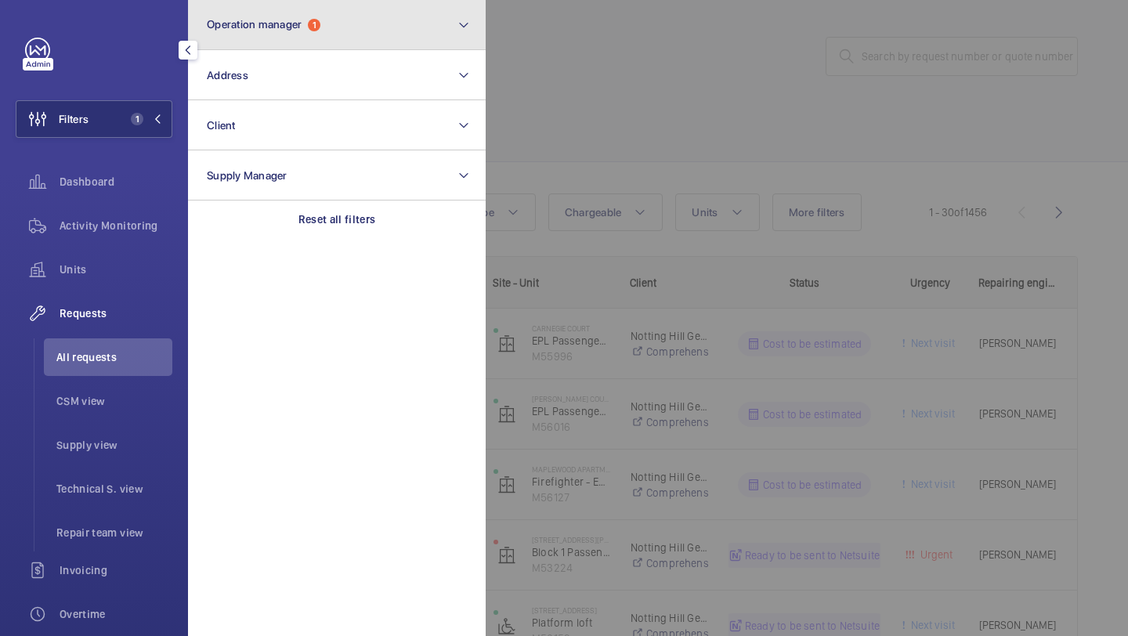
click at [276, 31] on span "Operation manager 1" at bounding box center [264, 24] width 114 height 13
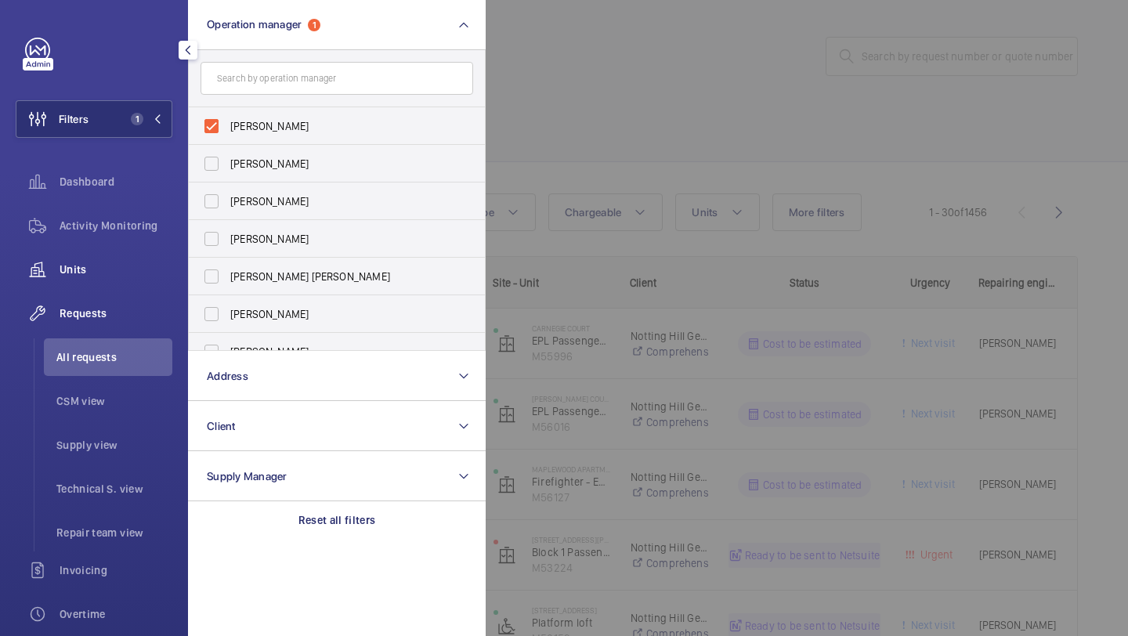
click at [107, 273] on span "Units" at bounding box center [116, 270] width 113 height 16
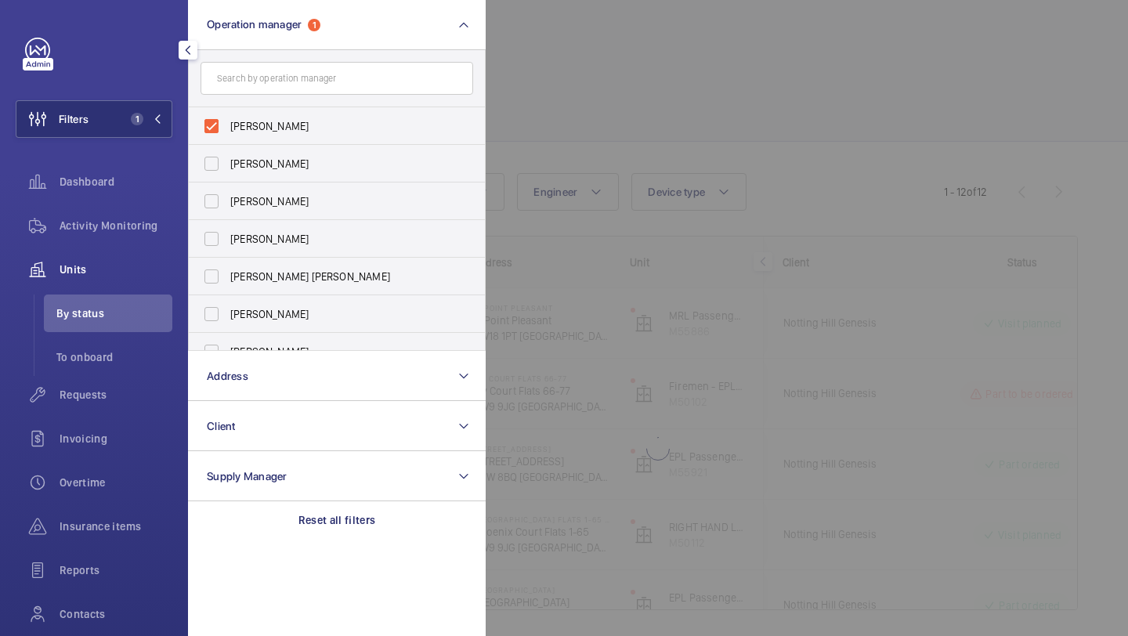
click at [794, 52] on div at bounding box center [1050, 318] width 1128 height 636
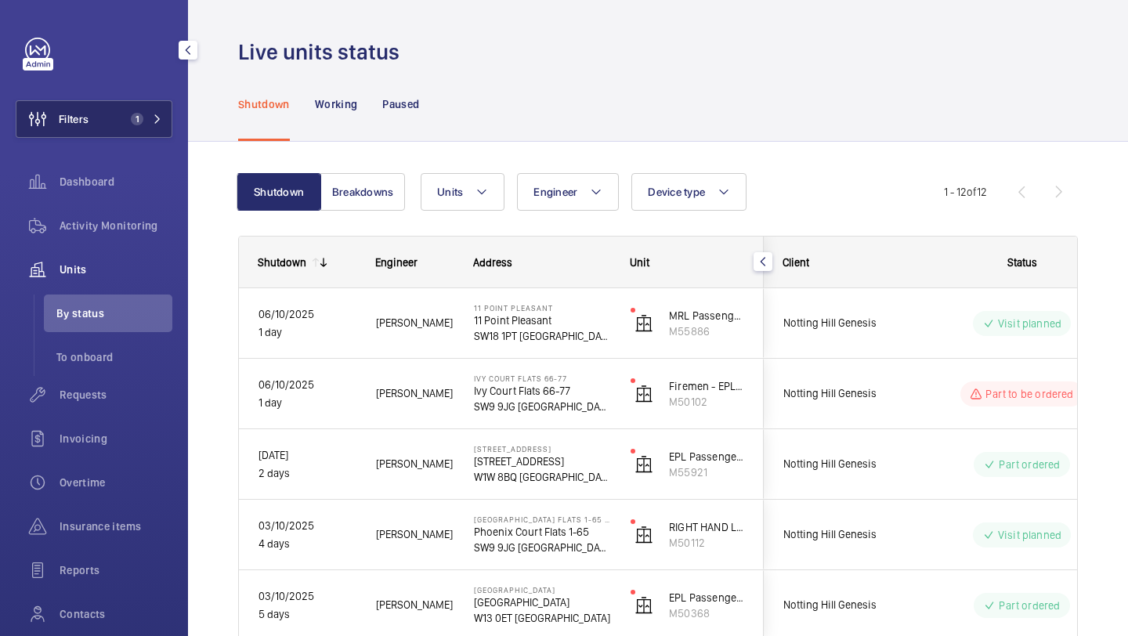
click at [115, 121] on button "Filters 1" at bounding box center [94, 119] width 157 height 38
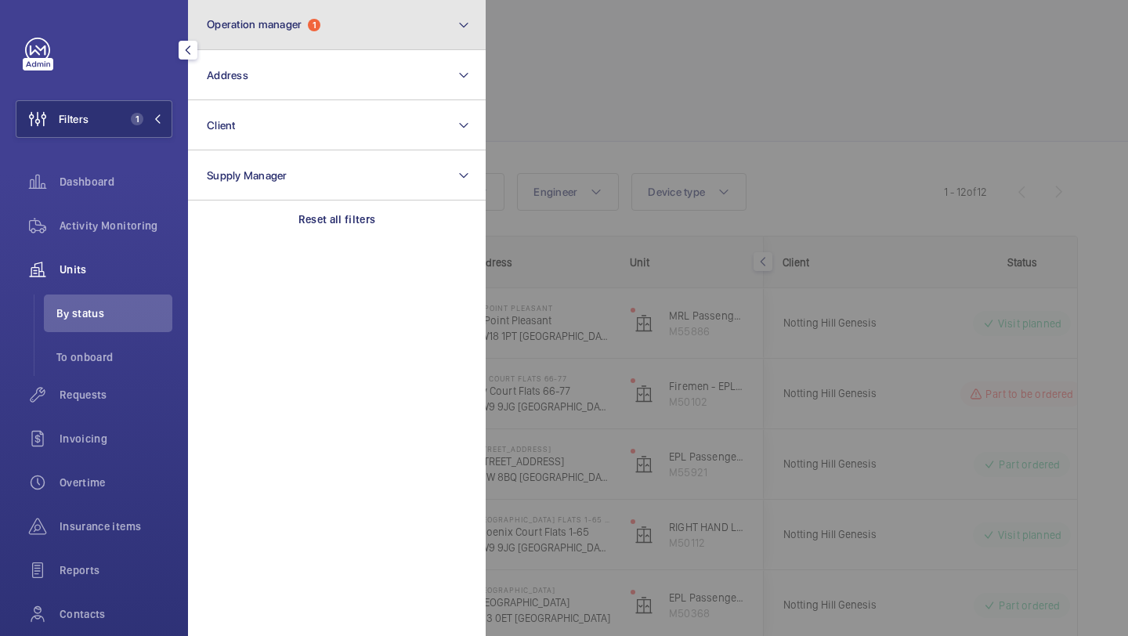
click at [303, 32] on button "Operation manager 1" at bounding box center [337, 25] width 298 height 50
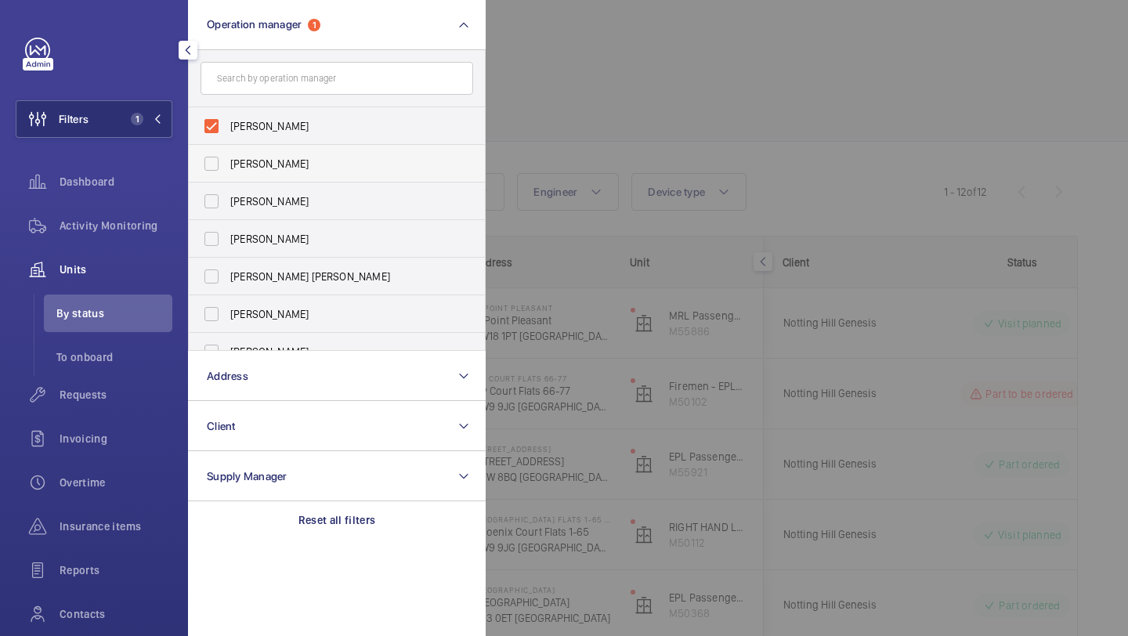
scroll to position [58, 0]
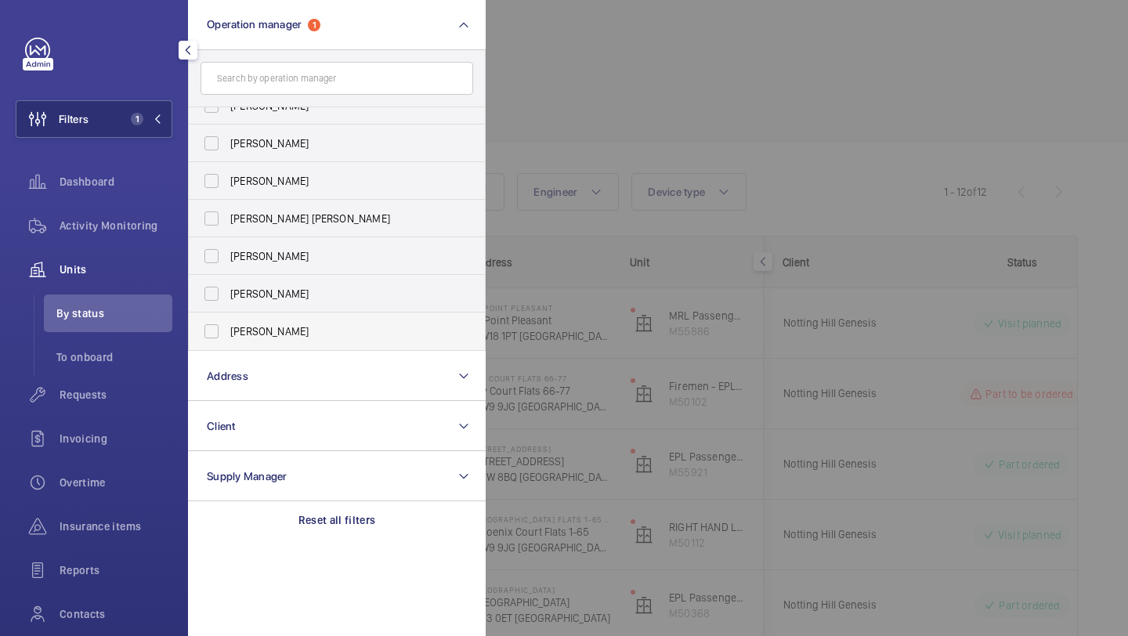
click at [260, 317] on label "[PERSON_NAME]" at bounding box center [325, 332] width 273 height 38
click at [227, 317] on input "[PERSON_NAME]" at bounding box center [211, 331] width 31 height 31
checkbox input "true"
click at [118, 382] on div "Requests" at bounding box center [94, 395] width 157 height 38
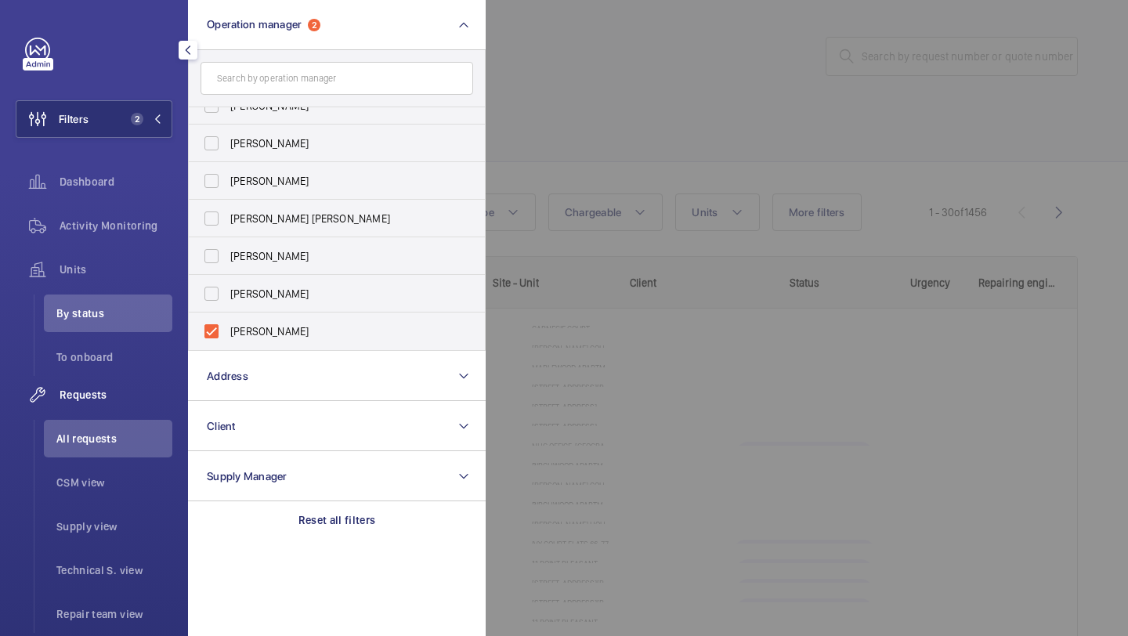
click at [783, 96] on div at bounding box center [1050, 318] width 1128 height 636
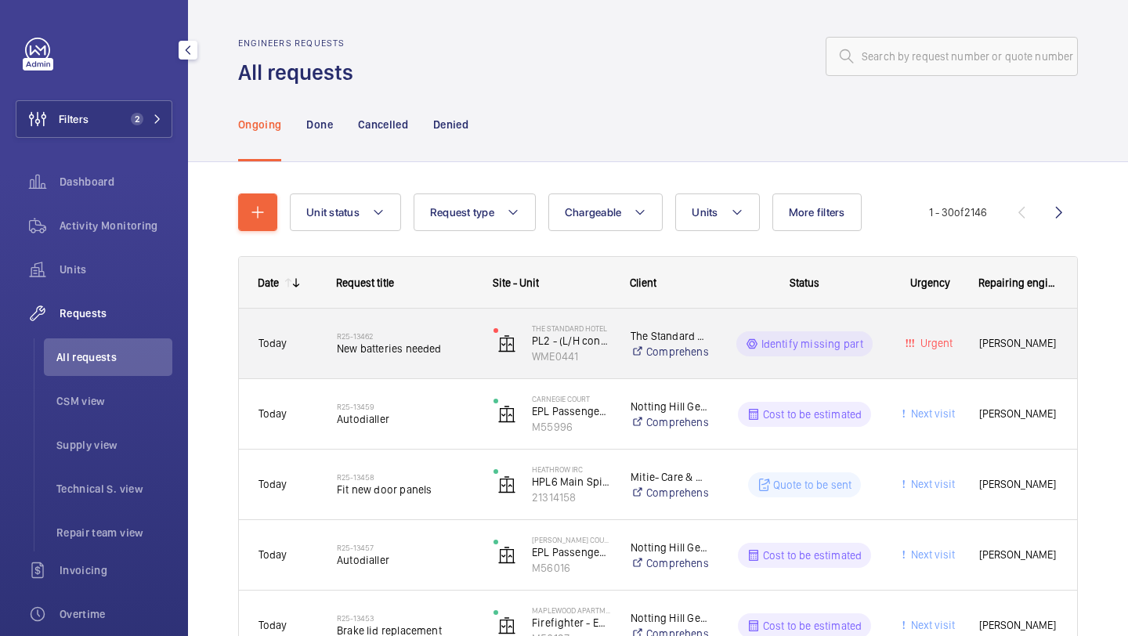
click at [434, 350] on span "New batteries needed" at bounding box center [405, 349] width 136 height 16
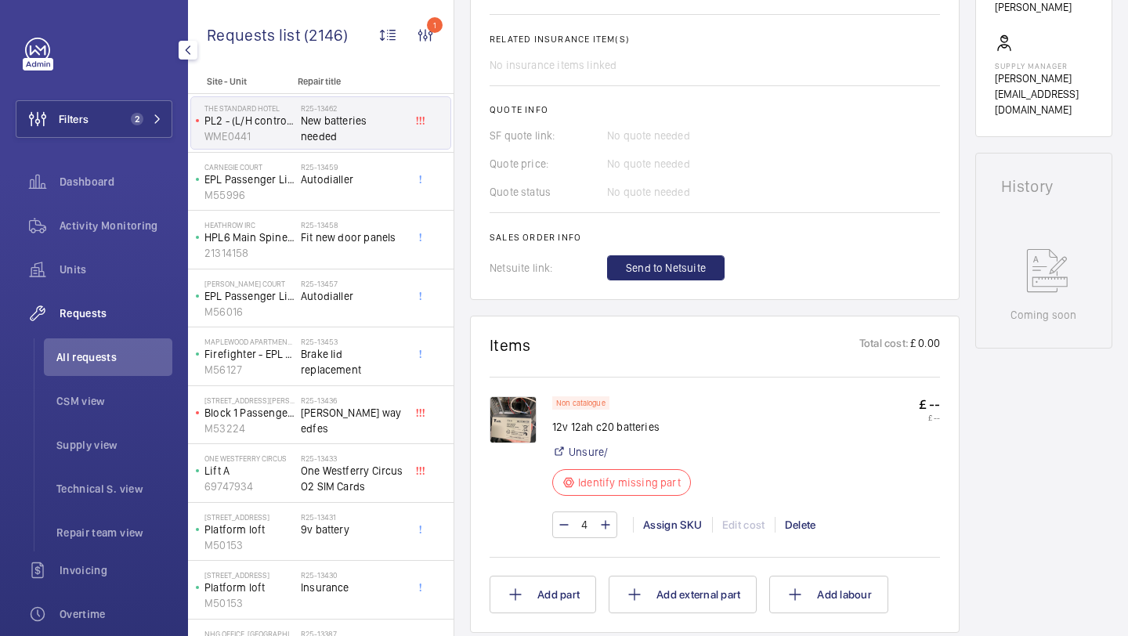
scroll to position [774, 0]
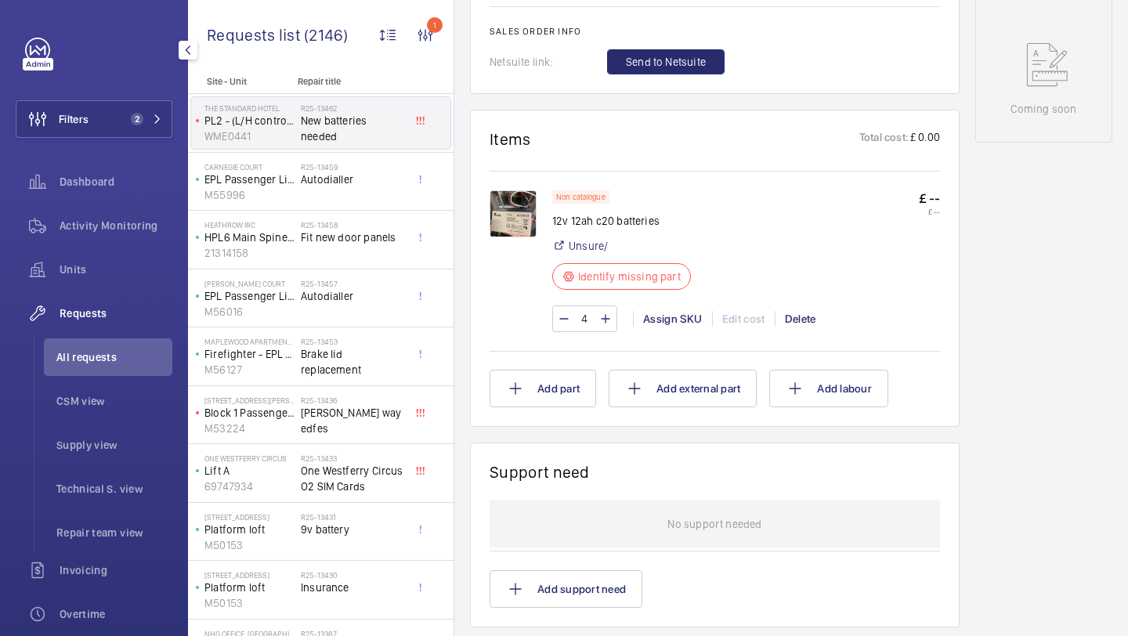
click at [508, 212] on img at bounding box center [513, 213] width 47 height 47
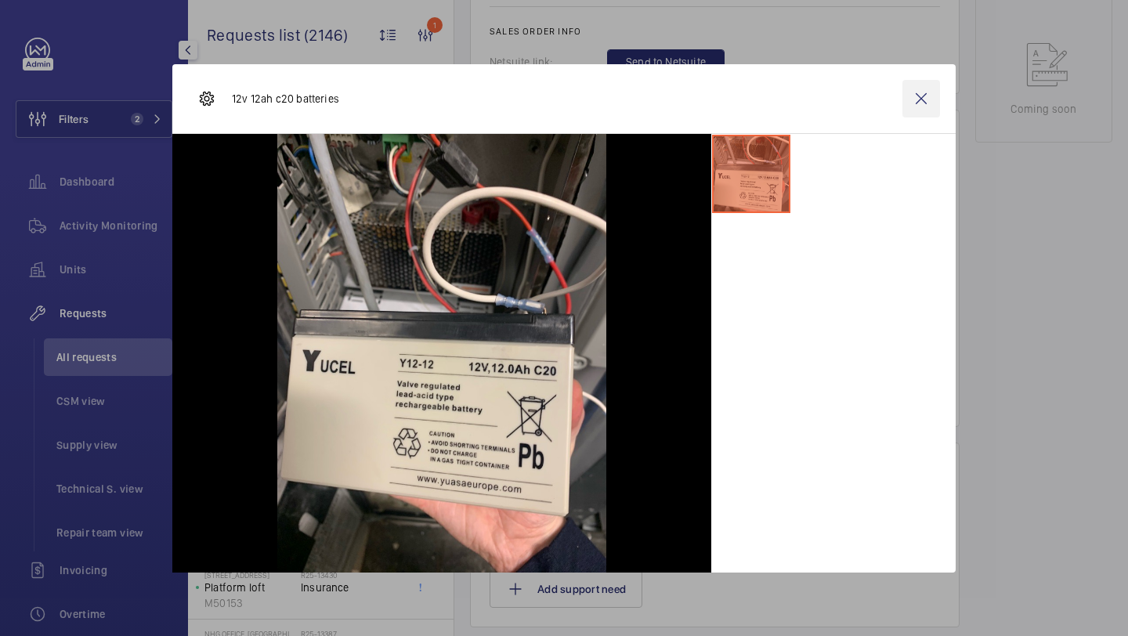
click at [923, 91] on wm-front-icon-button at bounding box center [922, 99] width 38 height 38
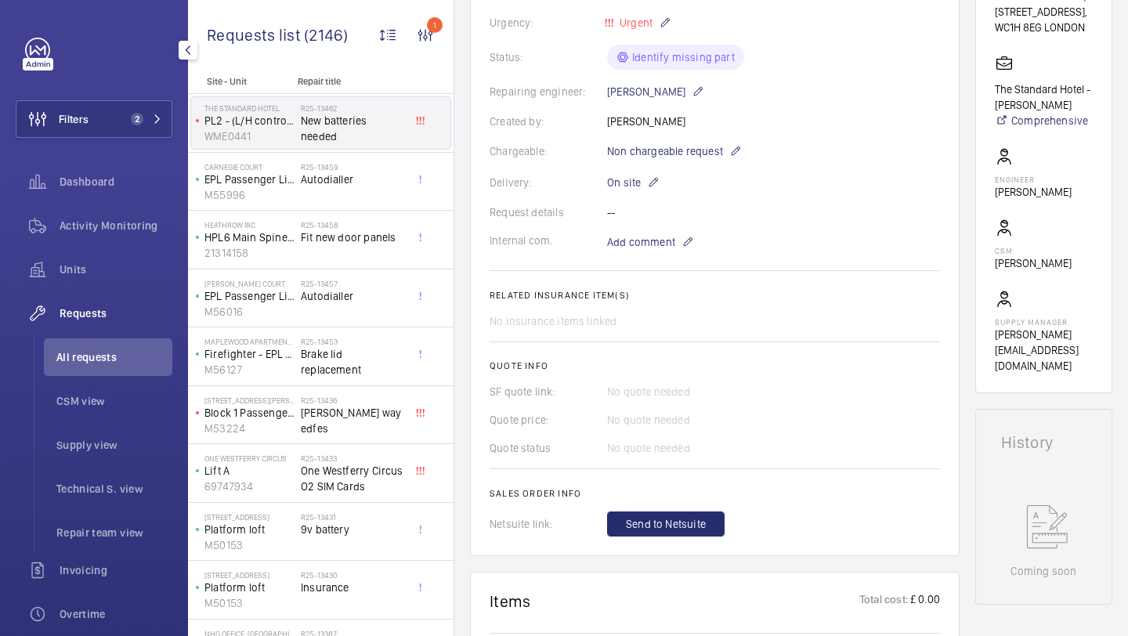
scroll to position [310, 0]
click at [370, 190] on div "R25-13459 Autodialler" at bounding box center [352, 184] width 103 height 45
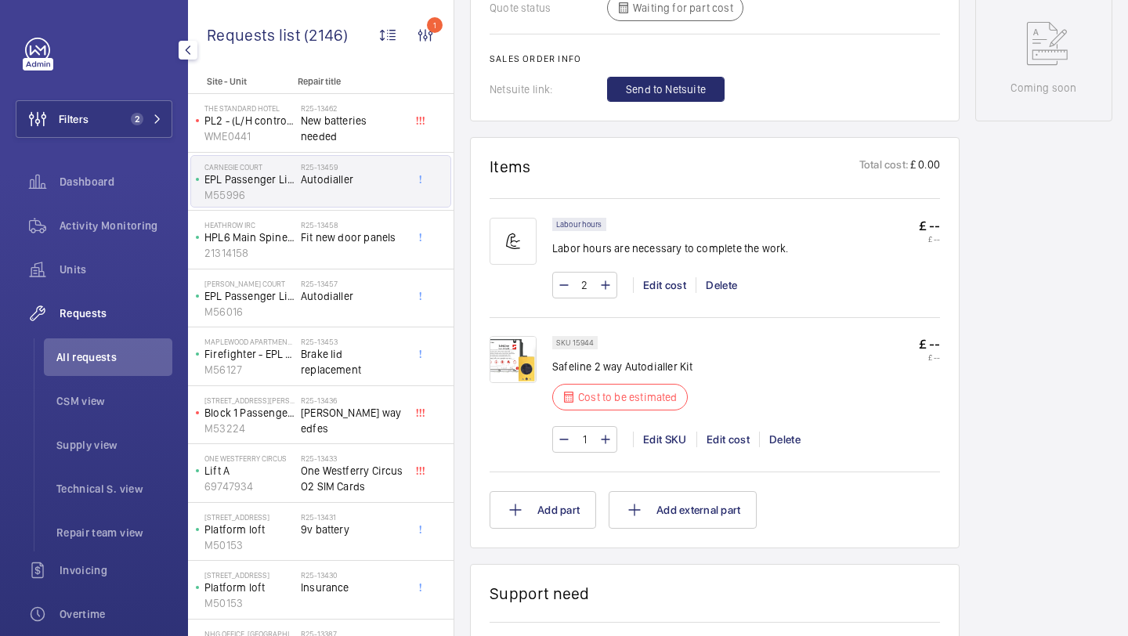
scroll to position [795, 0]
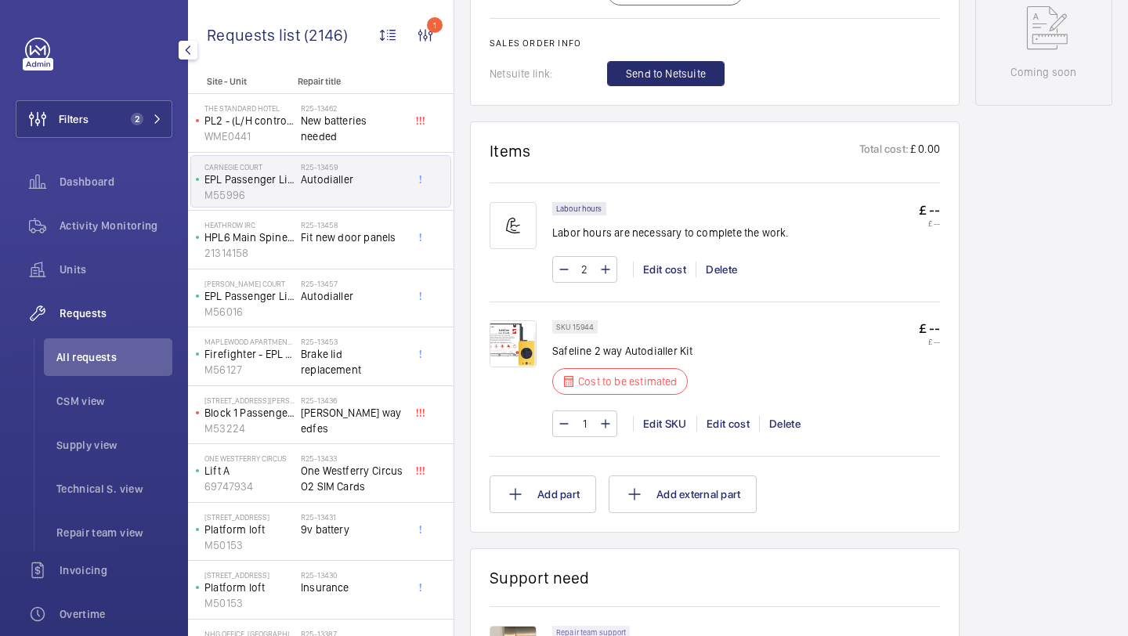
click at [722, 414] on div "1 Edit SKU Edit cost Delete" at bounding box center [746, 424] width 388 height 27
click at [722, 420] on div "Edit cost" at bounding box center [727, 424] width 63 height 16
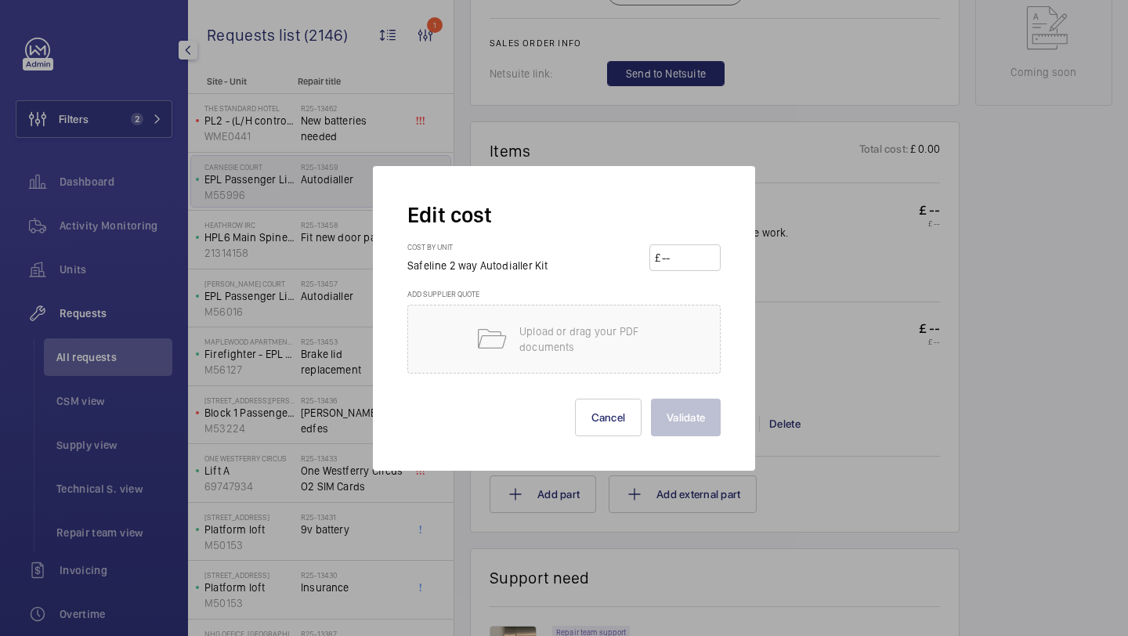
click at [680, 250] on input "number" at bounding box center [687, 257] width 55 height 25
type input "508"
click at [651, 399] on button "Validate" at bounding box center [686, 418] width 70 height 38
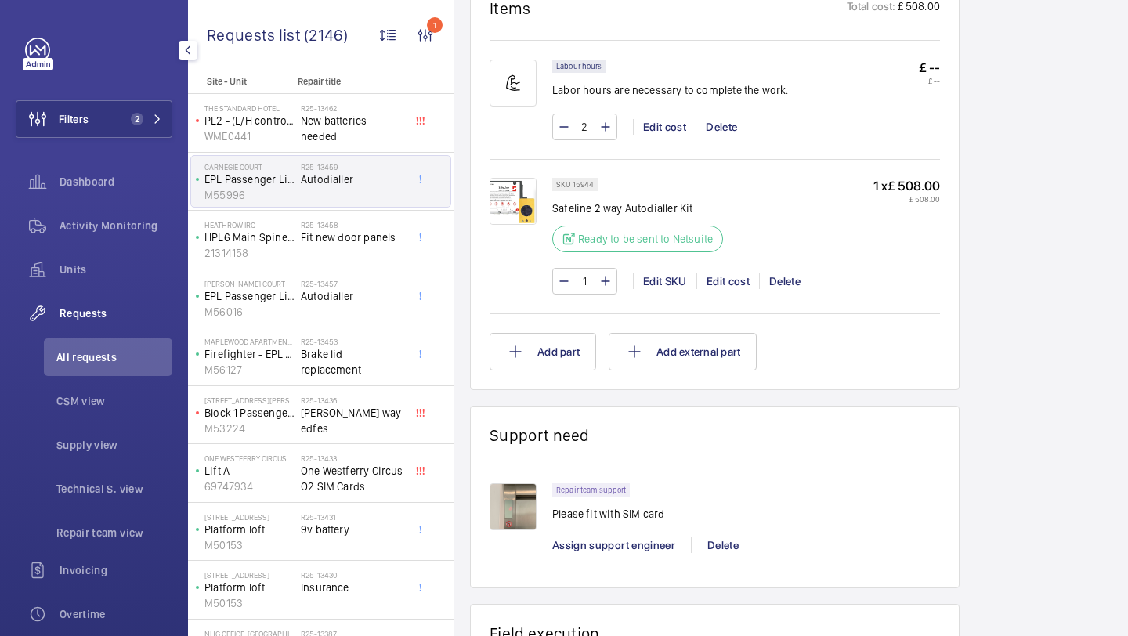
scroll to position [777, 0]
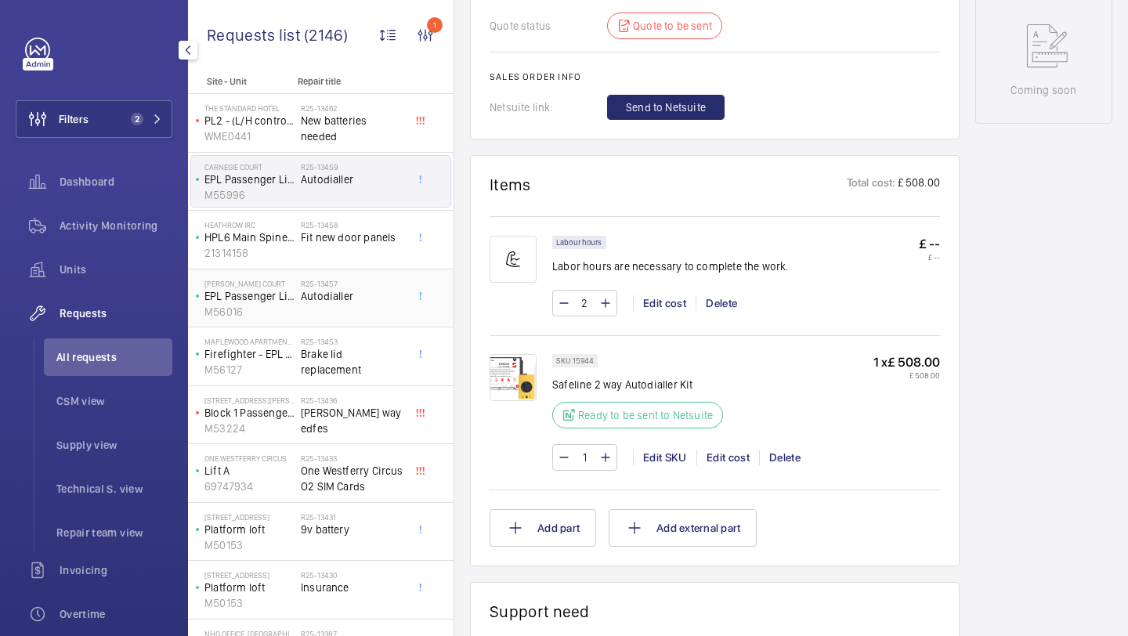
click at [379, 292] on span "Autodialler" at bounding box center [352, 296] width 103 height 16
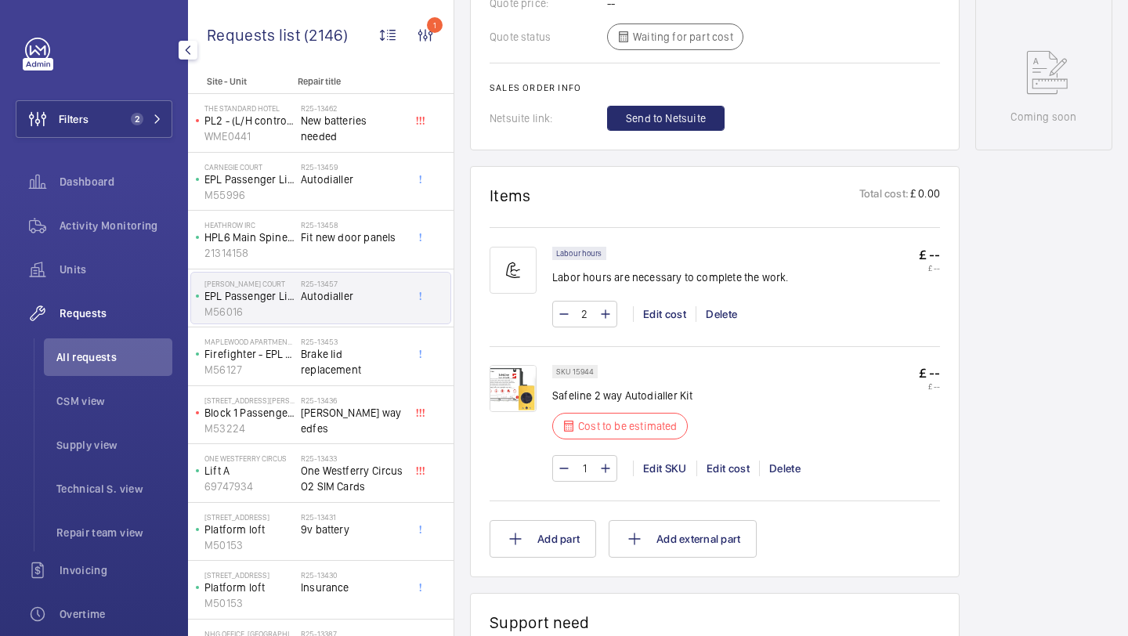
scroll to position [782, 0]
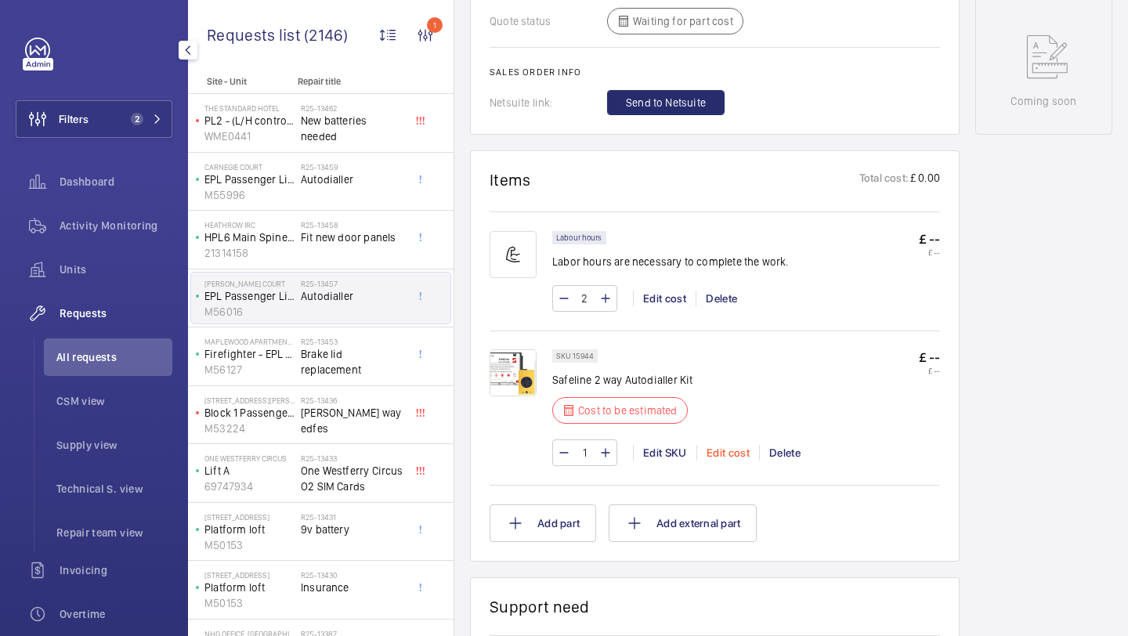
click at [718, 459] on div "Edit cost" at bounding box center [727, 453] width 63 height 16
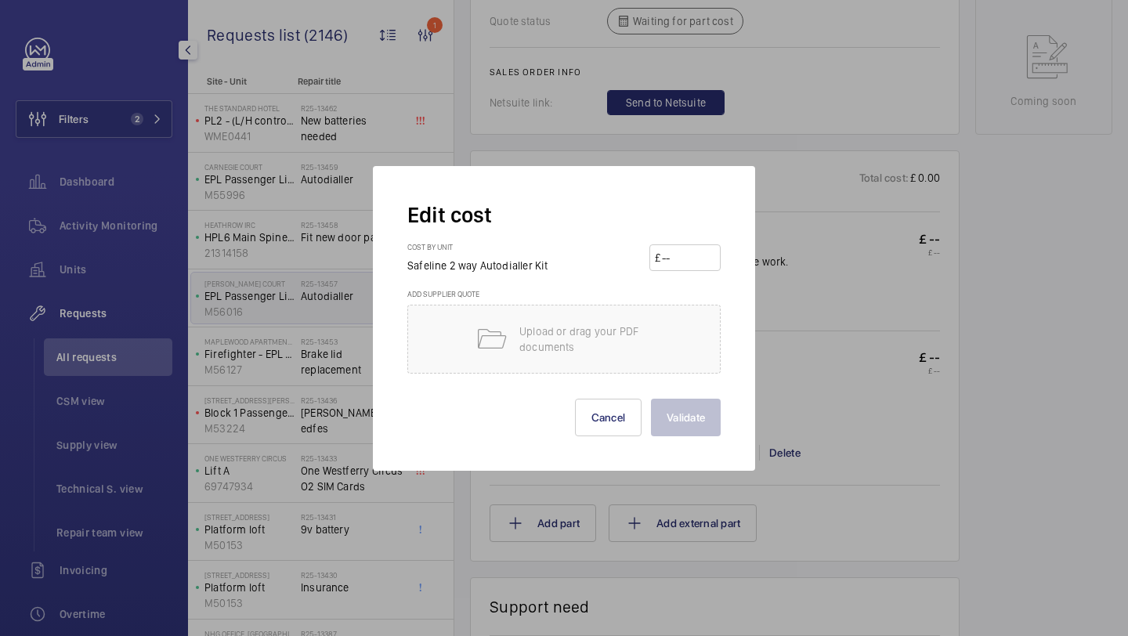
click at [296, 462] on div at bounding box center [564, 318] width 1128 height 636
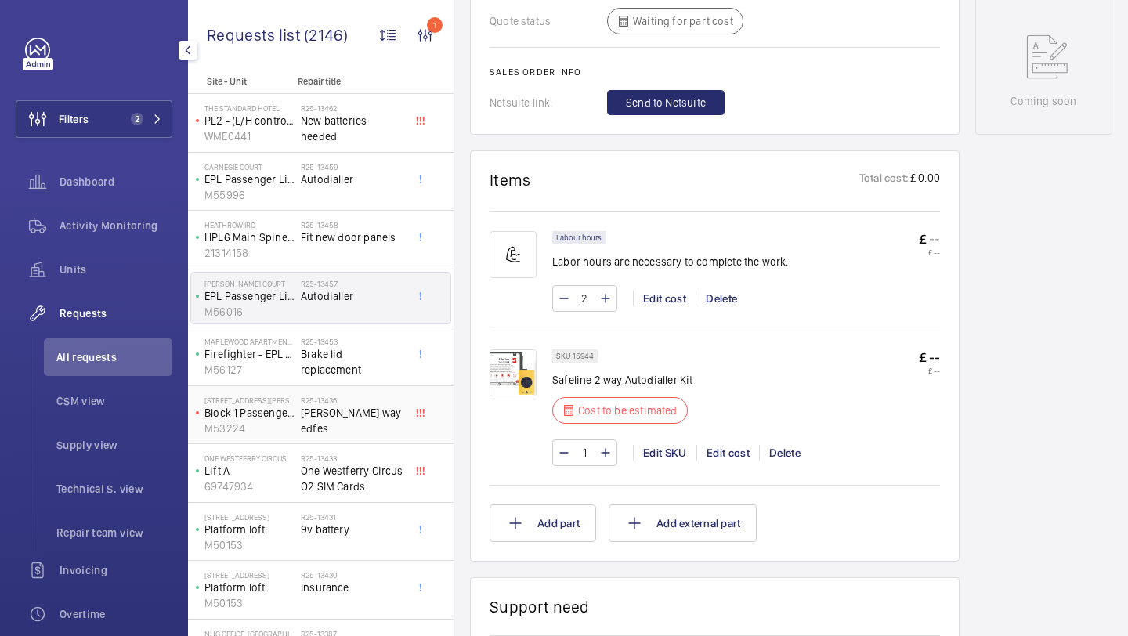
click at [377, 429] on div "R25-13436 Williams way edfes" at bounding box center [352, 418] width 103 height 45
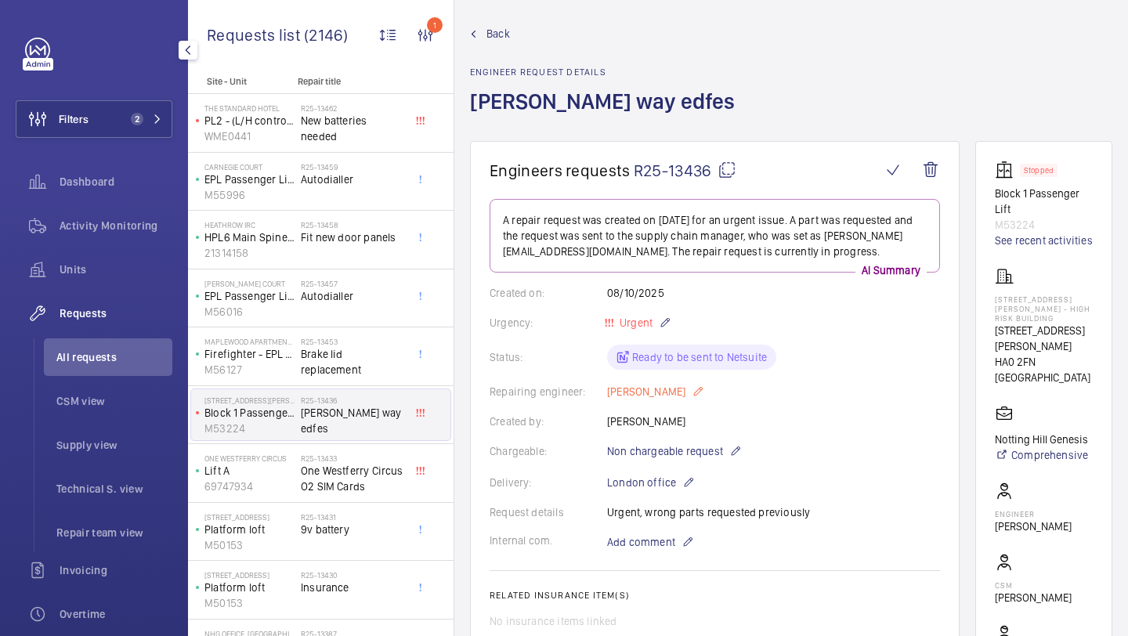
scroll to position [15, 0]
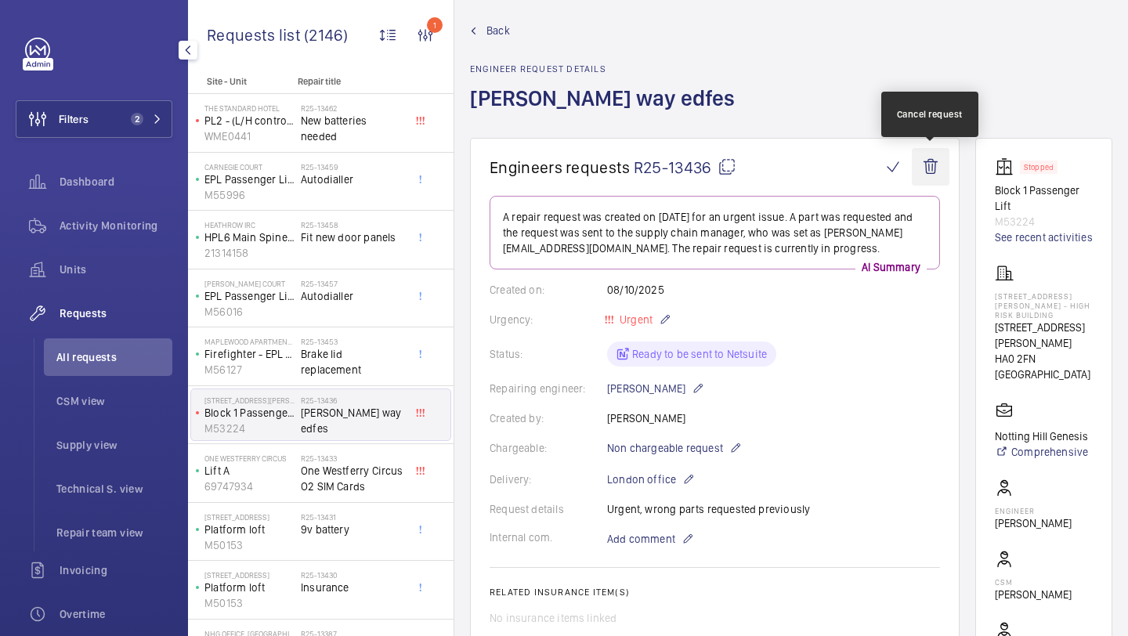
click at [934, 165] on wm-front-icon-button at bounding box center [931, 167] width 38 height 38
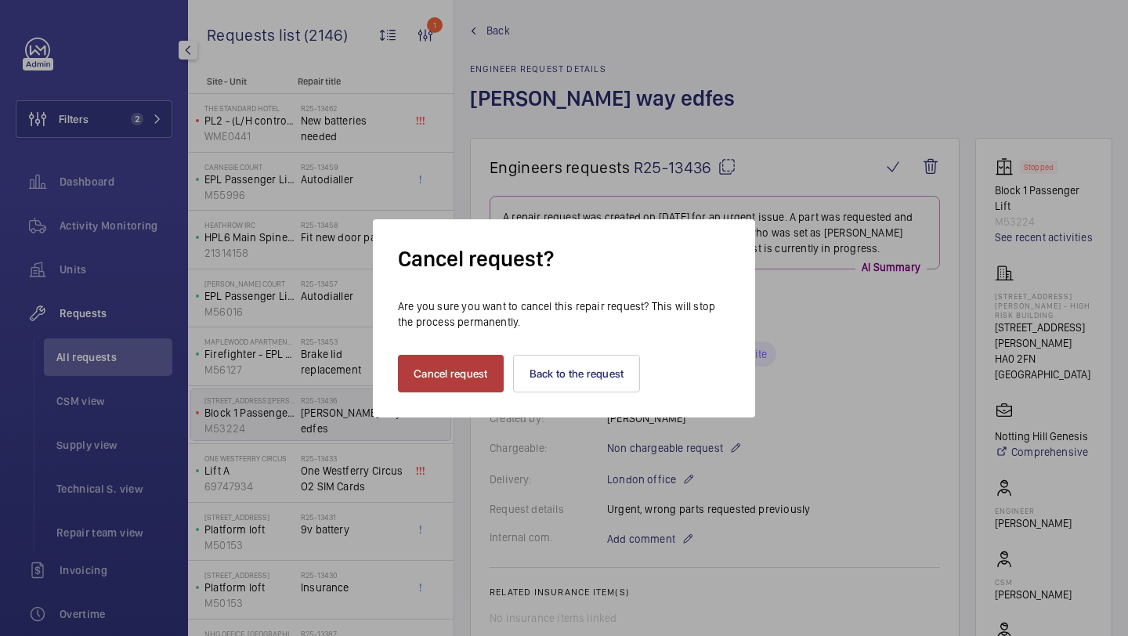
click at [479, 368] on button "Cancel request" at bounding box center [451, 374] width 106 height 38
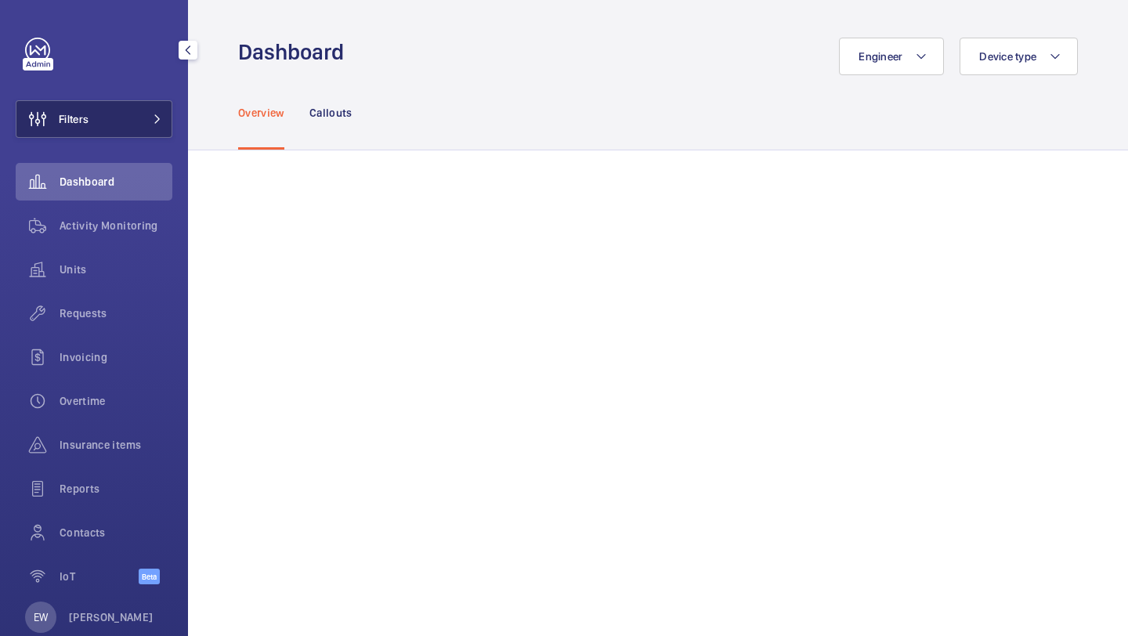
click at [135, 103] on button "Filters" at bounding box center [94, 119] width 157 height 38
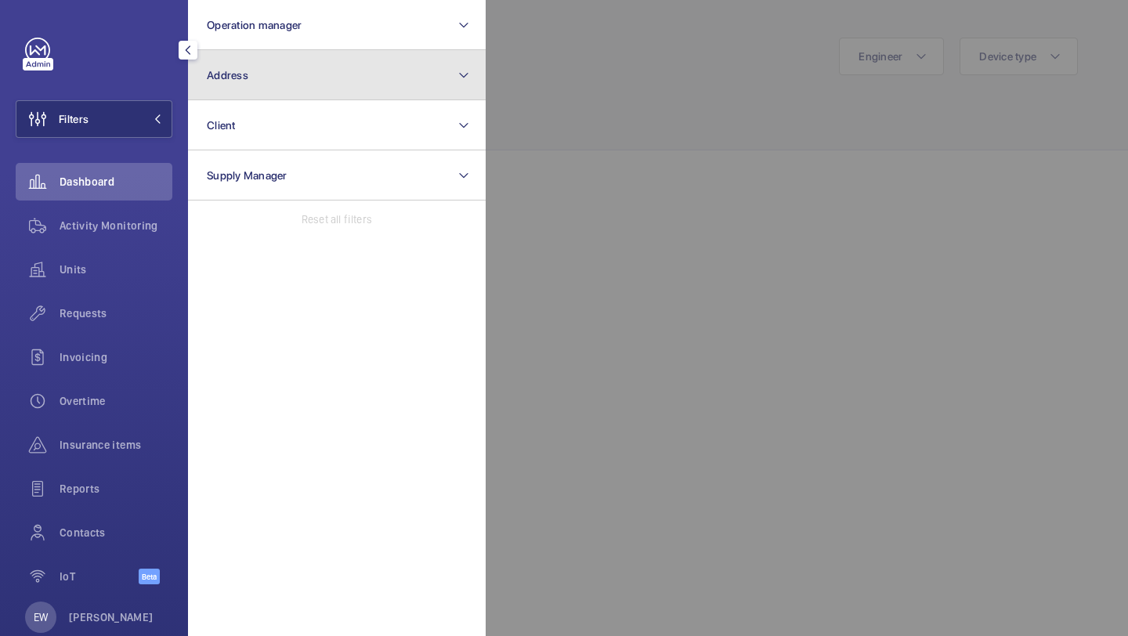
click at [226, 66] on button "Address" at bounding box center [337, 75] width 298 height 50
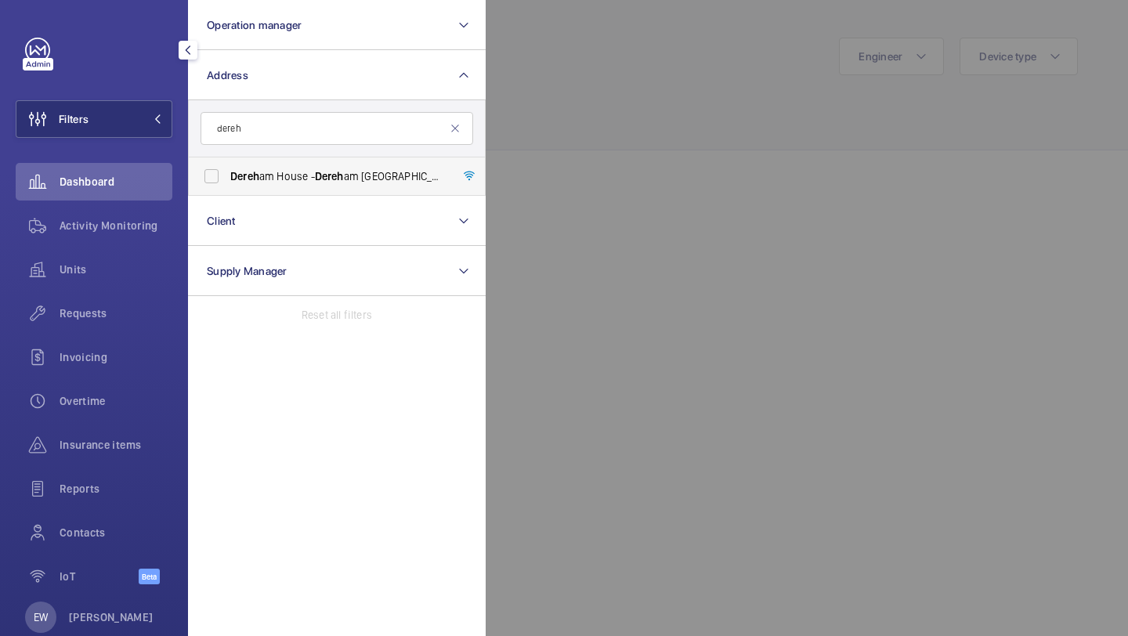
type input "dereh"
click at [246, 179] on span "Dereh" at bounding box center [244, 176] width 29 height 13
click at [227, 179] on input "Dereh am House - Dereh am House, LONDON W13 0ET" at bounding box center [211, 176] width 31 height 31
checkbox input "true"
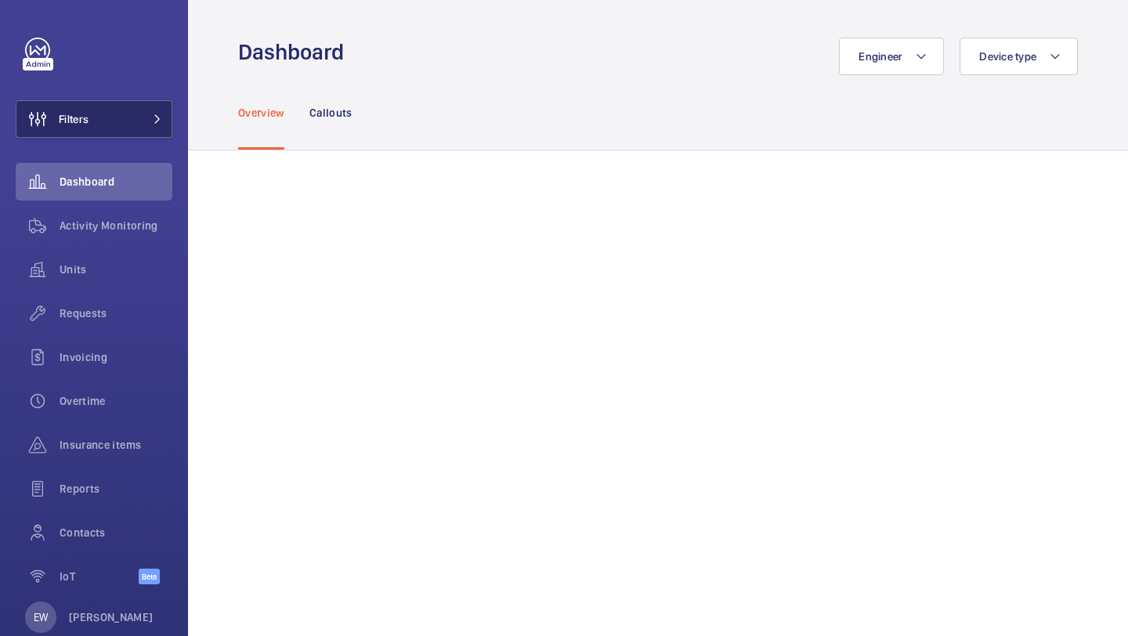
click at [144, 125] on button "Filters" at bounding box center [94, 119] width 157 height 38
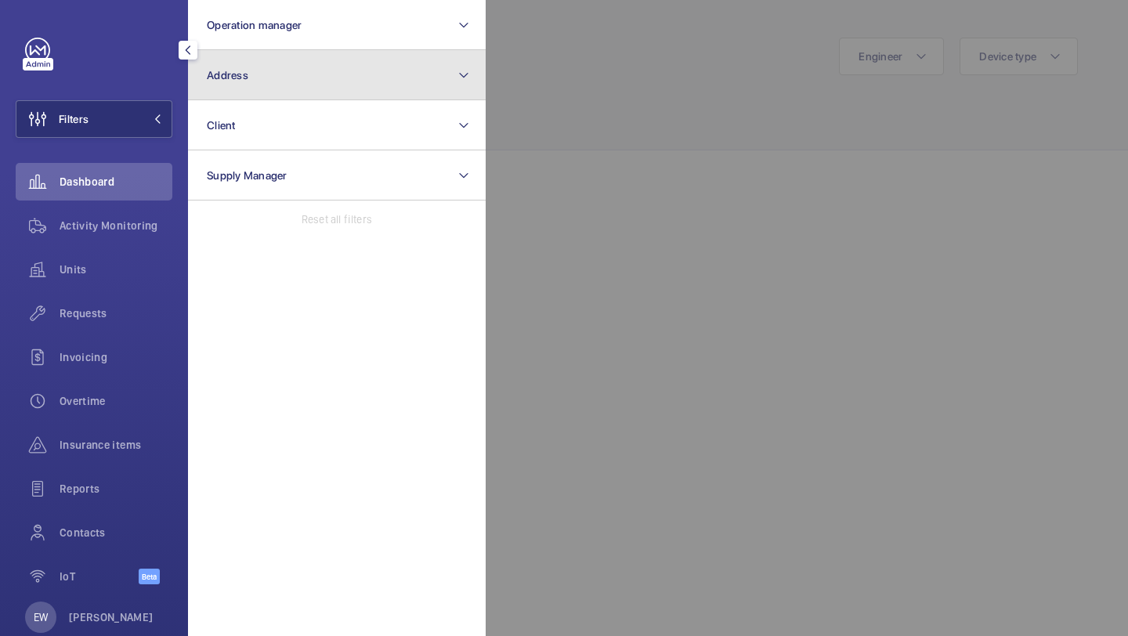
click at [244, 65] on button "Address" at bounding box center [337, 75] width 298 height 50
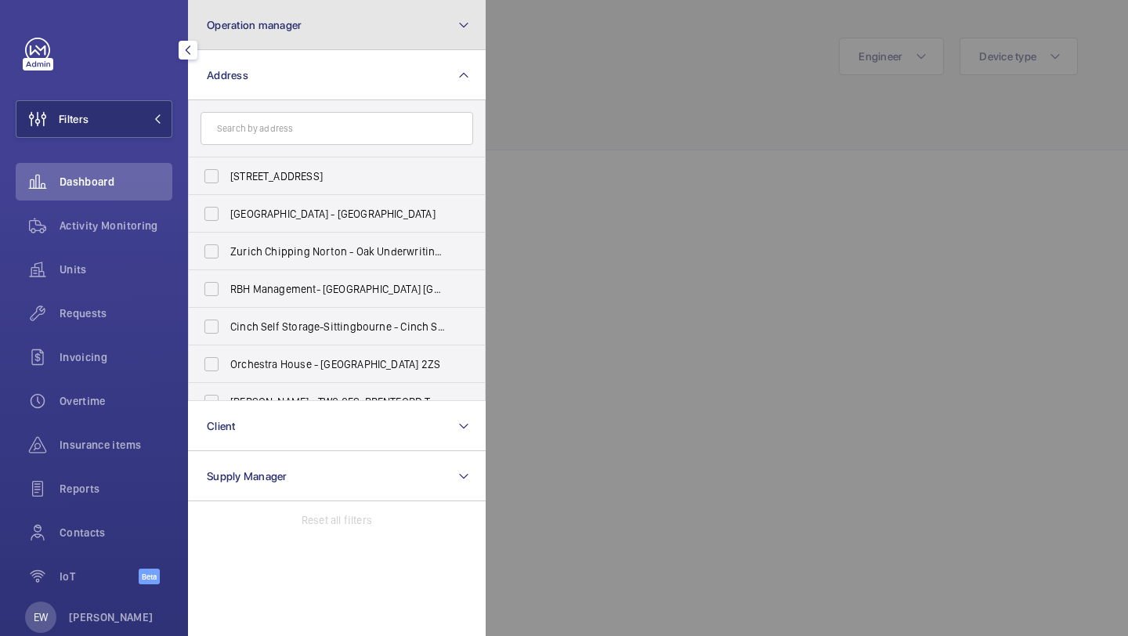
click at [250, 24] on span "Operation manager" at bounding box center [254, 25] width 95 height 13
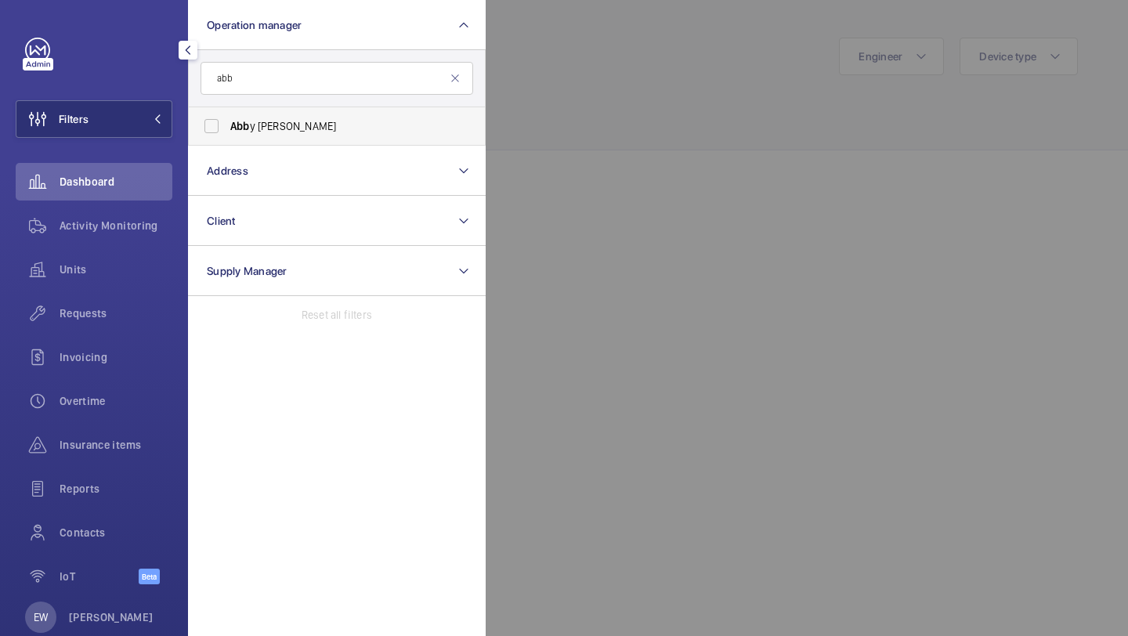
type input "abb"
click at [251, 114] on label "Abb y [PERSON_NAME]" at bounding box center [325, 126] width 273 height 38
click at [227, 114] on input "Abb y [PERSON_NAME]" at bounding box center [211, 125] width 31 height 31
checkbox input "true"
click at [103, 273] on span "Units" at bounding box center [116, 270] width 113 height 16
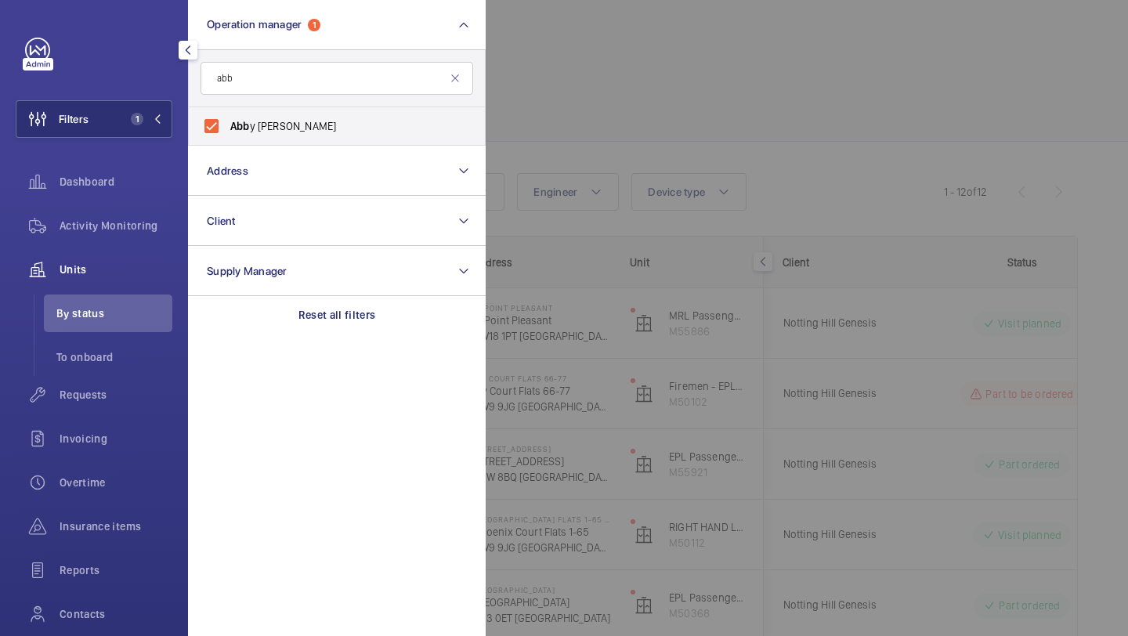
click at [647, 48] on div at bounding box center [1050, 318] width 1128 height 636
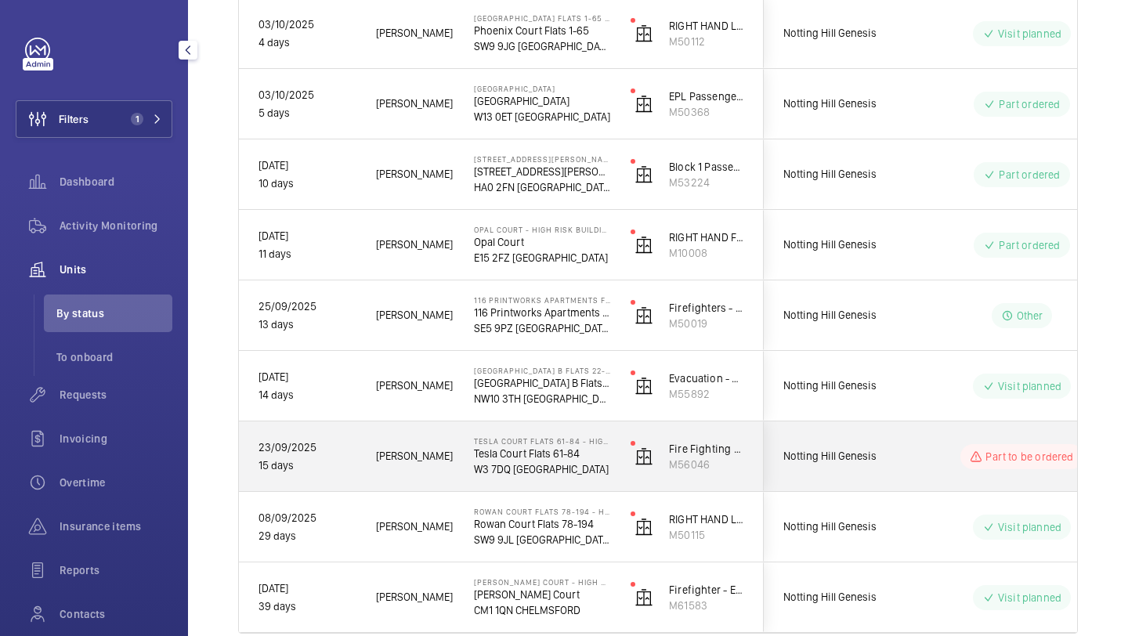
scroll to position [458, 0]
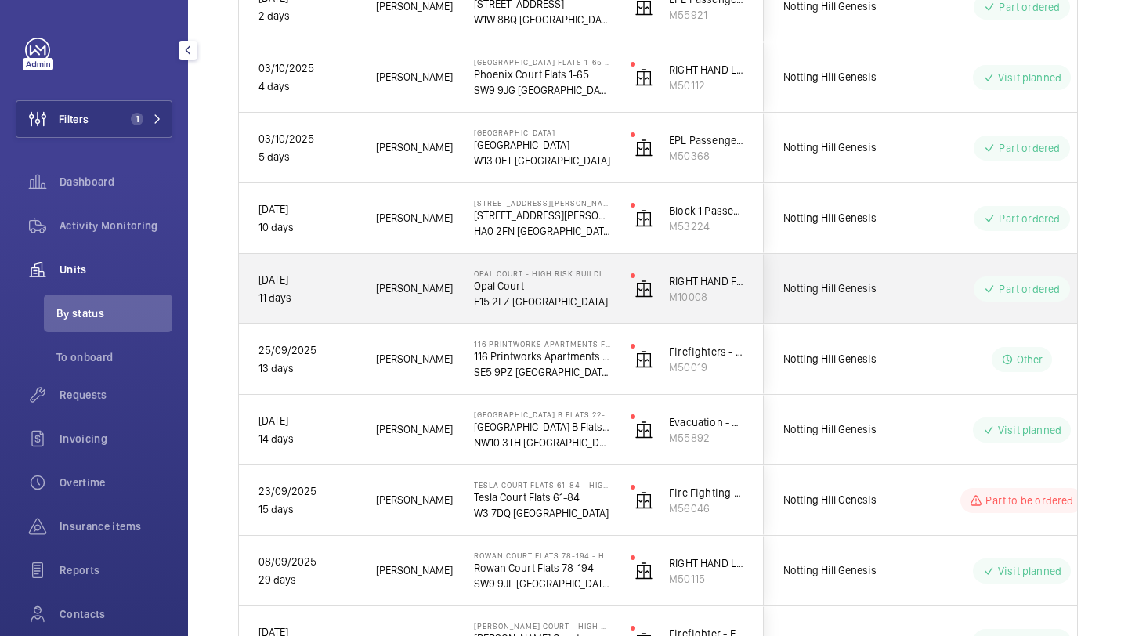
click at [920, 304] on div "Part ordered" at bounding box center [1013, 289] width 214 height 56
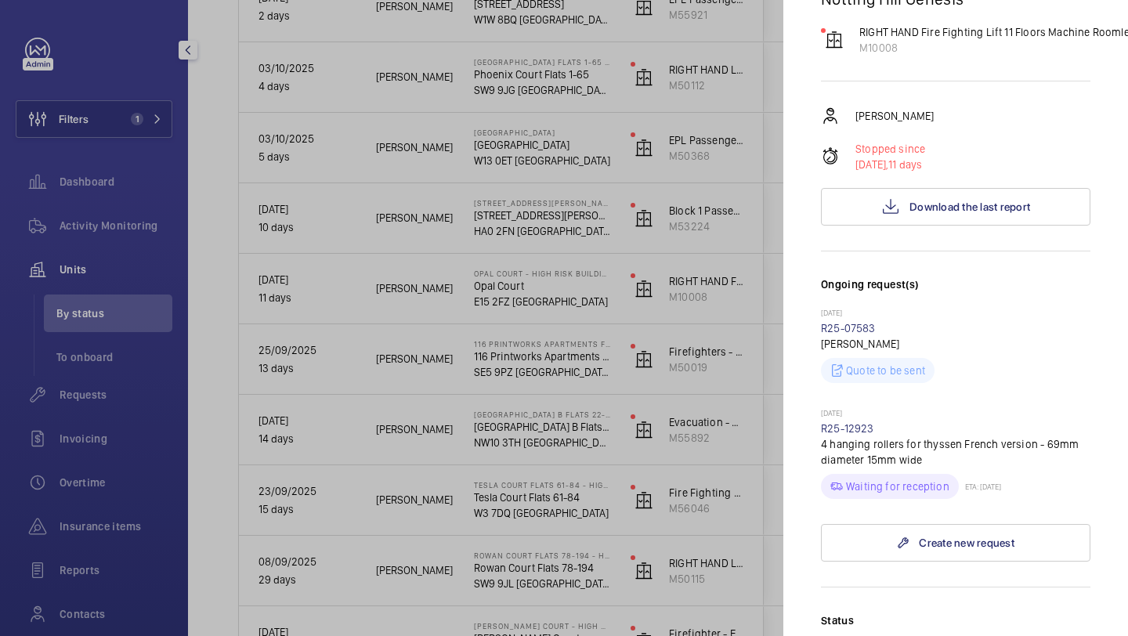
scroll to position [389, 0]
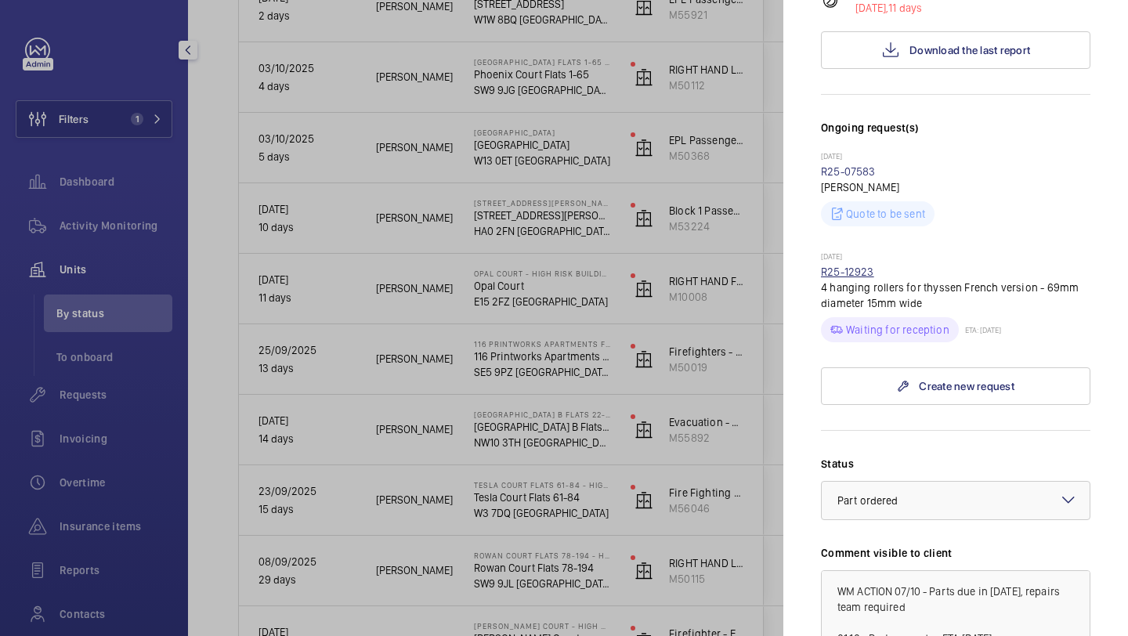
click at [867, 266] on link "R25-12923" at bounding box center [847, 272] width 53 height 13
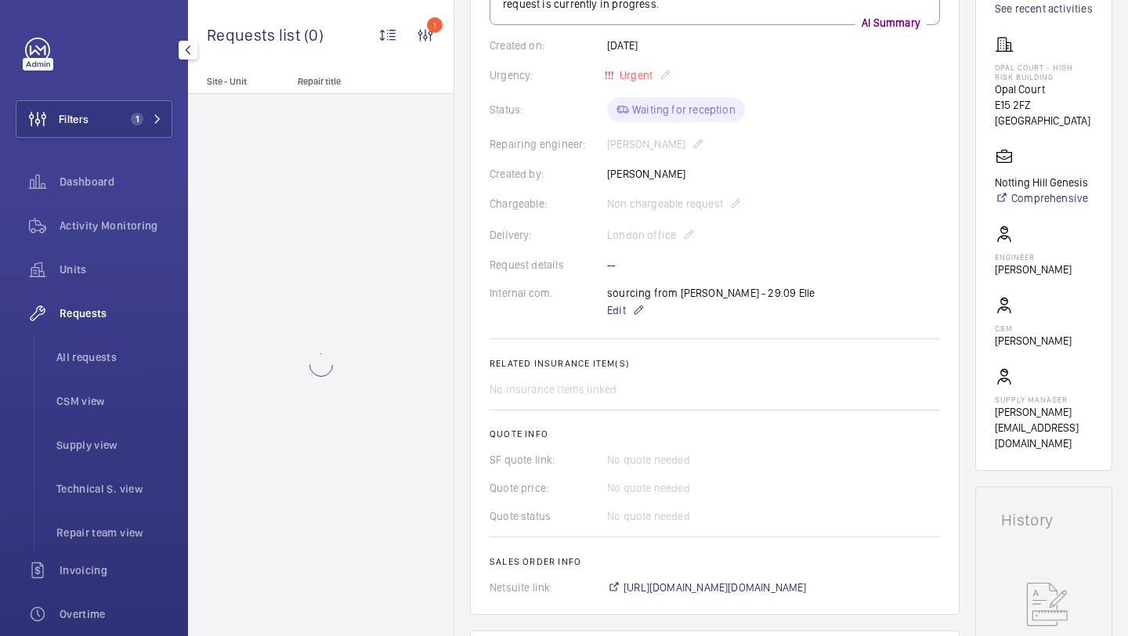
scroll to position [728, 0]
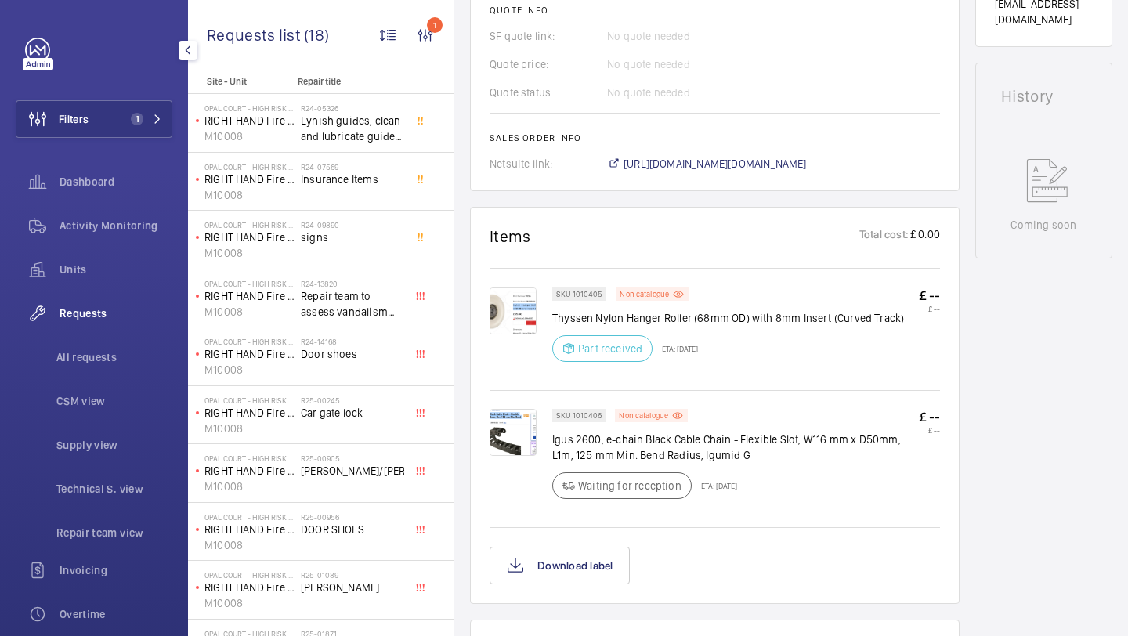
click at [507, 437] on img at bounding box center [513, 432] width 47 height 47
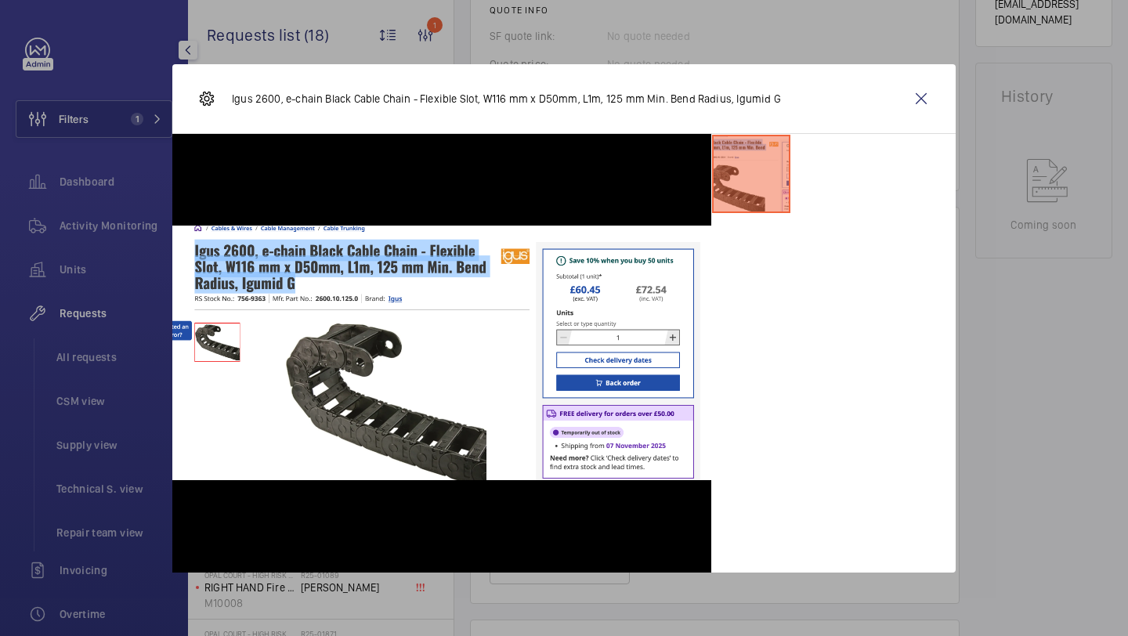
click at [926, 92] on wm-front-icon-button at bounding box center [922, 99] width 38 height 38
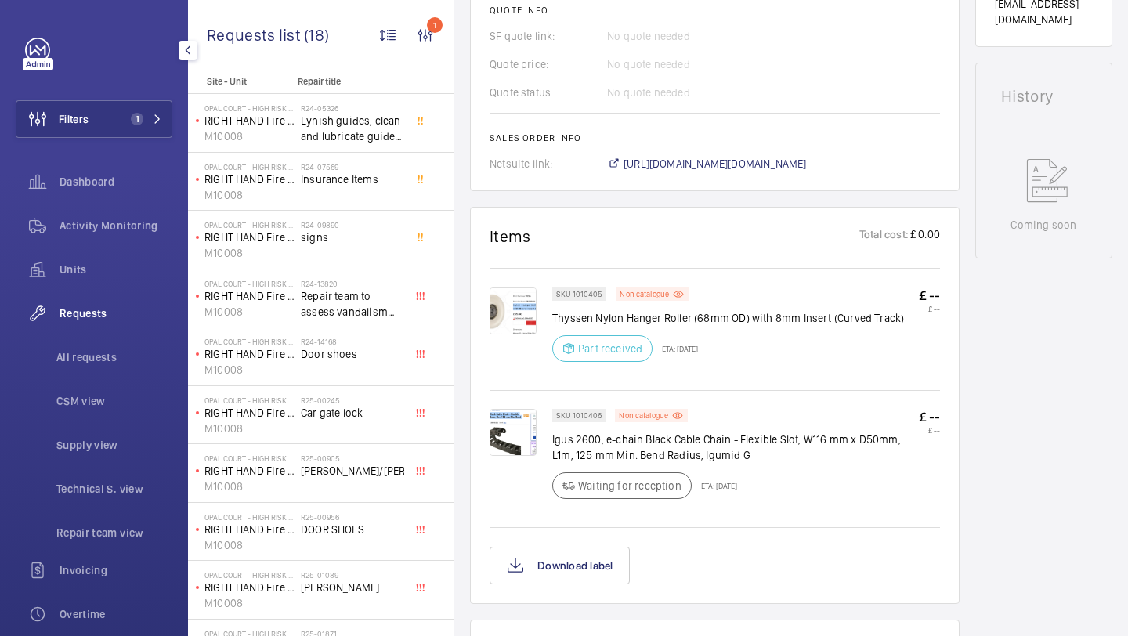
click at [515, 426] on img at bounding box center [513, 432] width 47 height 47
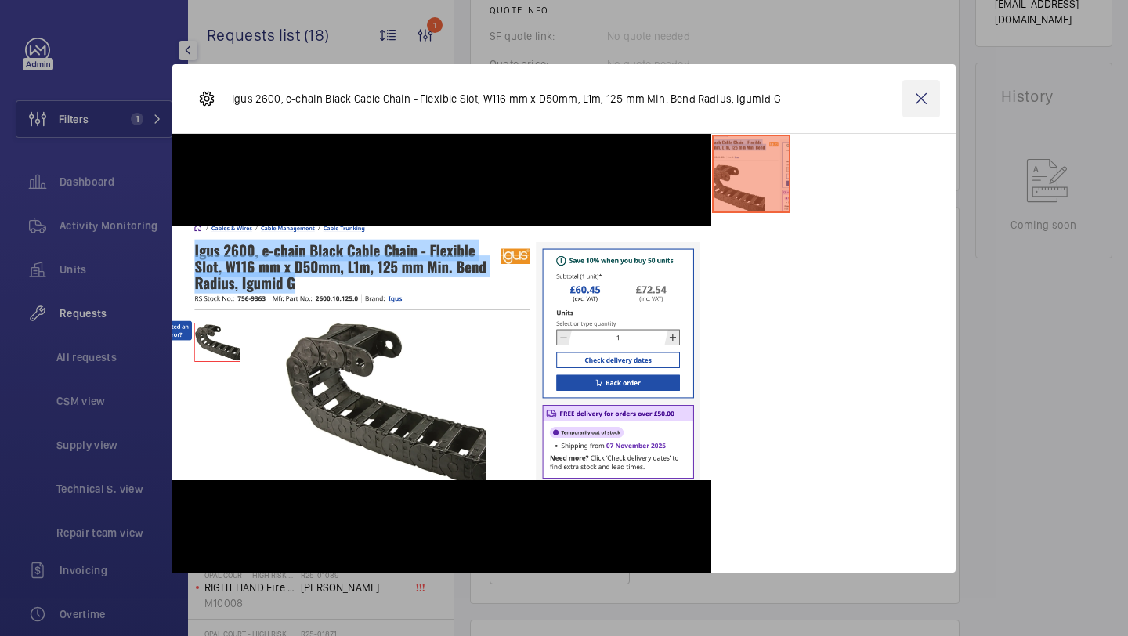
click at [910, 108] on wm-front-icon-button at bounding box center [922, 99] width 38 height 38
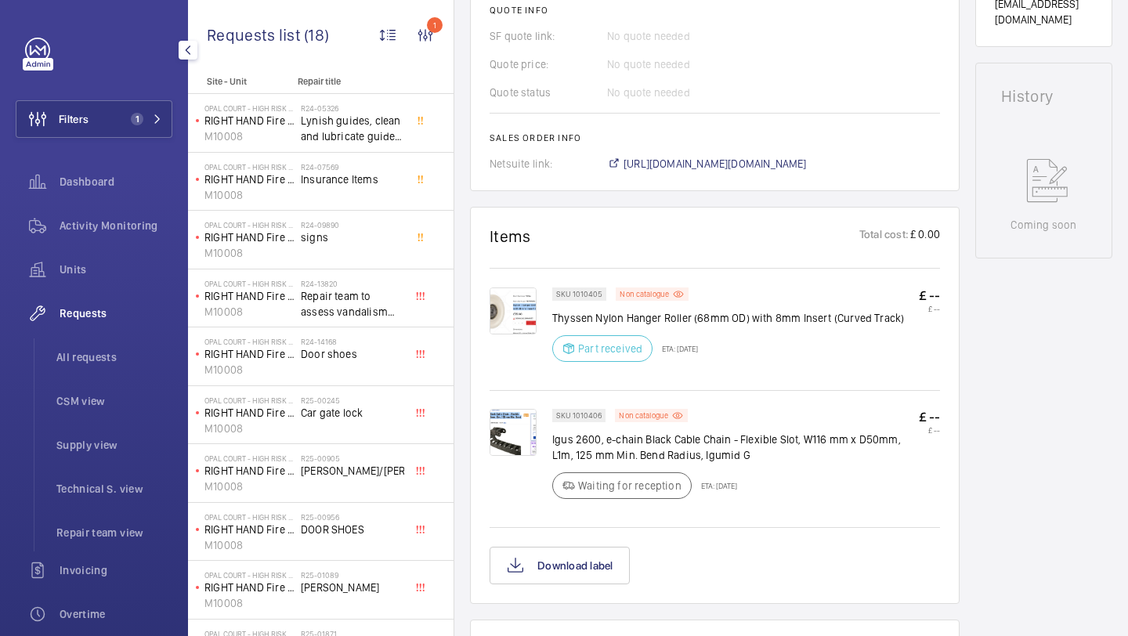
click at [519, 426] on img at bounding box center [513, 432] width 47 height 47
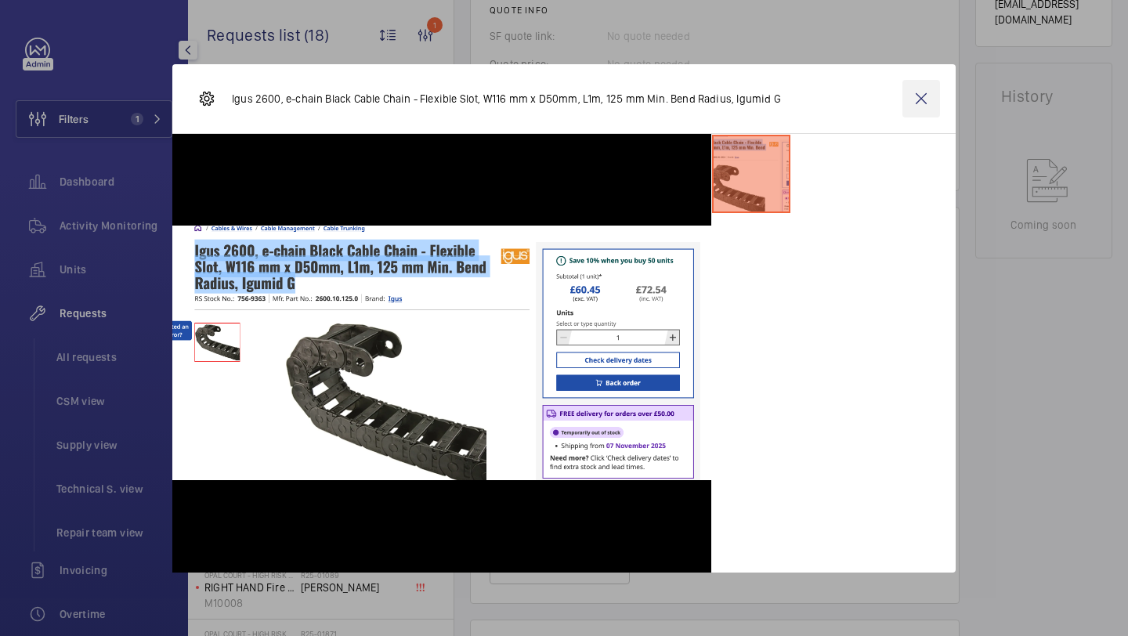
click at [910, 92] on wm-front-icon-button at bounding box center [922, 99] width 38 height 38
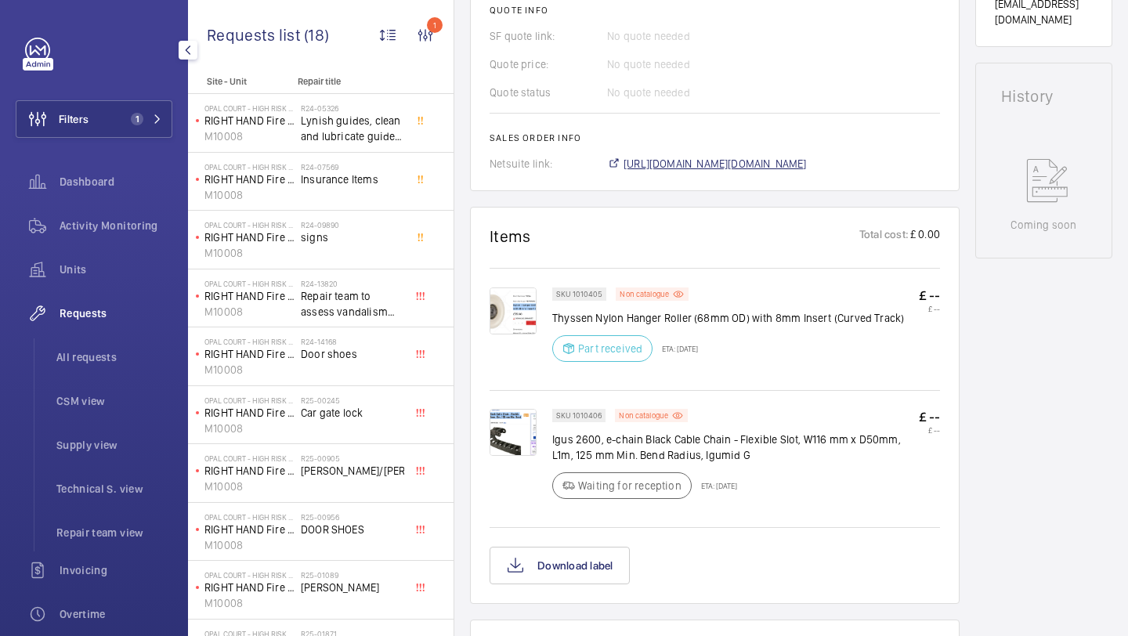
click at [665, 172] on span "[URL][DOMAIN_NAME][DOMAIN_NAME]" at bounding box center [715, 164] width 183 height 16
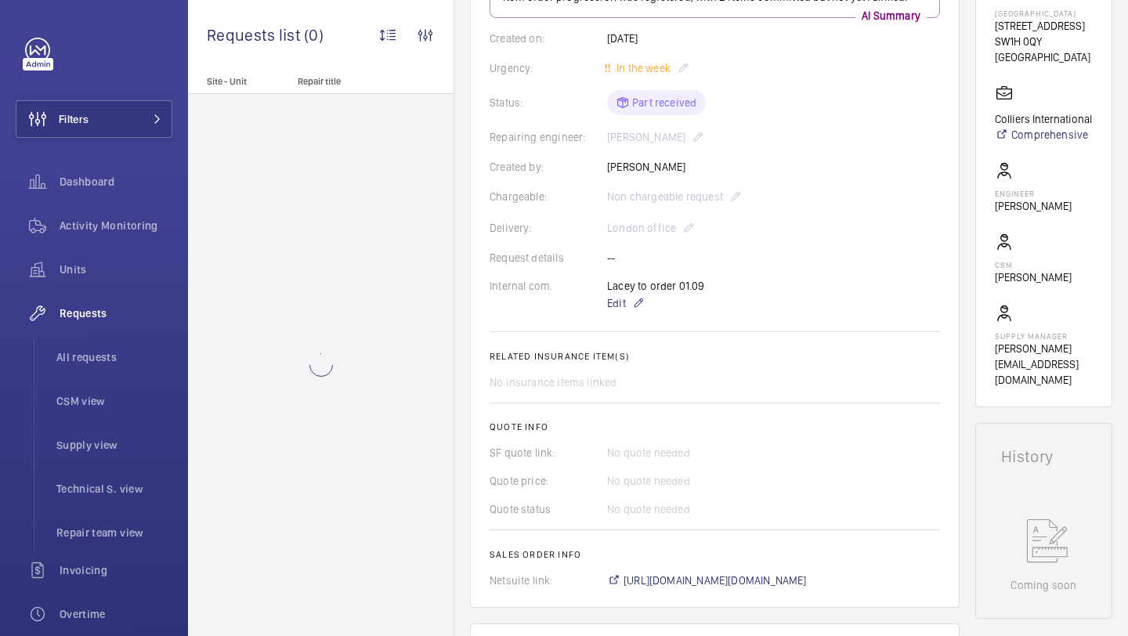
scroll to position [183, 0]
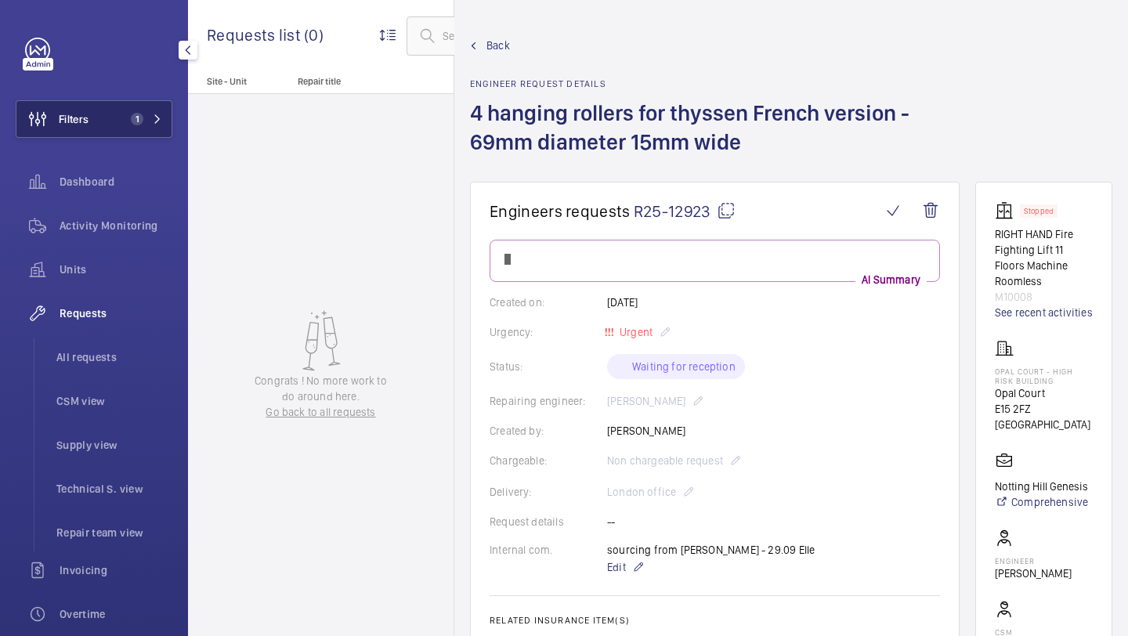
click at [129, 119] on span "1" at bounding box center [134, 119] width 19 height 13
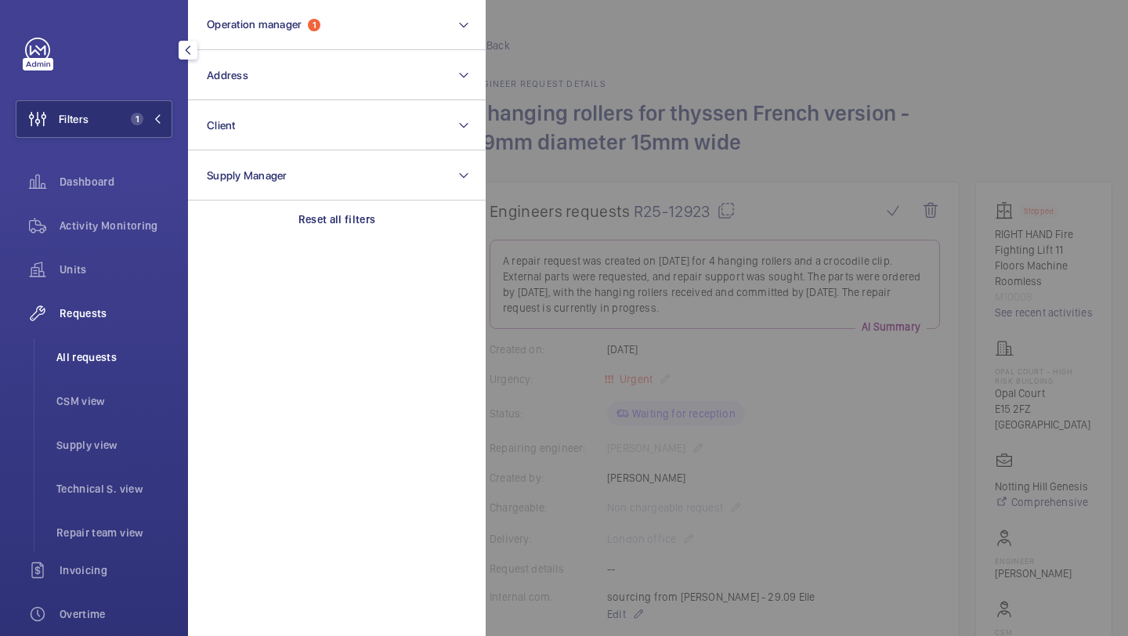
click at [106, 348] on li "All requests" at bounding box center [108, 357] width 128 height 38
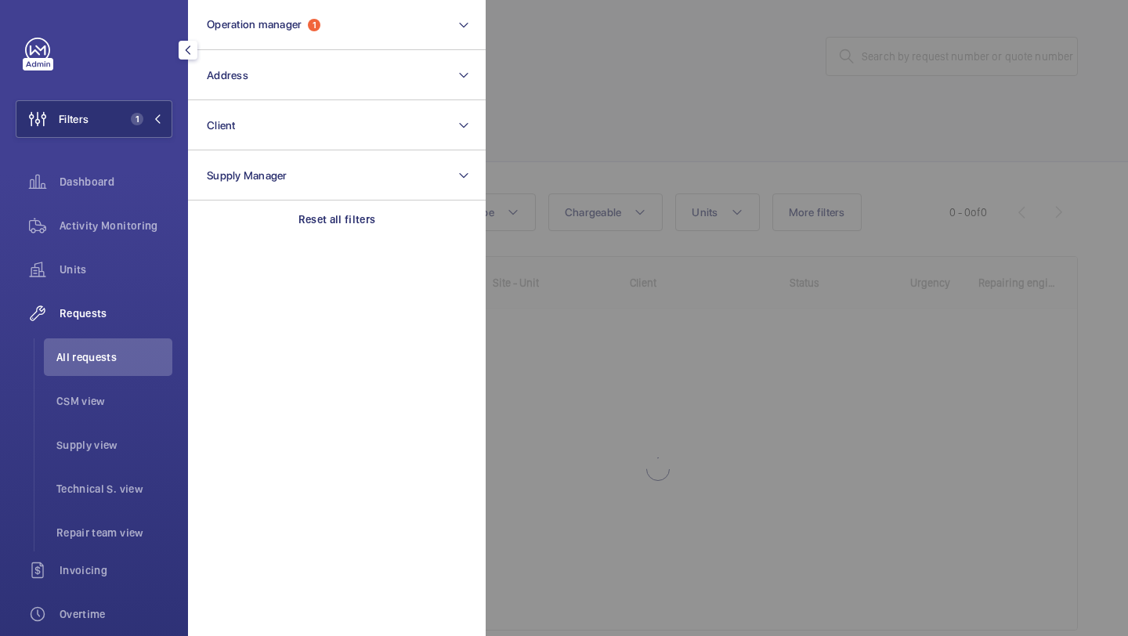
click at [605, 126] on div at bounding box center [1050, 318] width 1128 height 636
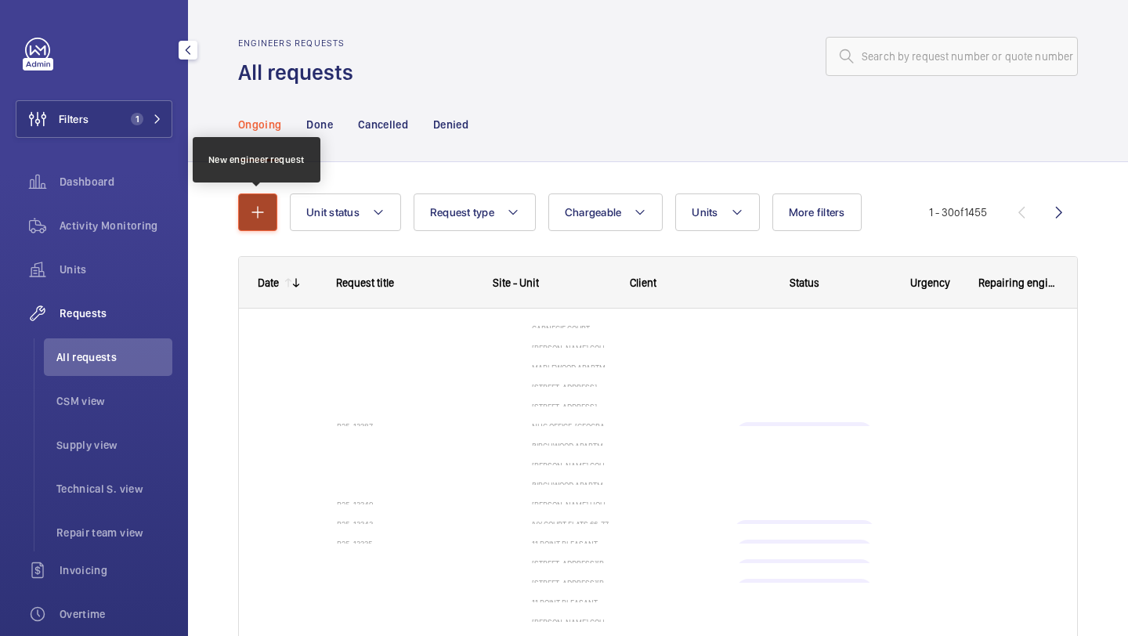
click at [248, 218] on button "button" at bounding box center [257, 213] width 39 height 38
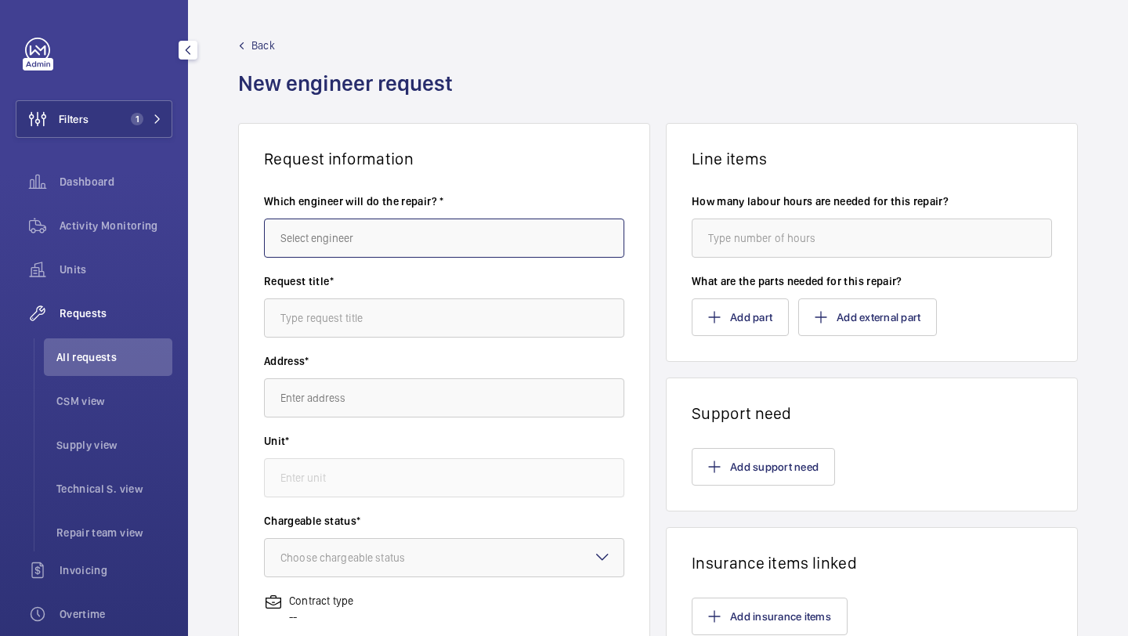
click at [383, 242] on input "text" at bounding box center [444, 238] width 360 height 39
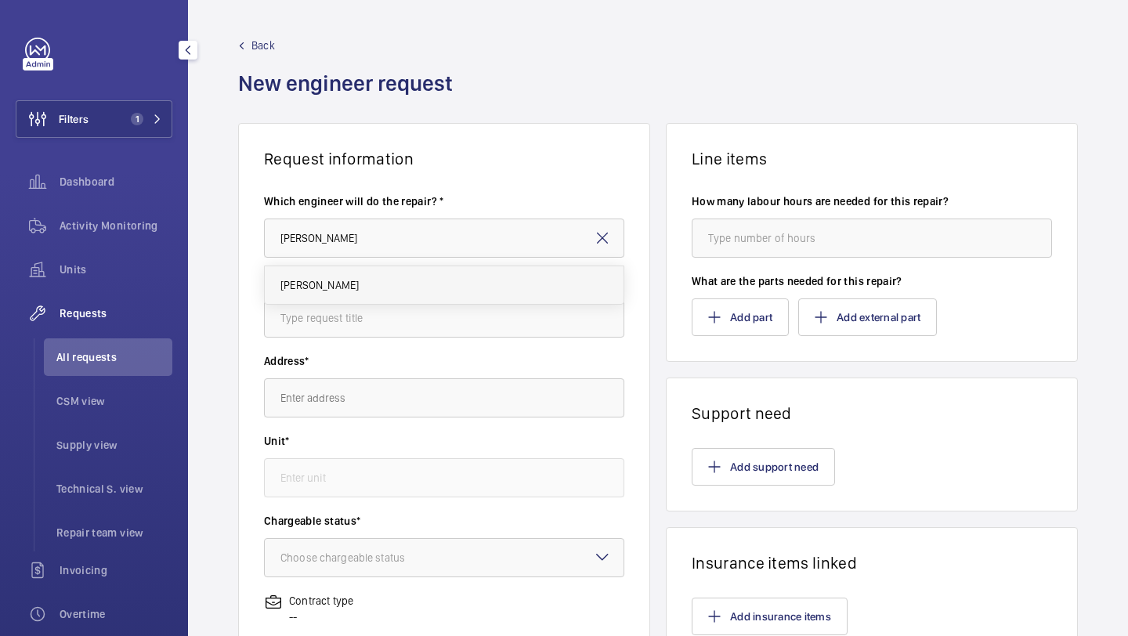
click at [376, 280] on mat-option "[PERSON_NAME]" at bounding box center [444, 285] width 359 height 38
type input "[PERSON_NAME]"
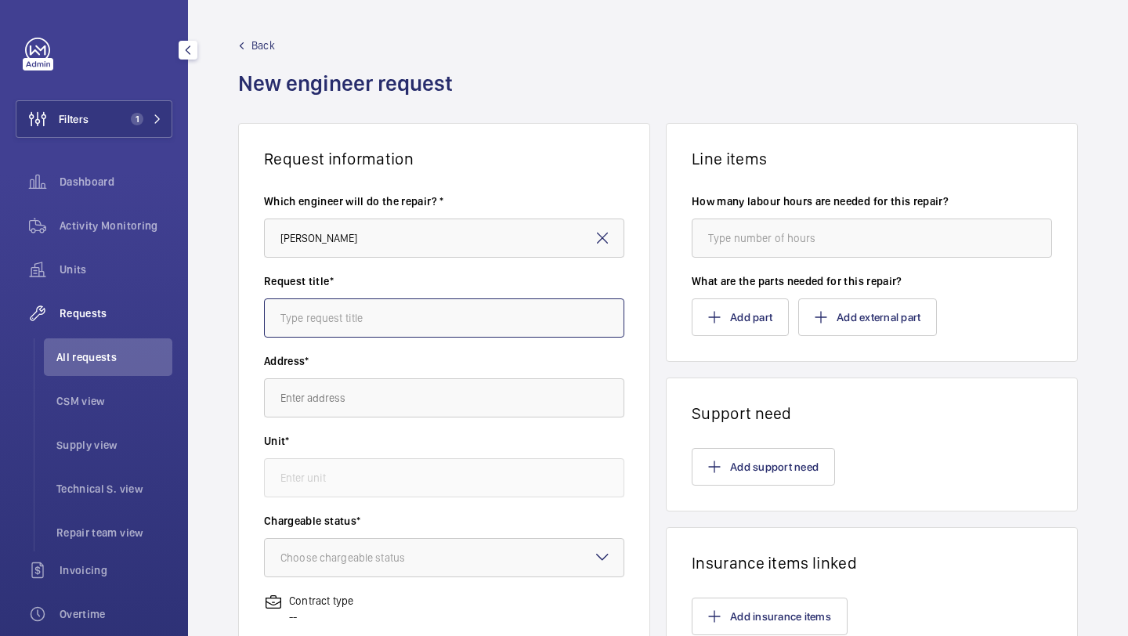
click at [372, 315] on input "text" at bounding box center [444, 317] width 360 height 39
type input "opal"
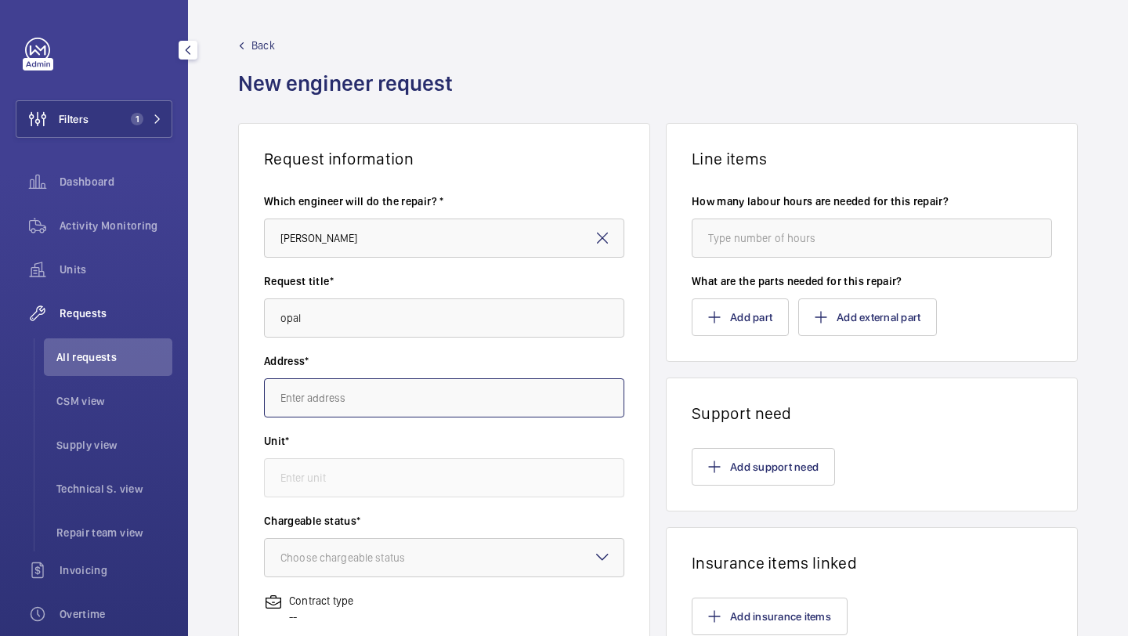
click at [340, 400] on input "text" at bounding box center [444, 397] width 360 height 39
click at [334, 438] on span "Opal Court - High Risk Building Opal Court, E15 2FZ LONDON" at bounding box center [369, 445] width 179 height 16
type input "Opal Court - High Risk Building Opal Court, E15 2FZ LONDON"
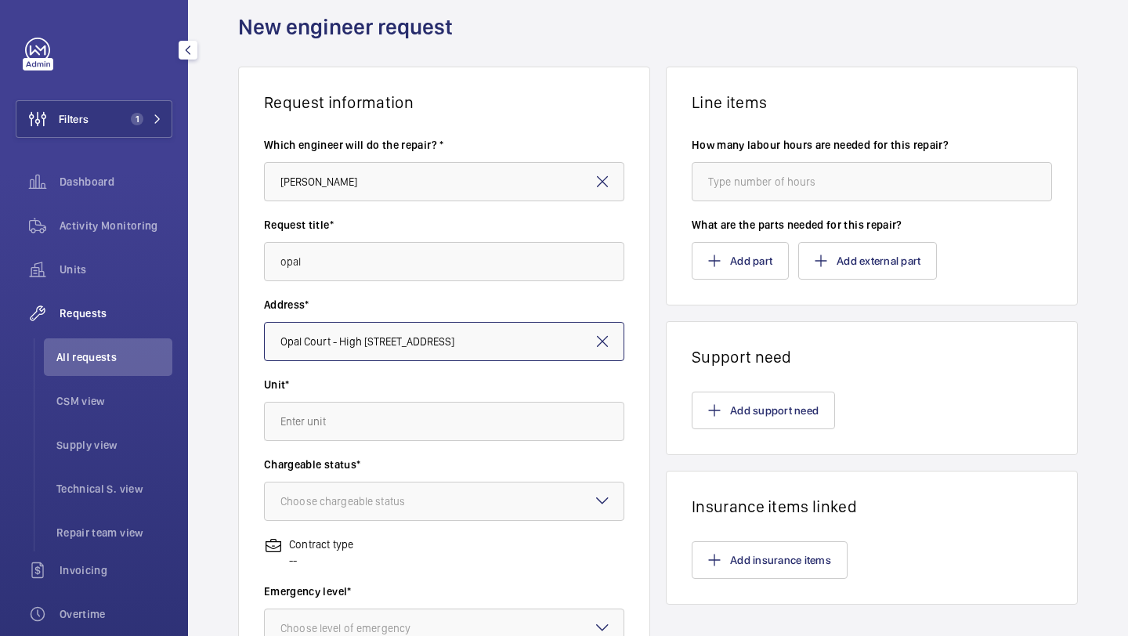
scroll to position [77, 0]
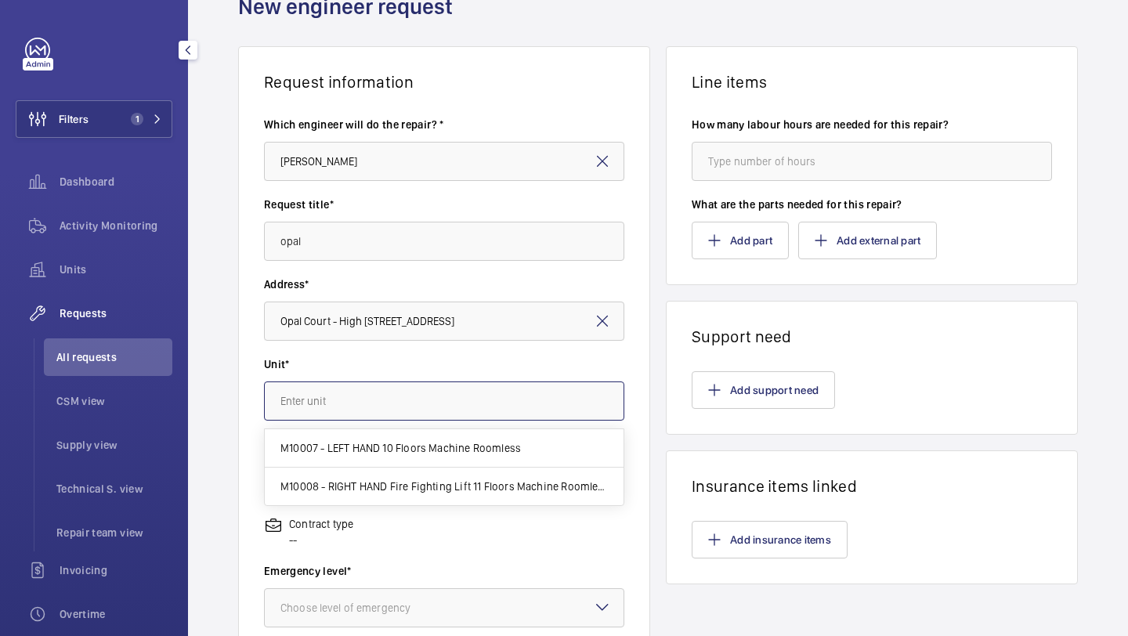
click at [457, 386] on input "text" at bounding box center [444, 401] width 360 height 39
click at [422, 483] on span "M10008 - RIGHT HAND Fire Fighting Lift 11 Floors Machine Roomless" at bounding box center [443, 487] width 327 height 16
type input "M10008 - RIGHT HAND Fire Fighting Lift 11 Floors Machine Roomless"
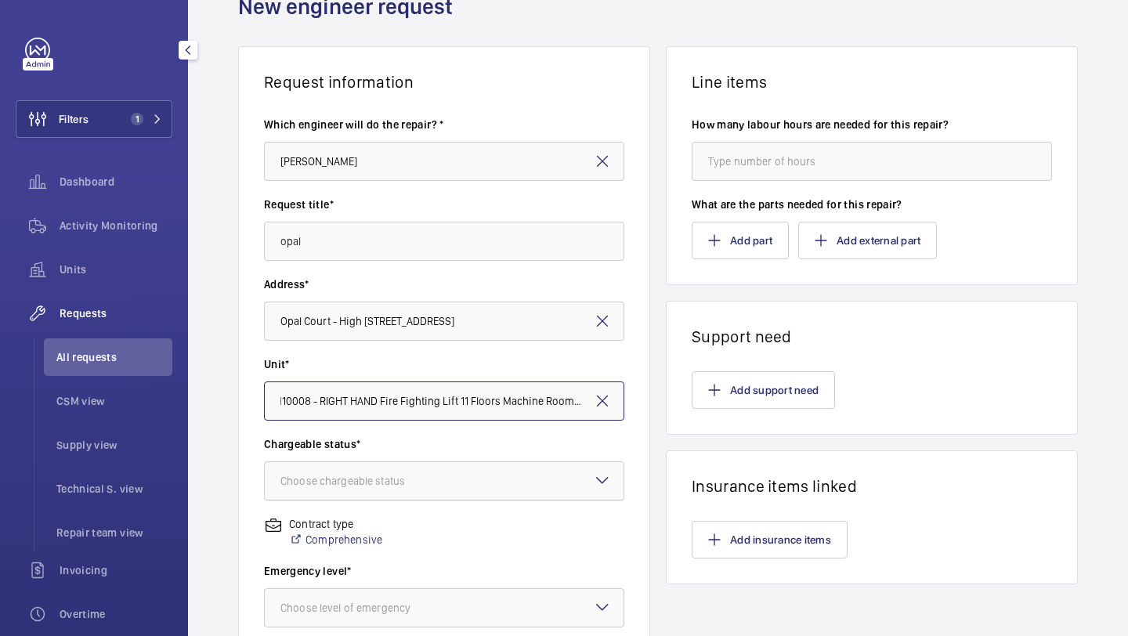
scroll to position [384, 0]
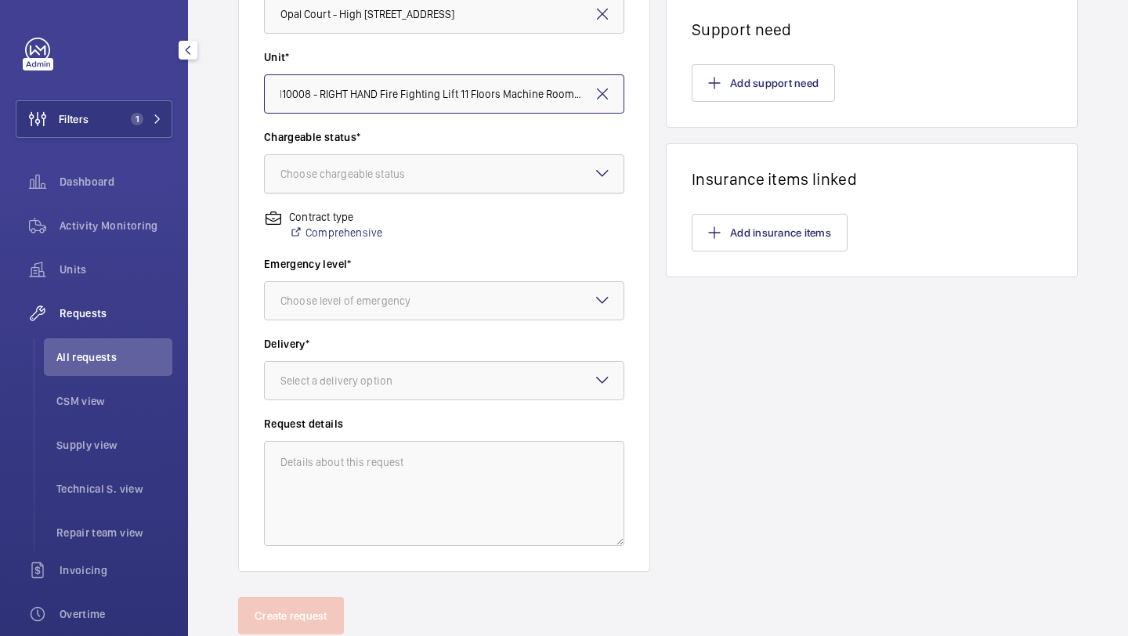
click at [404, 169] on div "Choose chargeable status" at bounding box center [362, 174] width 164 height 16
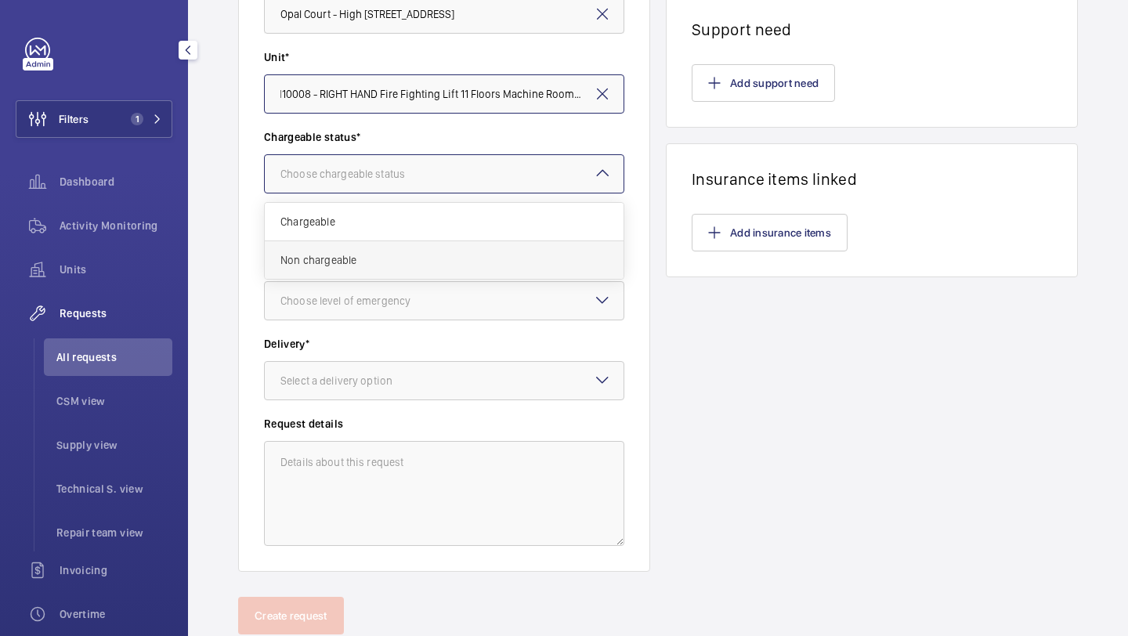
click at [397, 254] on span "Non chargeable" at bounding box center [443, 260] width 327 height 16
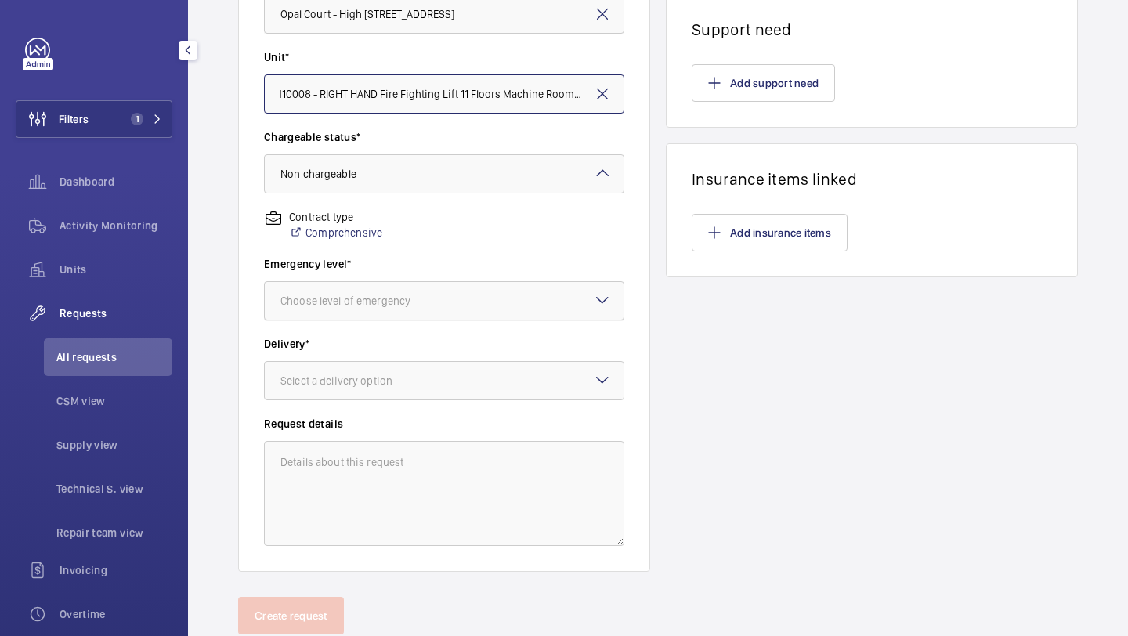
click at [392, 294] on div "Choose level of emergency" at bounding box center [364, 301] width 169 height 16
click at [377, 395] on div "This week" at bounding box center [444, 387] width 359 height 38
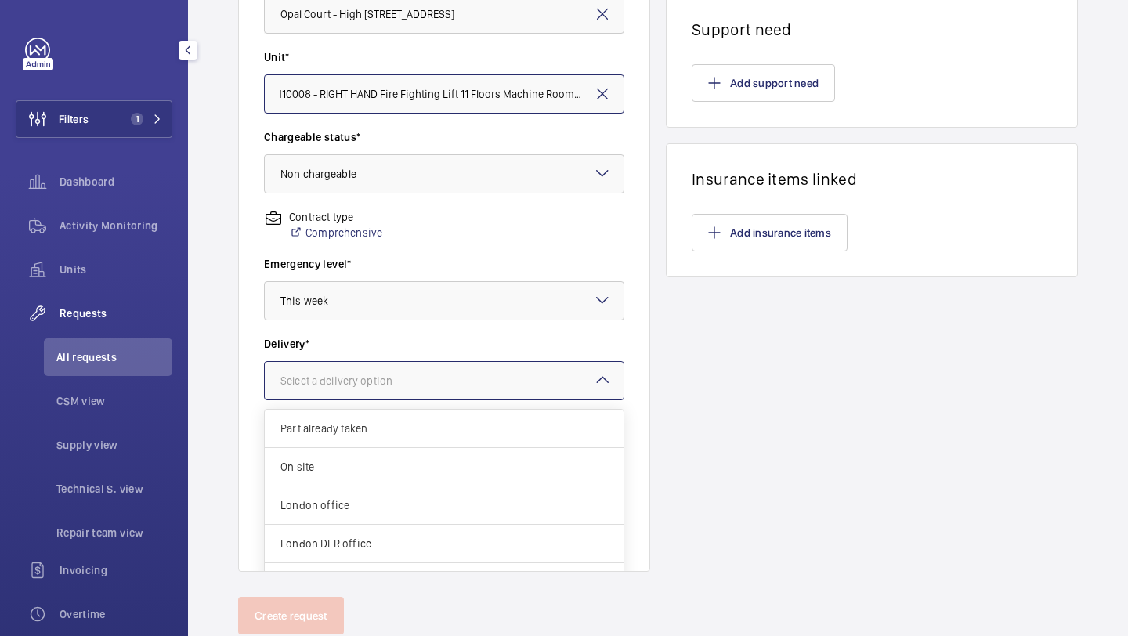
click at [378, 385] on div "Select a delivery option" at bounding box center [355, 381] width 151 height 16
click at [364, 508] on span "London office" at bounding box center [443, 505] width 327 height 16
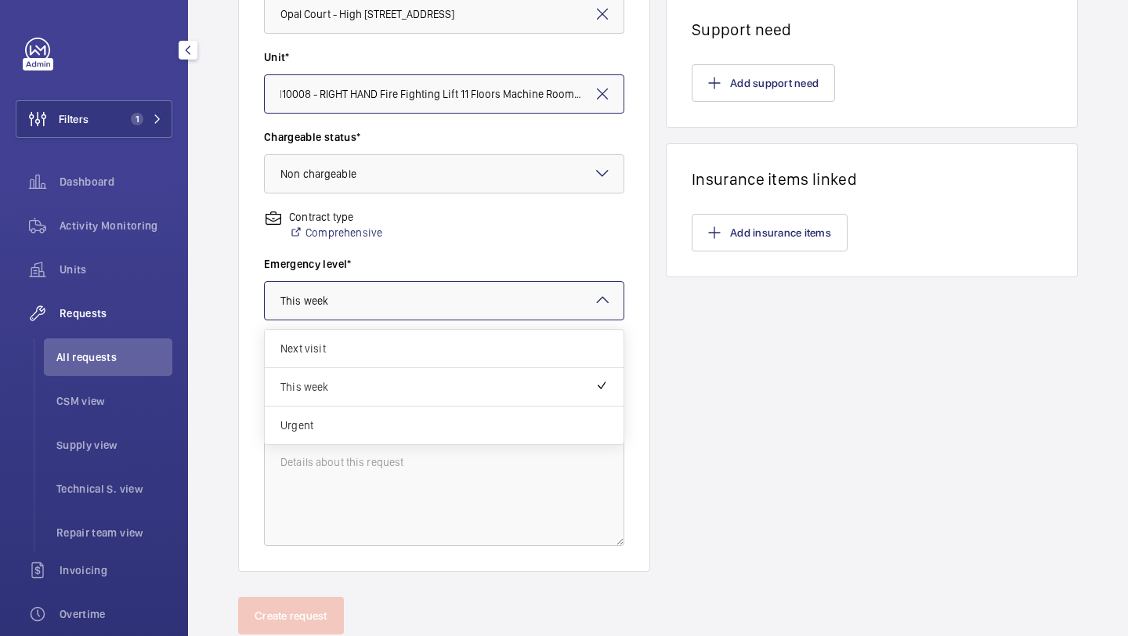
click at [407, 308] on div at bounding box center [444, 301] width 359 height 38
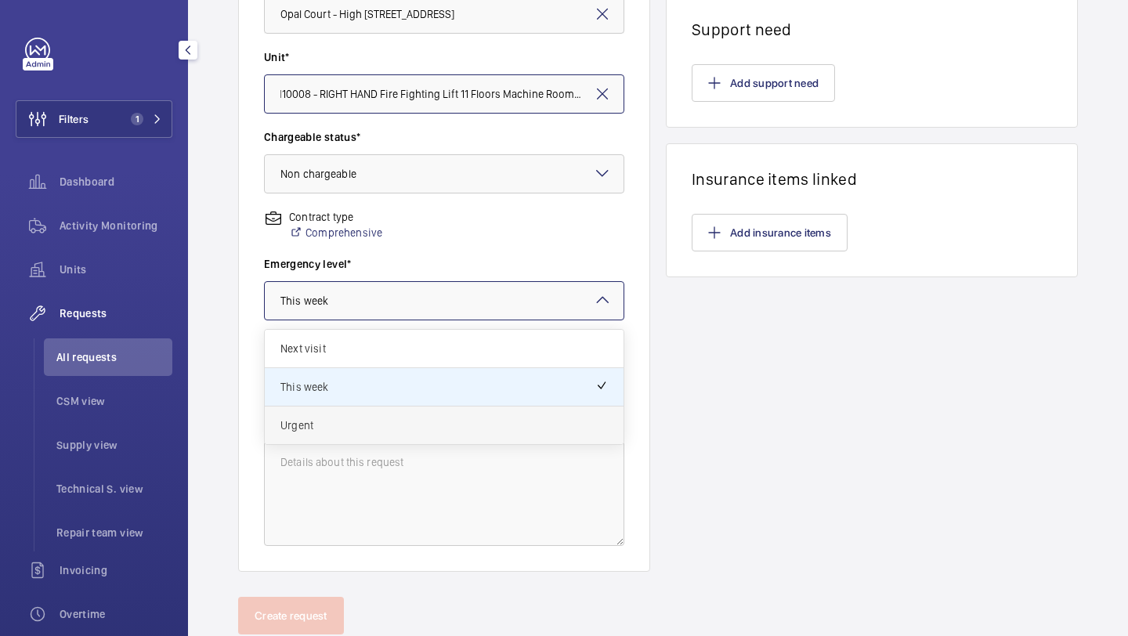
click at [389, 414] on div "Urgent" at bounding box center [444, 426] width 359 height 38
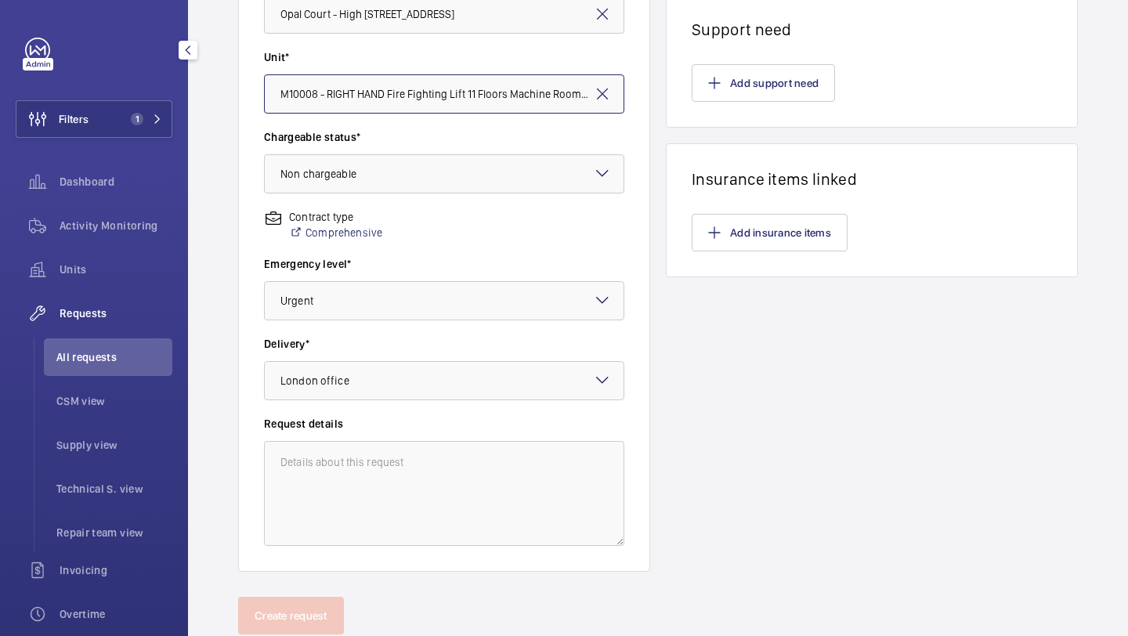
scroll to position [0, 0]
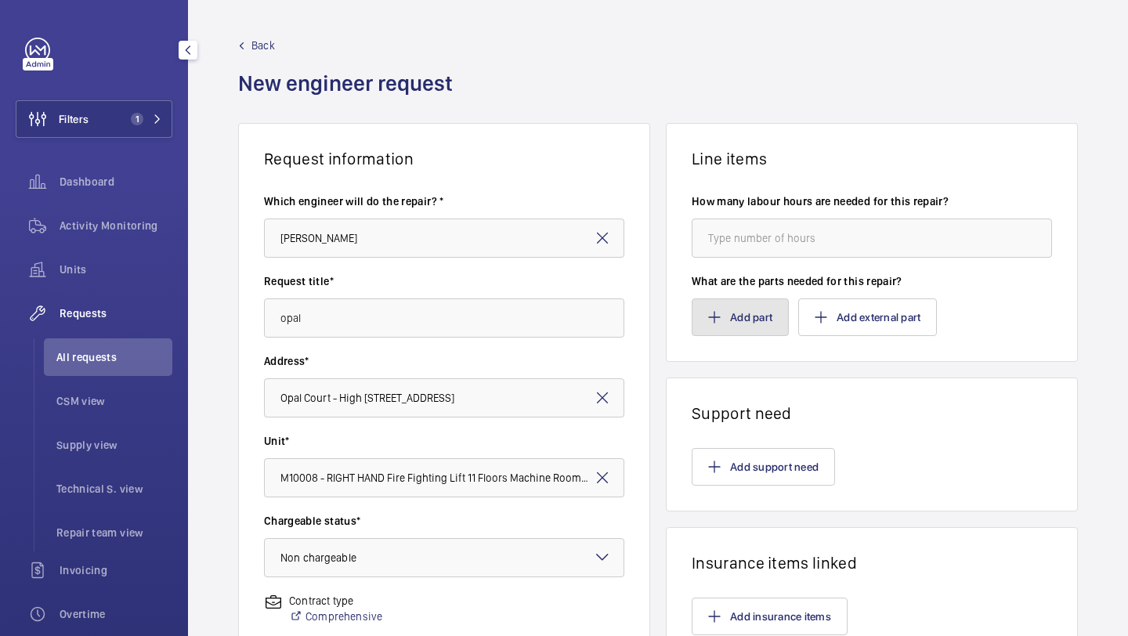
click at [741, 309] on button "Add part" at bounding box center [740, 317] width 97 height 38
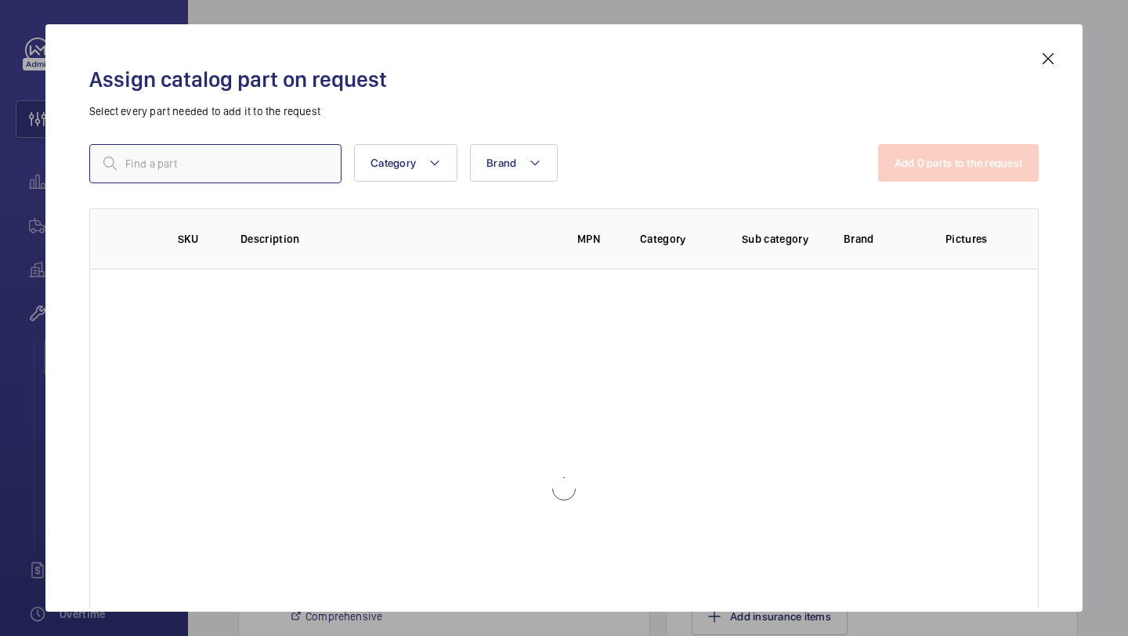
click at [269, 163] on input "text" at bounding box center [215, 163] width 252 height 39
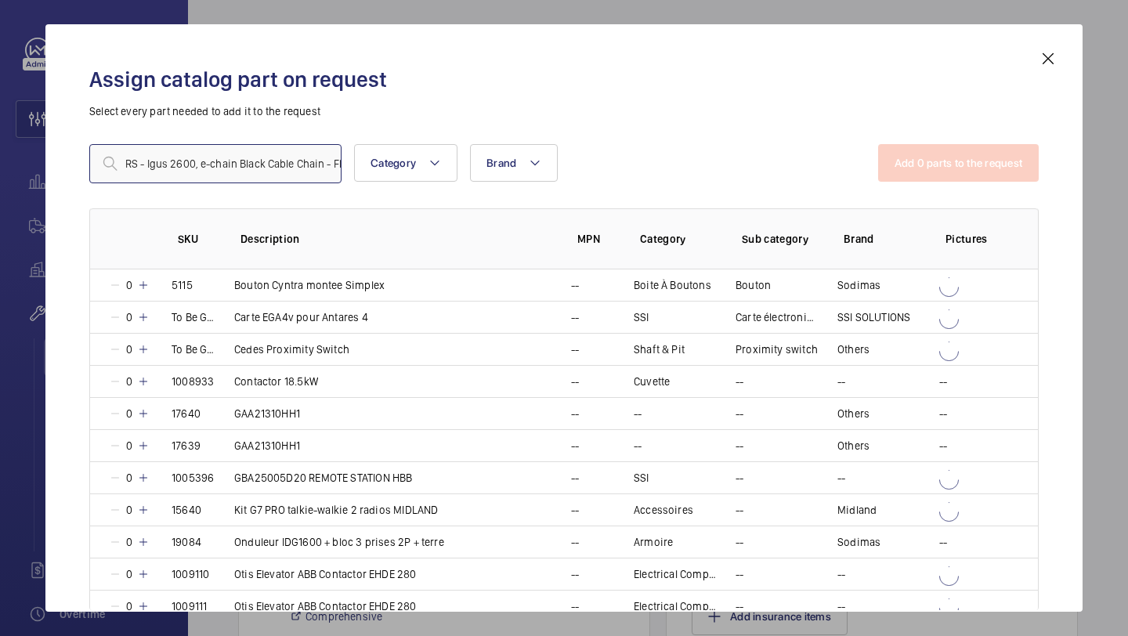
scroll to position [0, 337]
type input "RS - Igus 2600, e-chain Black Cable Chain - Flexible Slot, W66 mm x D50mm, L1m,…"
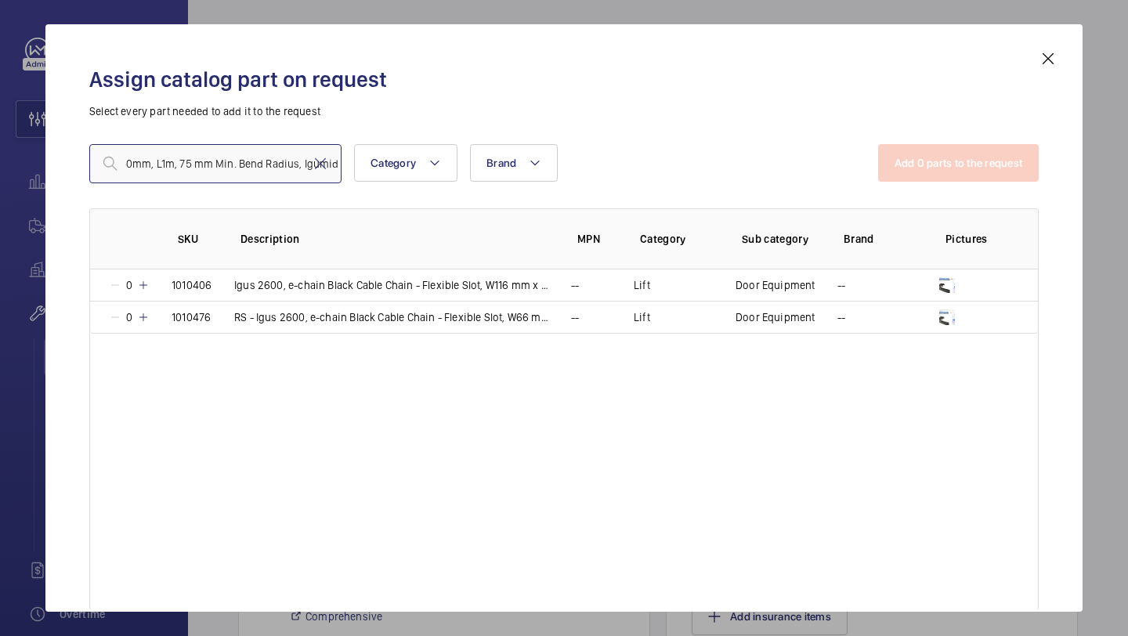
scroll to position [0, 0]
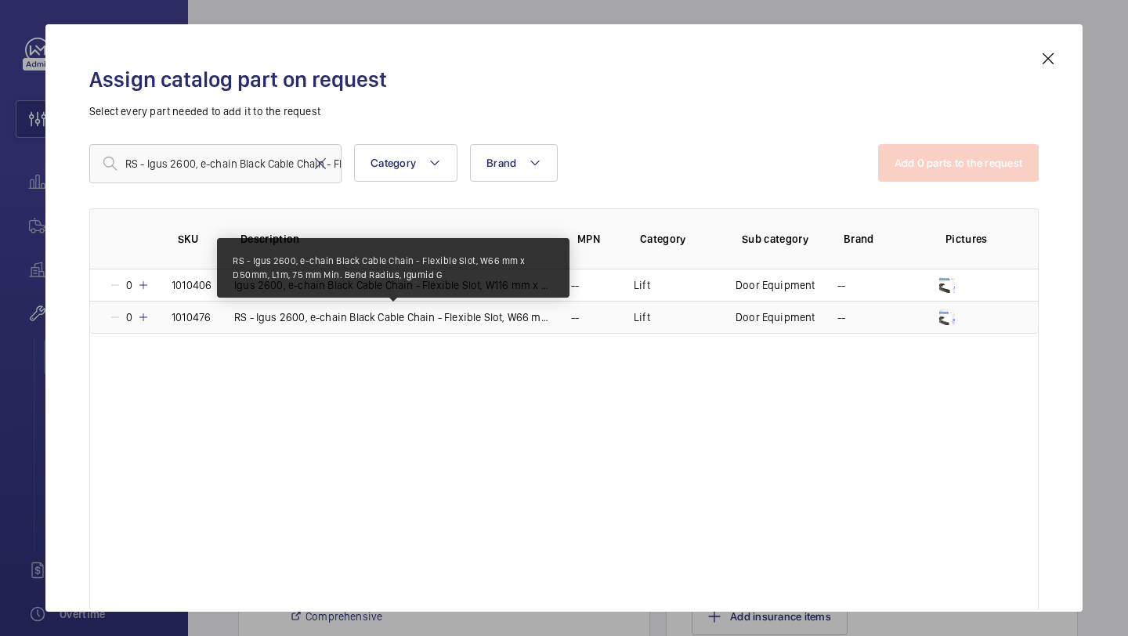
click at [347, 317] on p "RS - Igus 2600, e-chain Black Cable Chain - Flexible Slot, W66 mm x D50mm, L1m,…" at bounding box center [393, 317] width 318 height 16
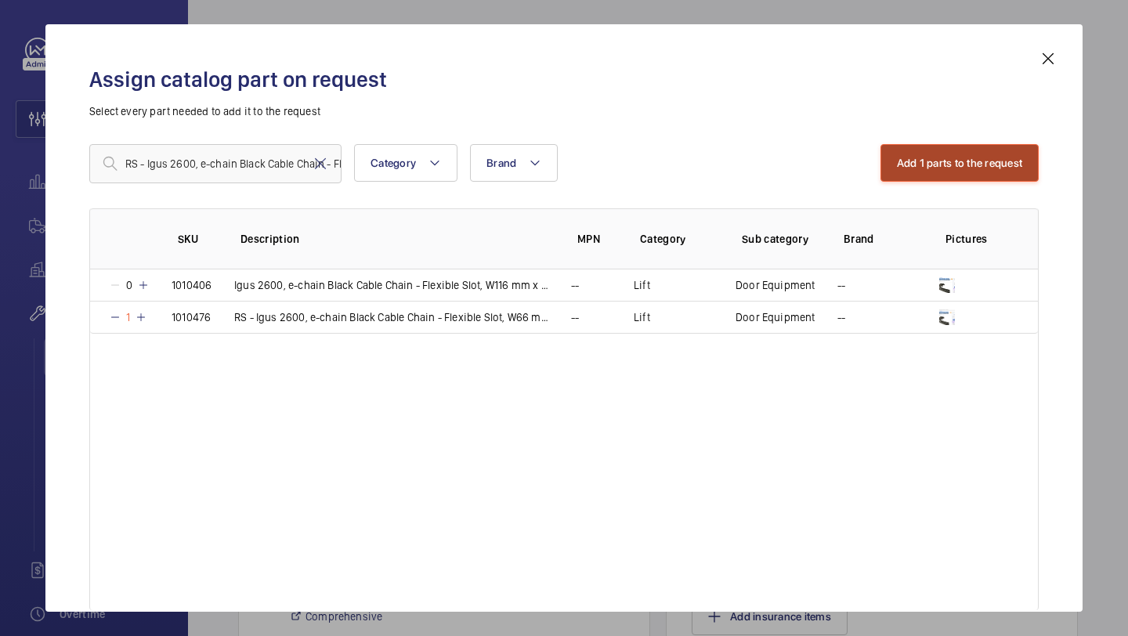
click at [936, 157] on button "Add 1 parts to the request" at bounding box center [960, 163] width 159 height 38
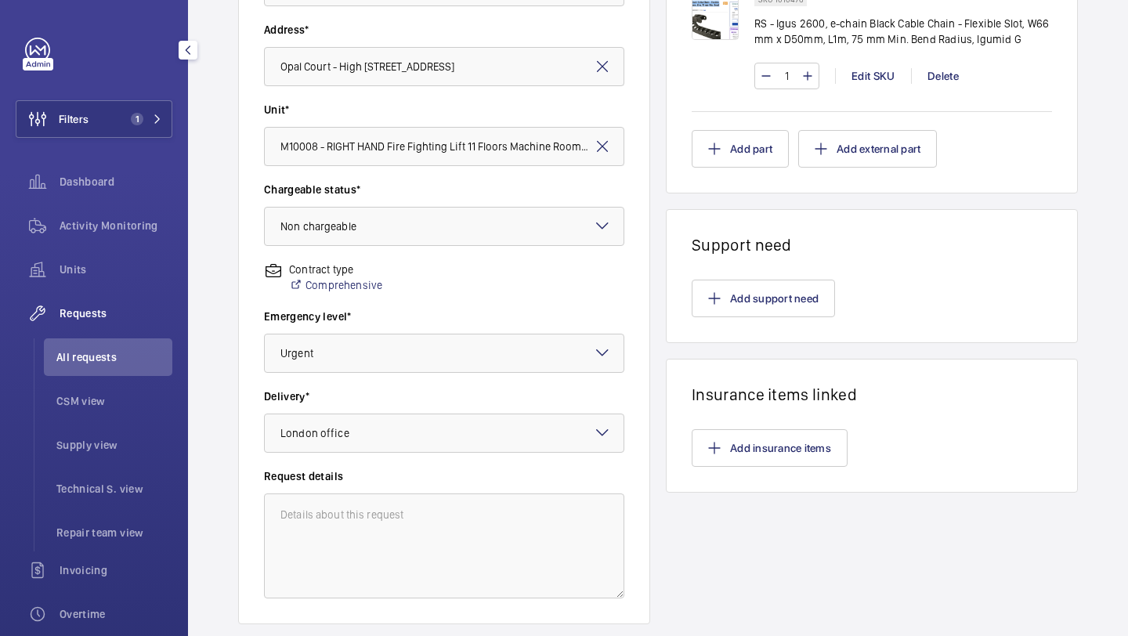
scroll to position [432, 0]
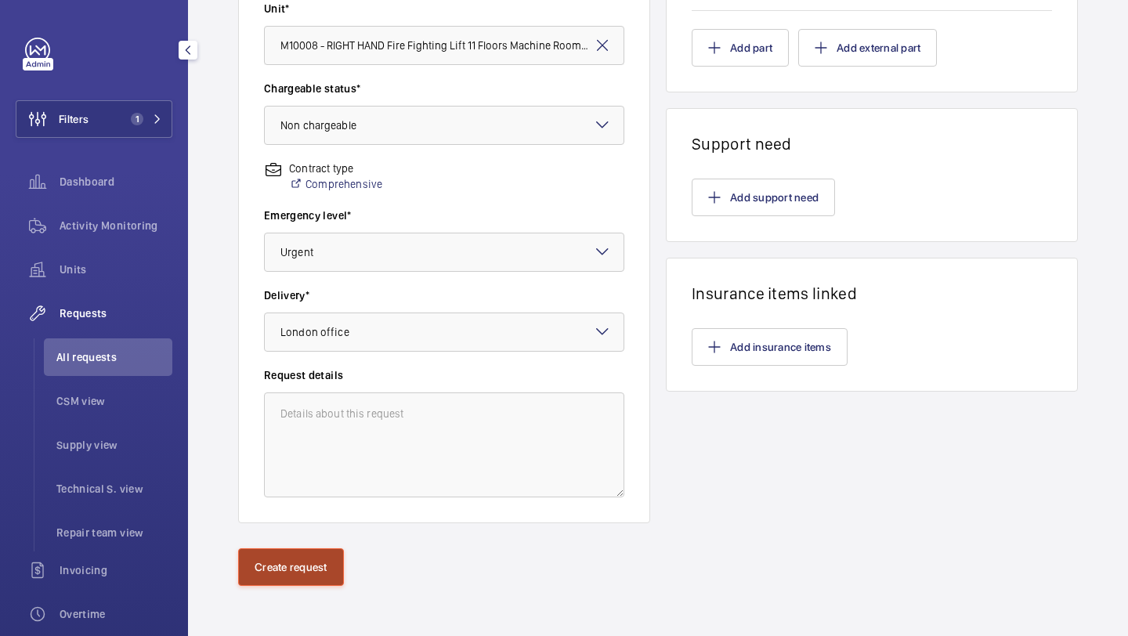
click at [305, 564] on button "Create request" at bounding box center [291, 567] width 106 height 38
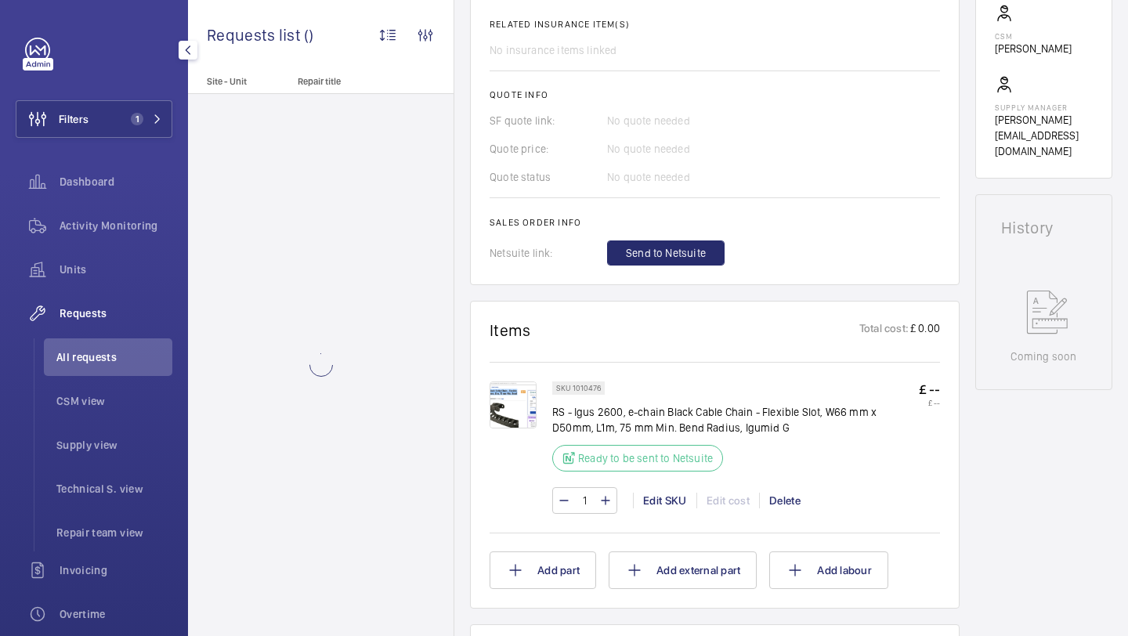
scroll to position [583, 0]
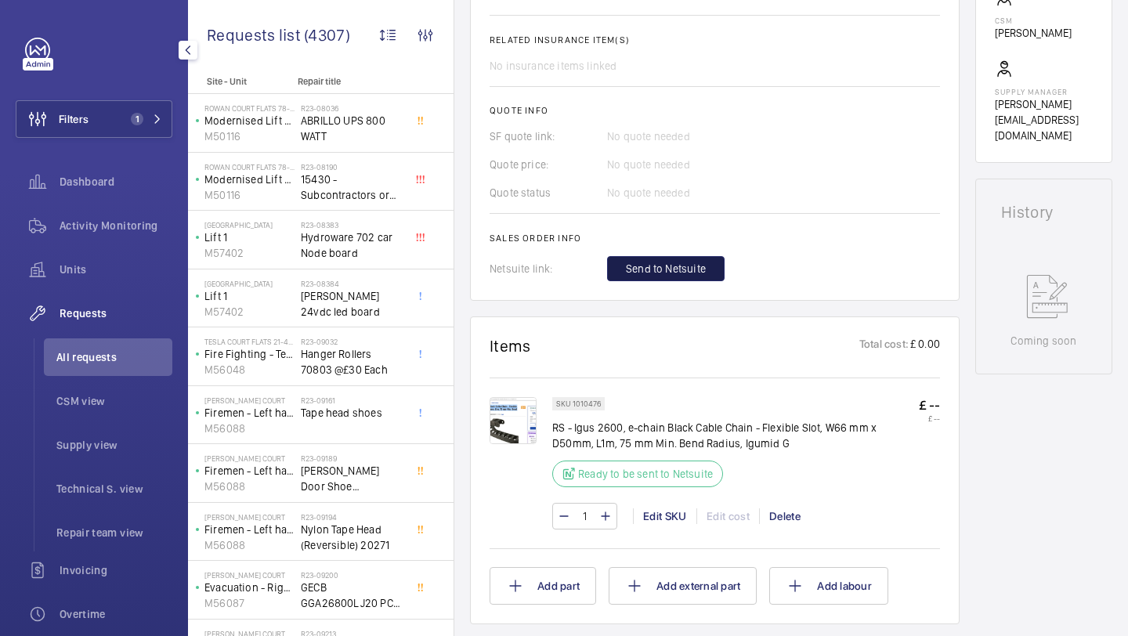
click at [695, 261] on span "Send to Netsuite" at bounding box center [666, 269] width 80 height 16
click at [520, 402] on img at bounding box center [513, 420] width 47 height 47
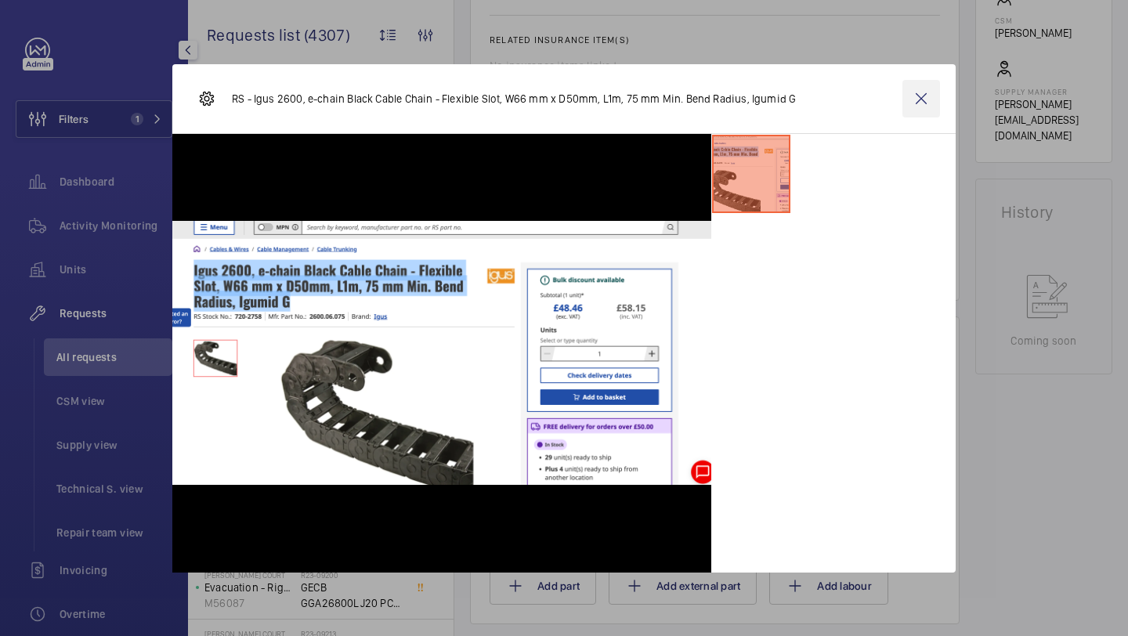
click at [928, 92] on wm-front-icon-button at bounding box center [922, 99] width 38 height 38
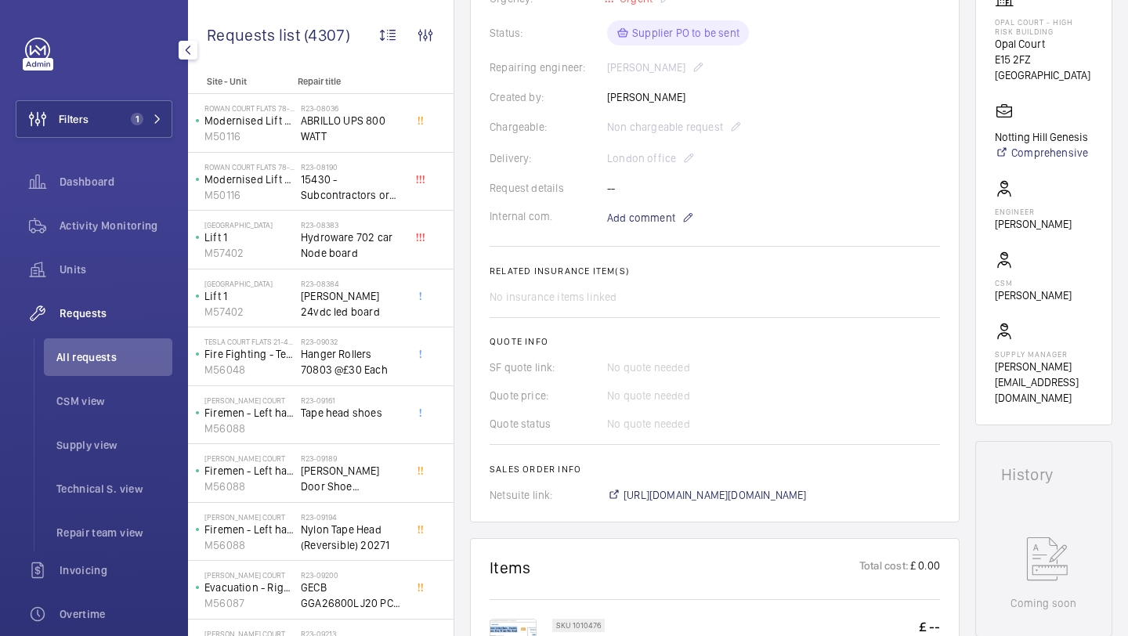
scroll to position [336, 0]
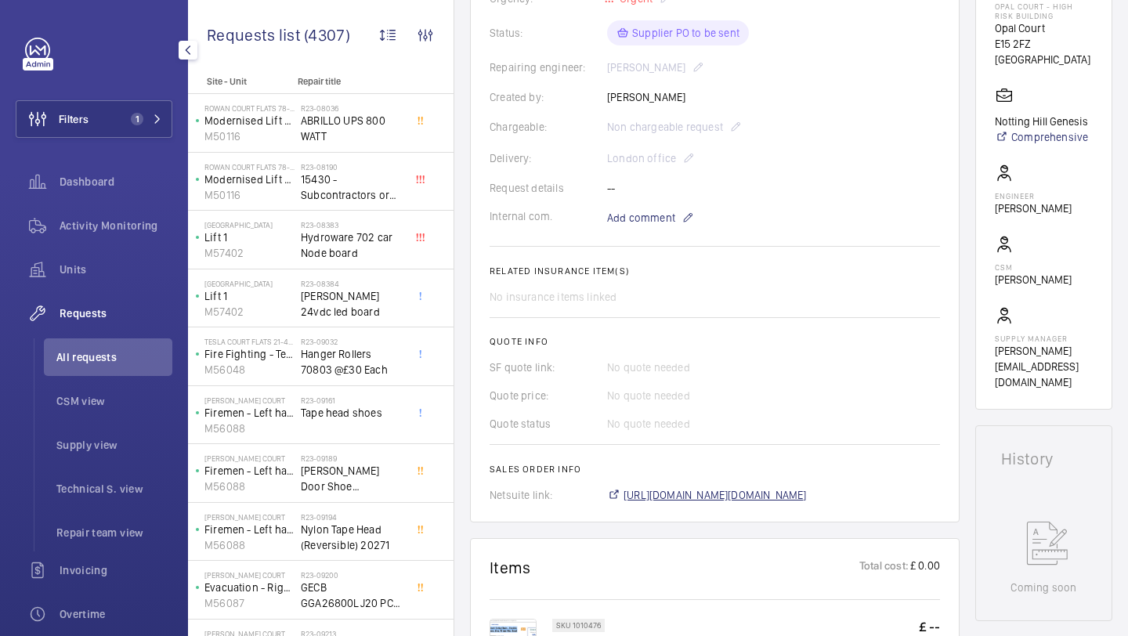
click at [647, 489] on span "https://6461500.app.netsuite.com/app/accounting/transactions/salesord.nl?id=308…" at bounding box center [715, 495] width 183 height 16
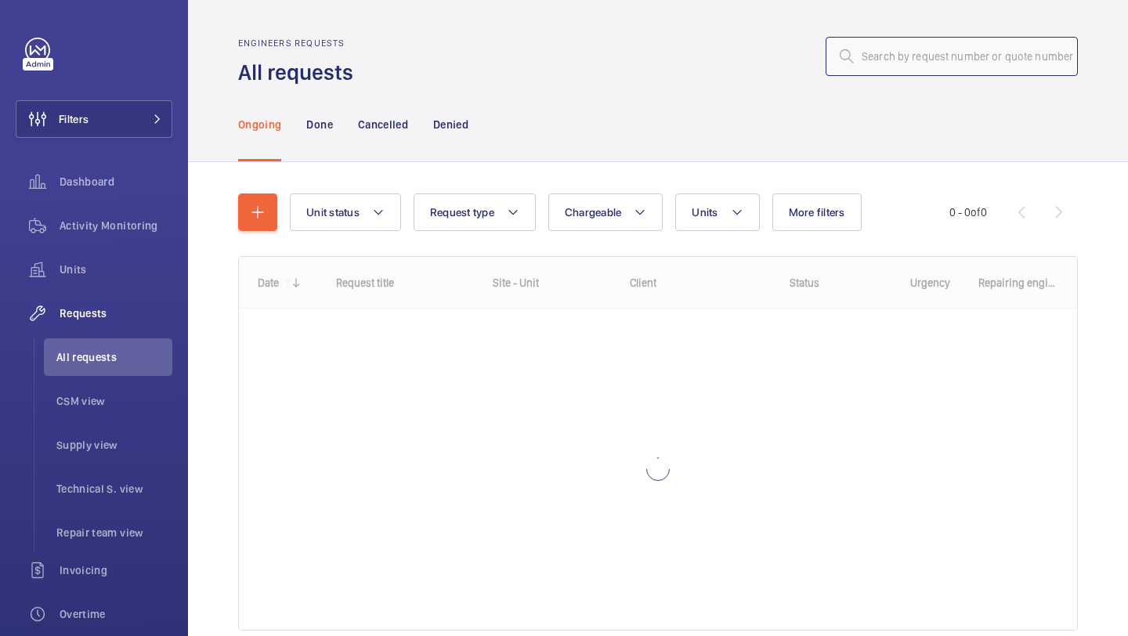
click at [902, 59] on input "text" at bounding box center [952, 56] width 252 height 39
paste input "R25-07405"
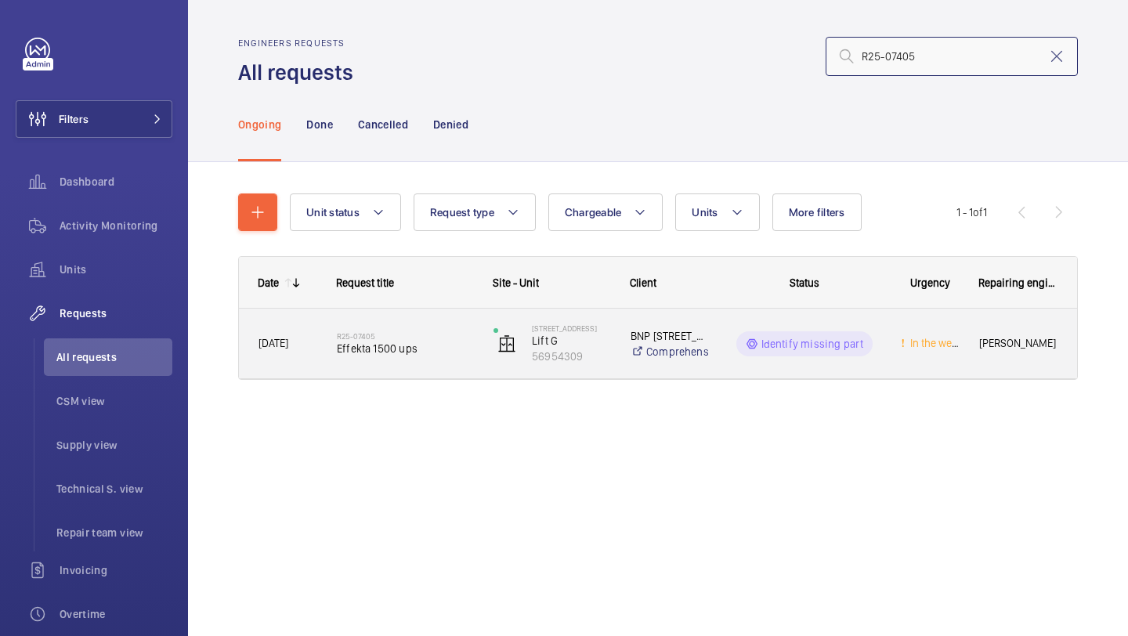
type input "R25-07405"
click at [391, 342] on span "Effekta 1500 ups" at bounding box center [405, 349] width 136 height 16
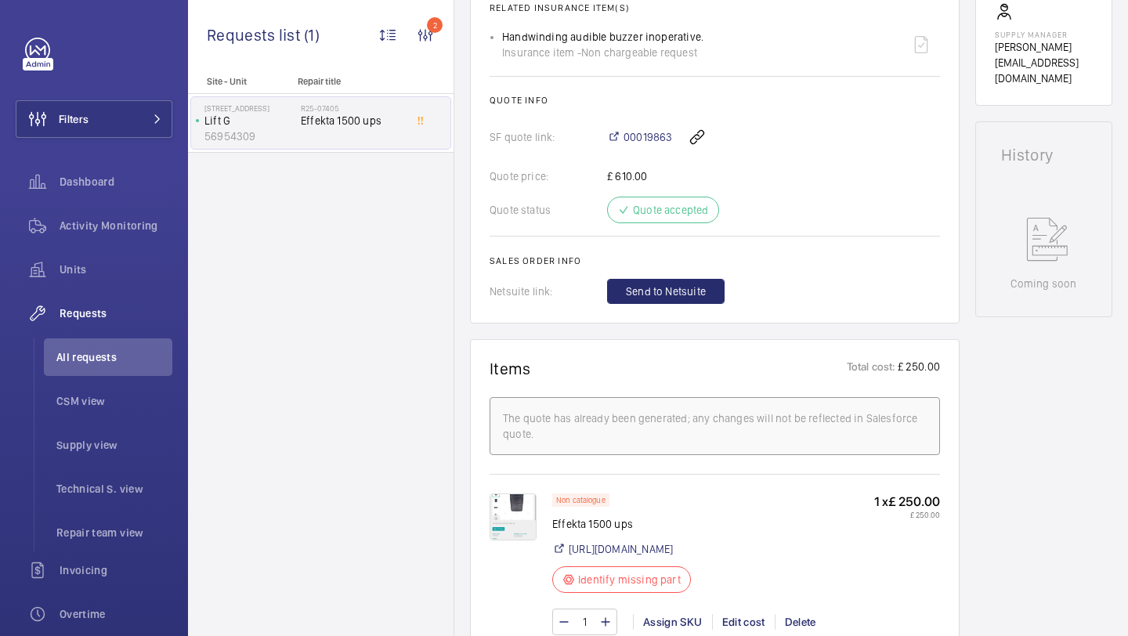
scroll to position [615, 0]
click at [606, 552] on link "[URL][DOMAIN_NAME]" at bounding box center [621, 549] width 104 height 16
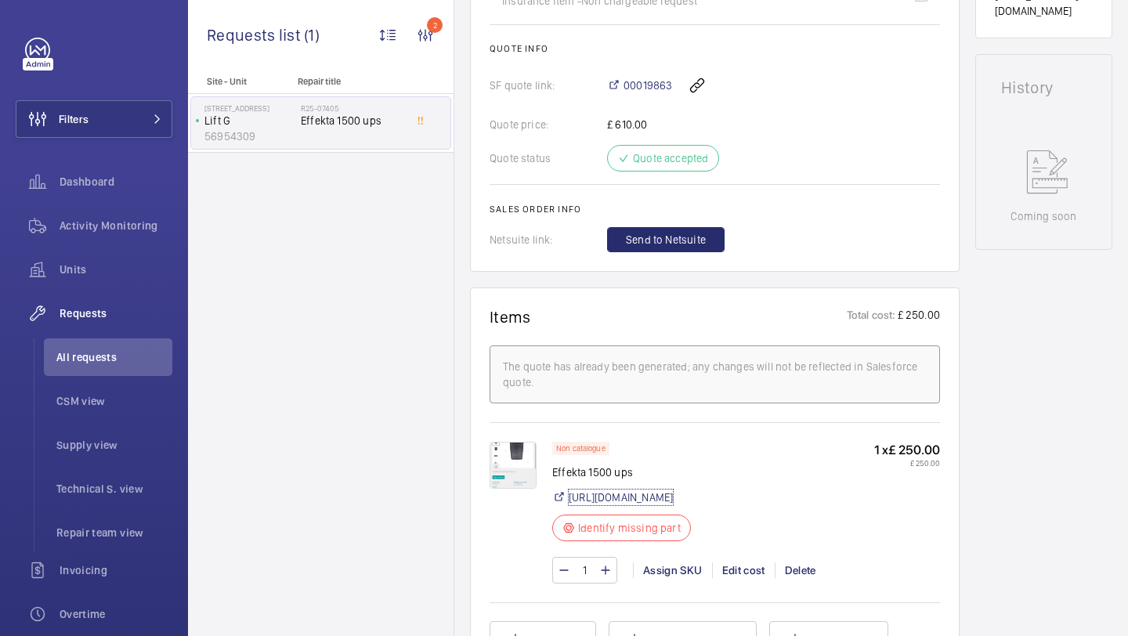
scroll to position [670, 0]
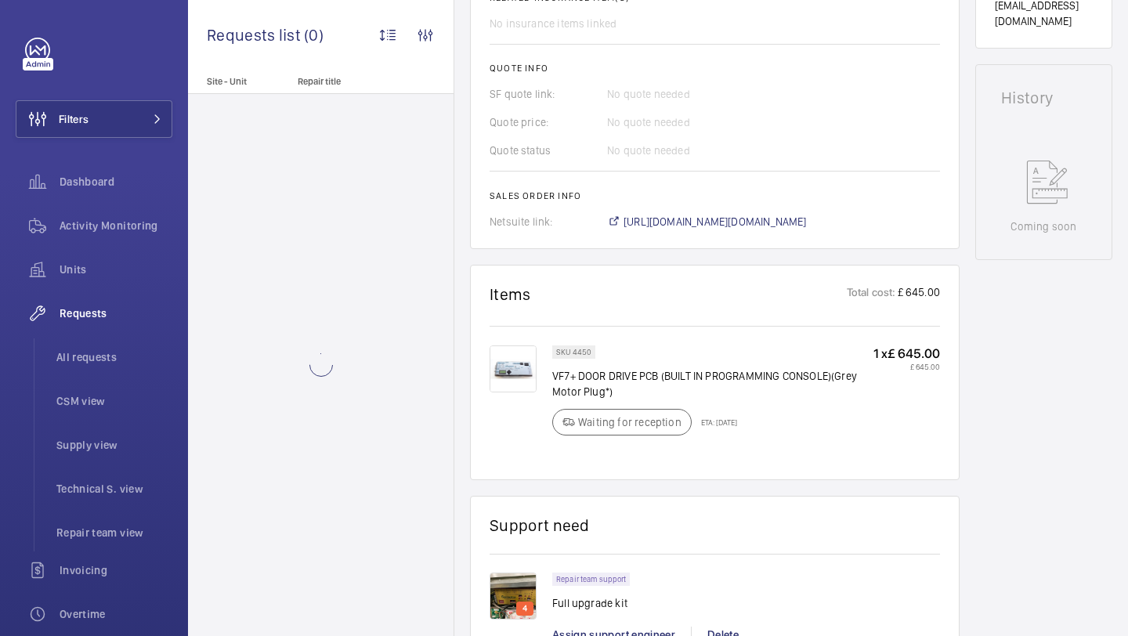
scroll to position [1116, 0]
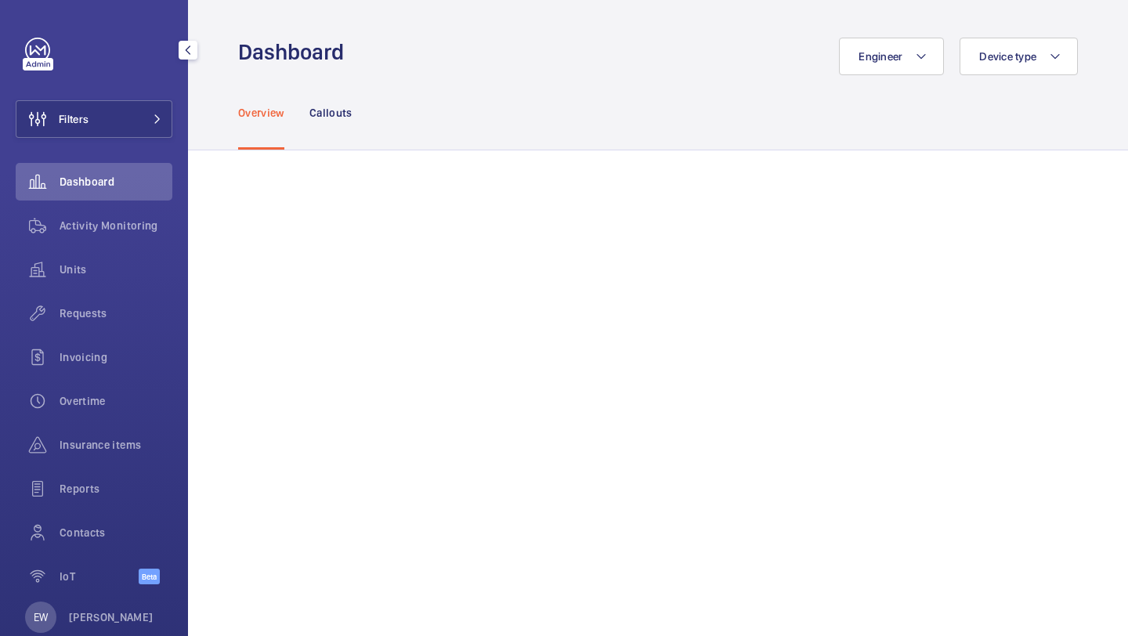
click at [104, 306] on span "Requests" at bounding box center [116, 314] width 113 height 16
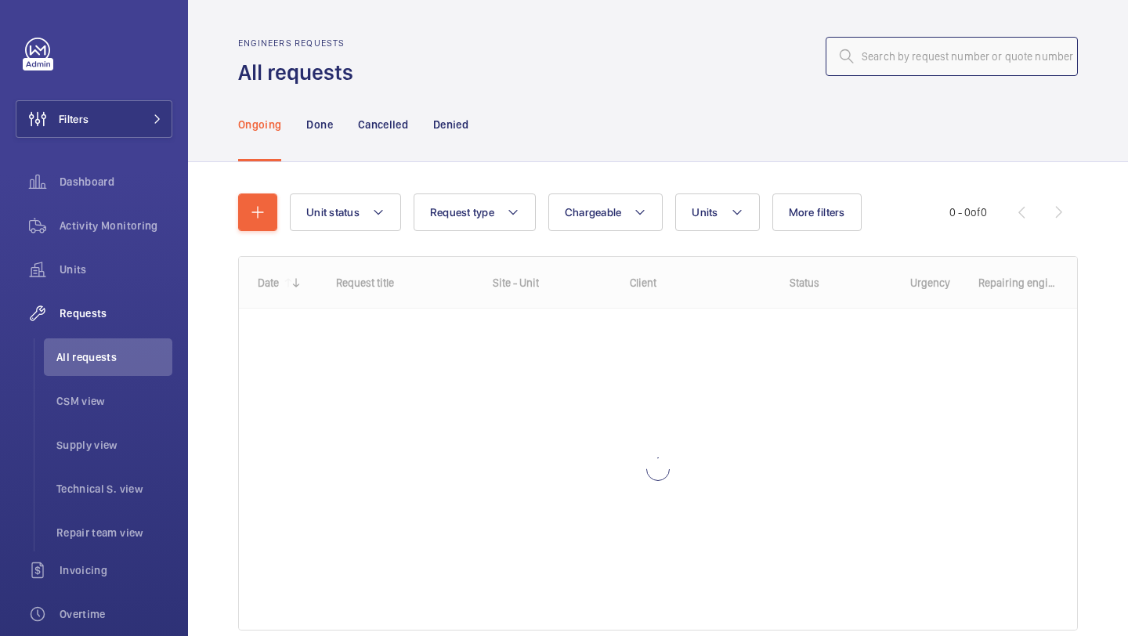
click at [930, 67] on input "text" at bounding box center [952, 56] width 252 height 39
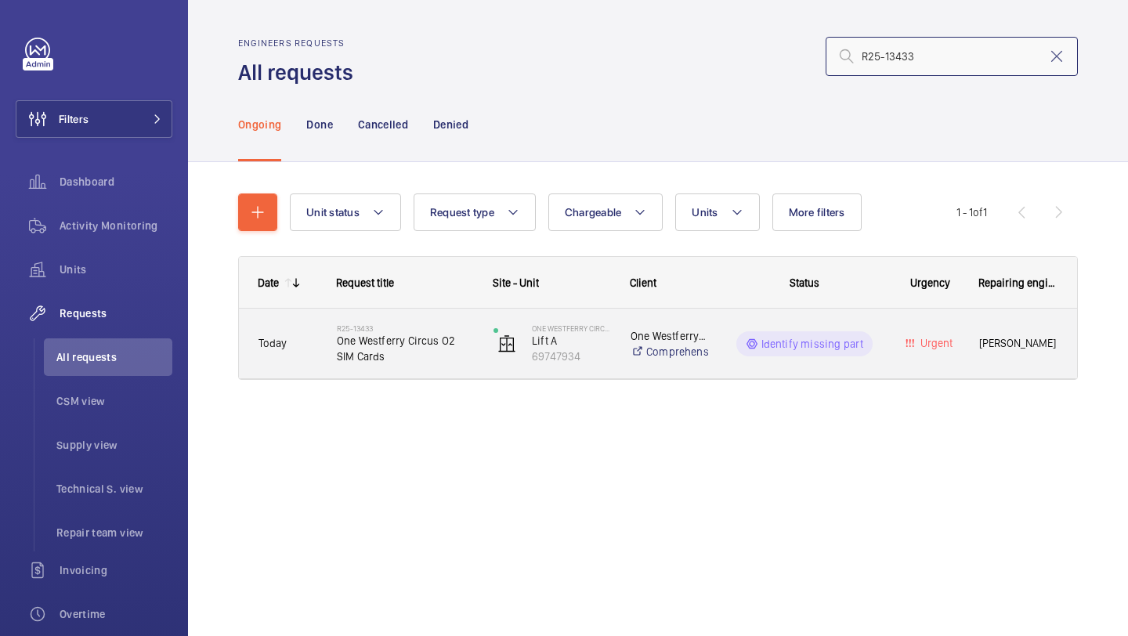
type input "R25-13433"
click at [435, 327] on h2 "R25-13433" at bounding box center [405, 328] width 136 height 9
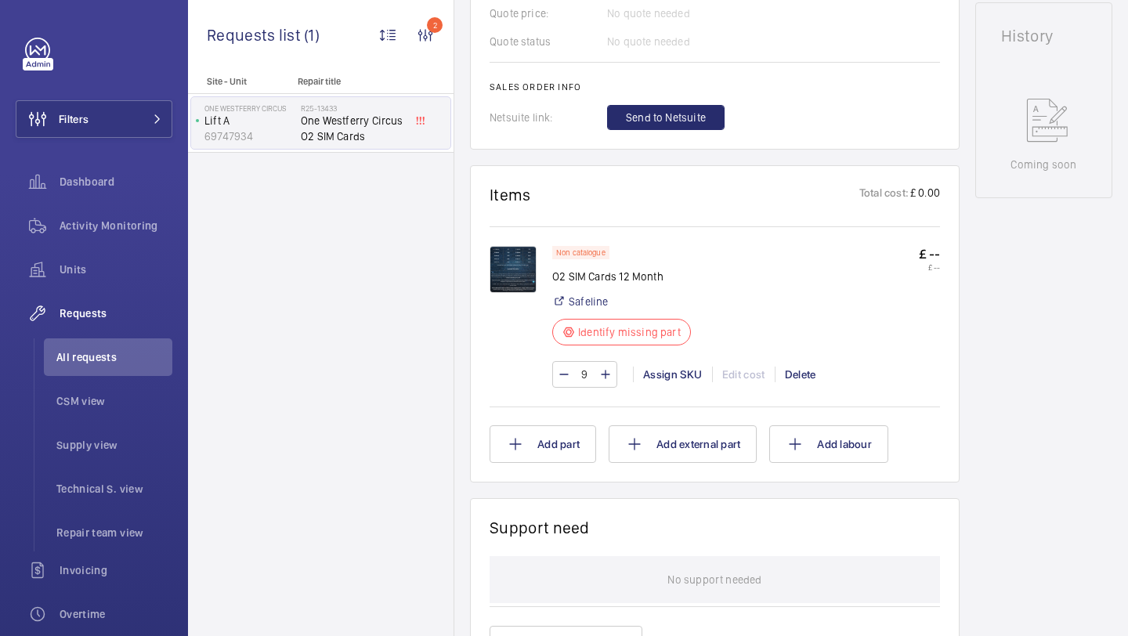
scroll to position [799, 0]
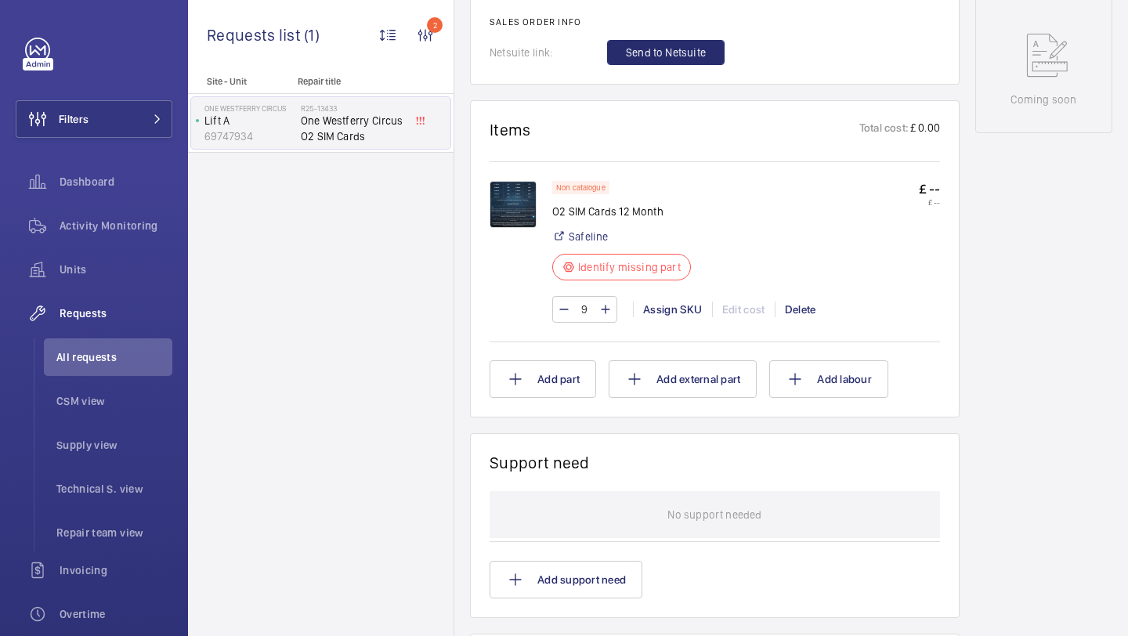
click at [537, 211] on div at bounding box center [521, 252] width 63 height 142
click at [515, 199] on img at bounding box center [513, 204] width 47 height 47
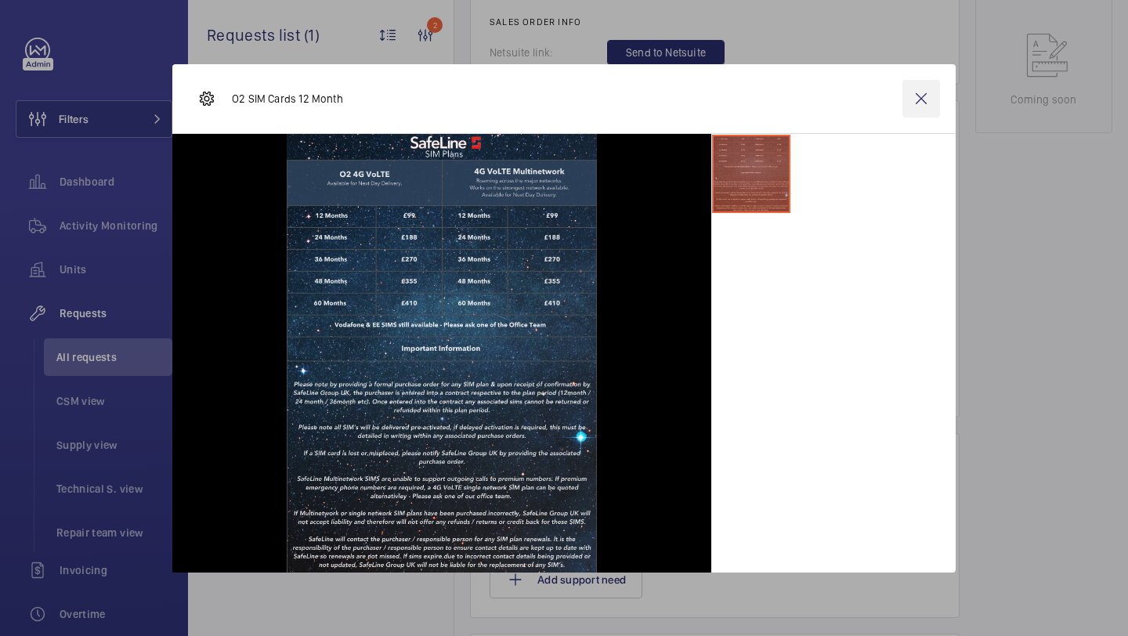
click at [922, 106] on wm-front-icon-button at bounding box center [922, 99] width 38 height 38
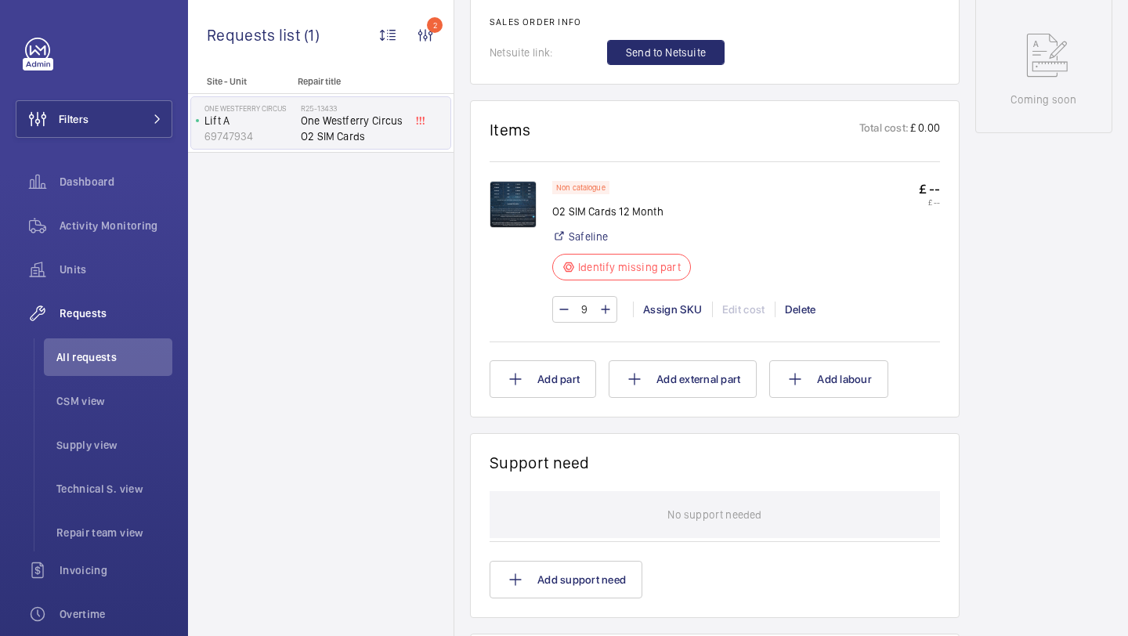
click at [515, 202] on img at bounding box center [513, 204] width 47 height 47
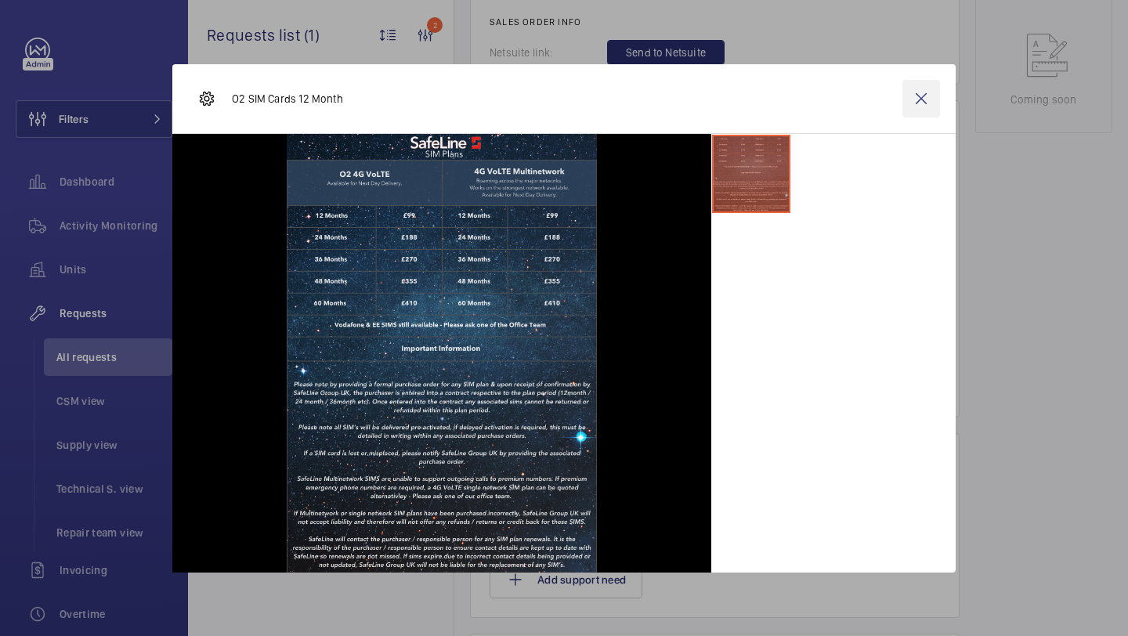
click at [921, 107] on wm-front-icon-button at bounding box center [922, 99] width 38 height 38
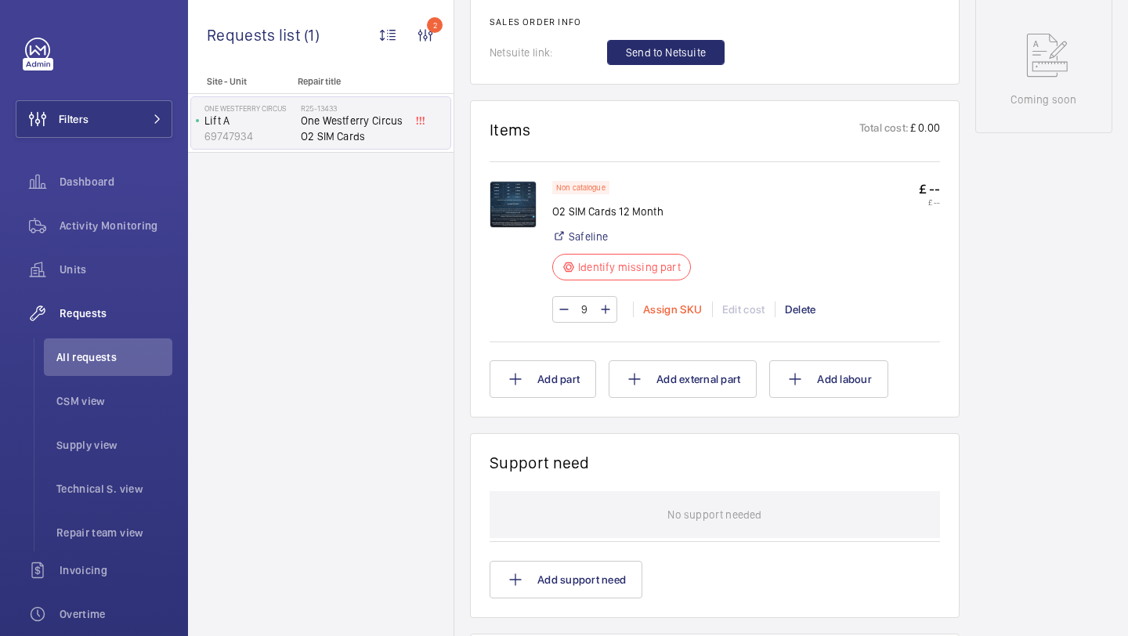
click at [662, 313] on div "Assign SKU" at bounding box center [672, 310] width 79 height 16
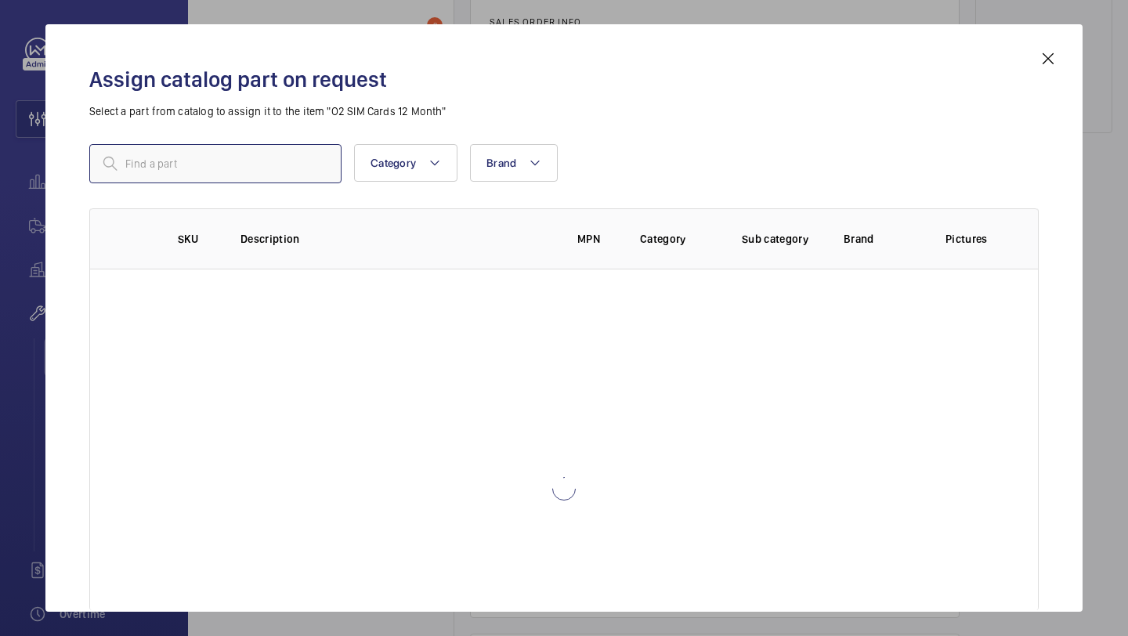
click at [275, 165] on input "text" at bounding box center [215, 163] width 252 height 39
type input "Safeline 1 year O2 Sim"
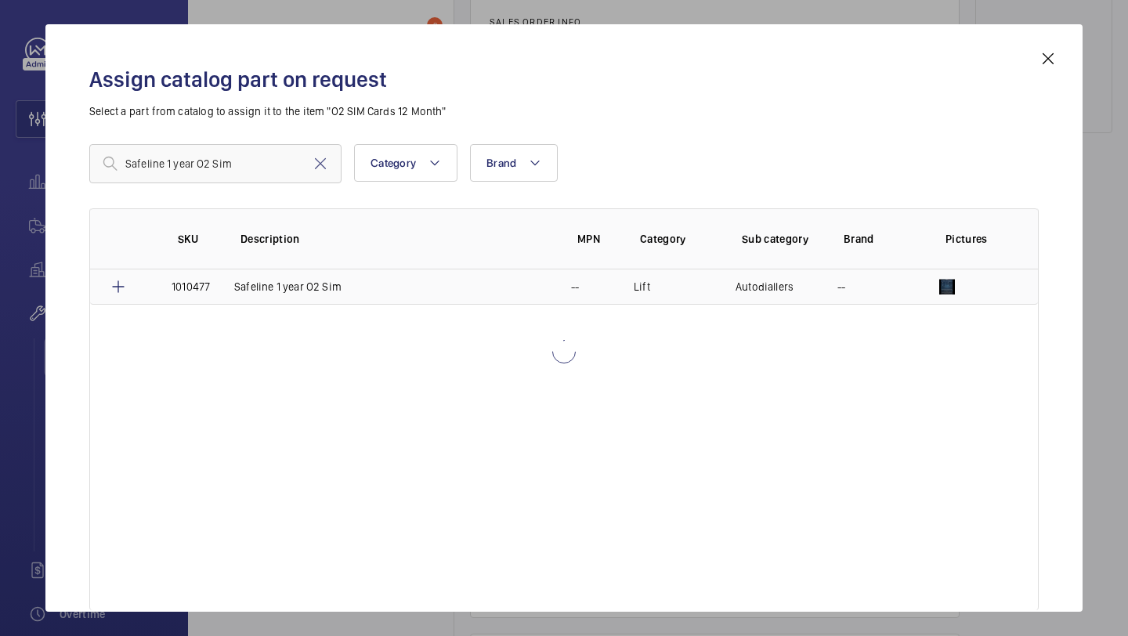
click at [273, 282] on p "Safeline 1 year O2 Sim" at bounding box center [287, 287] width 107 height 16
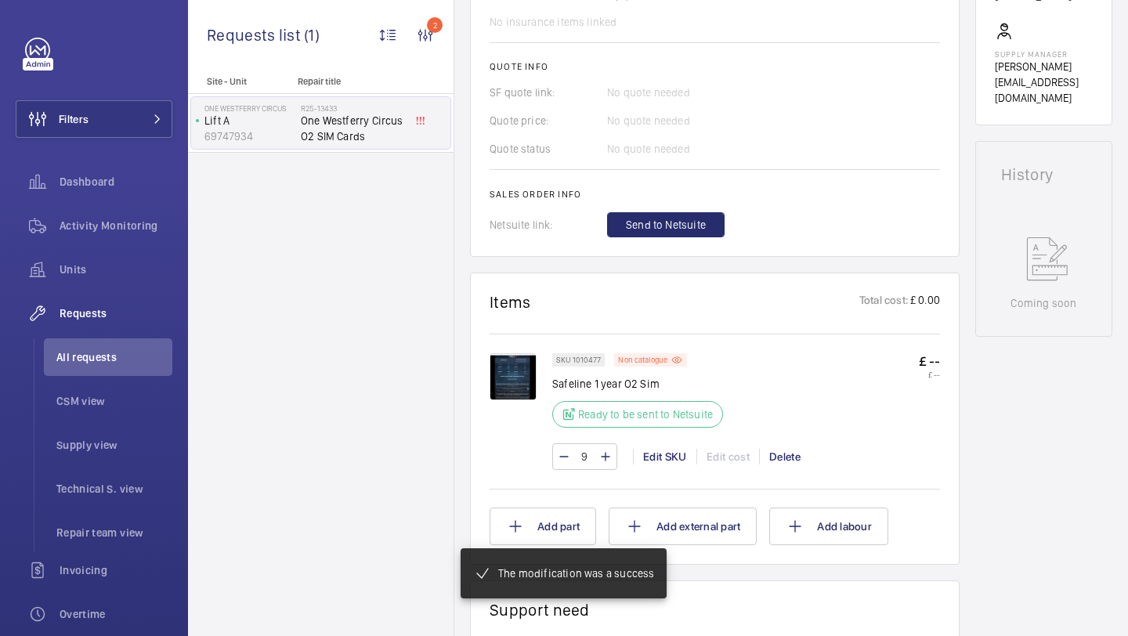
scroll to position [611, 0]
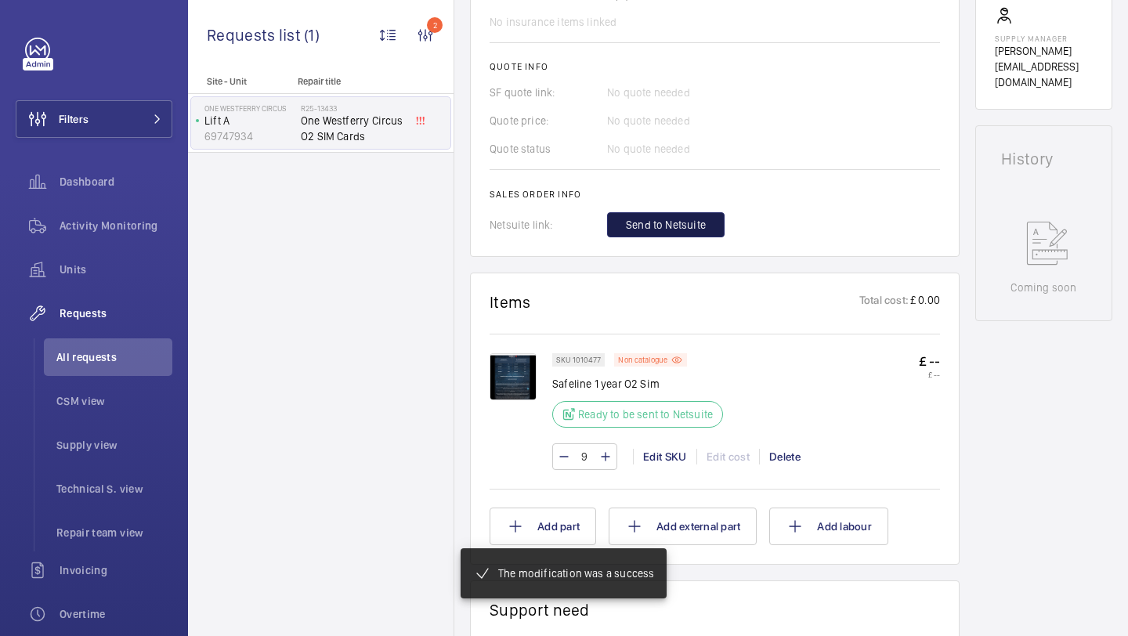
click at [653, 230] on span "Send to Netsuite" at bounding box center [666, 225] width 80 height 16
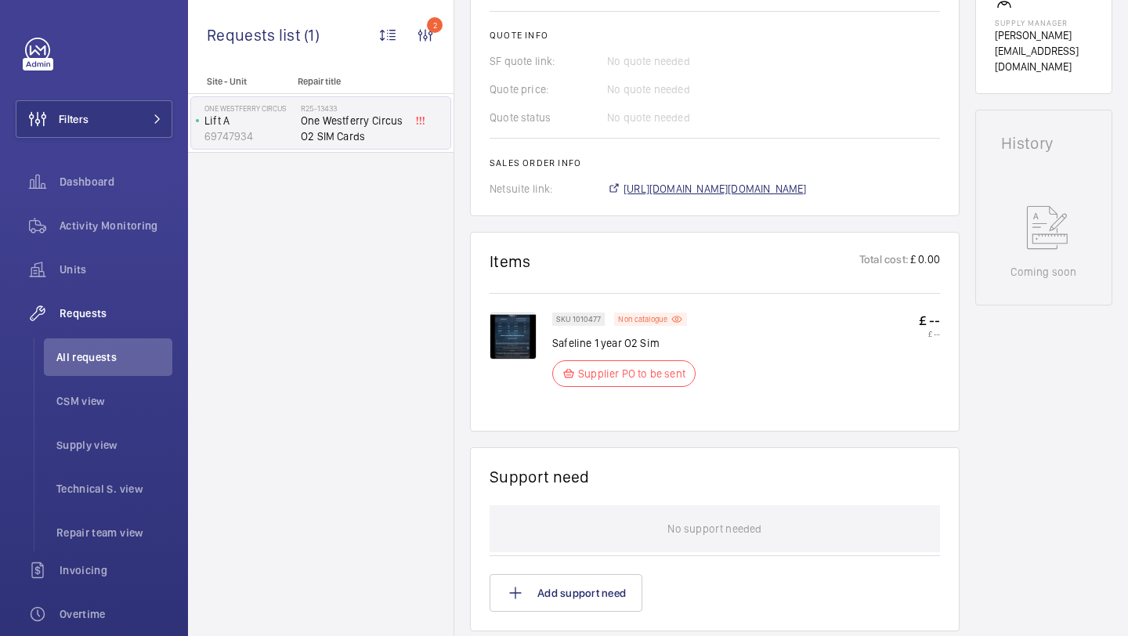
scroll to position [642, 0]
click at [757, 192] on span "https://6461500.app.netsuite.com/app/accounting/transactions/salesord.nl?id=308…" at bounding box center [715, 189] width 183 height 16
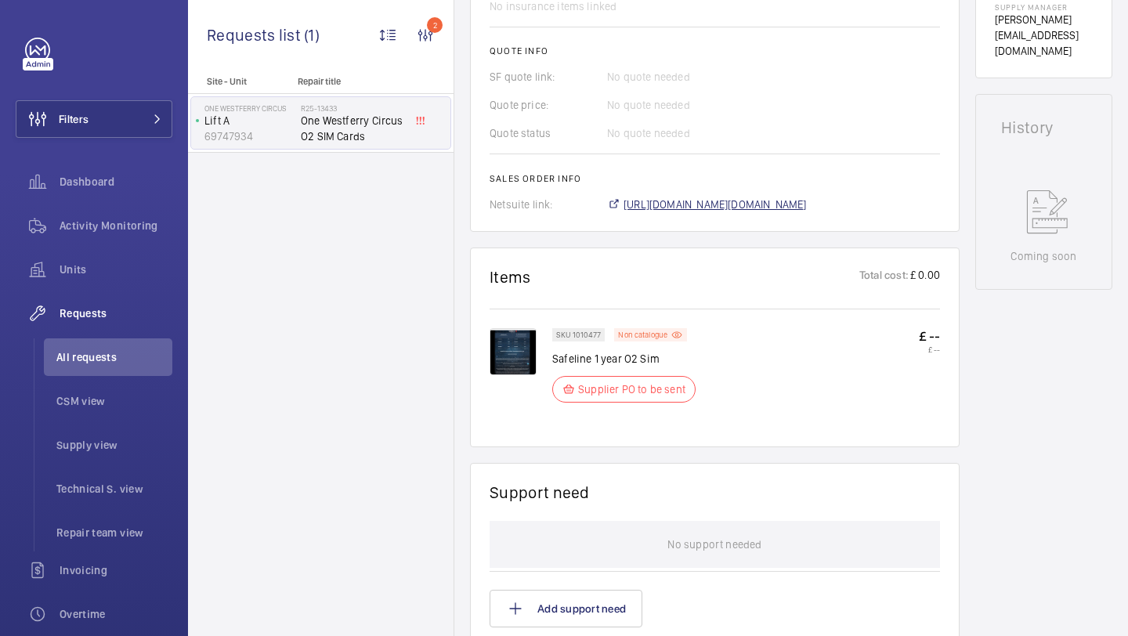
scroll to position [658, 0]
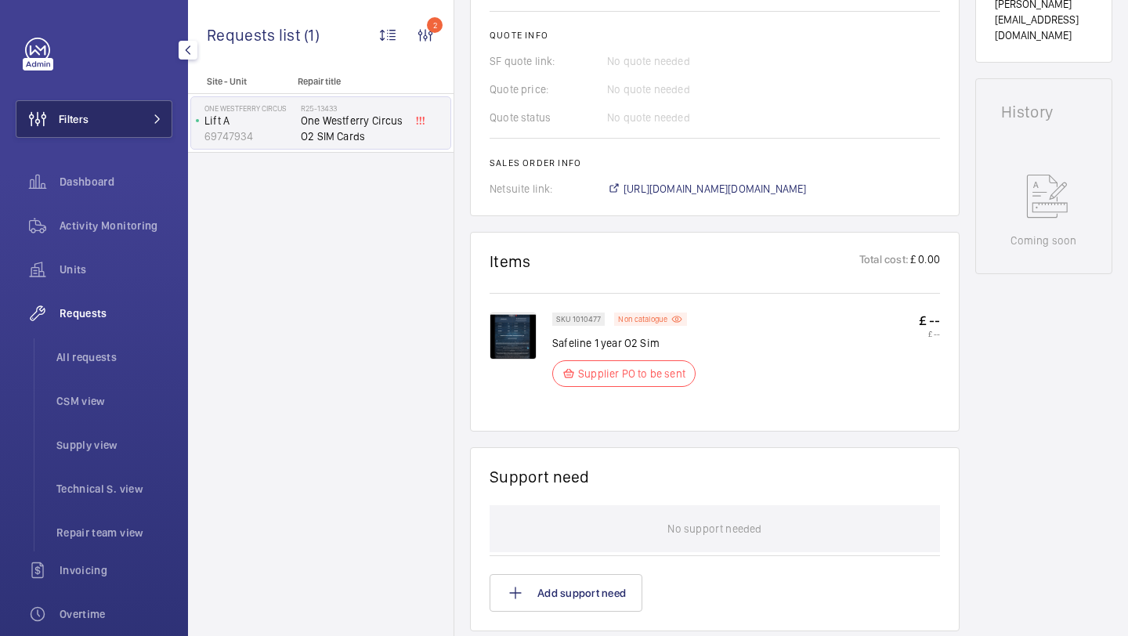
click at [105, 113] on button "Filters" at bounding box center [94, 119] width 157 height 38
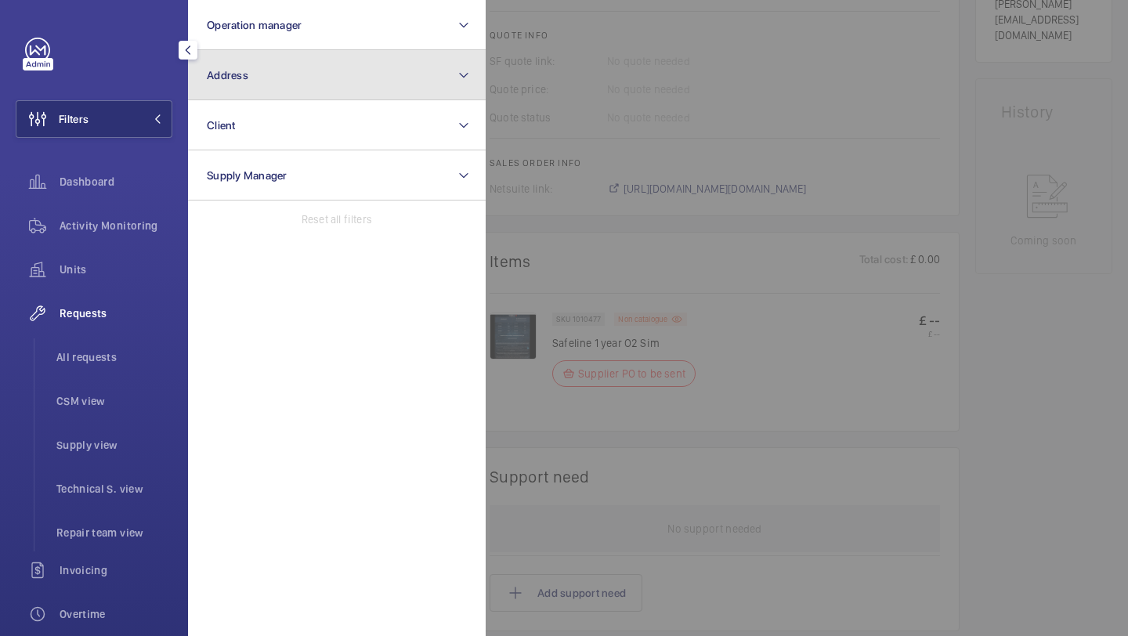
click at [232, 87] on button "Address" at bounding box center [337, 75] width 298 height 50
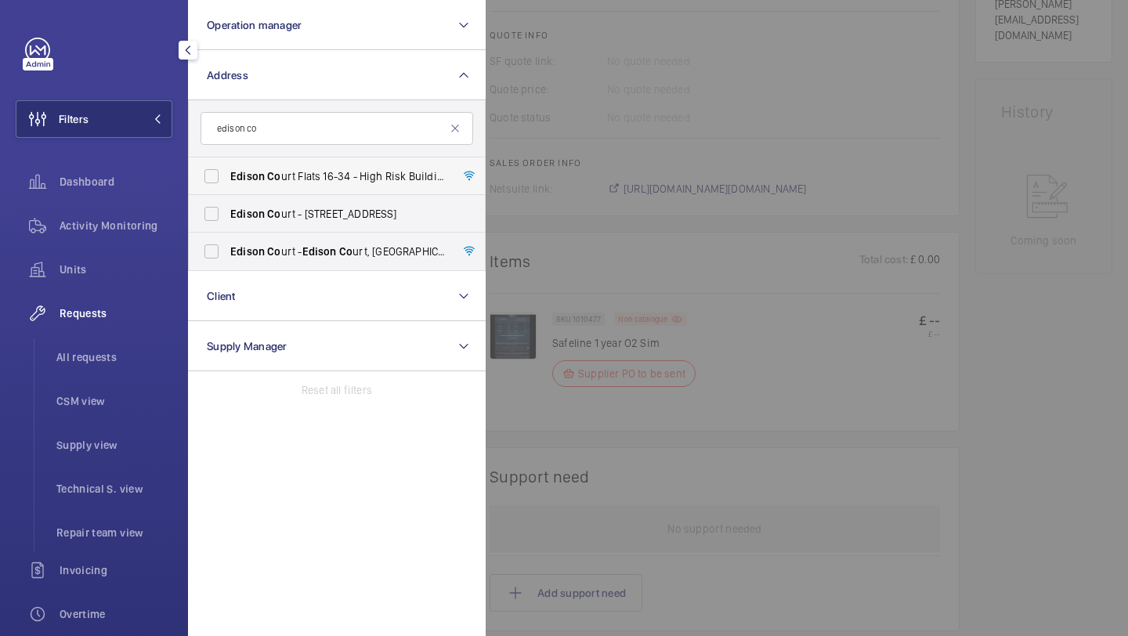
type input "edison co"
click at [251, 165] on label "Edison Co urt Flats 16-34 - High Risk Building - Edison Co urt Flats 16-34, LON…" at bounding box center [325, 176] width 273 height 38
click at [227, 165] on input "Edison Co urt Flats 16-34 - High Risk Building - Edison Co urt Flats 16-34, LON…" at bounding box center [211, 176] width 31 height 31
checkbox input "true"
click at [255, 212] on span "Edison" at bounding box center [247, 214] width 34 height 13
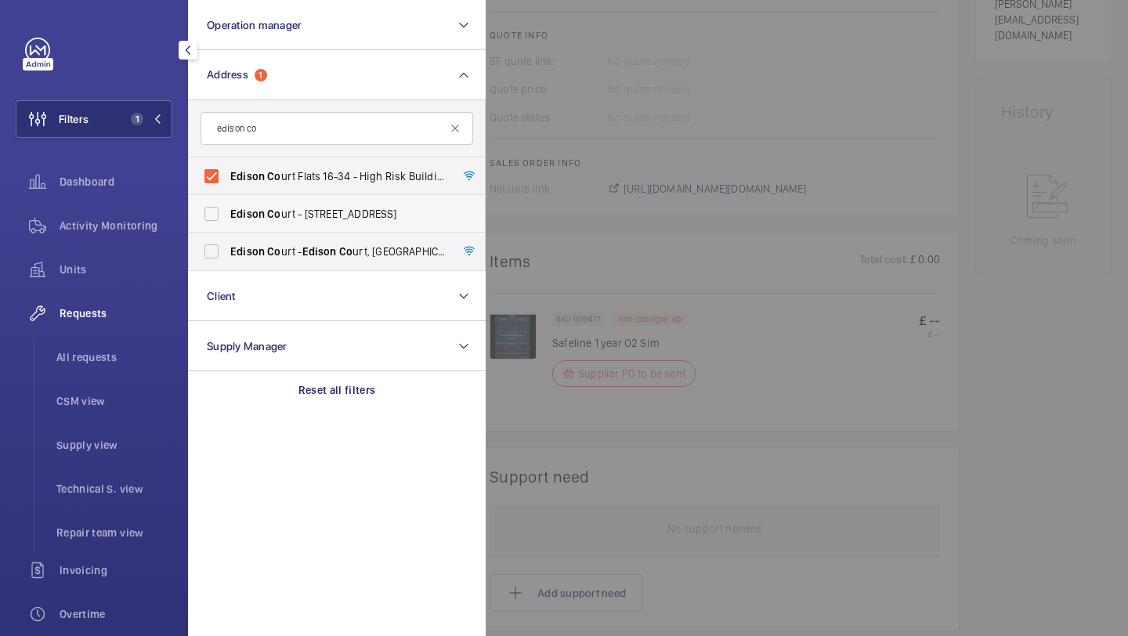
click at [227, 212] on input "Edison Co urt - 420 London Rd, CROYDON CR0 2NS" at bounding box center [211, 213] width 31 height 31
checkbox input "true"
click at [255, 263] on label "Edison Co urt - Edison Co urt, LONDON W3 7HJ" at bounding box center [325, 252] width 273 height 38
click at [227, 263] on input "Edison Co urt - Edison Co urt, LONDON W3 7HJ" at bounding box center [211, 251] width 31 height 31
checkbox input "true"
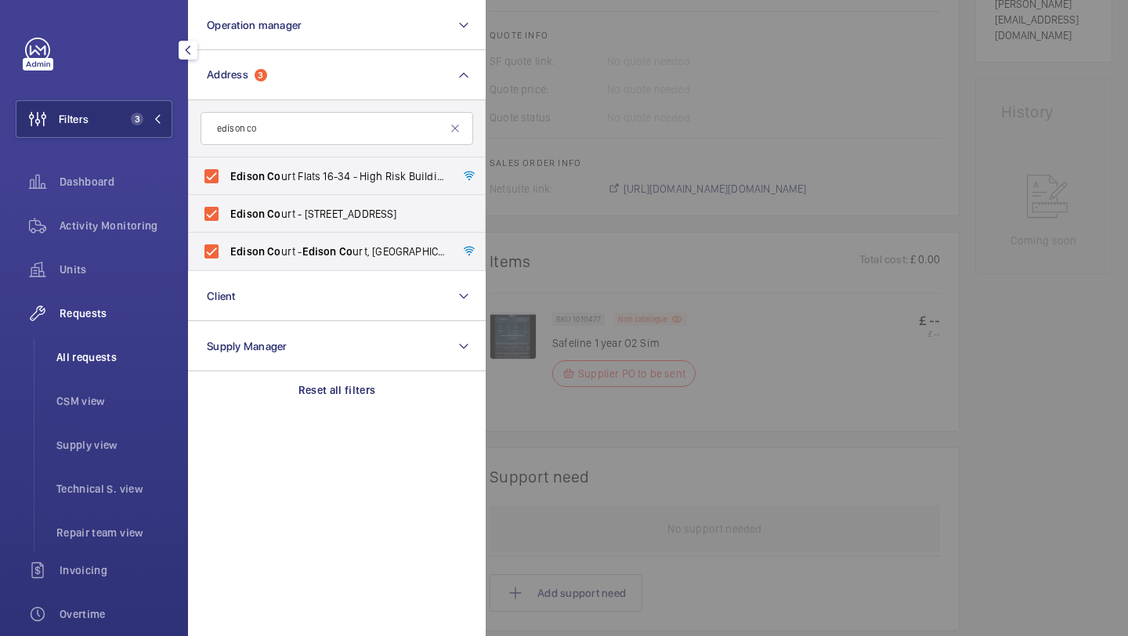
click at [147, 339] on li "All requests" at bounding box center [108, 357] width 128 height 38
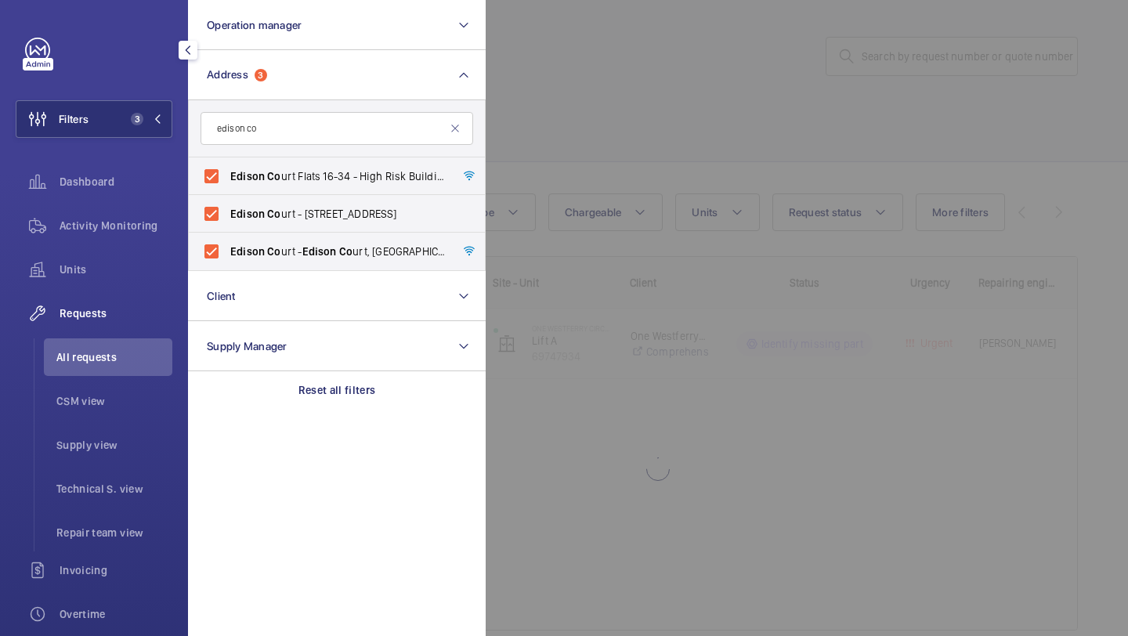
click at [635, 20] on div at bounding box center [1050, 318] width 1128 height 636
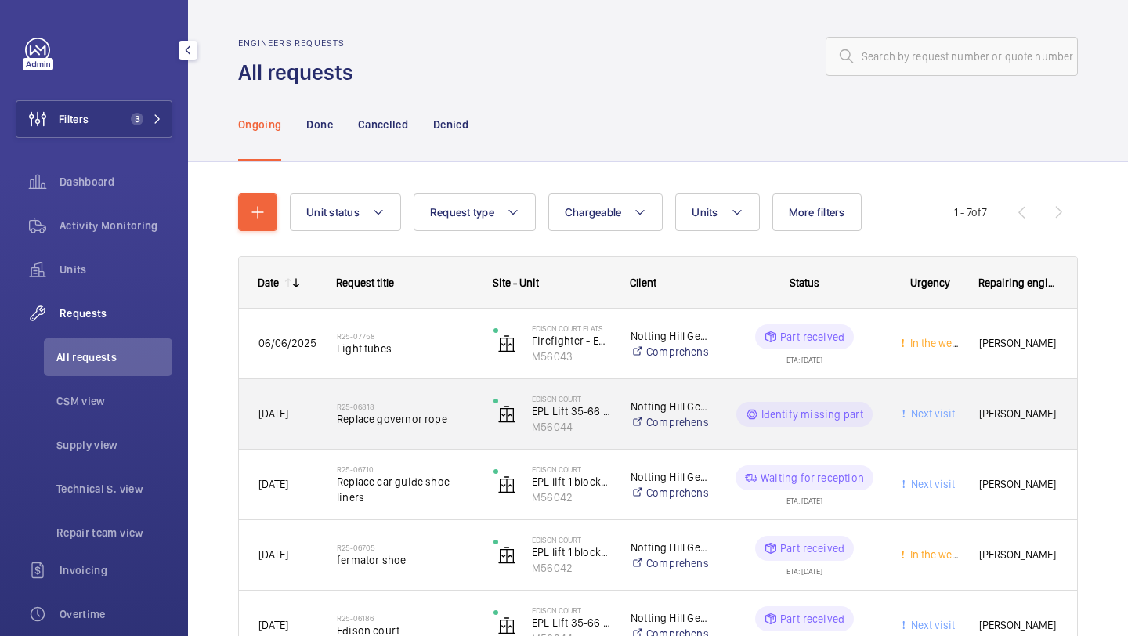
click at [440, 407] on h2 "R25-06818" at bounding box center [405, 406] width 136 height 9
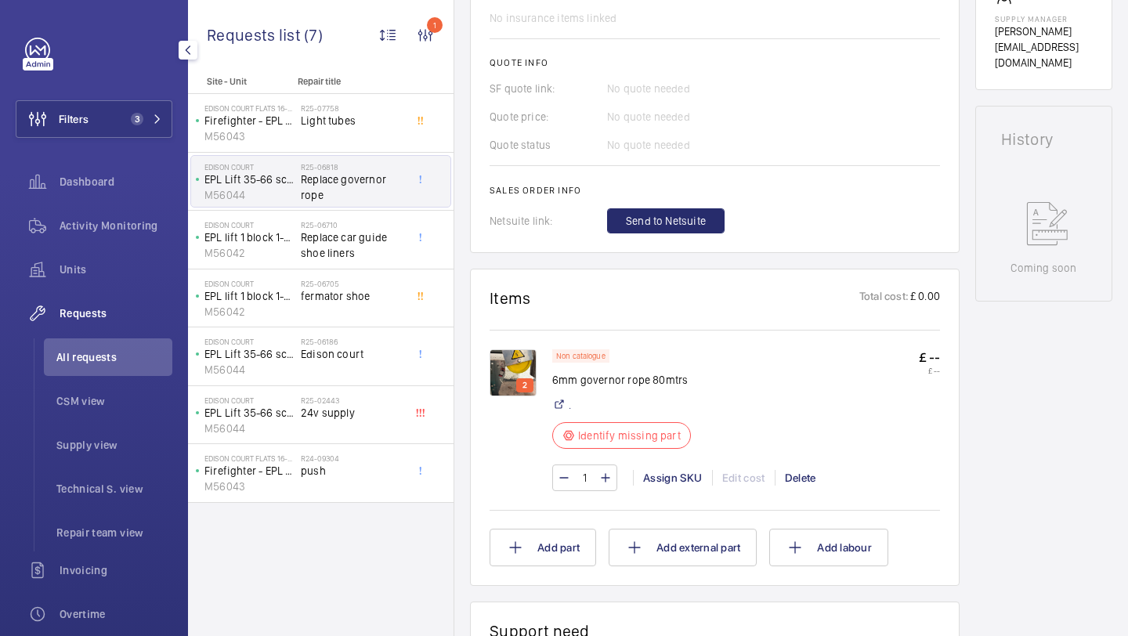
scroll to position [23, 0]
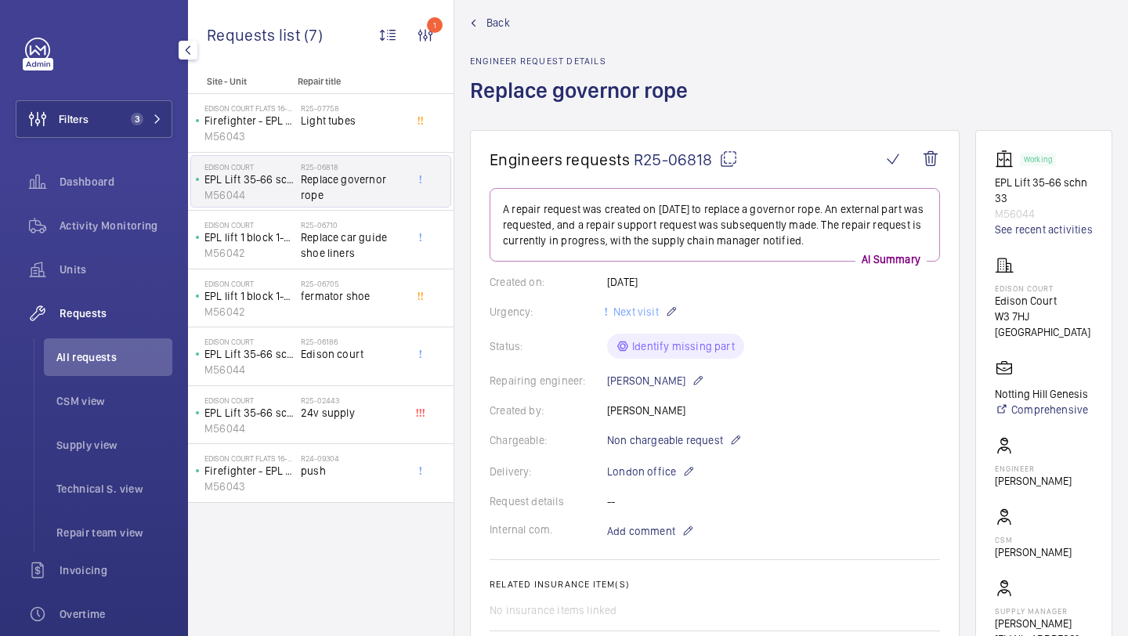
drag, startPoint x: 714, startPoint y: 164, endPoint x: 637, endPoint y: 162, distance: 76.8
click at [637, 162] on span "R25-06818" at bounding box center [686, 160] width 104 height 20
copy span "R25-06818"
drag, startPoint x: 714, startPoint y: 155, endPoint x: 635, endPoint y: 159, distance: 79.2
click at [634, 159] on span "R25-06818" at bounding box center [686, 160] width 104 height 20
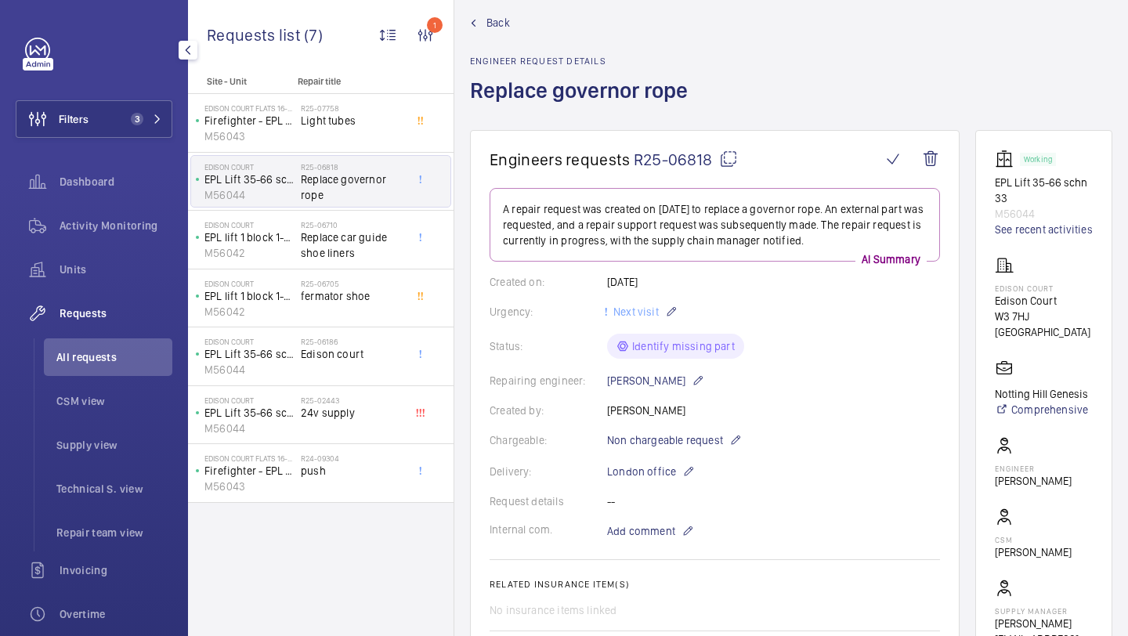
copy span "R25-06818"
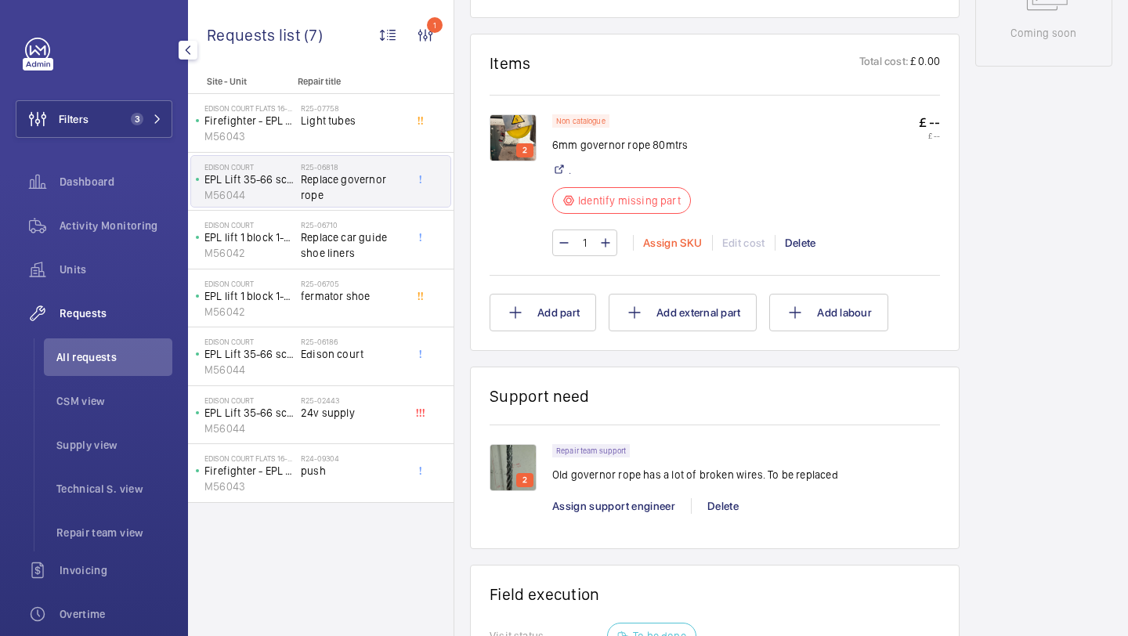
click at [658, 247] on div "Assign SKU" at bounding box center [672, 243] width 79 height 16
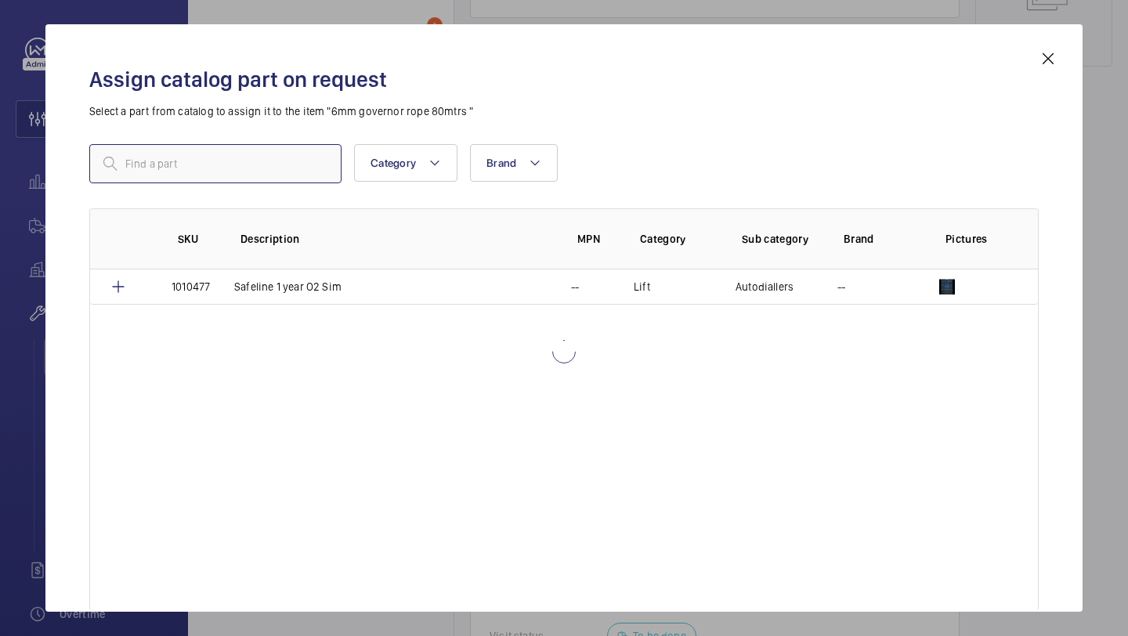
click at [303, 160] on input "text" at bounding box center [215, 163] width 252 height 39
type input "6"
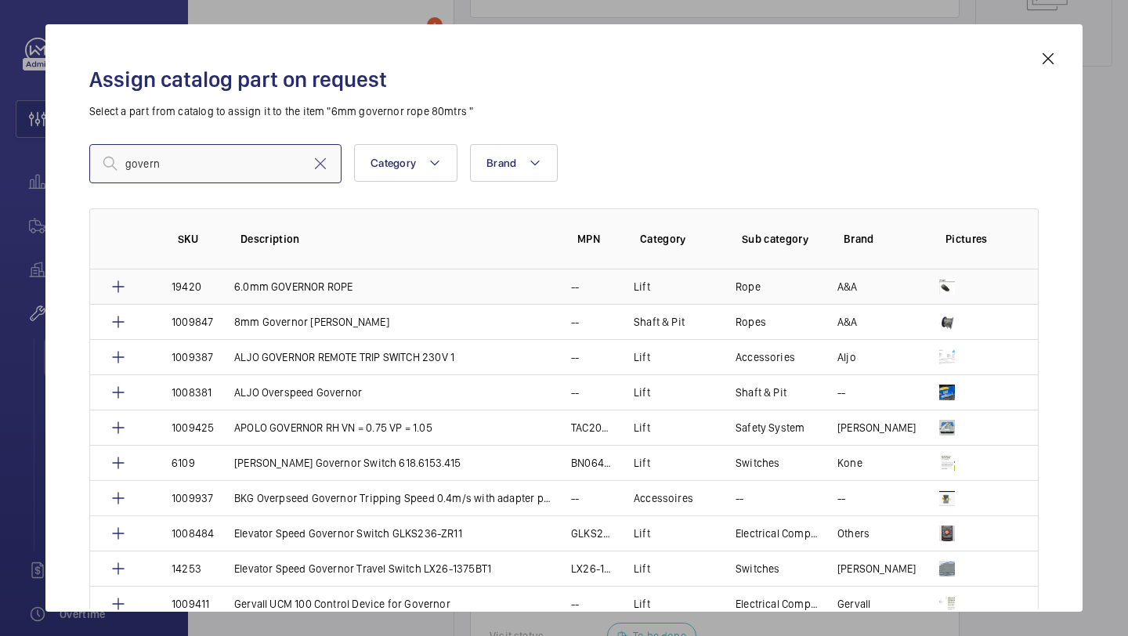
type input "govern"
click at [507, 278] on td "6.0mm GOVERNOR ROPE" at bounding box center [383, 286] width 337 height 34
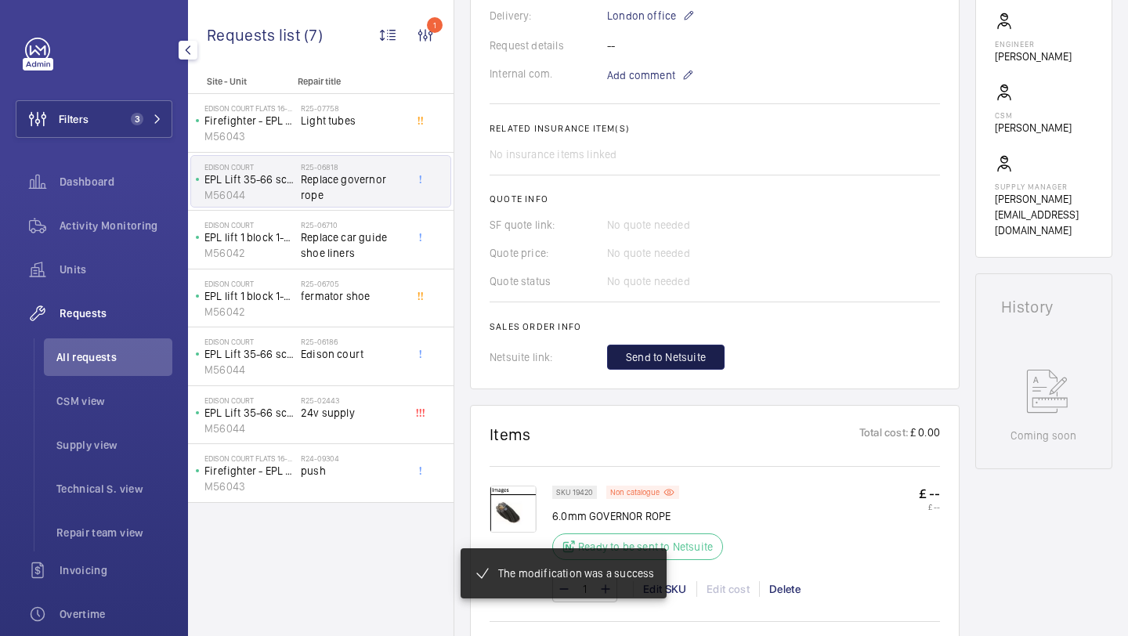
click at [662, 368] on button "Send to Netsuite" at bounding box center [666, 357] width 118 height 25
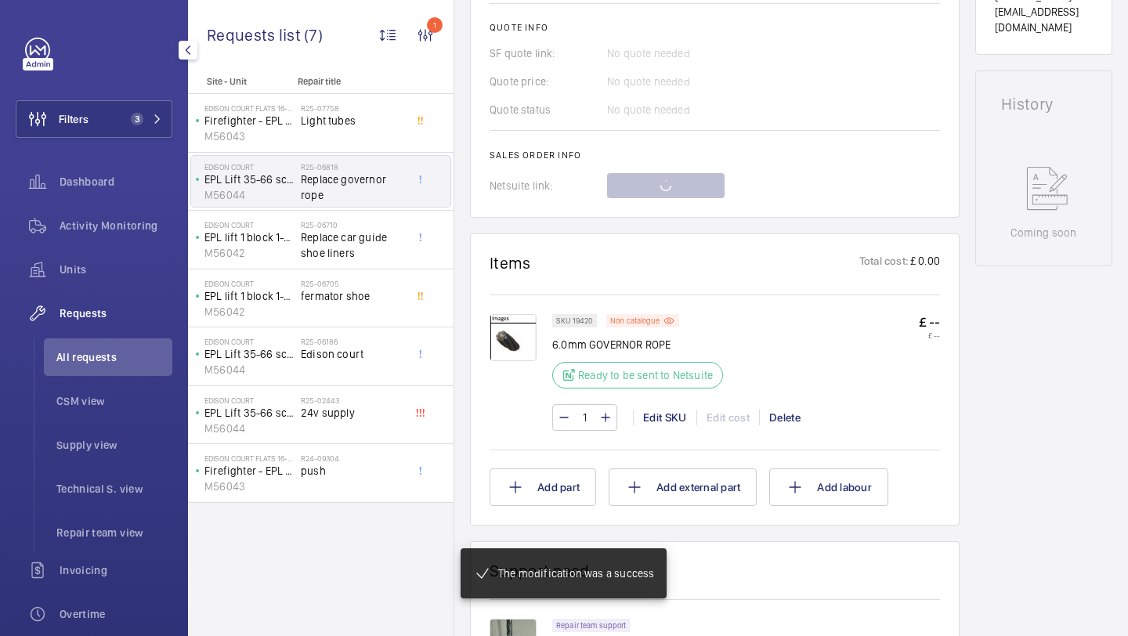
scroll to position [1085, 0]
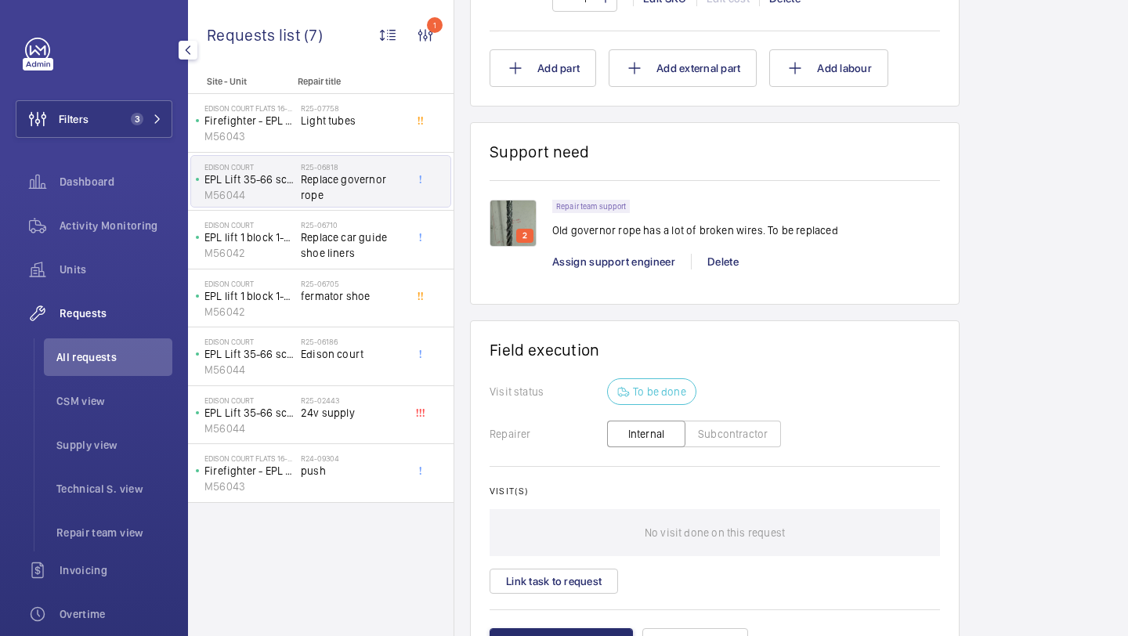
click at [521, 229] on img at bounding box center [513, 223] width 47 height 47
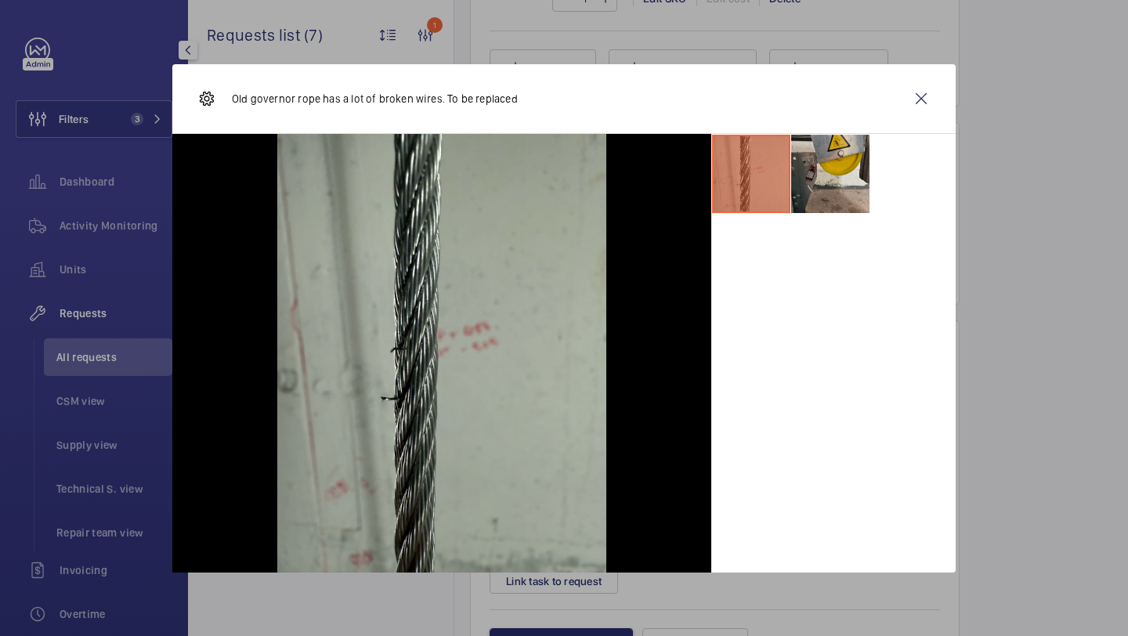
click at [843, 157] on li at bounding box center [830, 174] width 78 height 78
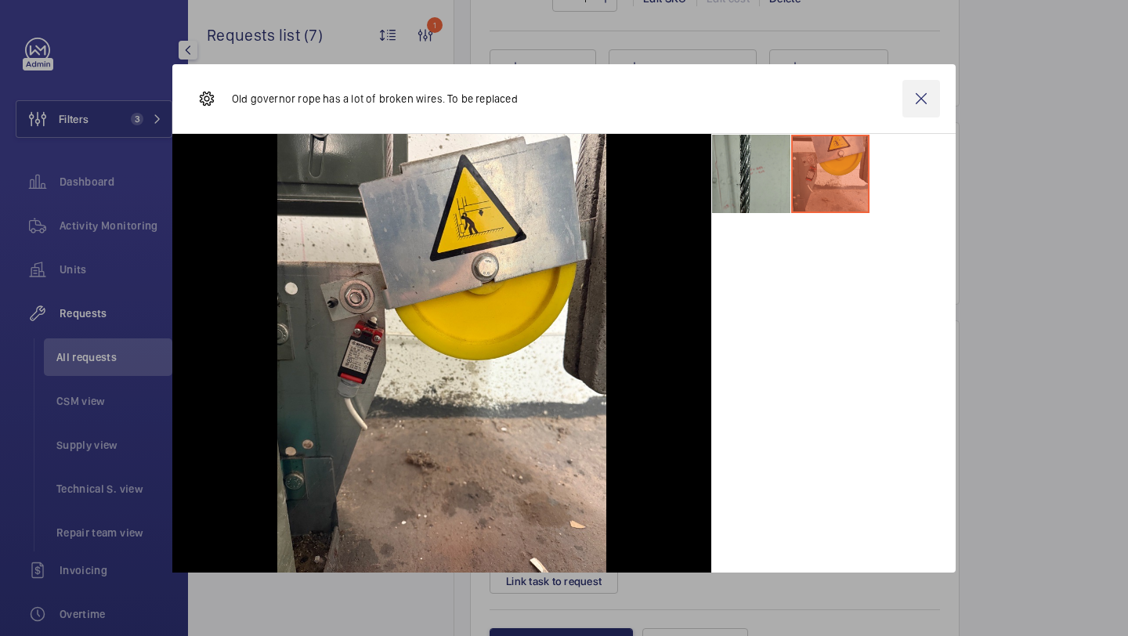
click at [933, 94] on wm-front-icon-button at bounding box center [922, 99] width 38 height 38
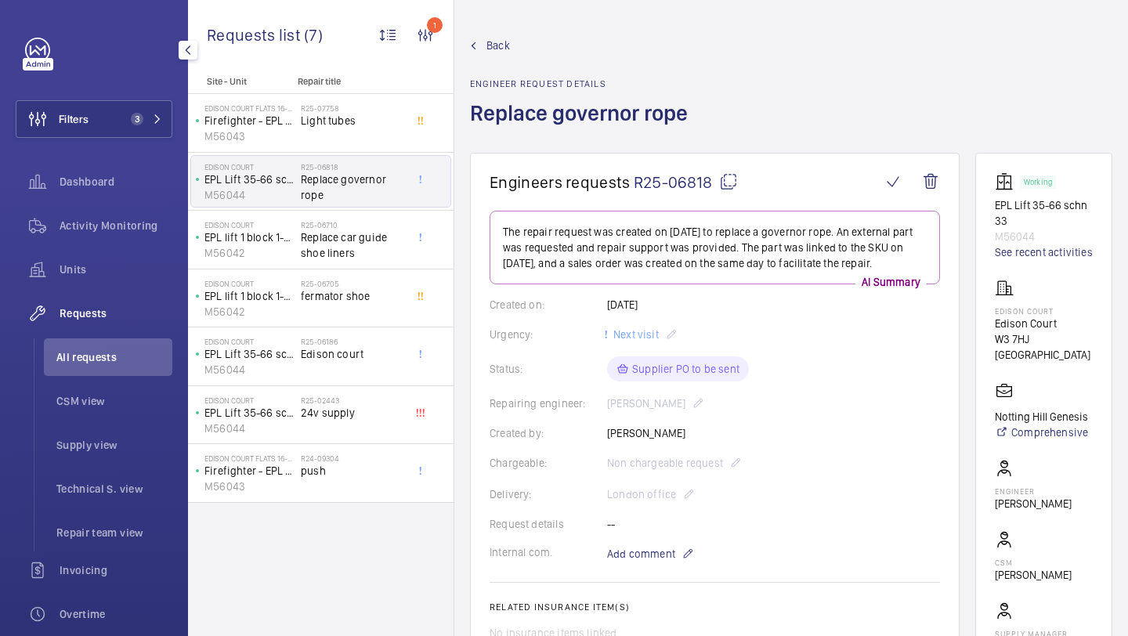
scroll to position [767, 0]
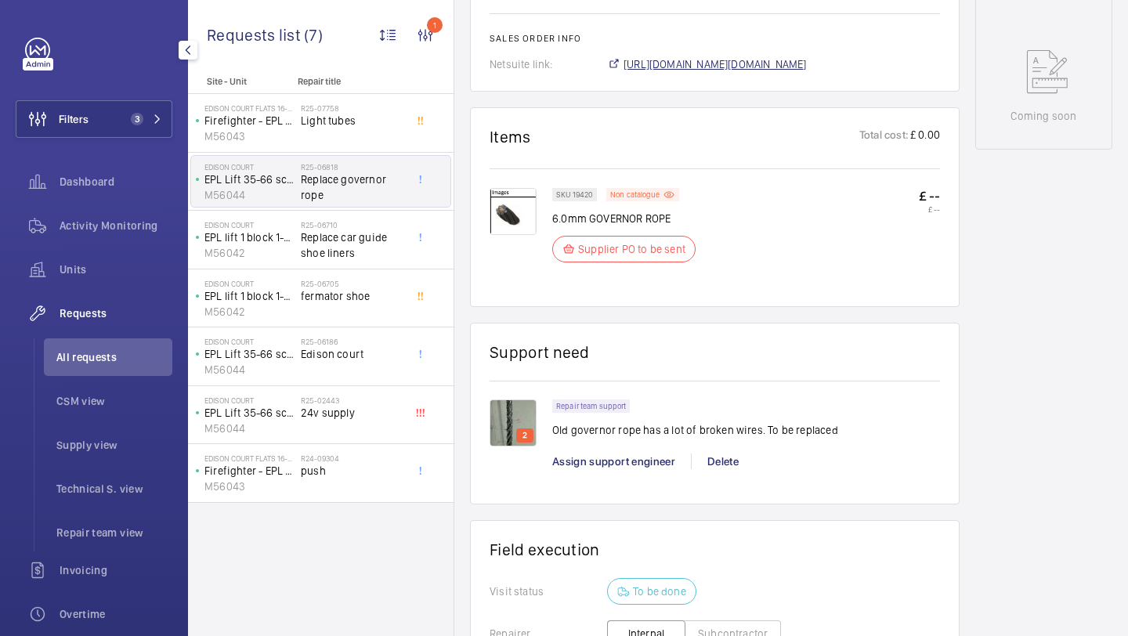
click at [753, 57] on span "https://6461500.app.netsuite.com/app/accounting/transactions/salesord.nl?id=308…" at bounding box center [715, 64] width 183 height 16
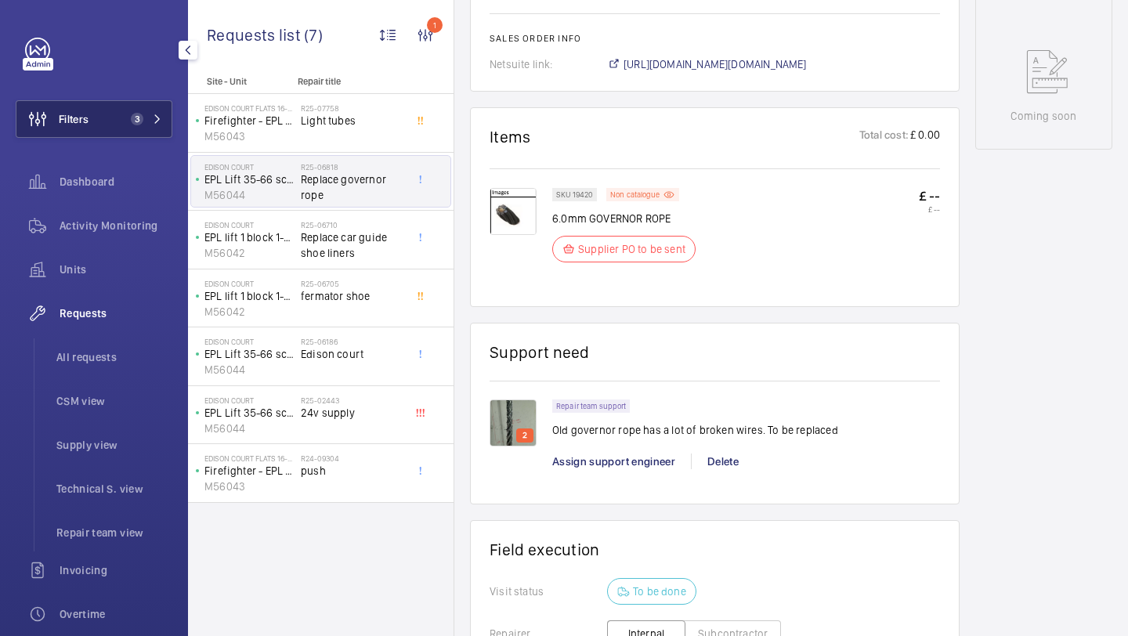
click at [141, 128] on button "Filters 3" at bounding box center [94, 119] width 157 height 38
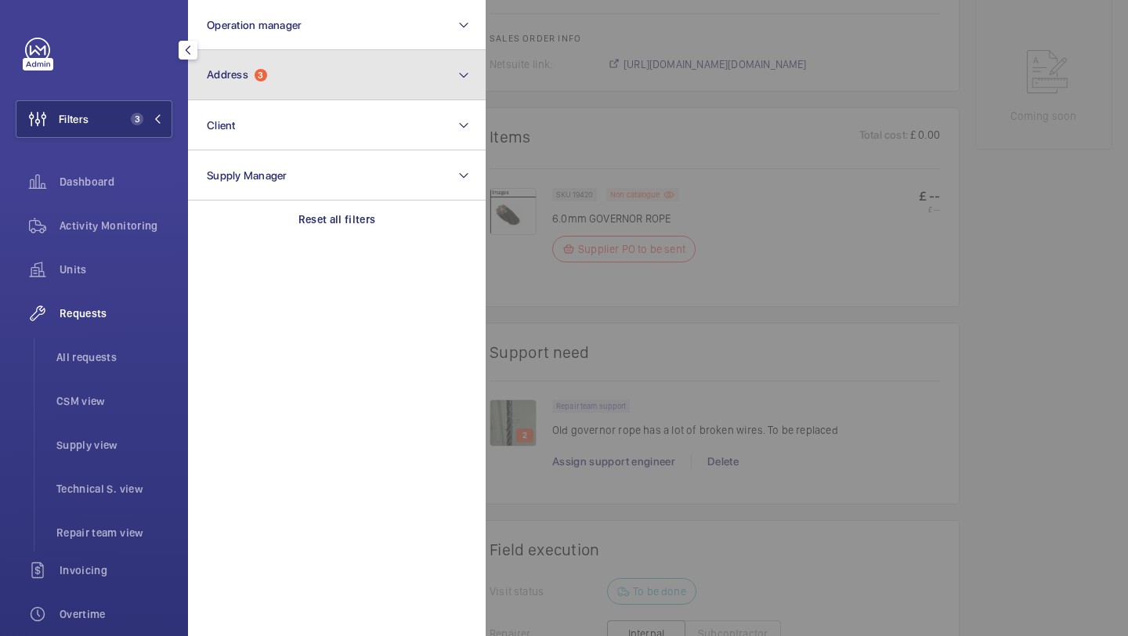
click at [226, 76] on span "Address" at bounding box center [228, 74] width 42 height 13
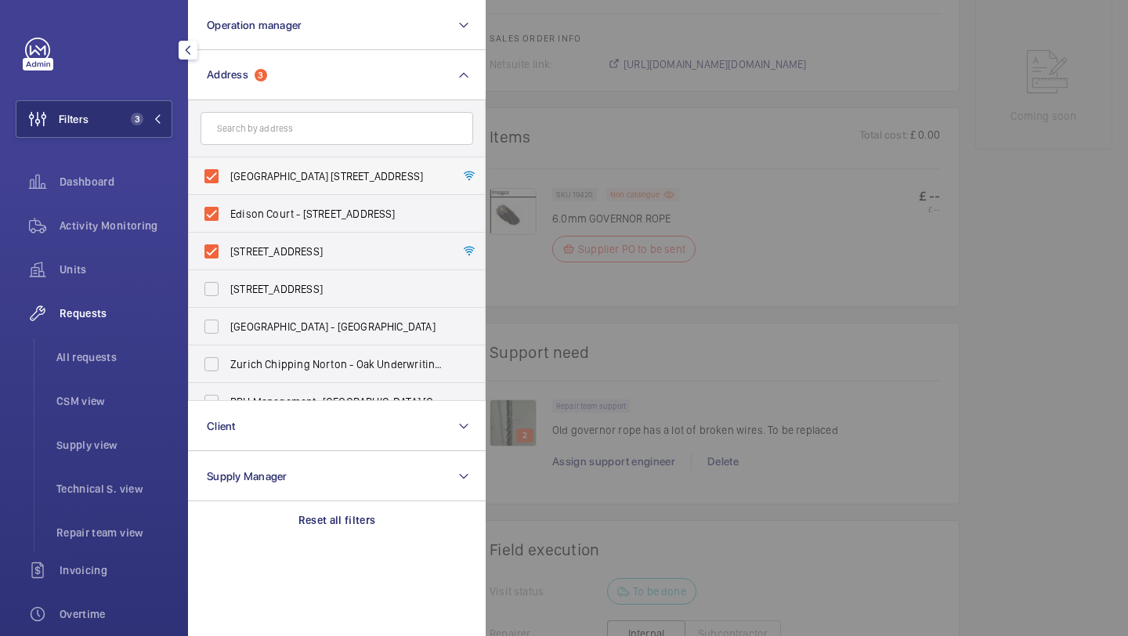
click at [243, 171] on span "Edison Court Flats 16-34 - High Risk Building - Edison Court Flats 16-34, LONDO…" at bounding box center [337, 176] width 215 height 16
click at [227, 171] on input "Edison Court Flats 16-34 - High Risk Building - Edison Court Flats 16-34, LONDO…" at bounding box center [211, 176] width 31 height 31
checkbox input "false"
click at [250, 130] on input "text" at bounding box center [337, 128] width 273 height 33
click at [250, 221] on span "Edison Court - 420 London Rd, CROYDON CR0 2NS" at bounding box center [337, 214] width 215 height 16
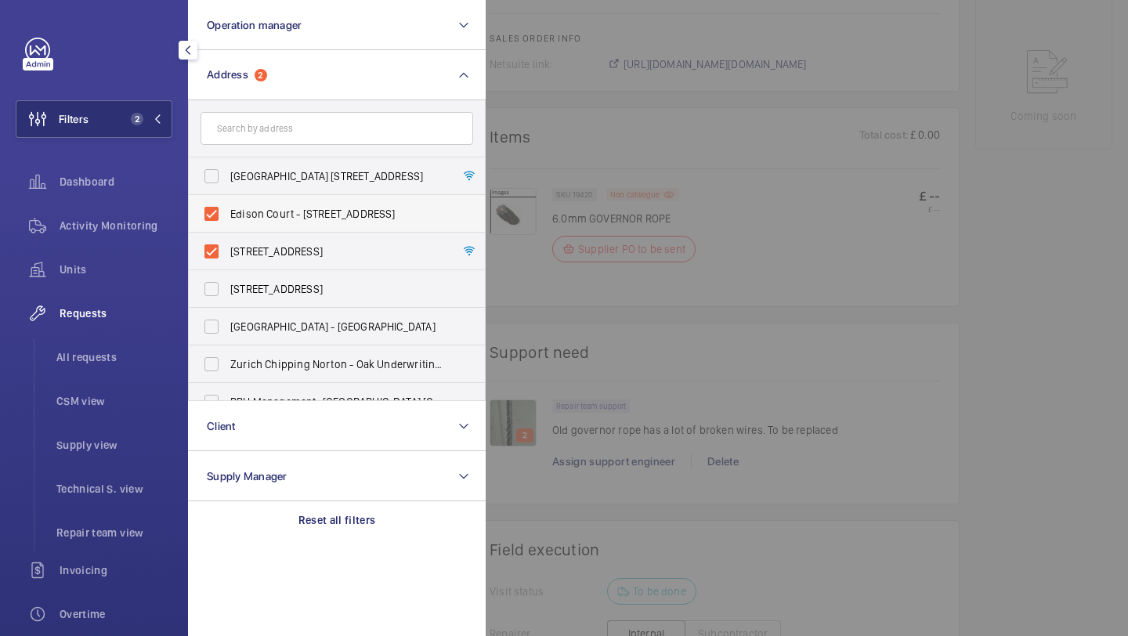
click at [227, 221] on input "Edison Court - 420 London Rd, CROYDON CR0 2NS" at bounding box center [211, 213] width 31 height 31
checkbox input "false"
click at [249, 238] on label "Edison Court - Edison Court, LONDON W3 7HJ" at bounding box center [325, 252] width 273 height 38
click at [227, 238] on input "Edison Court - Edison Court, LONDON W3 7HJ" at bounding box center [211, 251] width 31 height 31
checkbox input "false"
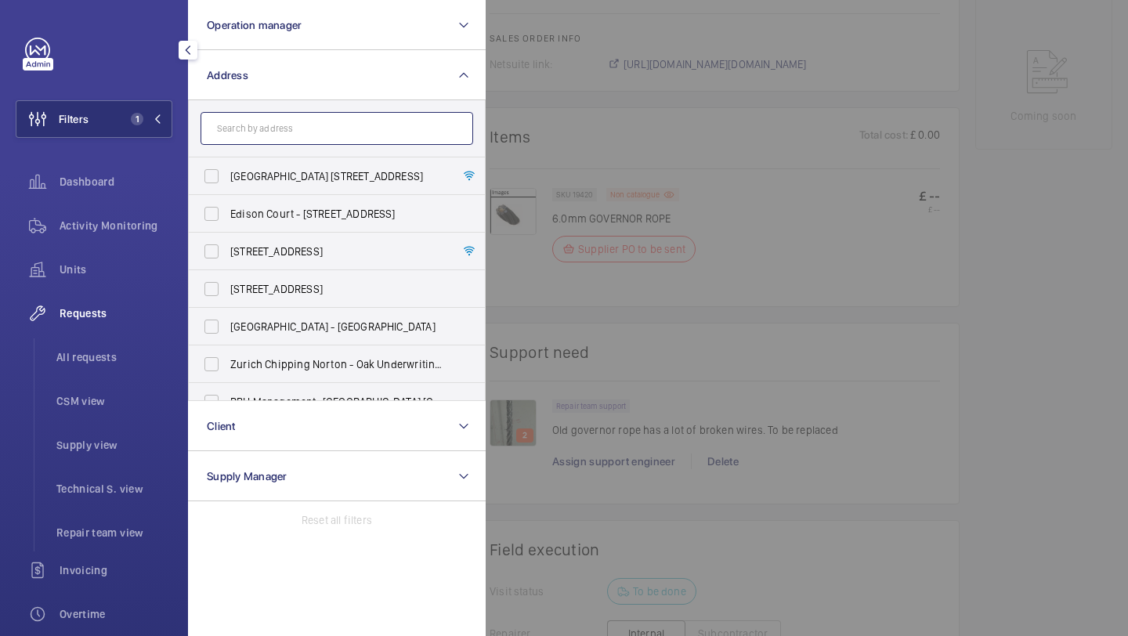
click at [244, 120] on input "text" at bounding box center [337, 128] width 273 height 33
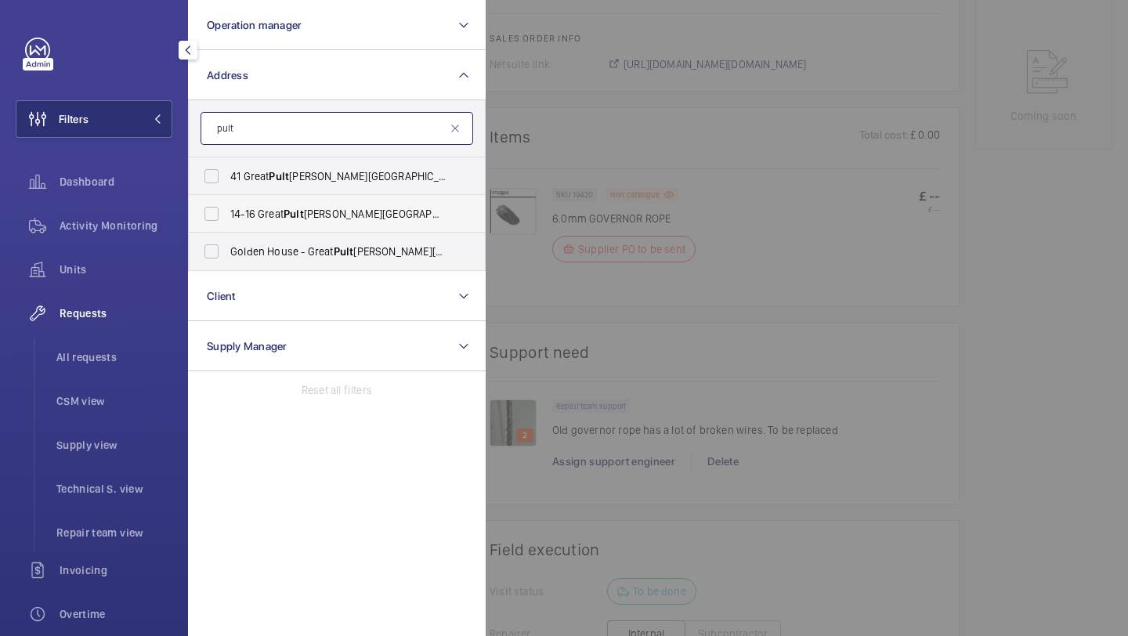
type input "pult"
click at [262, 211] on span "14-16 Great Pult eney Street - 14-16 Great Pult eney St, LONDON W1F 9ND" at bounding box center [337, 214] width 215 height 16
click at [227, 211] on input "14-16 Great Pult eney Street - 14-16 Great Pult eney St, LONDON W1F 9ND" at bounding box center [211, 213] width 31 height 31
checkbox input "true"
click at [150, 282] on div "Units" at bounding box center [94, 270] width 157 height 38
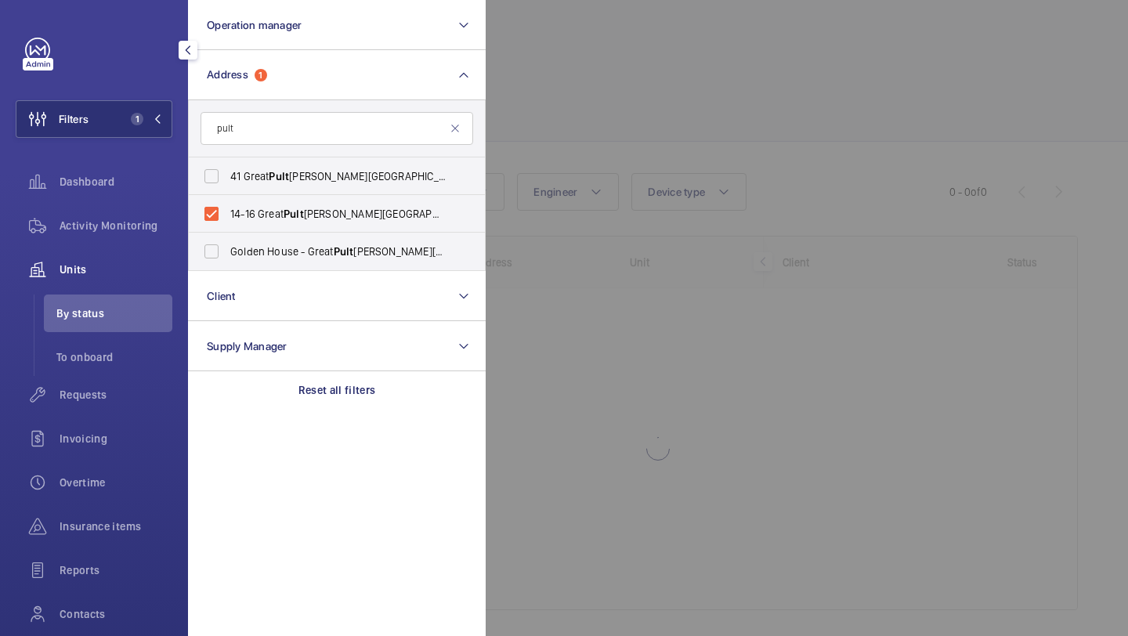
click at [530, 132] on div at bounding box center [1050, 318] width 1128 height 636
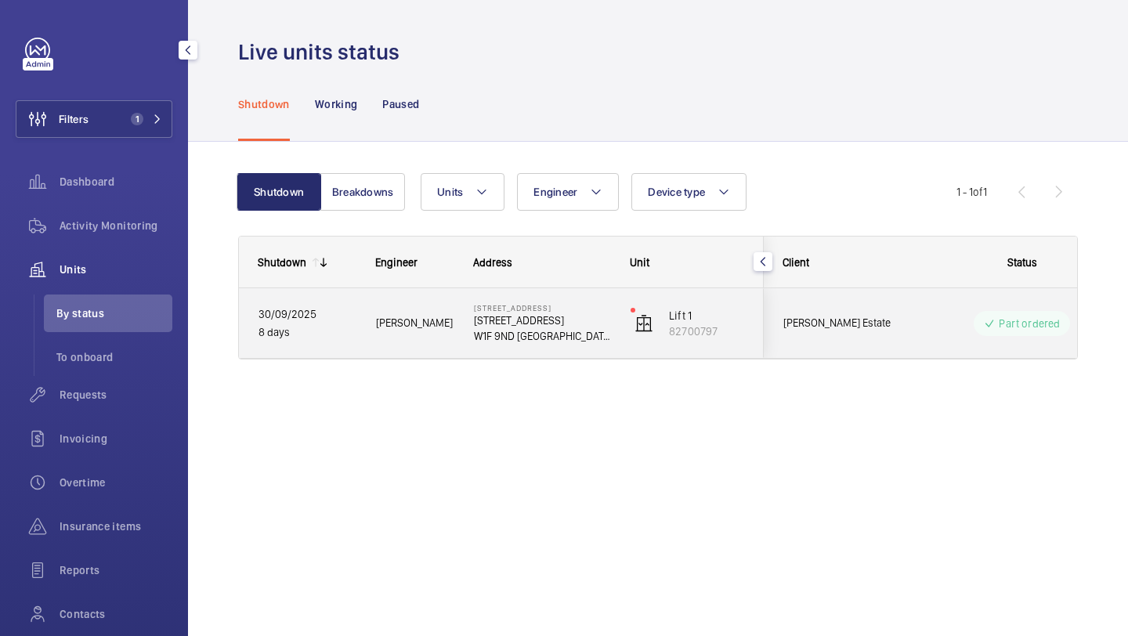
click at [906, 317] on div "Part ordered" at bounding box center [1013, 323] width 214 height 56
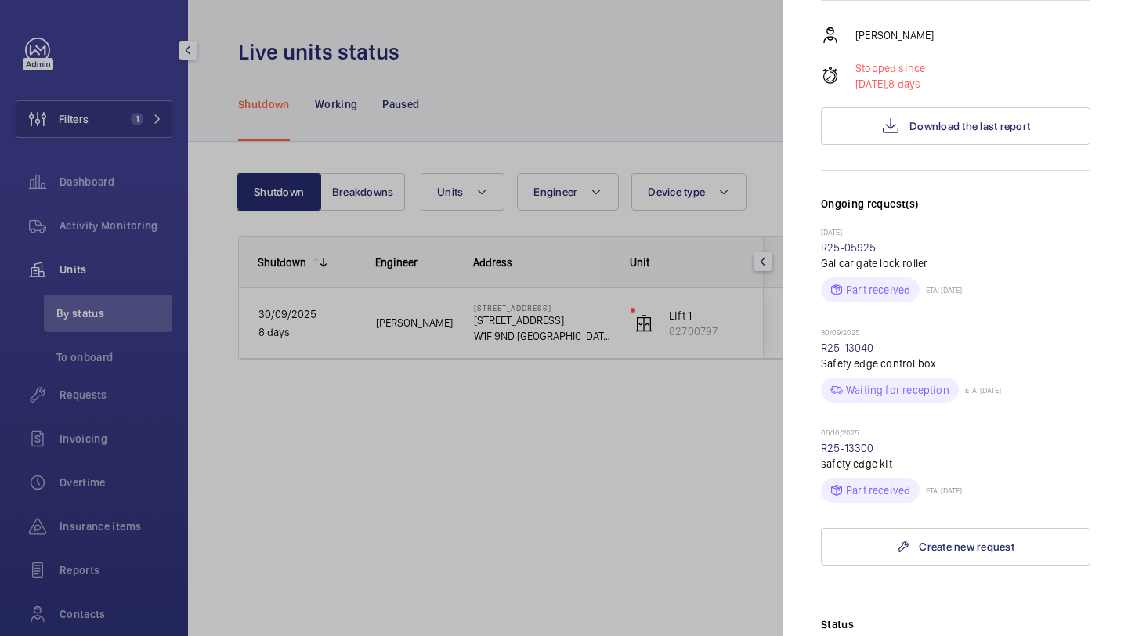
scroll to position [460, 0]
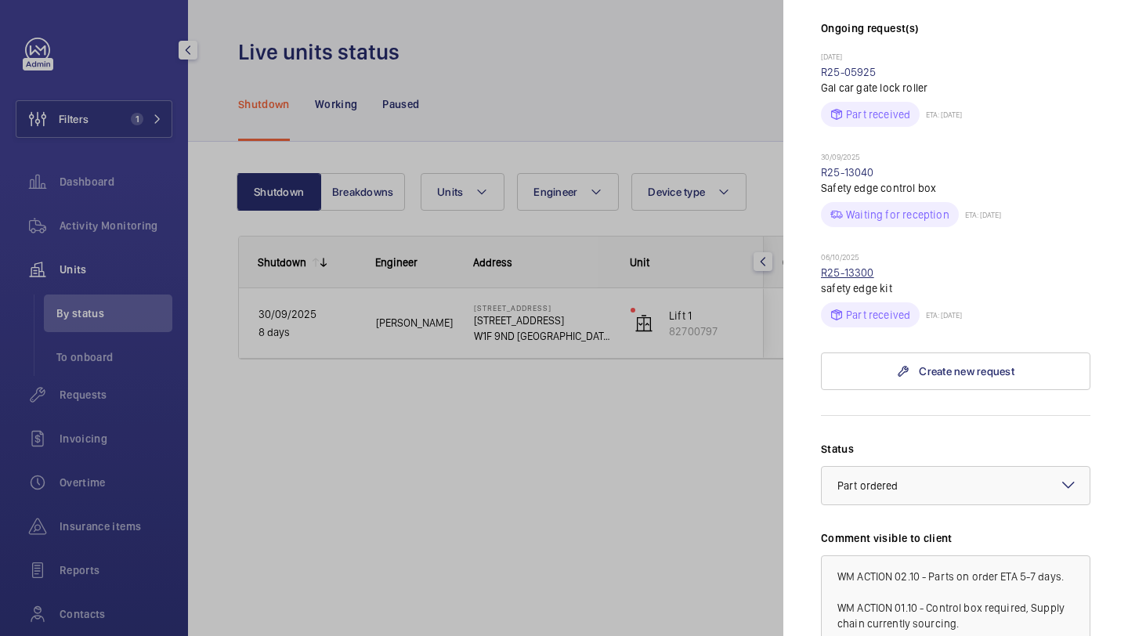
click at [858, 266] on link "R25-13300" at bounding box center [847, 272] width 53 height 13
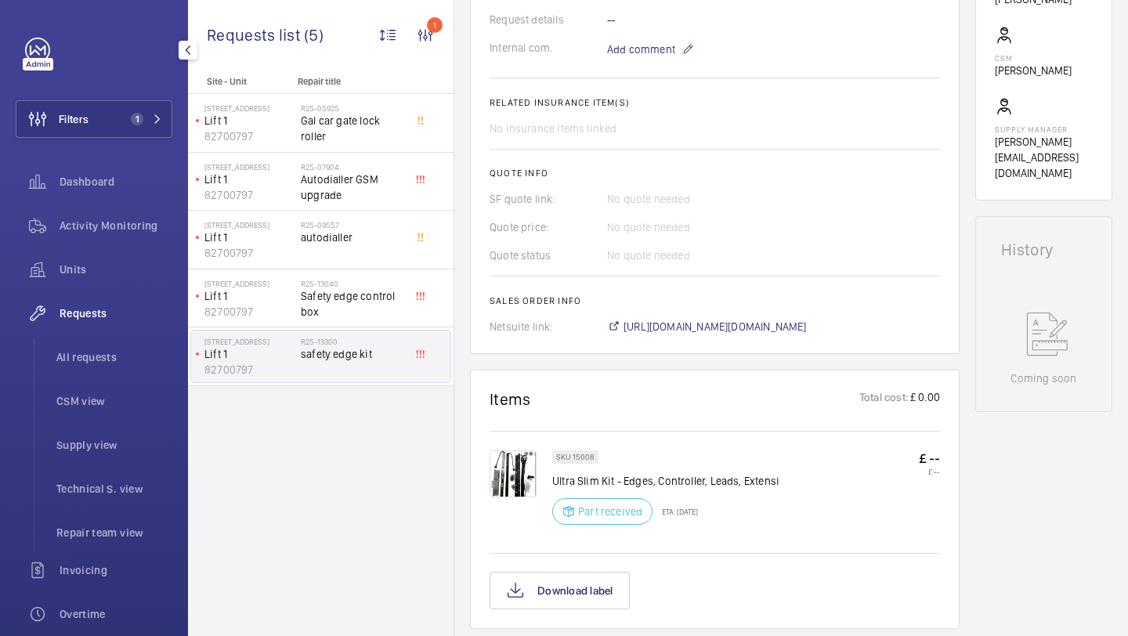
scroll to position [520, 0]
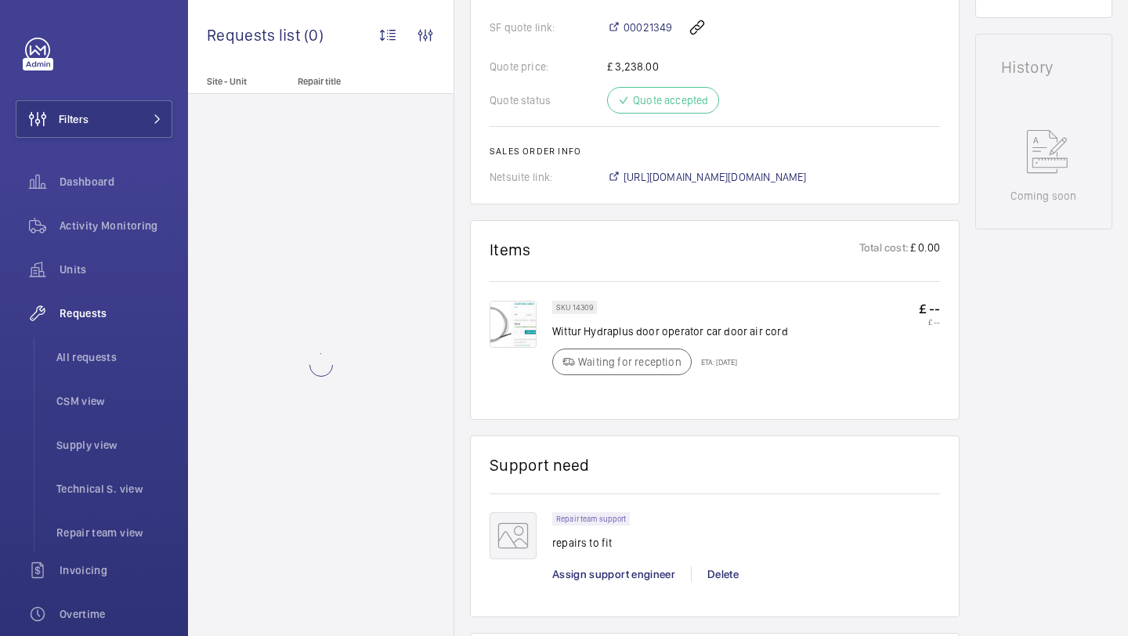
scroll to position [718, 0]
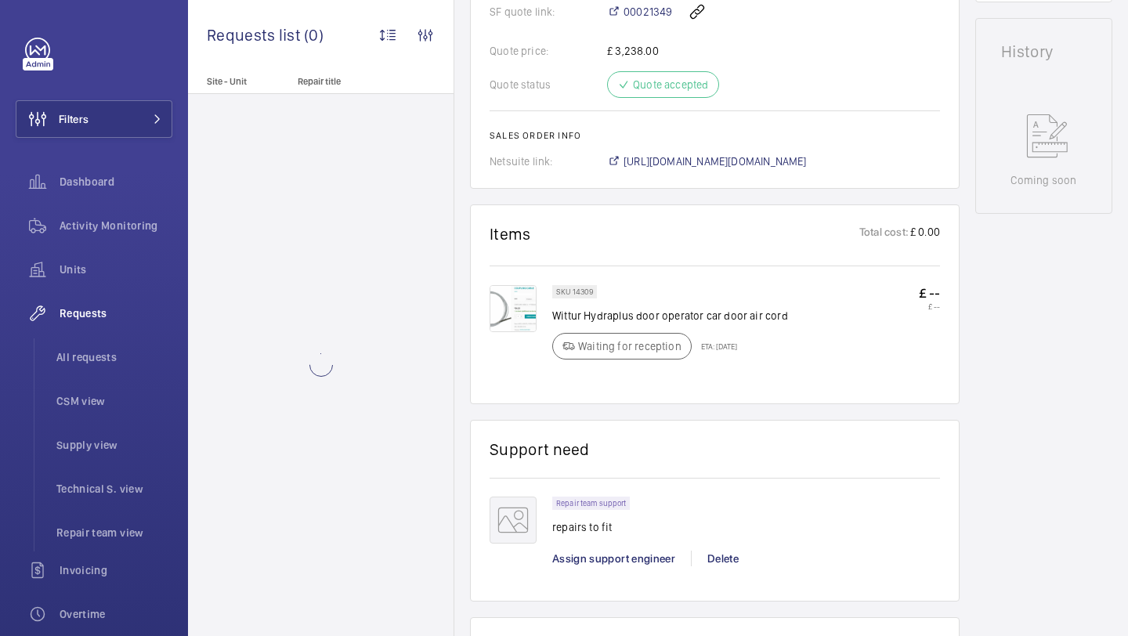
click at [497, 297] on img at bounding box center [513, 308] width 47 height 47
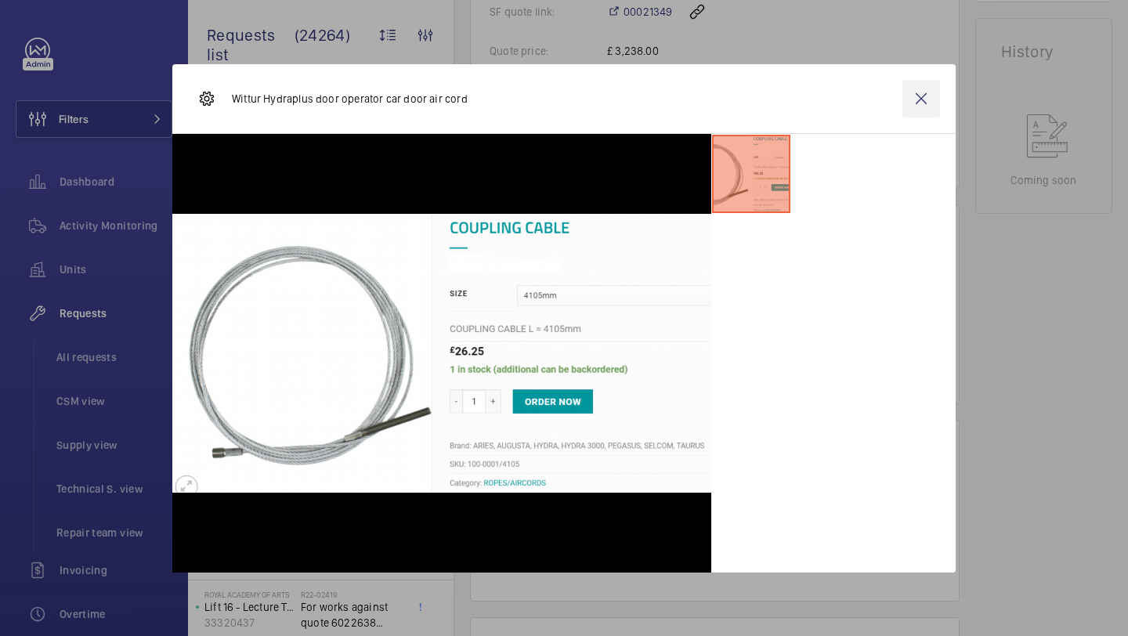
click at [903, 114] on wm-front-icon-button at bounding box center [922, 99] width 38 height 38
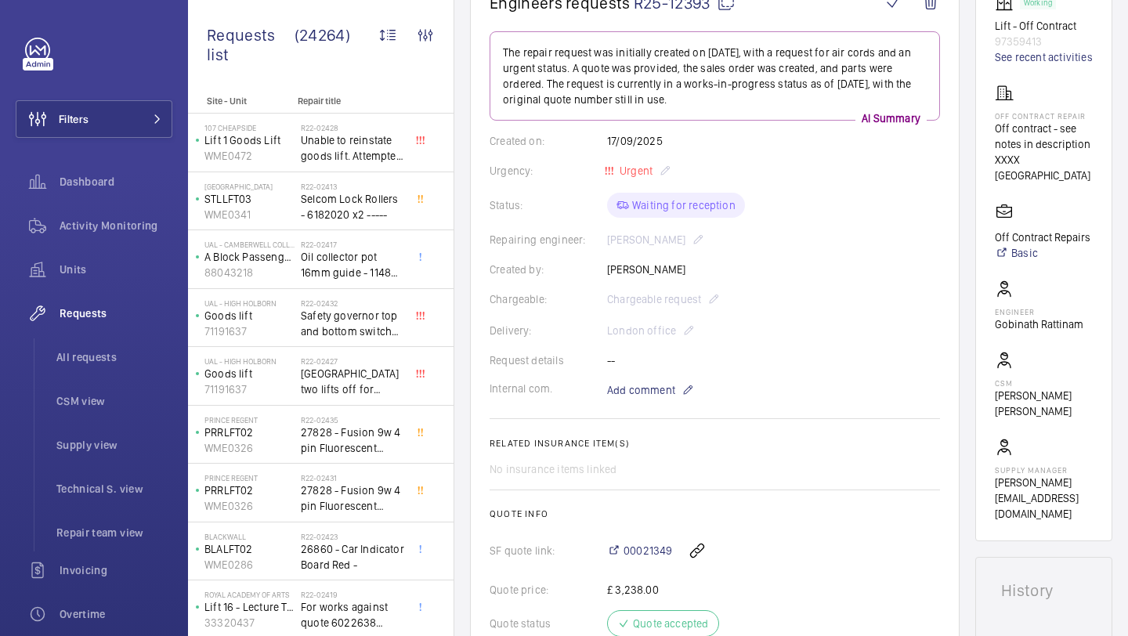
scroll to position [237, 0]
